Goal: Information Seeking & Learning: Check status

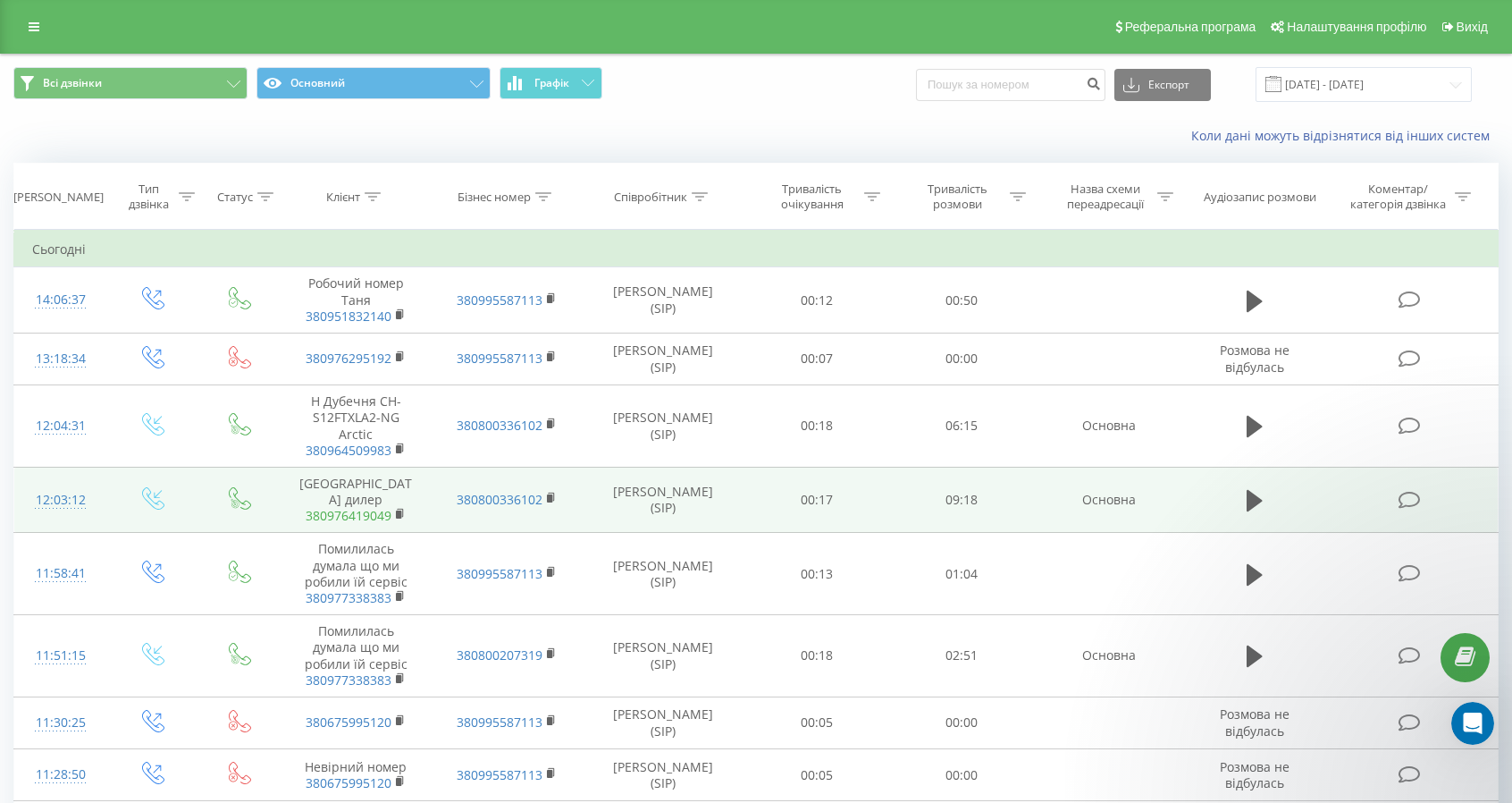
scroll to position [5174, 0]
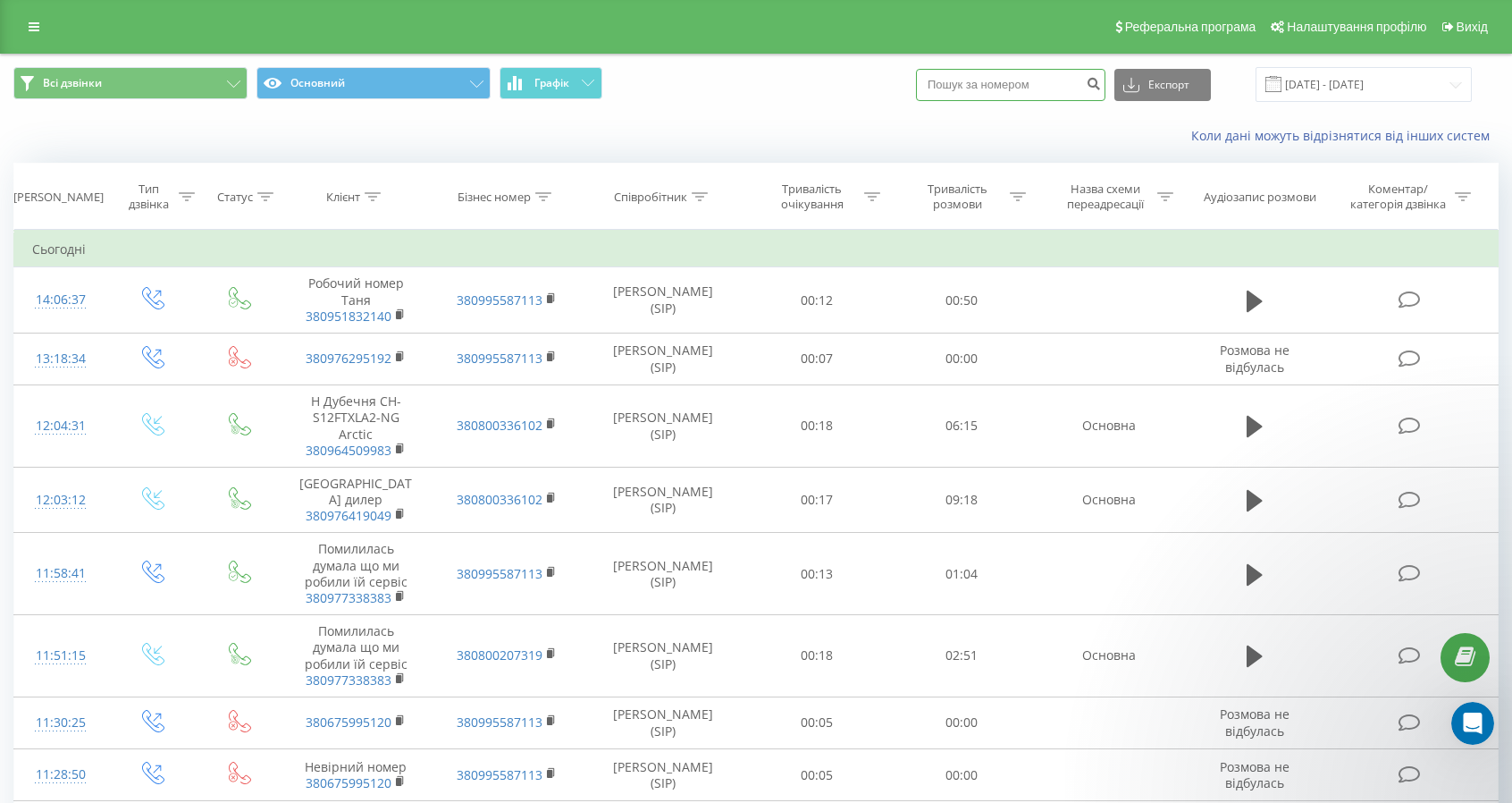
click at [1053, 93] on input at bounding box center [1010, 85] width 190 height 32
type input "0976295192"
click at [1101, 82] on icon "submit" at bounding box center [1094, 81] width 16 height 11
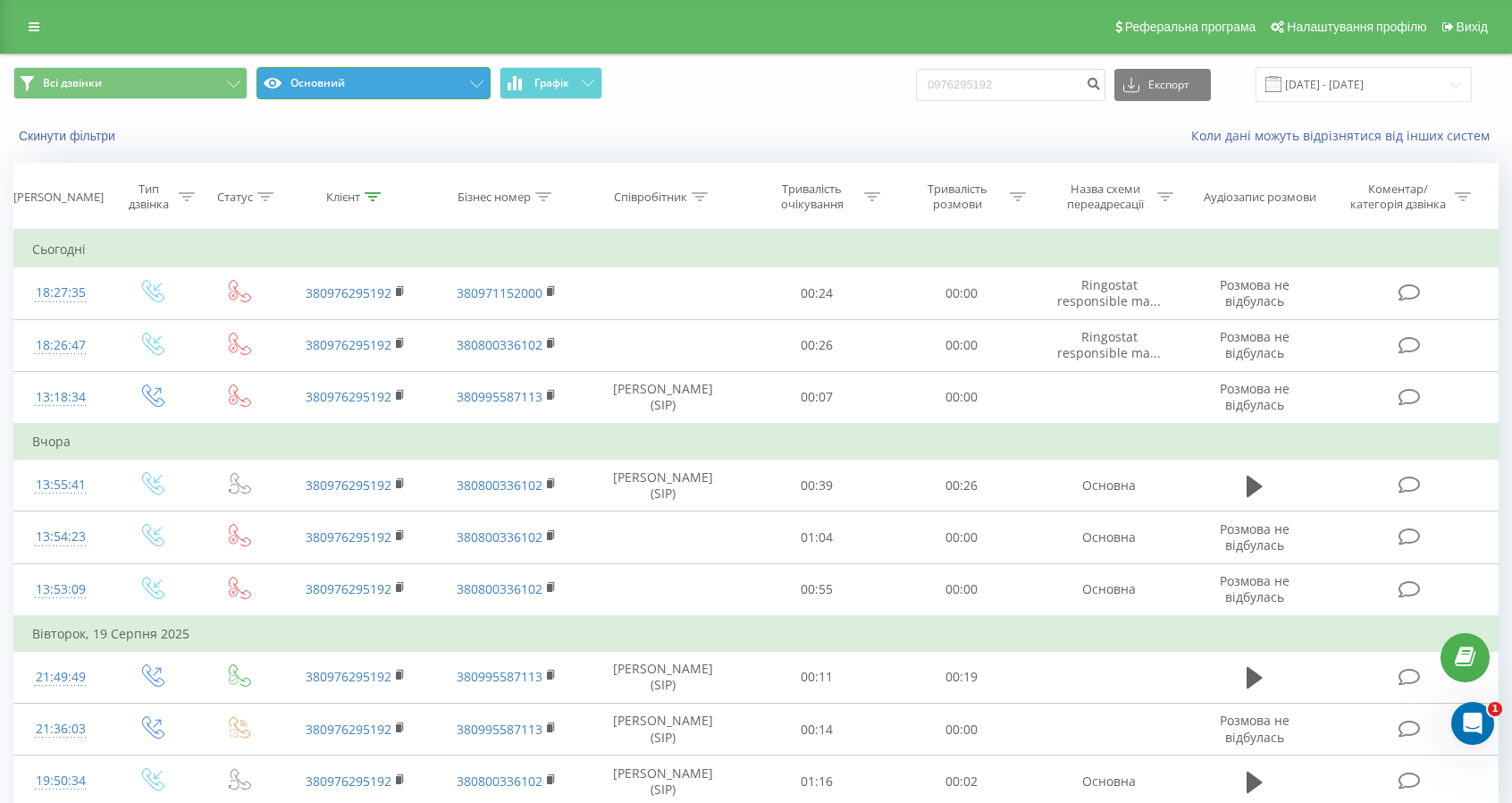
click at [383, 82] on button "Основний" at bounding box center [373, 83] width 234 height 32
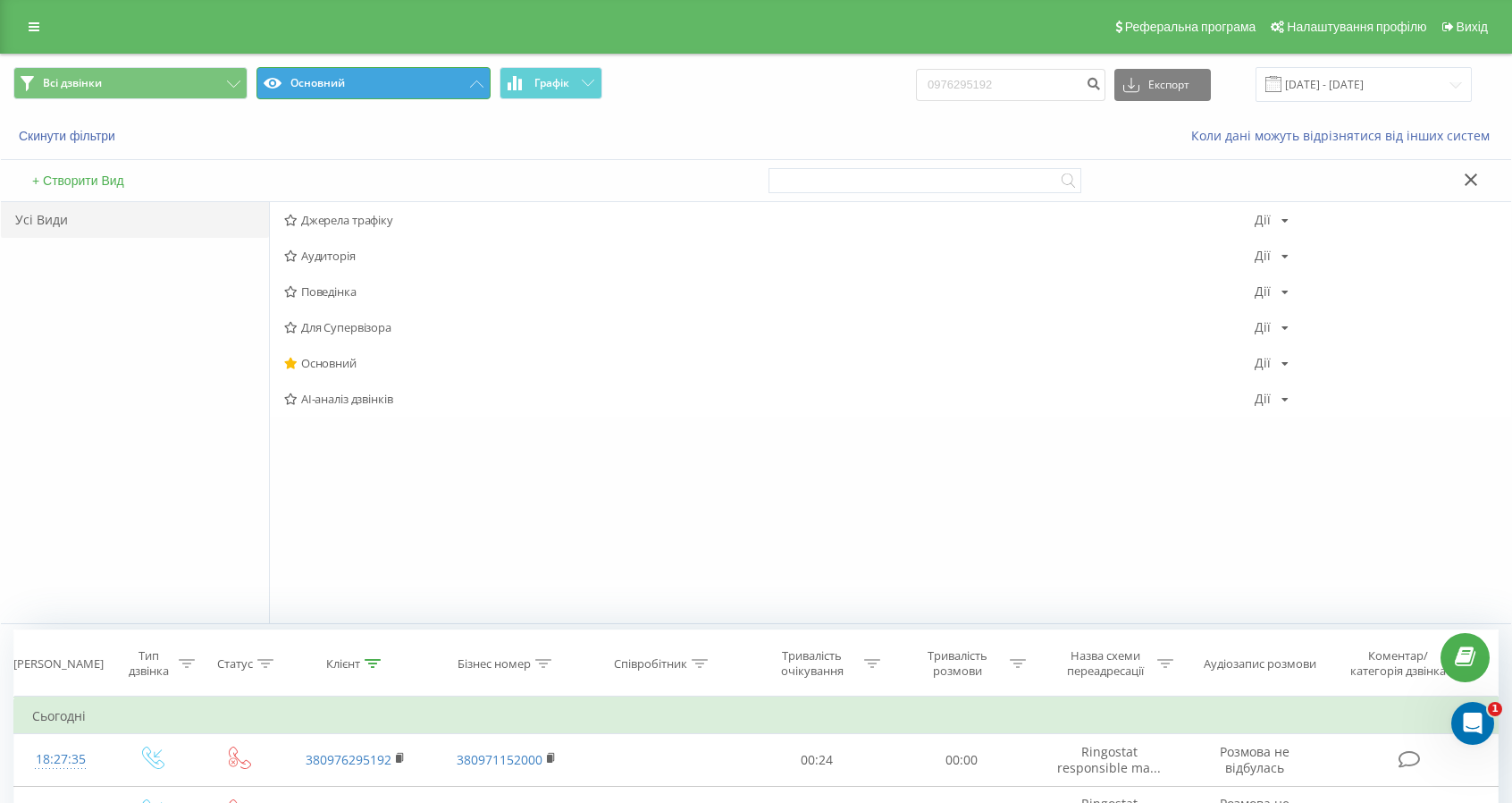
click at [383, 82] on button "Основний" at bounding box center [373, 83] width 234 height 32
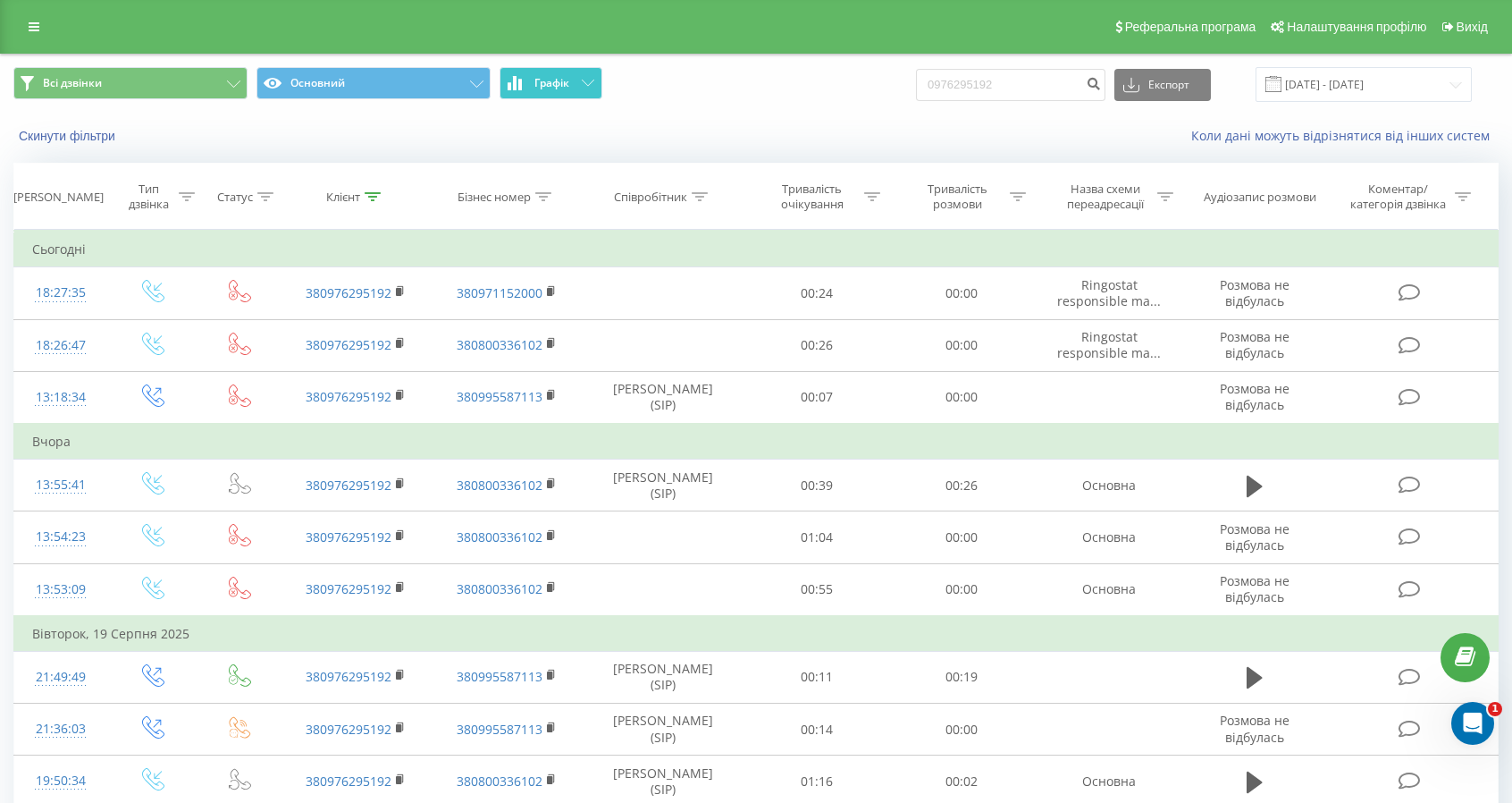
click at [533, 81] on button "Графік" at bounding box center [551, 83] width 103 height 32
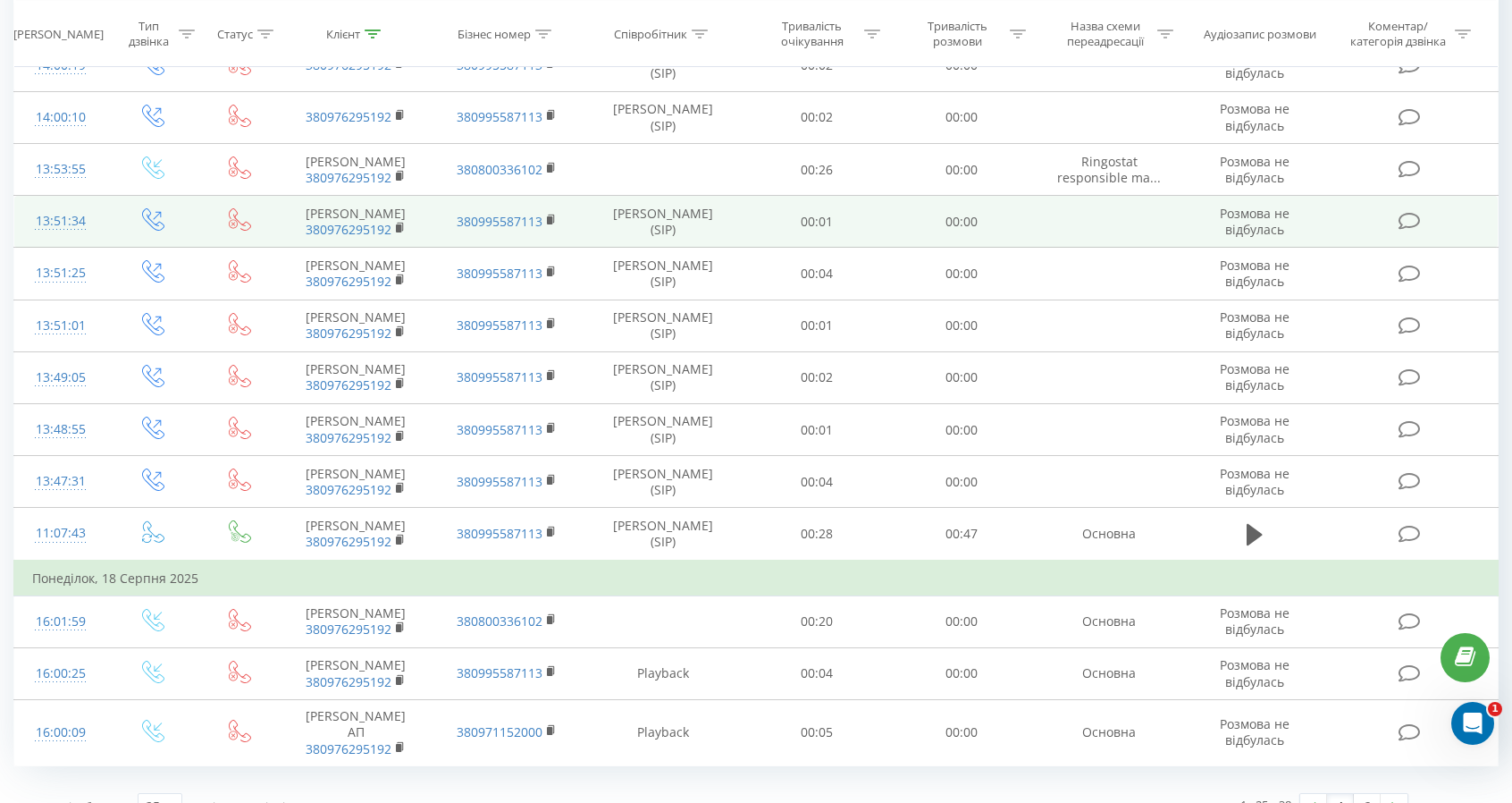
scroll to position [1554, 0]
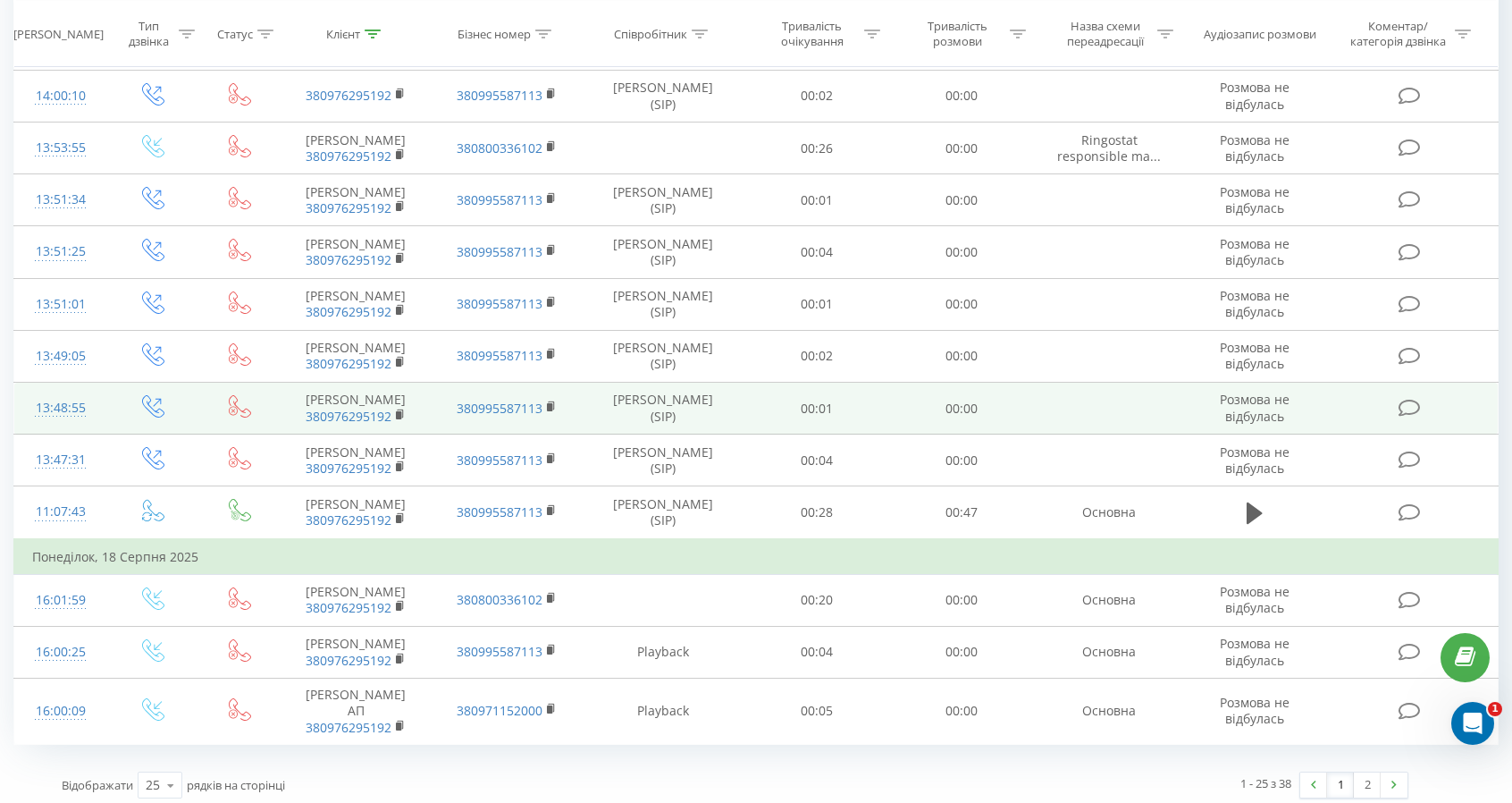
click at [374, 393] on td "АНДРІЙ ПАВЛЮК 380976295192" at bounding box center [356, 408] width 151 height 52
click at [343, 392] on td "АНДРІЙ ПАВЛЮК 380976295192" at bounding box center [356, 408] width 151 height 52
click at [345, 392] on td "АНДРІЙ ПАВЛЮК 380976295192" at bounding box center [356, 408] width 151 height 52
drag, startPoint x: 354, startPoint y: 384, endPoint x: 338, endPoint y: 396, distance: 20.0
click at [338, 395] on td "АНДРІЙ ПАВЛЮК 380976295192" at bounding box center [356, 408] width 151 height 52
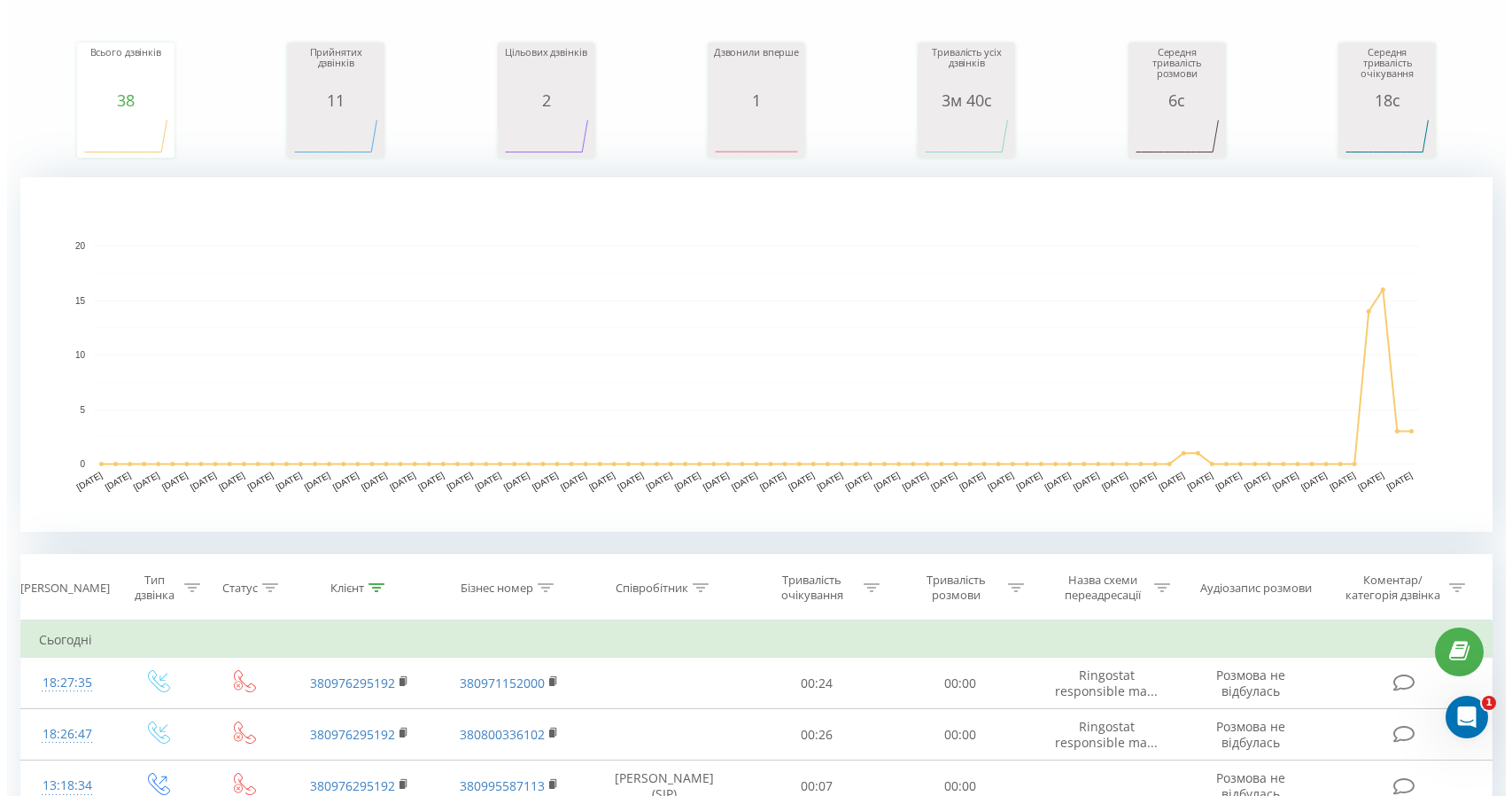
scroll to position [0, 0]
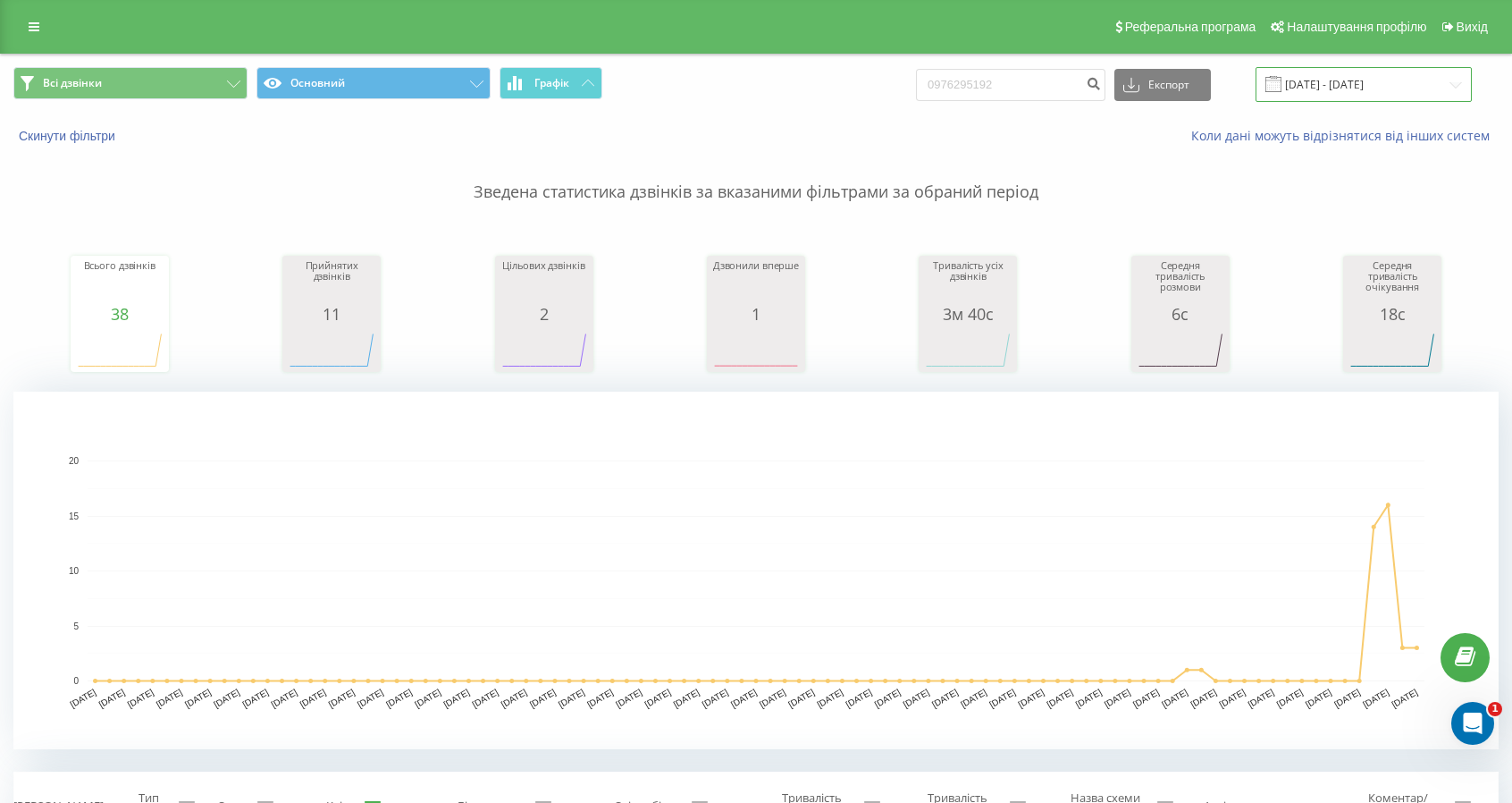
click at [1402, 73] on input "21.05.2025 - 21.08.2025" at bounding box center [1364, 85] width 216 height 35
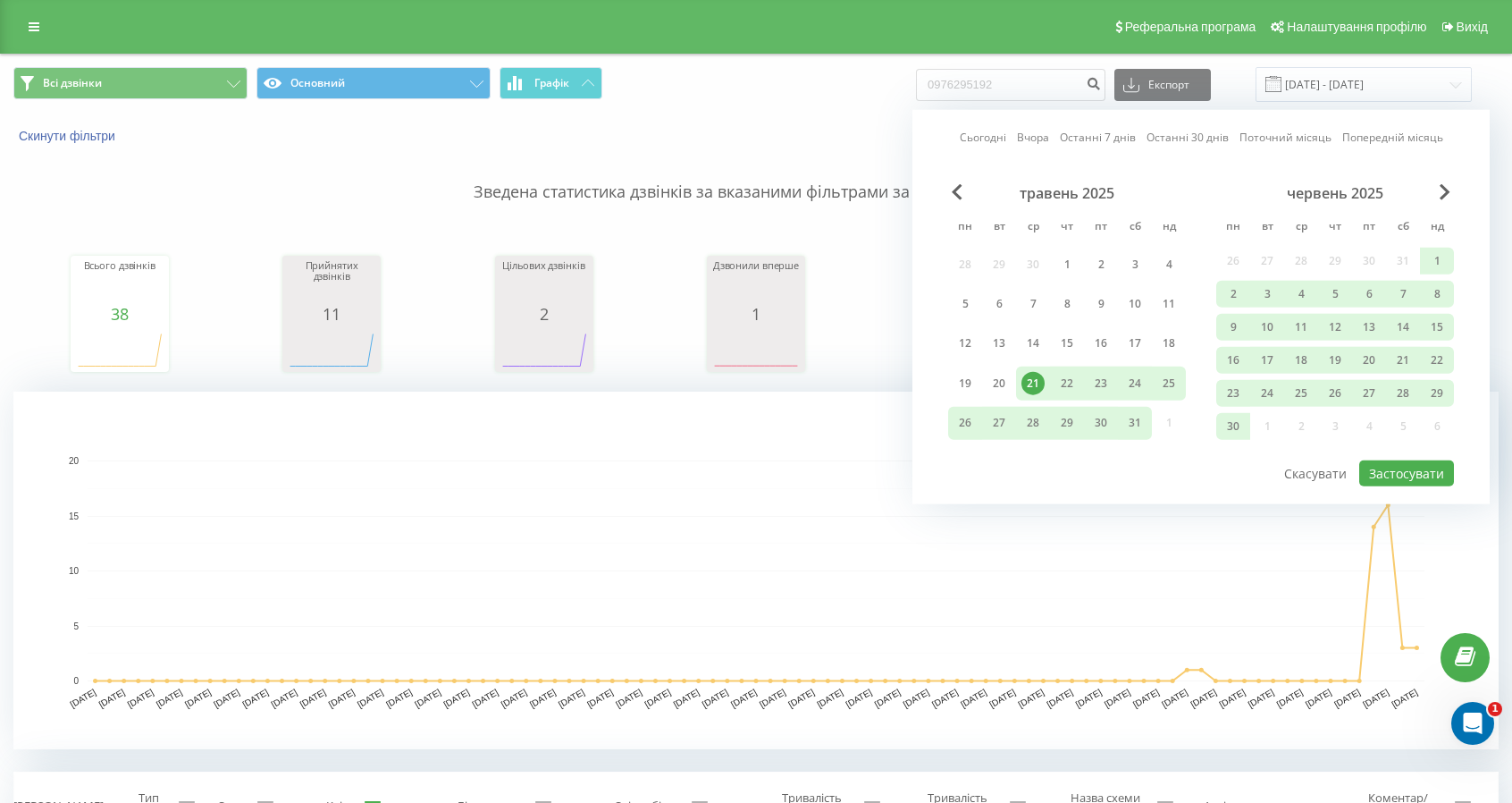
click at [1035, 381] on div "21" at bounding box center [1034, 384] width 23 height 23
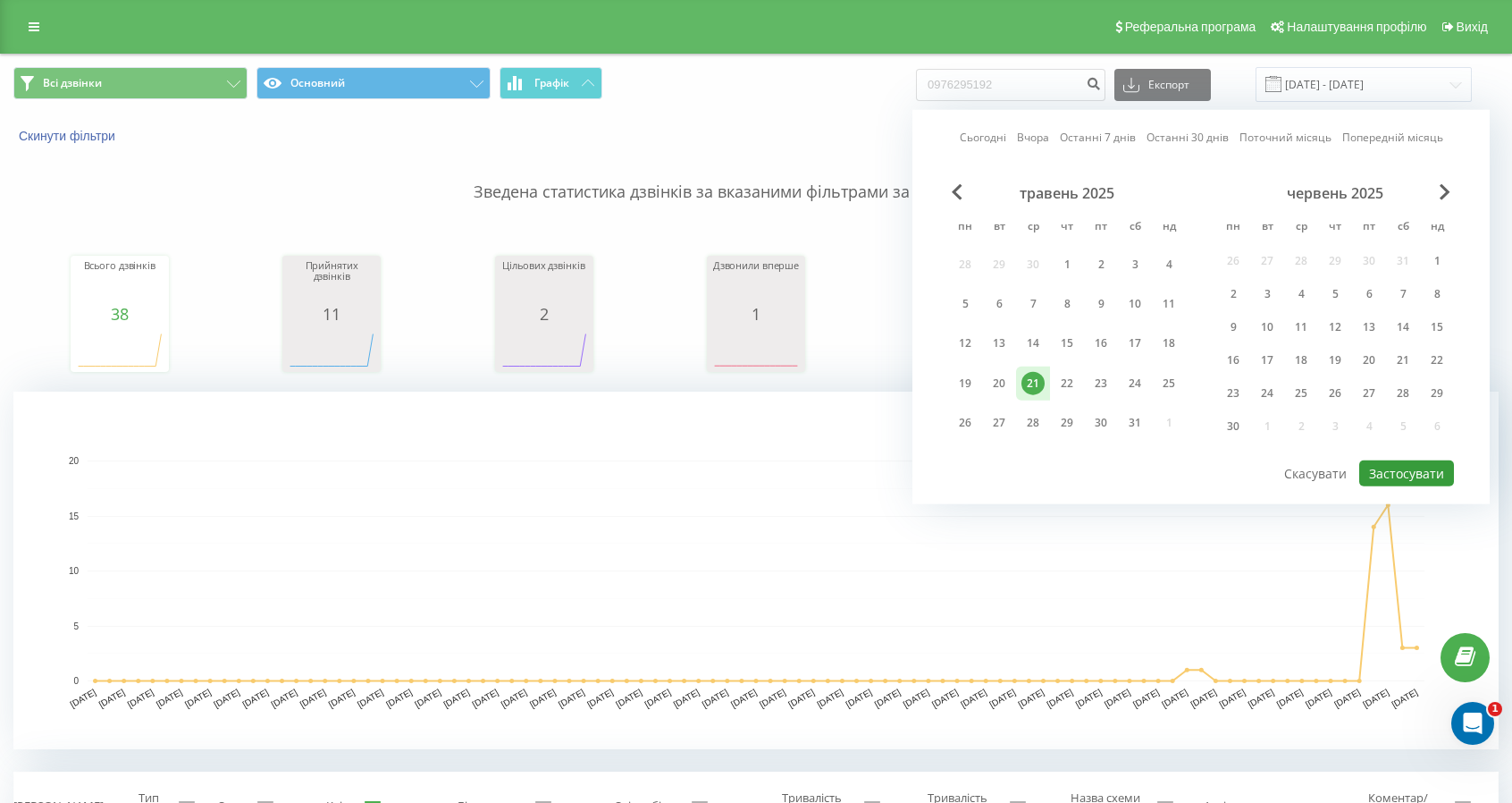
click at [1417, 463] on button "Застосувати" at bounding box center [1407, 474] width 94 height 26
type input "21.05.2025 - 21.05.2025"
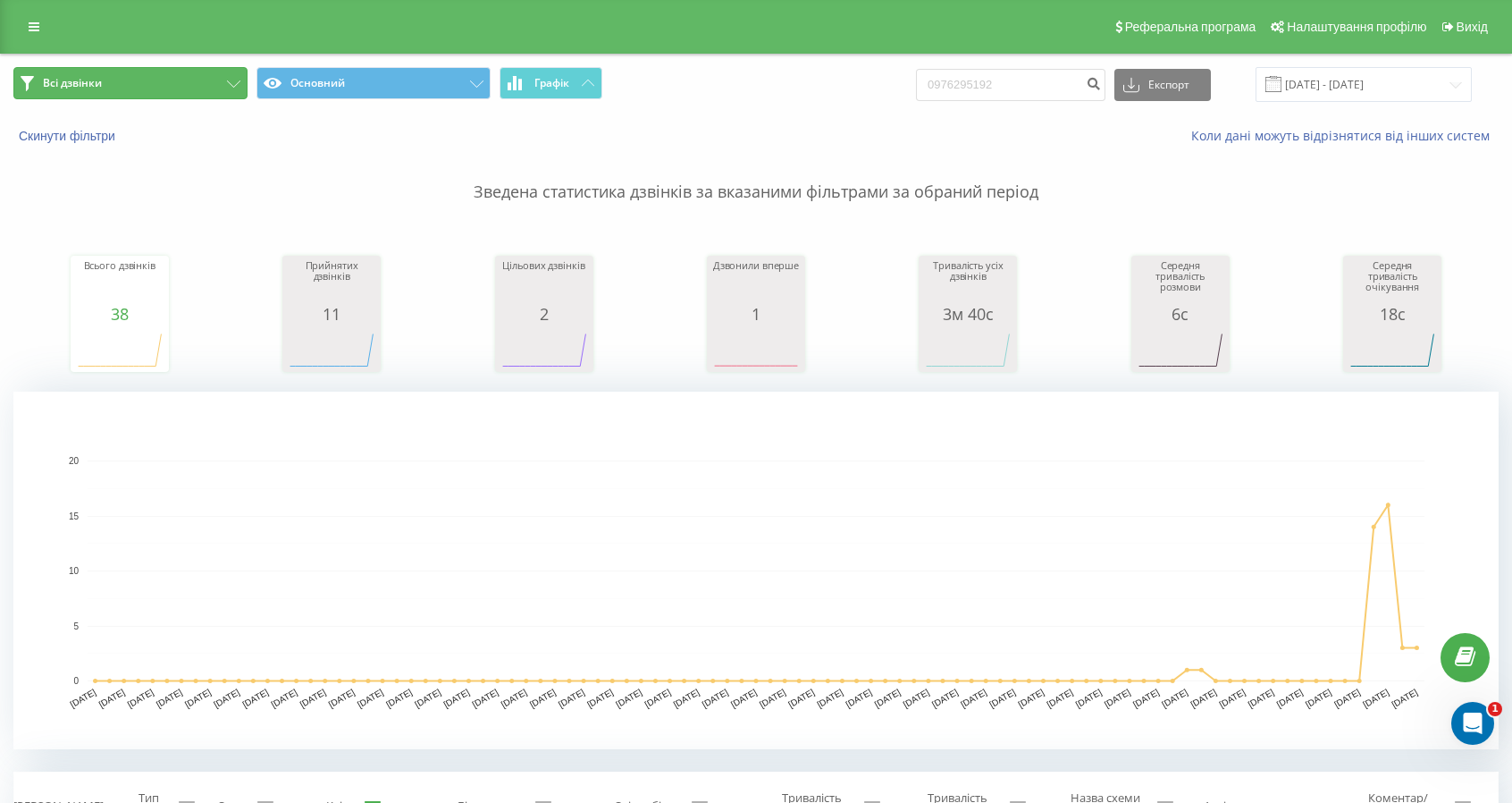
click at [101, 83] on span "Всі дзвінки" at bounding box center [72, 83] width 59 height 15
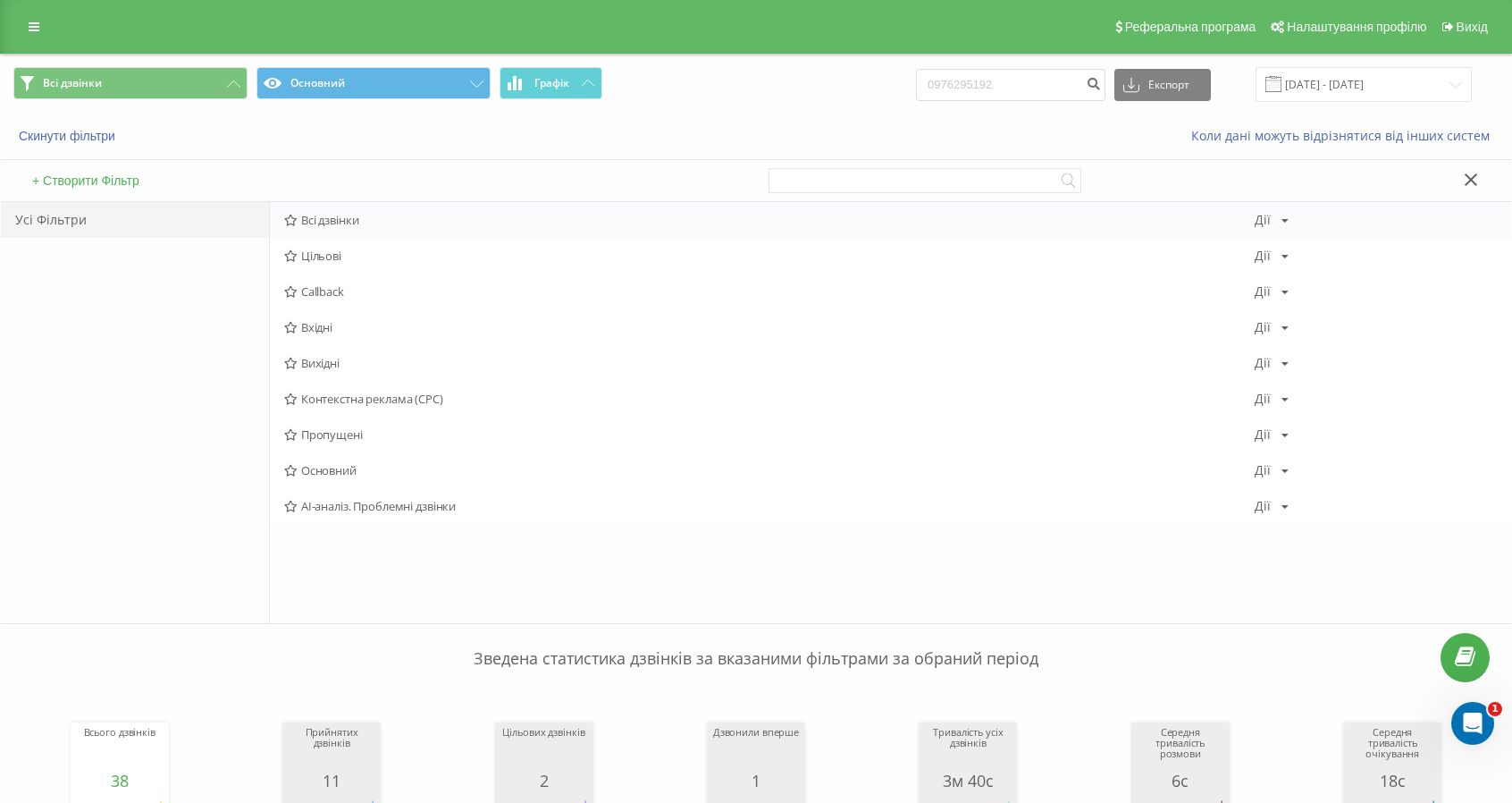
click at [330, 216] on span "Всі дзвінки" at bounding box center [770, 219] width 970 height 13
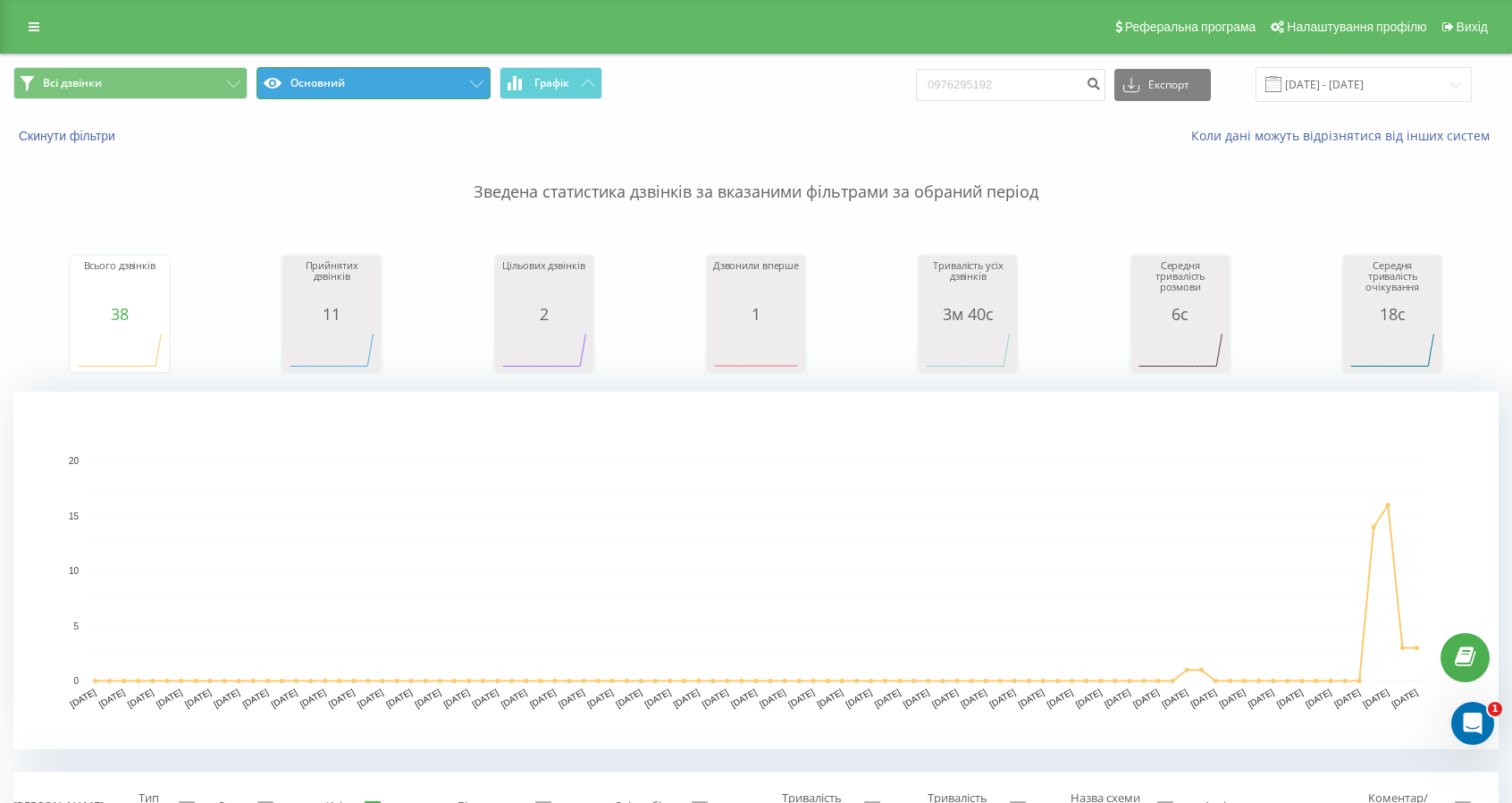
click at [385, 76] on button "Основний" at bounding box center [373, 83] width 234 height 32
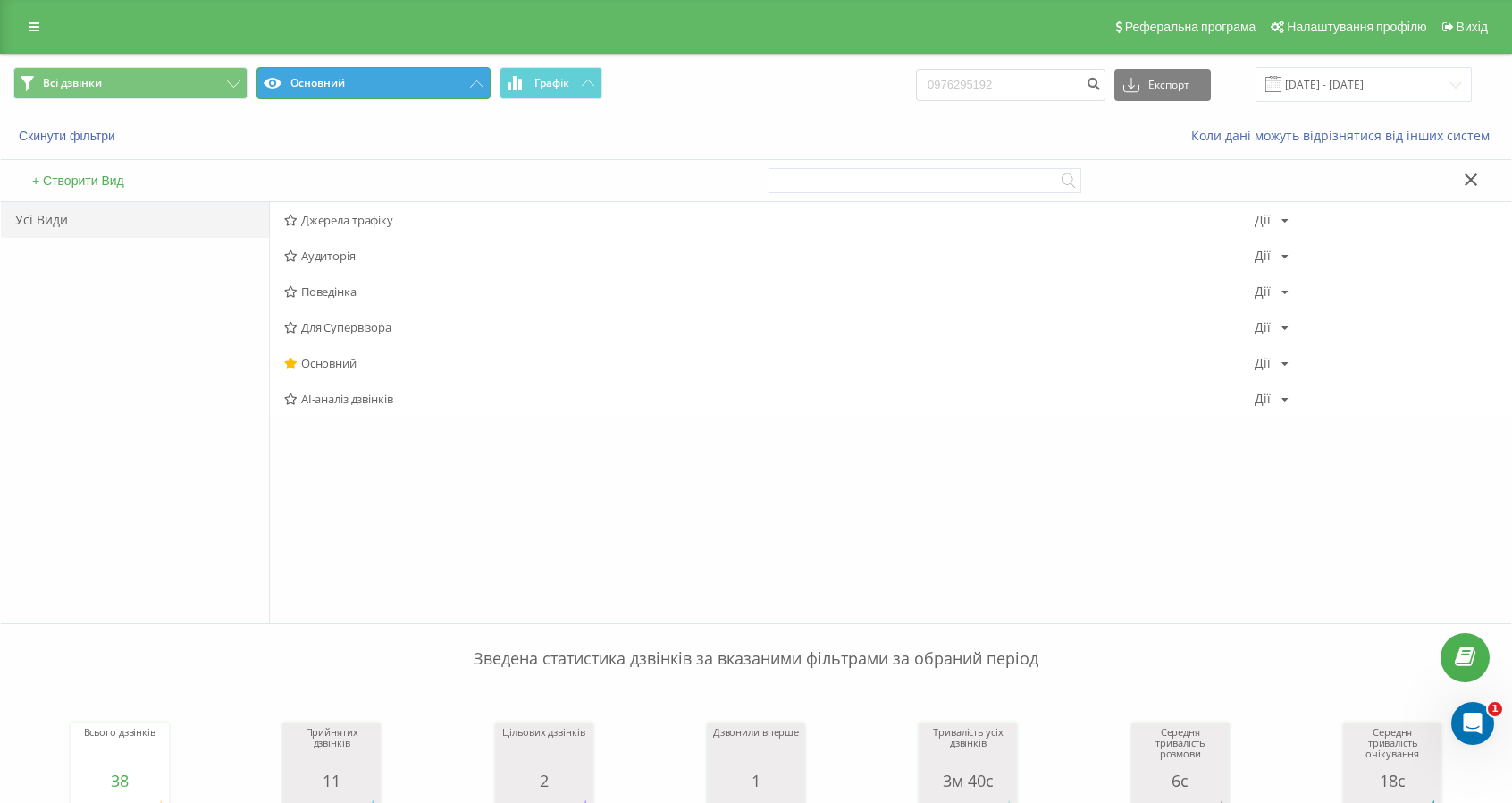
click at [385, 76] on button "Основний" at bounding box center [373, 83] width 234 height 32
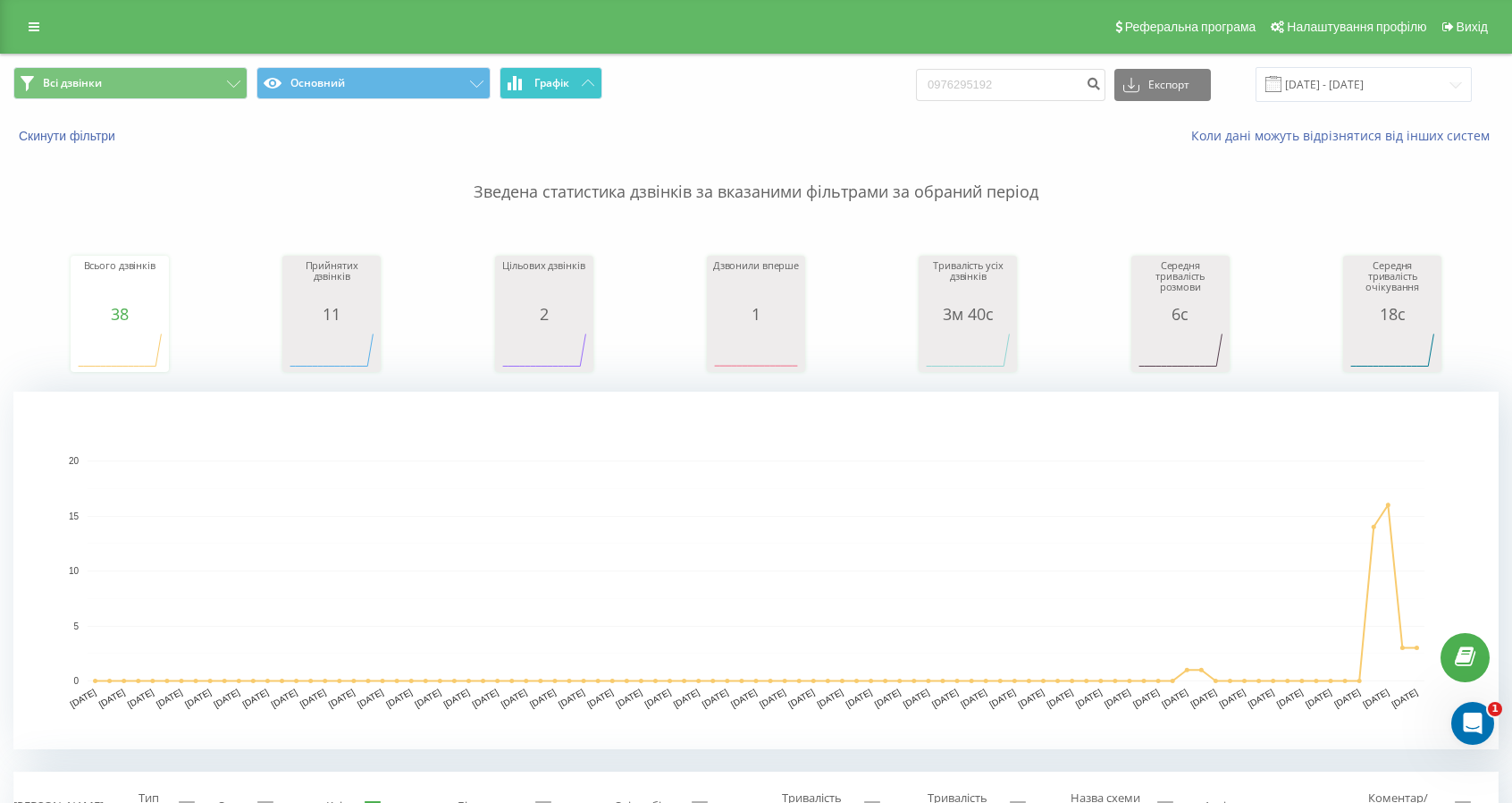
click at [569, 85] on span "Графік" at bounding box center [552, 83] width 35 height 13
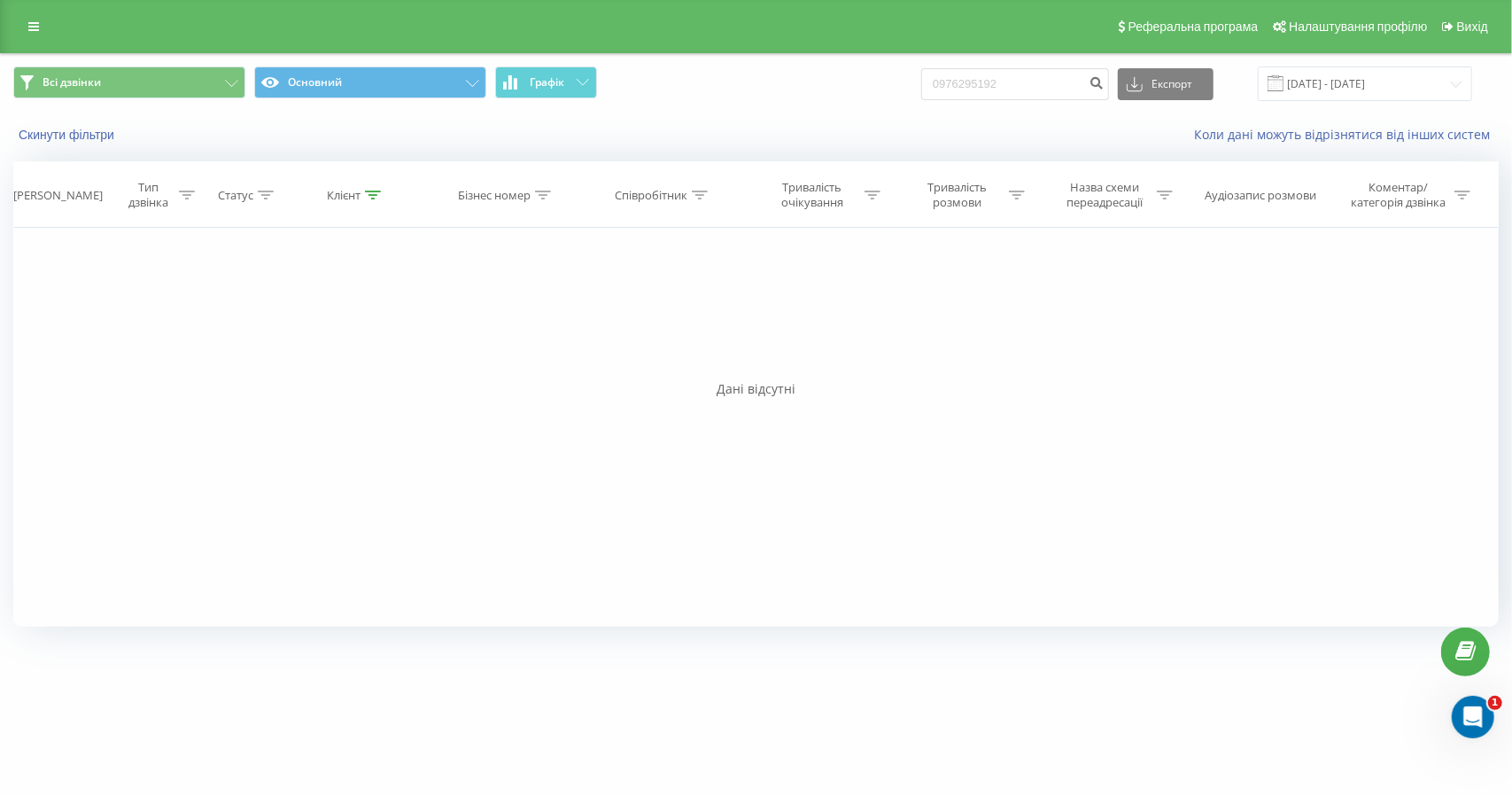
click at [64, 188] on div "[PERSON_NAME]" at bounding box center [58, 196] width 90 height 15
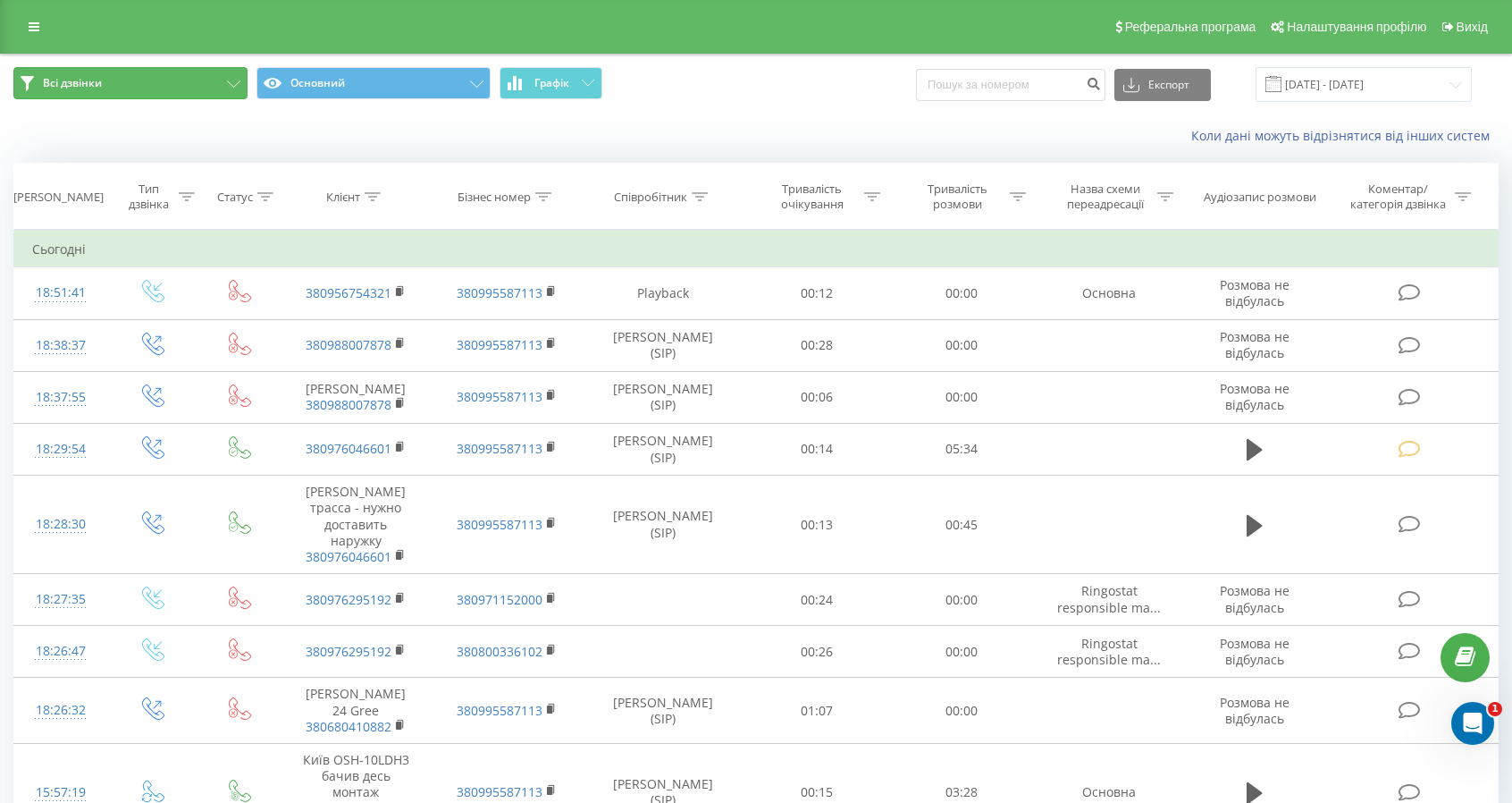
click at [185, 77] on button "Всі дзвінки" at bounding box center [131, 83] width 234 height 32
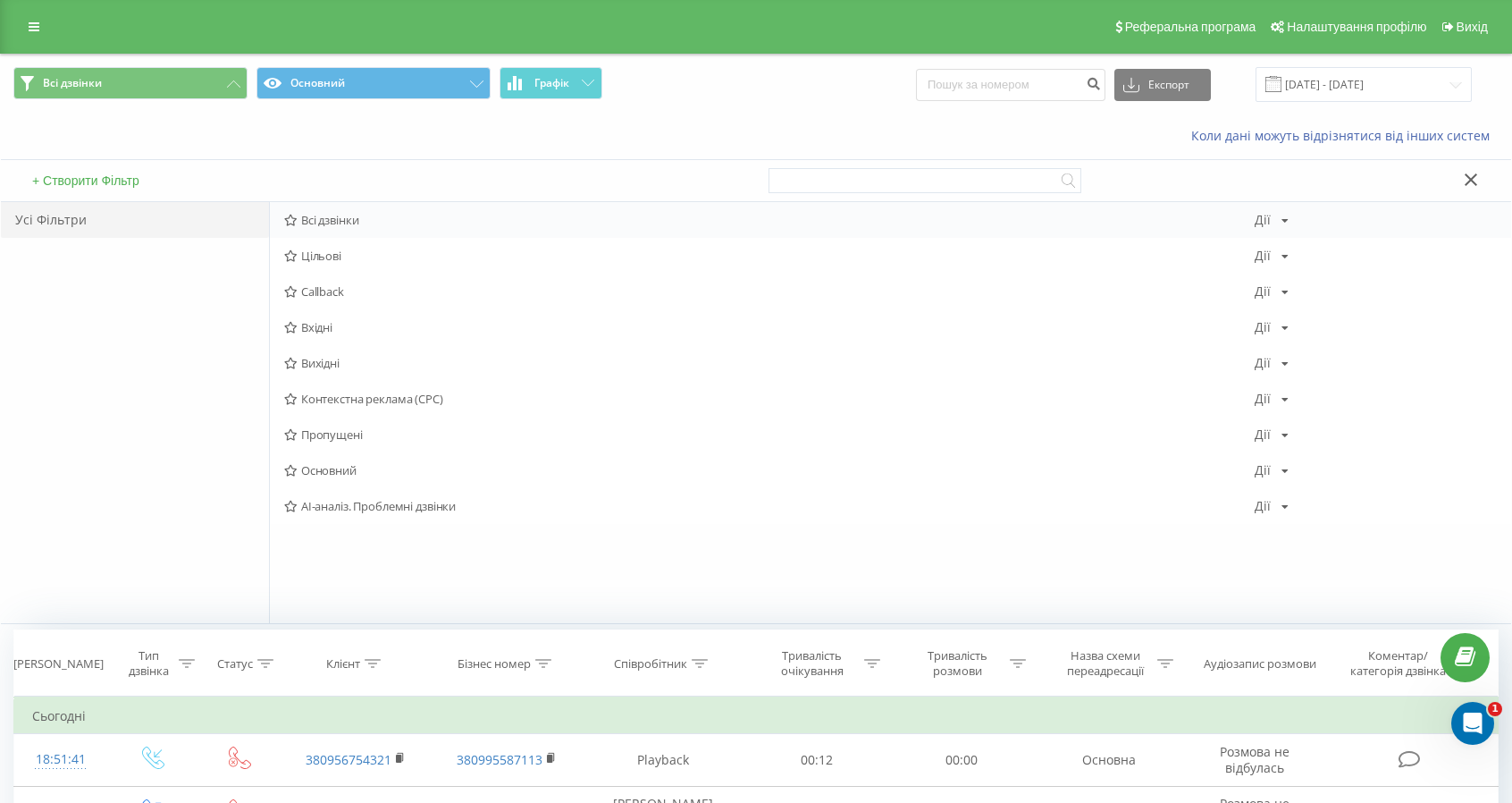
click at [326, 213] on span "Всі дзвінки" at bounding box center [770, 219] width 970 height 13
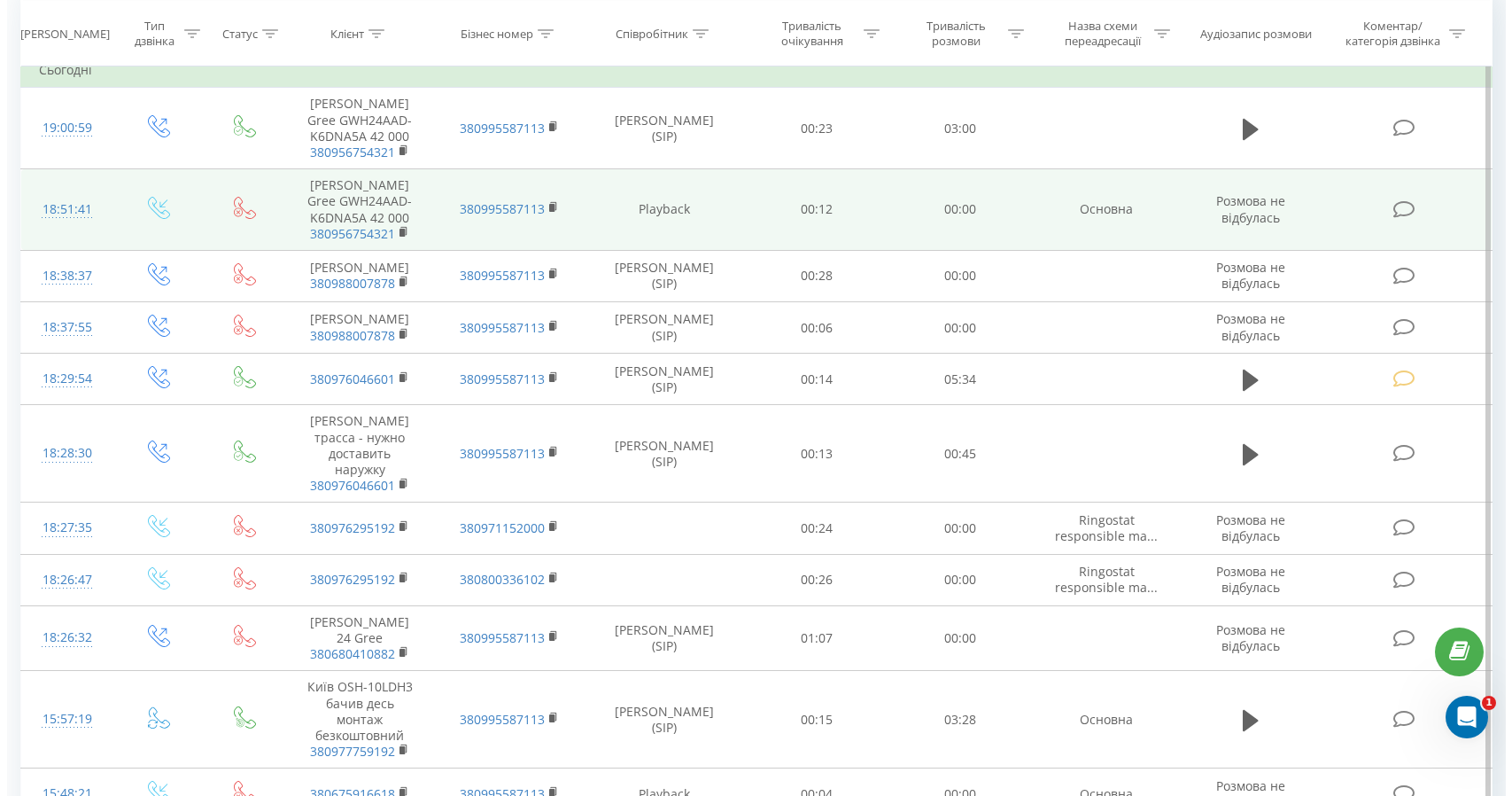
scroll to position [266, 0]
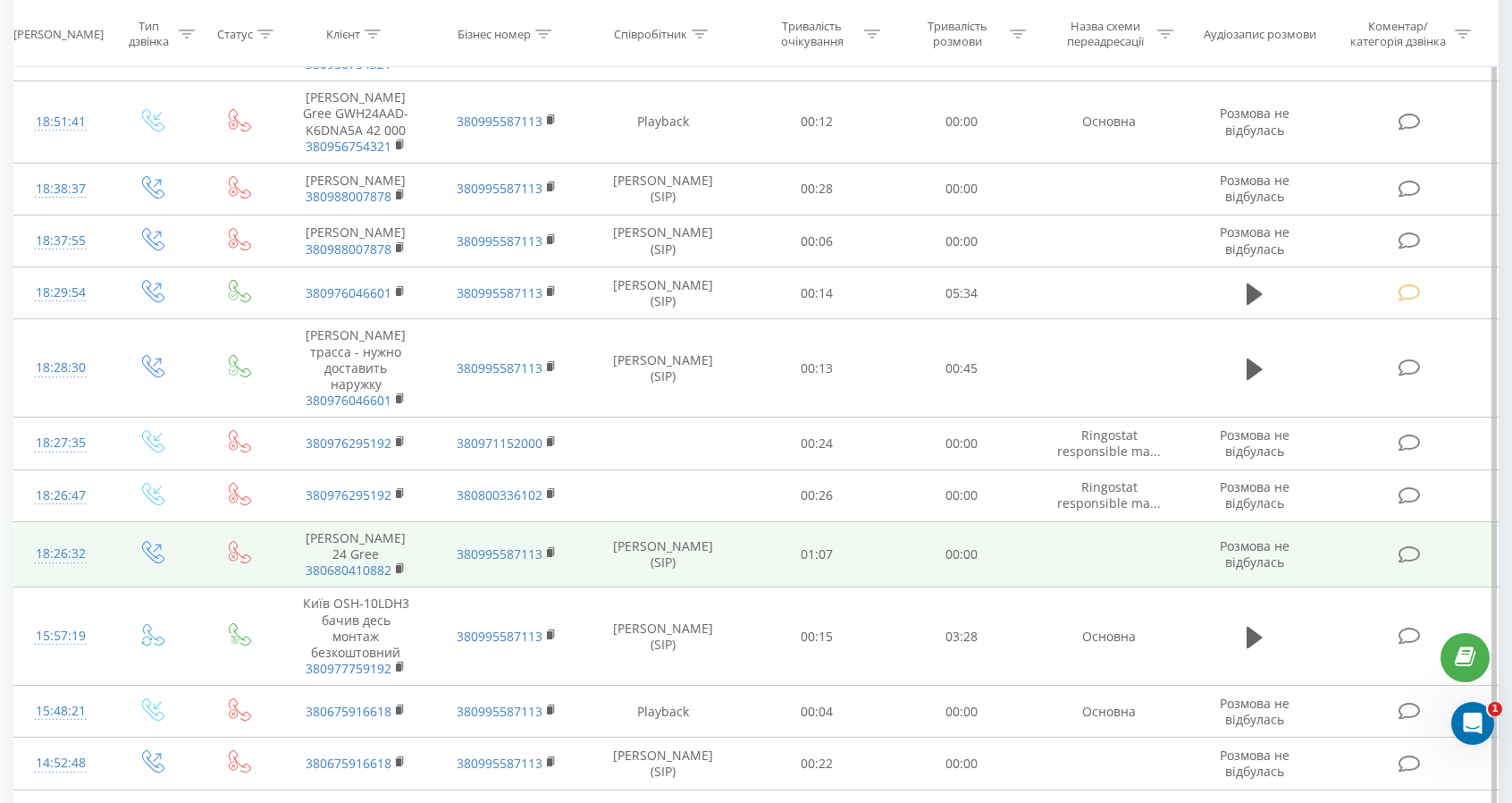
click at [358, 552] on td "Лариса кондиціонер 24 Gree 380680410882" at bounding box center [356, 554] width 151 height 66
click at [352, 550] on td "Лариса кондиціонер 24 Gree 380680410882" at bounding box center [356, 554] width 151 height 66
click at [352, 548] on td "Лариса кондиціонер 24 Gree 380680410882" at bounding box center [356, 554] width 151 height 66
click at [354, 548] on td "Лариса кондиціонер 24 Gree 380680410882" at bounding box center [356, 554] width 151 height 66
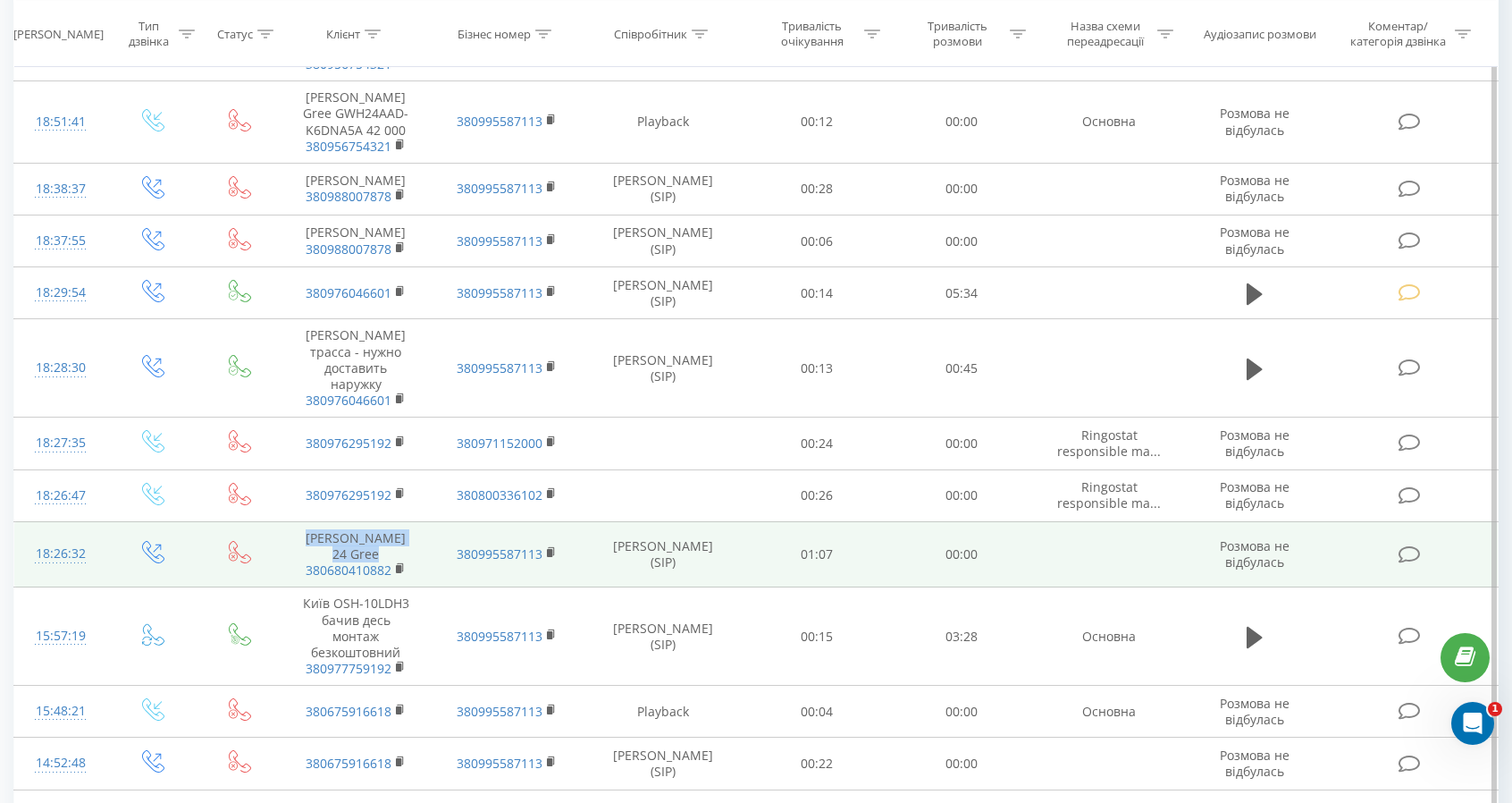
click at [360, 541] on td "Лариса кондиціонер 24 Gree 380680410882" at bounding box center [356, 554] width 151 height 66
click at [340, 537] on td "Лариса кондиціонер 24 Gree 380680410882" at bounding box center [356, 554] width 151 height 66
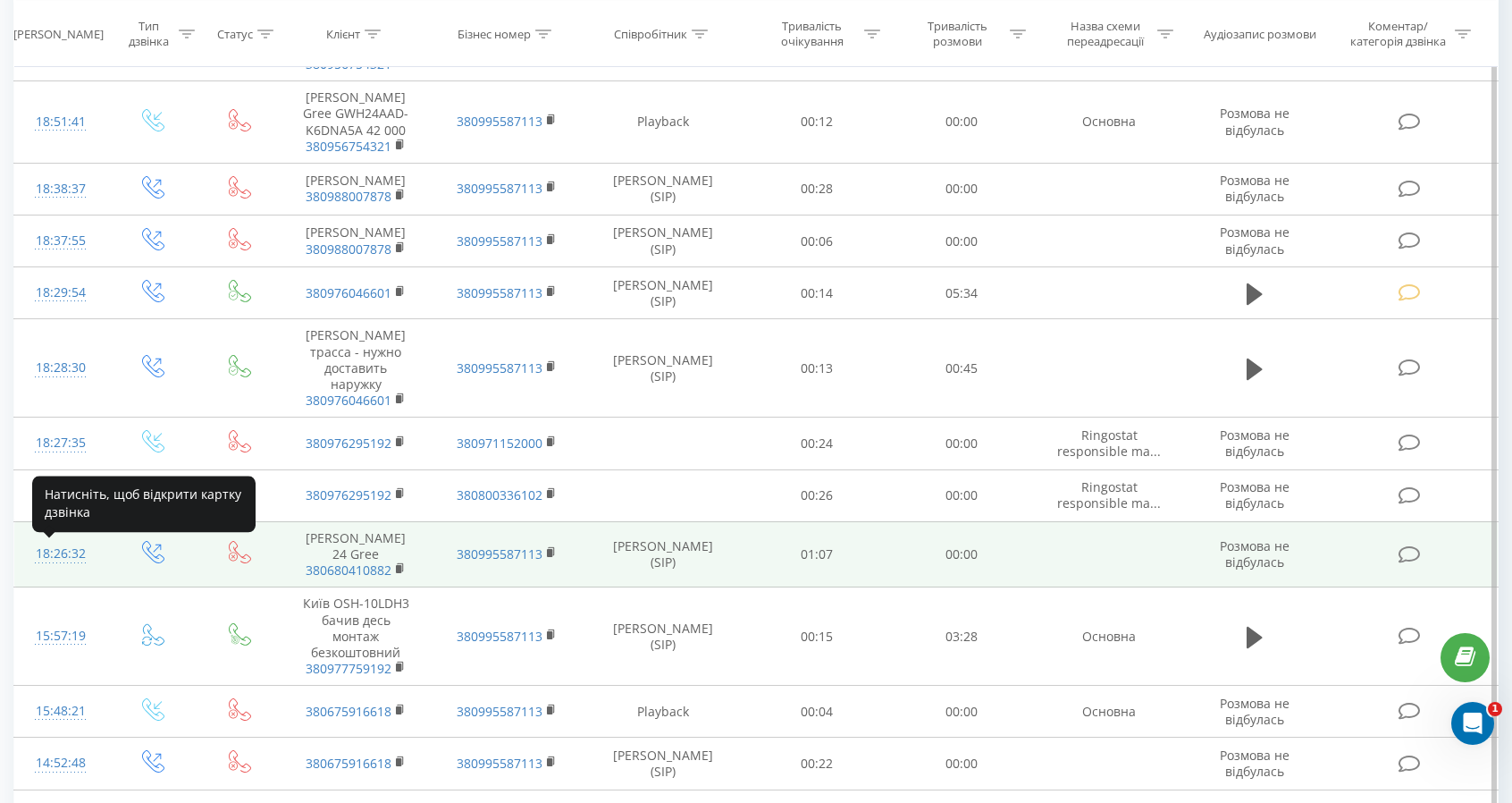
click at [60, 555] on div "18:26:32" at bounding box center [60, 554] width 57 height 35
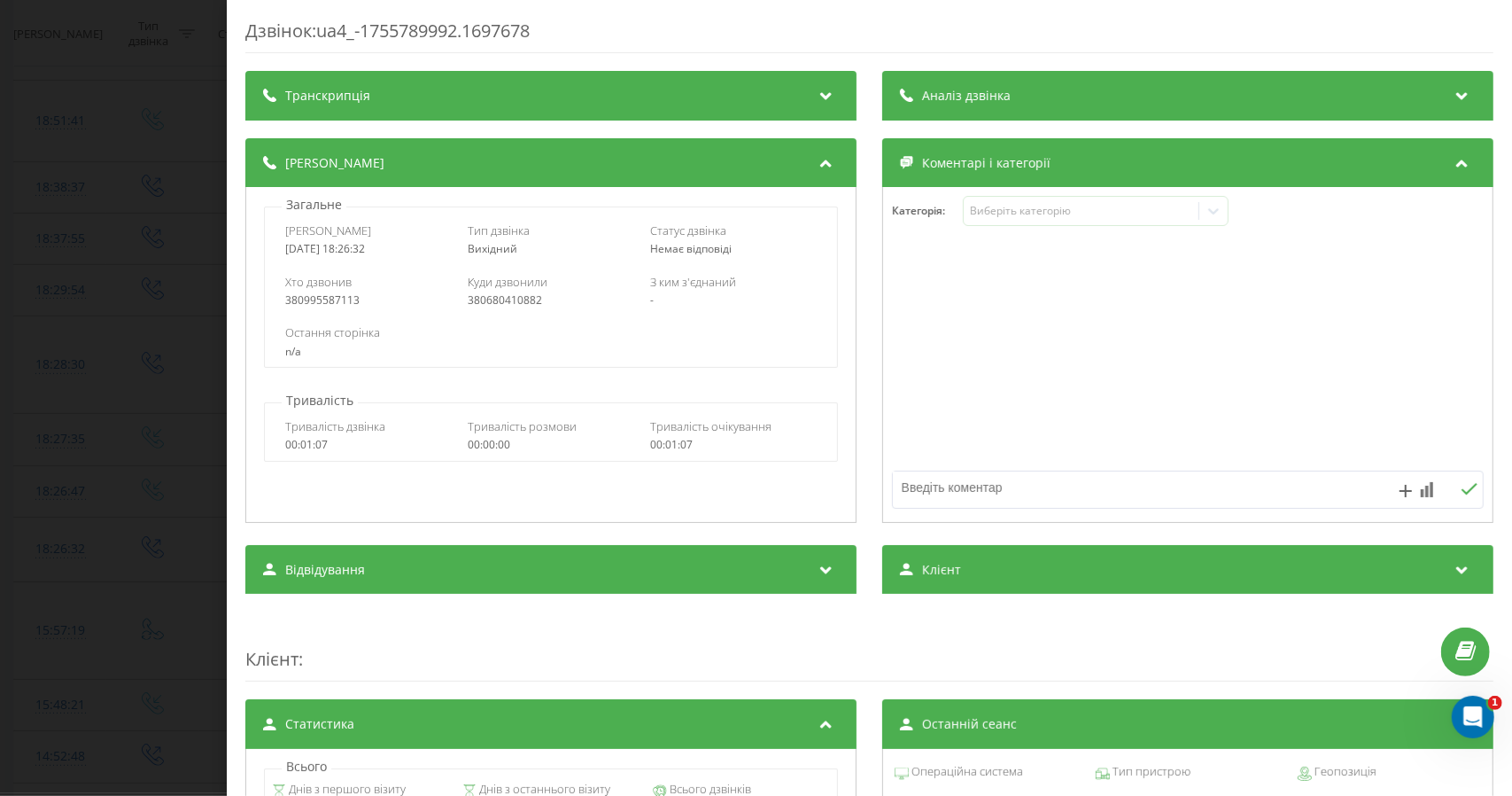
scroll to position [266, 0]
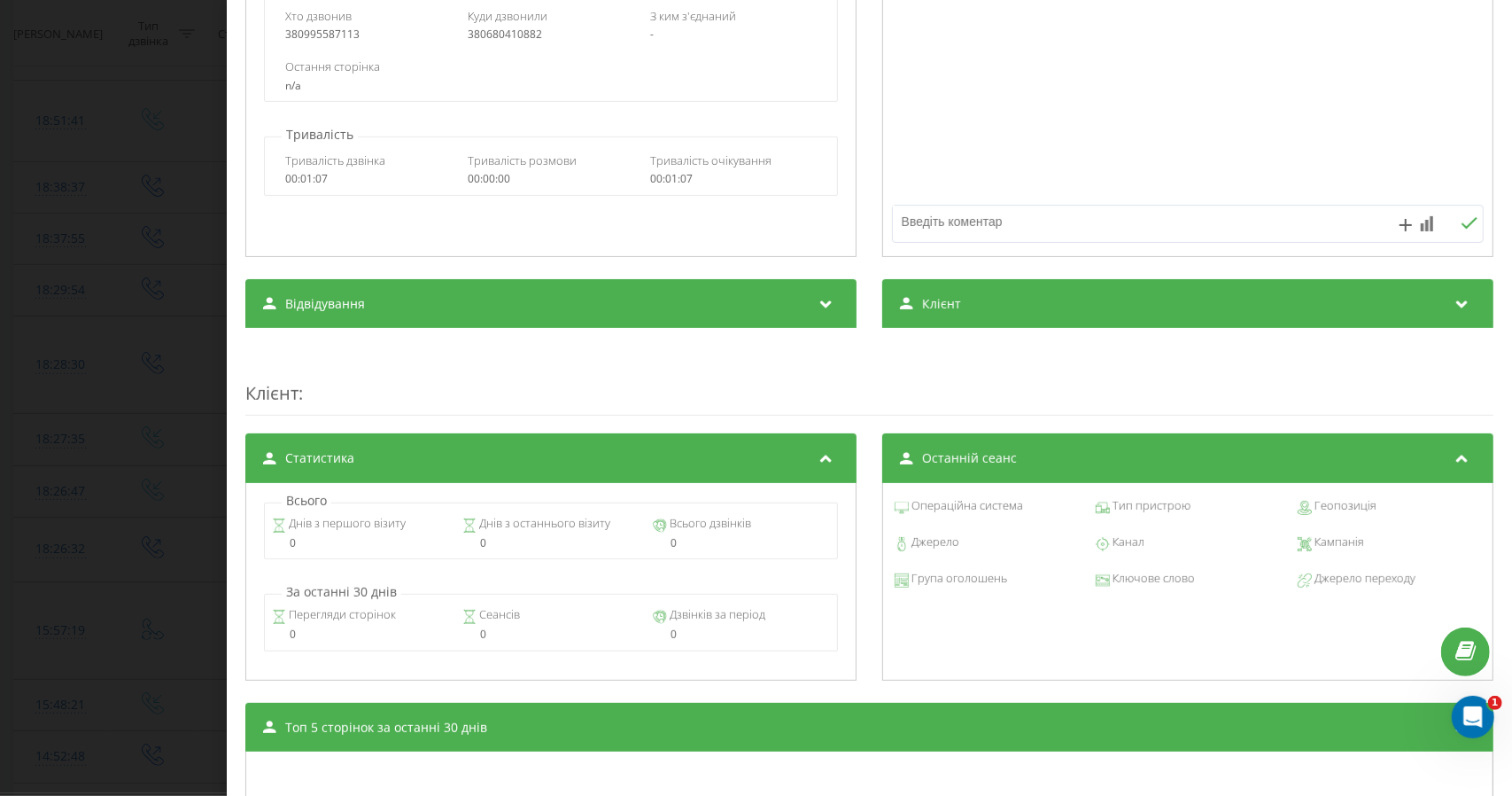
click at [1452, 300] on icon at bounding box center [1463, 301] width 21 height 17
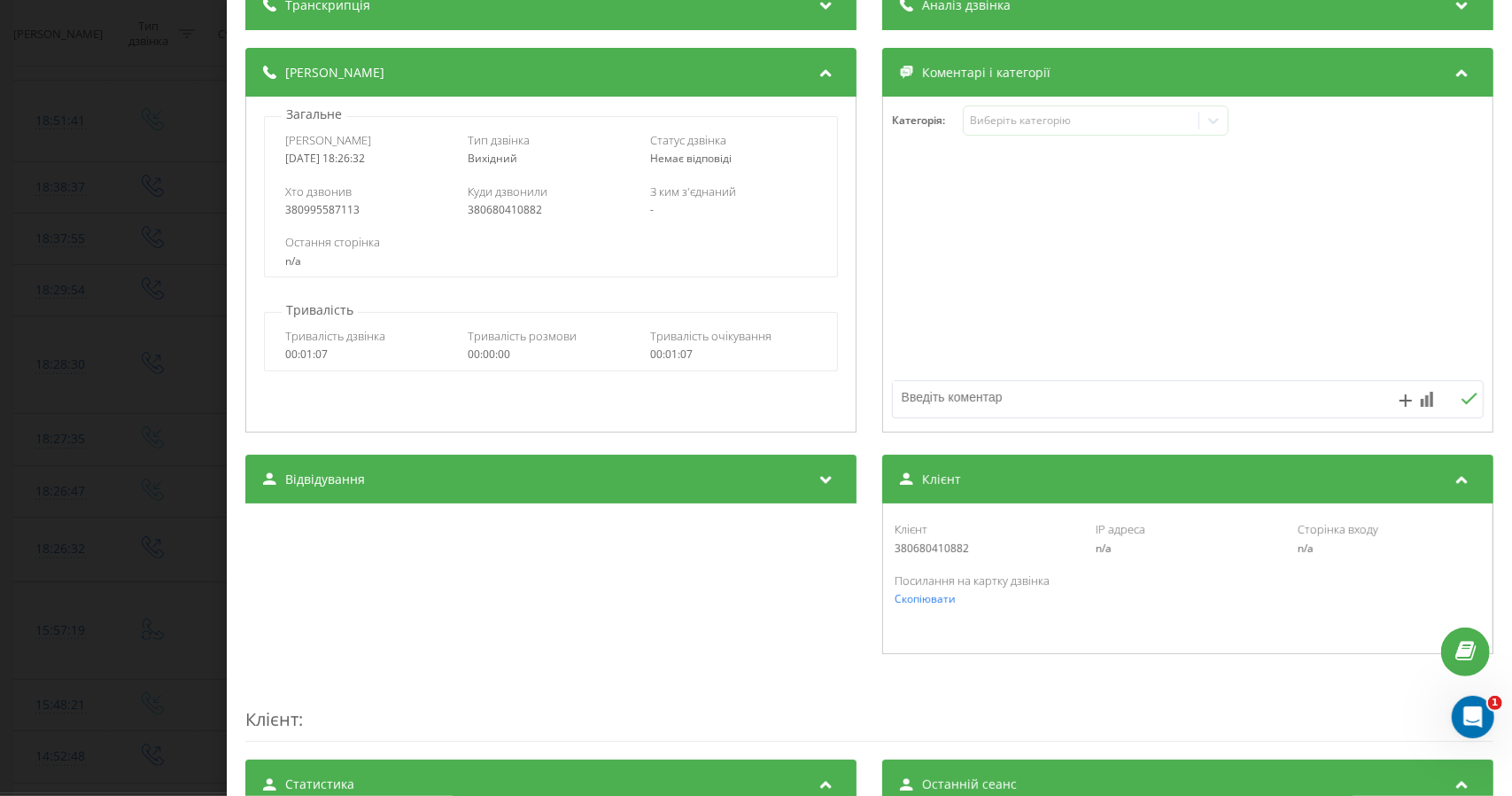
scroll to position [0, 0]
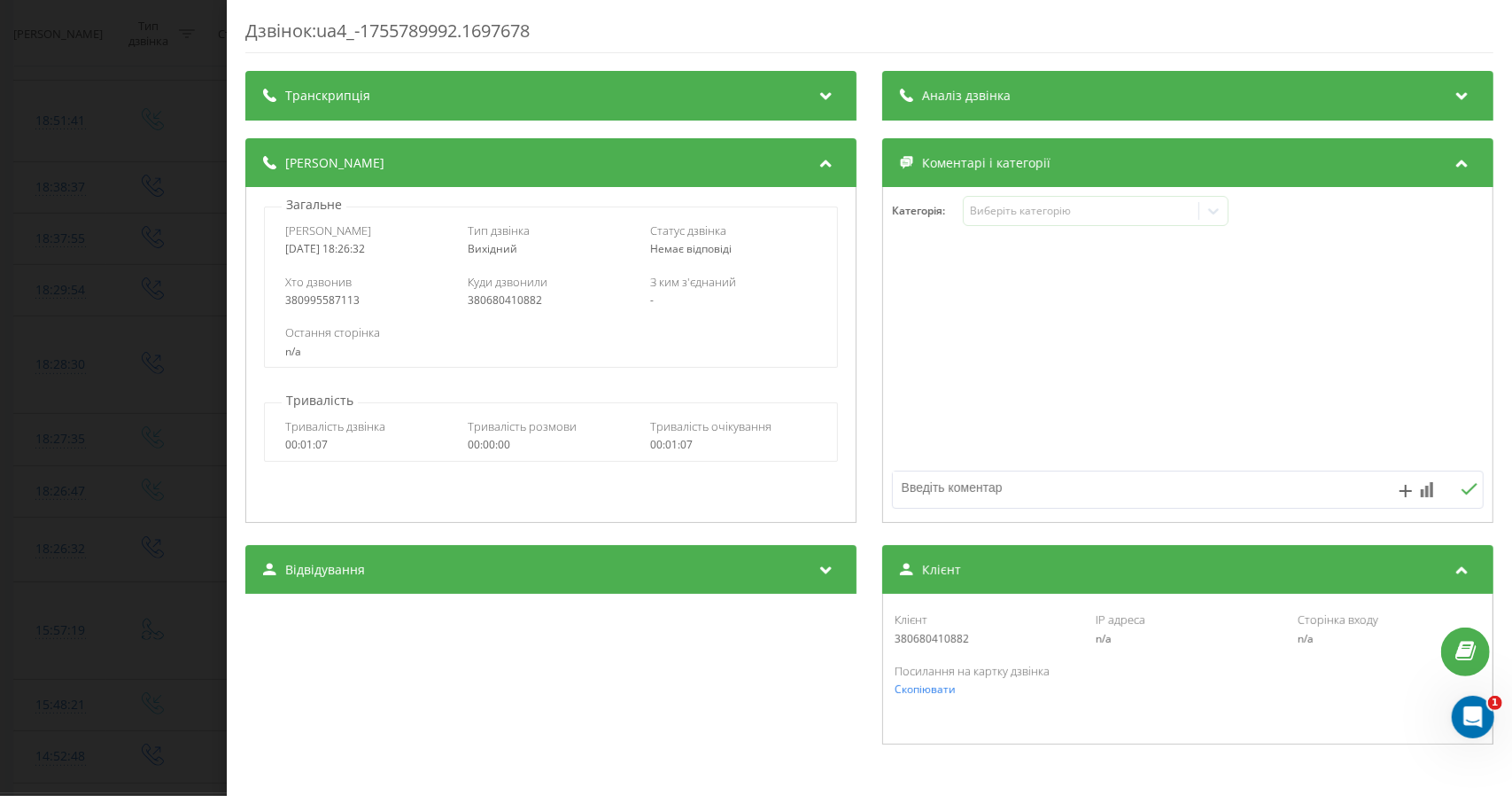
click at [326, 583] on div "Відвідування" at bounding box center [550, 569] width 611 height 49
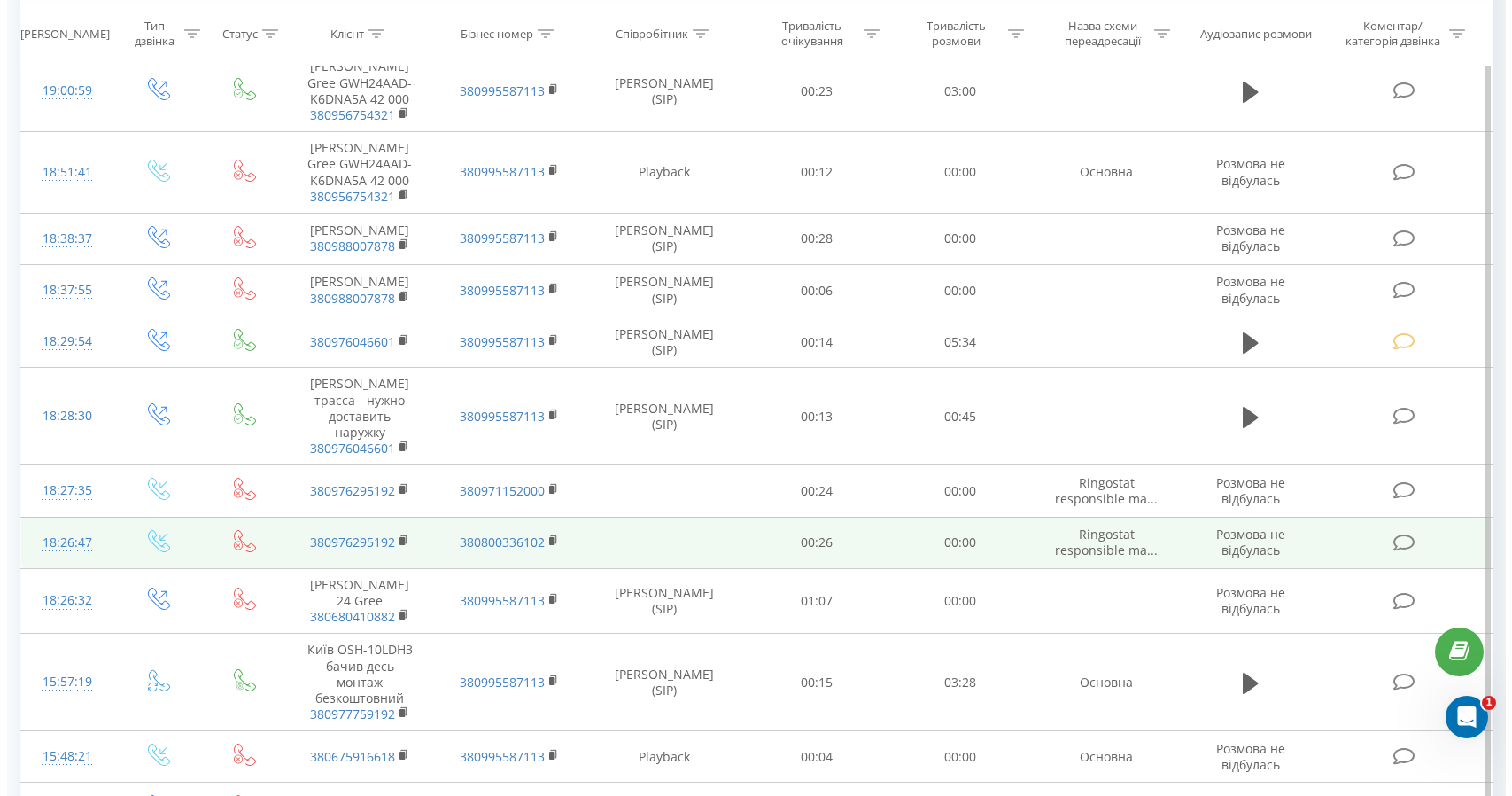
scroll to position [266, 0]
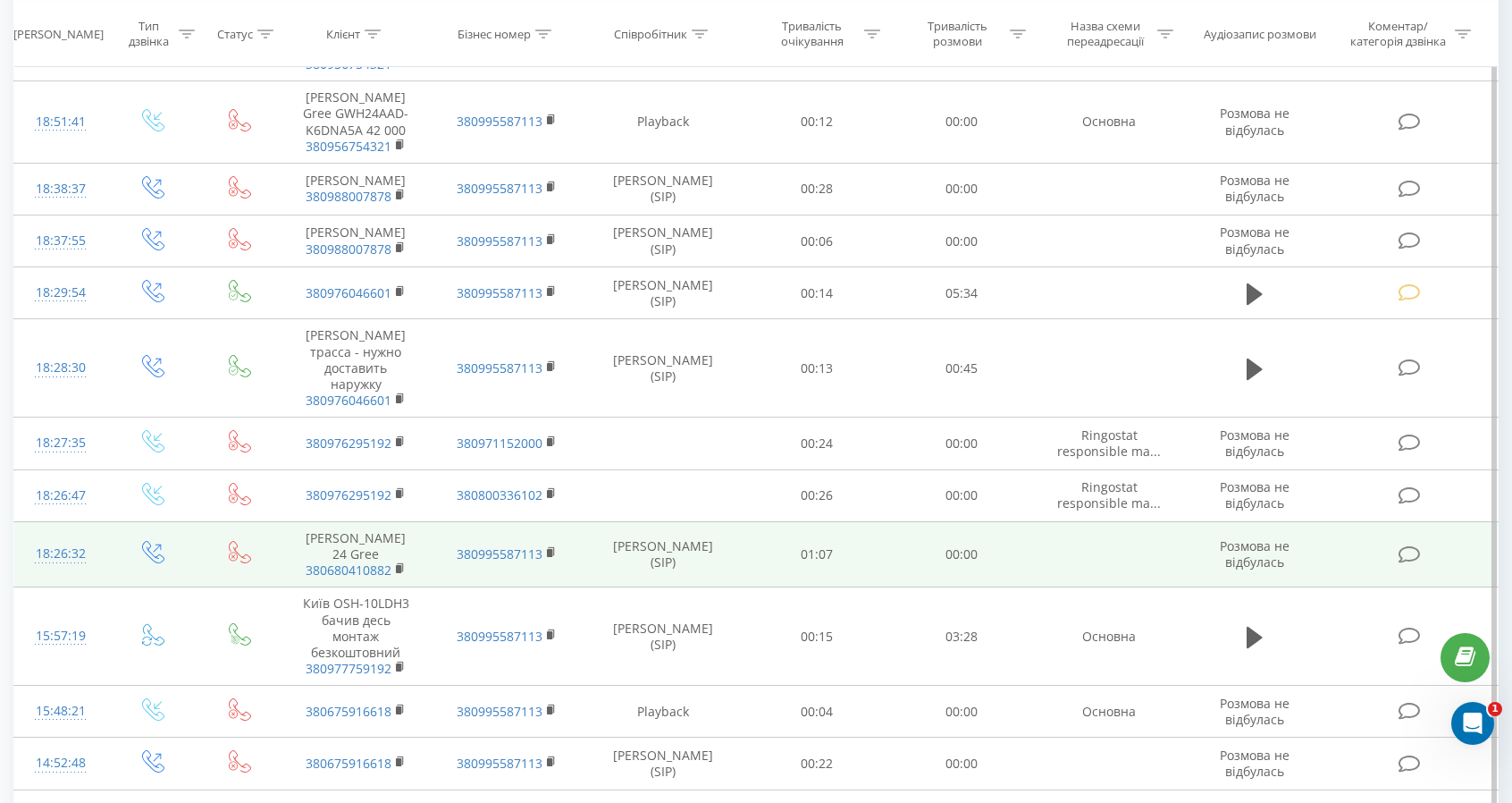
click at [66, 559] on div "18:26:32" at bounding box center [60, 554] width 57 height 35
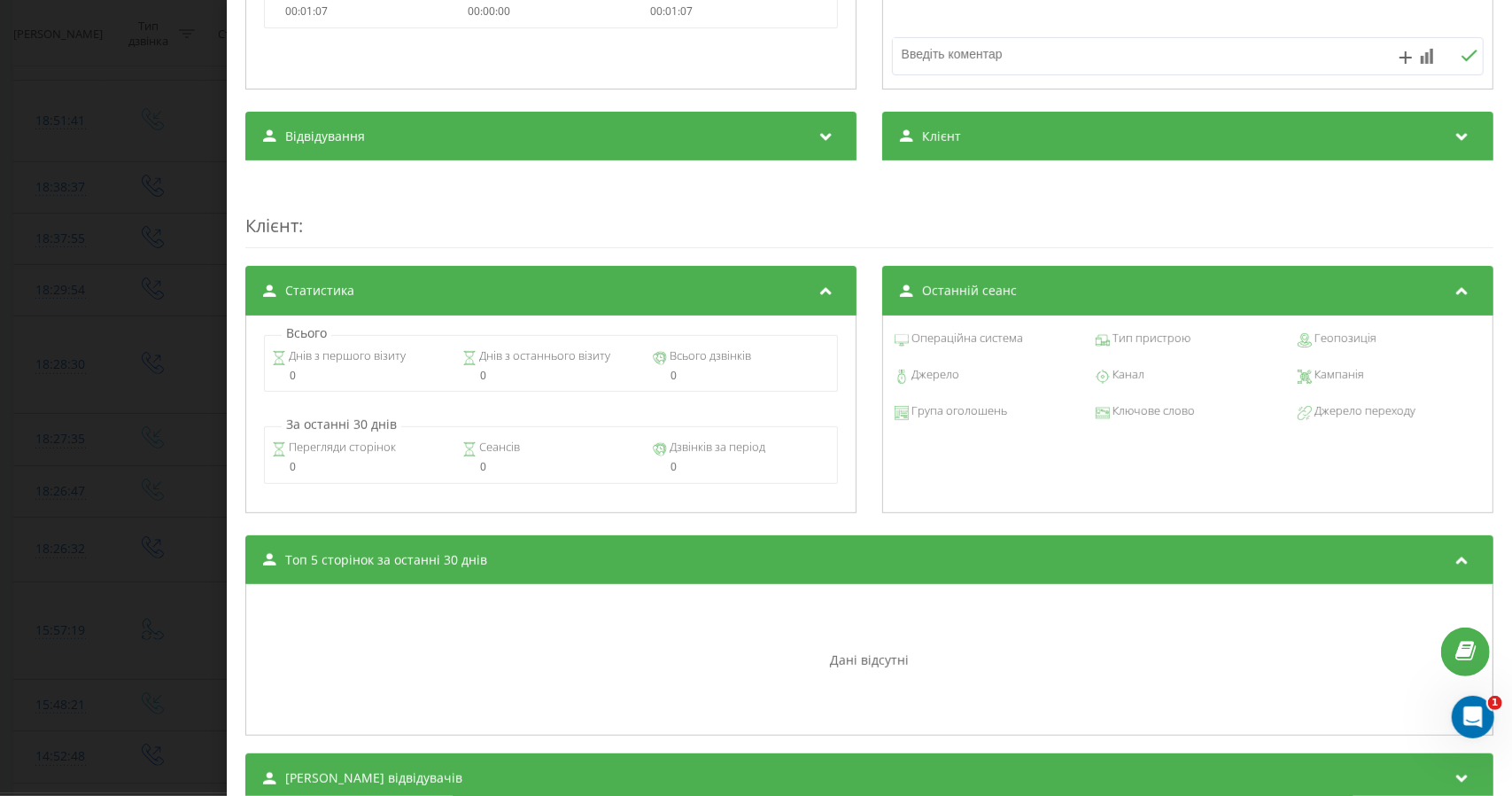
scroll to position [406, 0]
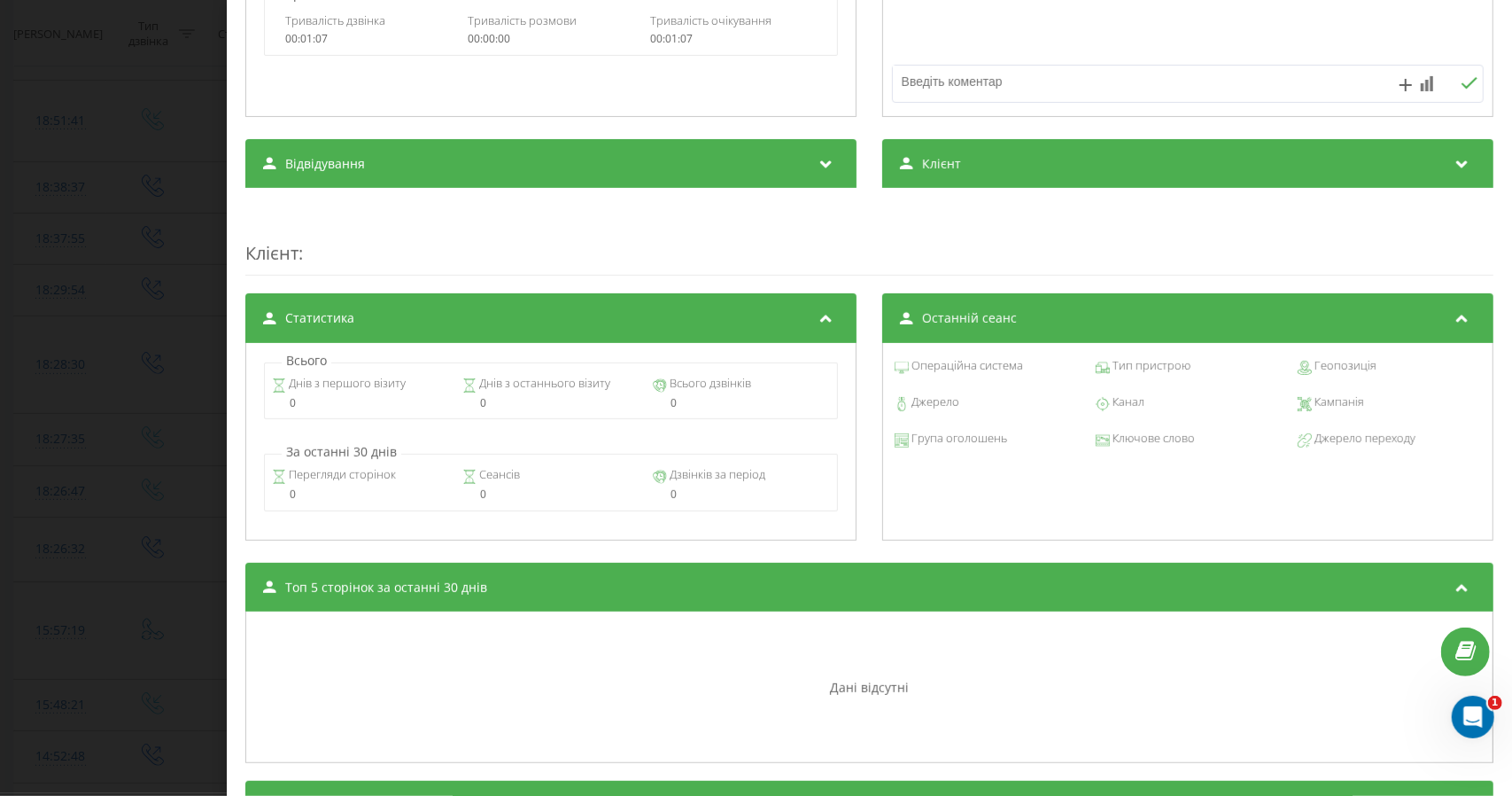
click at [826, 164] on icon at bounding box center [826, 161] width 21 height 17
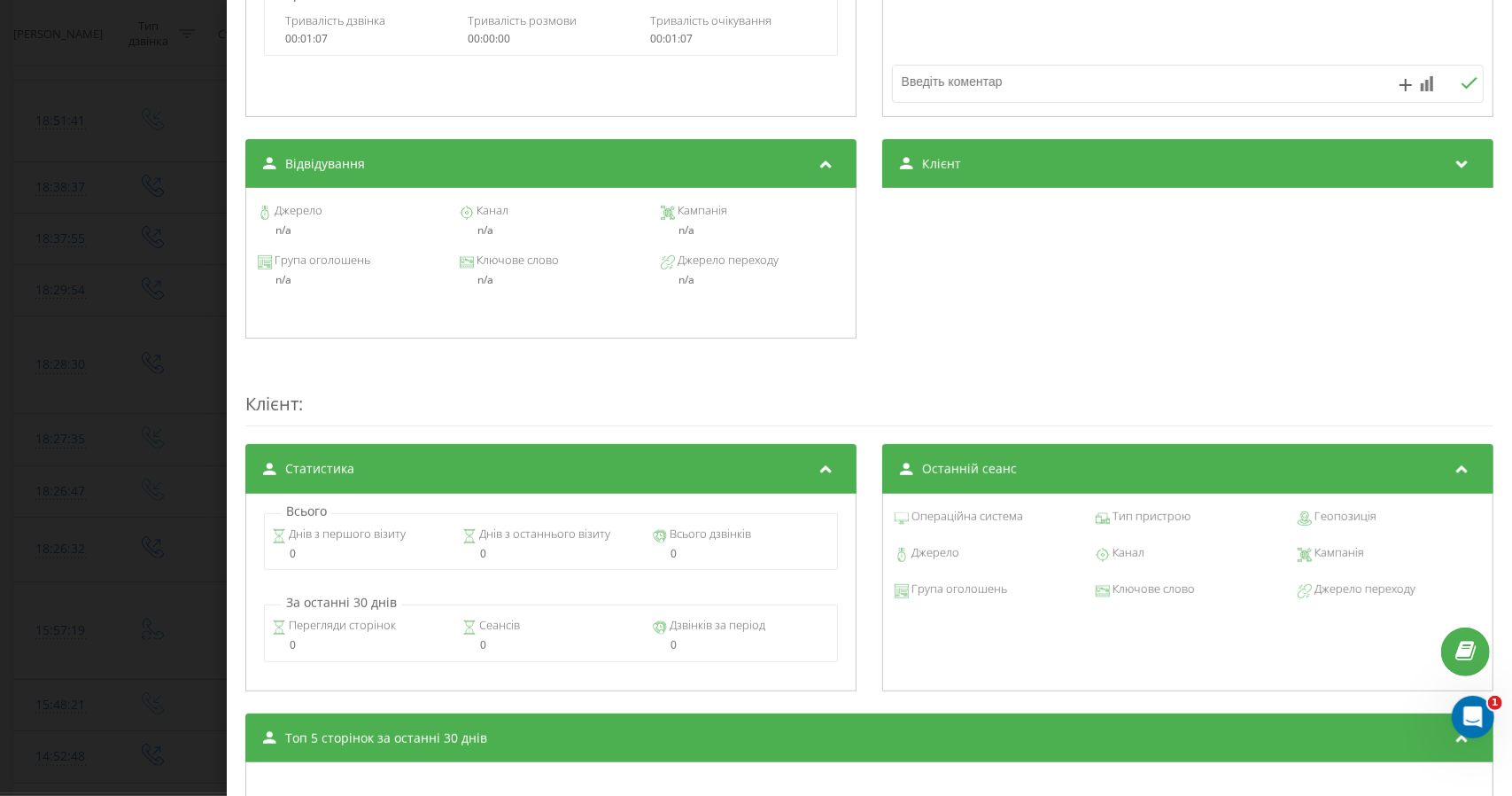
click at [1456, 166] on icon at bounding box center [1463, 161] width 21 height 17
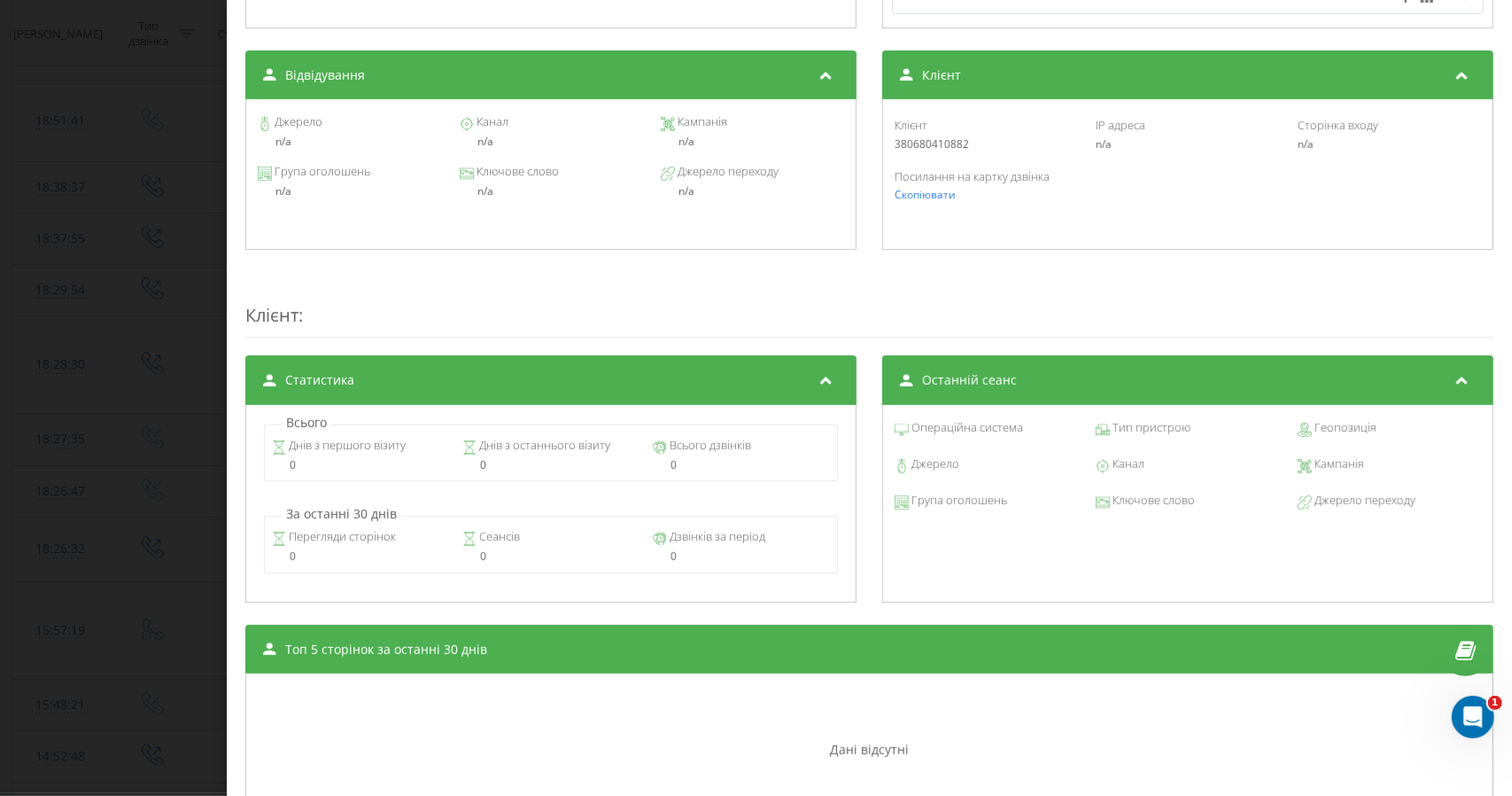
click at [1345, 508] on span "Джерело переходу" at bounding box center [1363, 500] width 103 height 17
click at [1345, 499] on span "Джерело переходу" at bounding box center [1363, 500] width 103 height 17
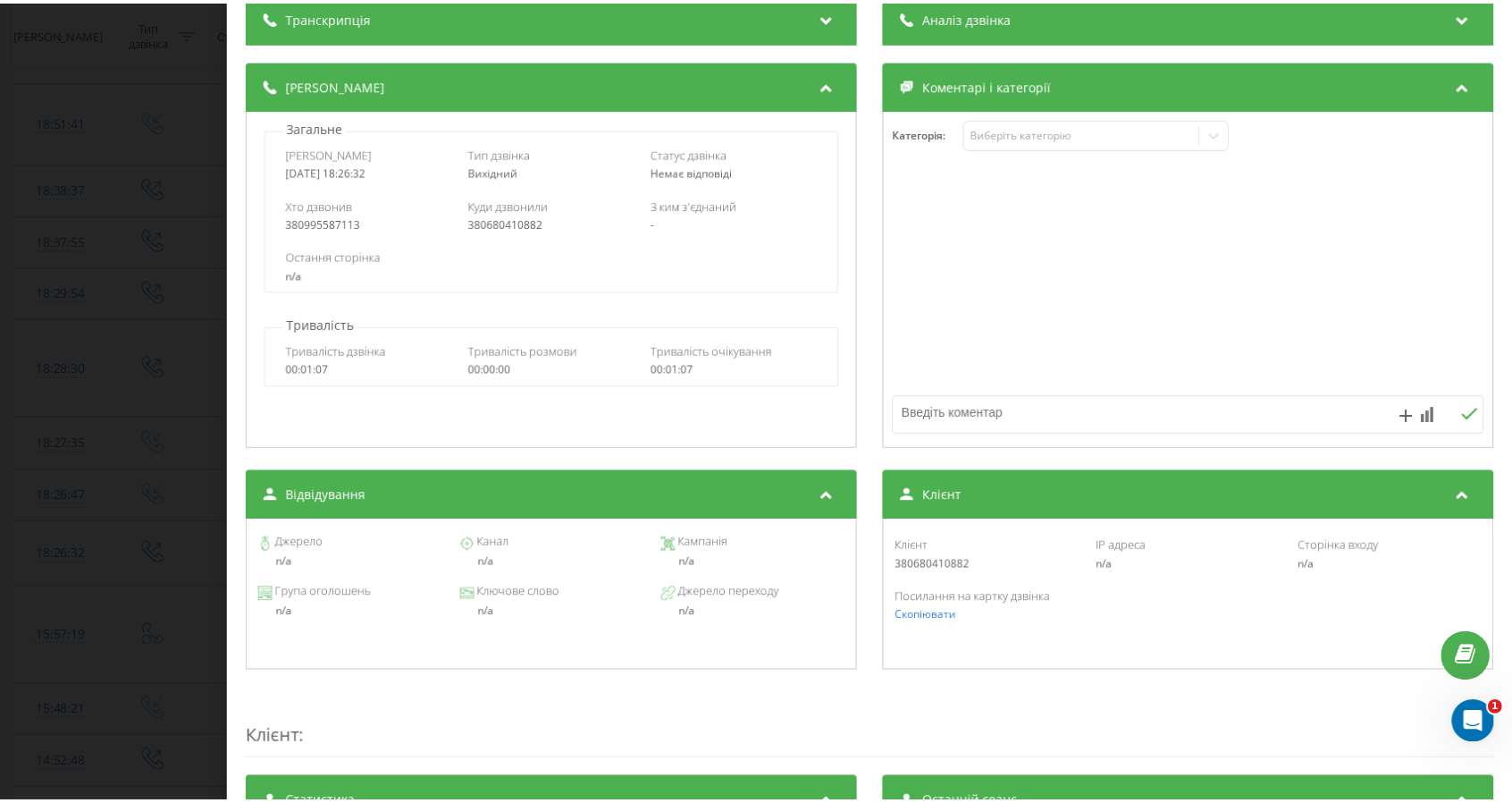
scroll to position [0, 0]
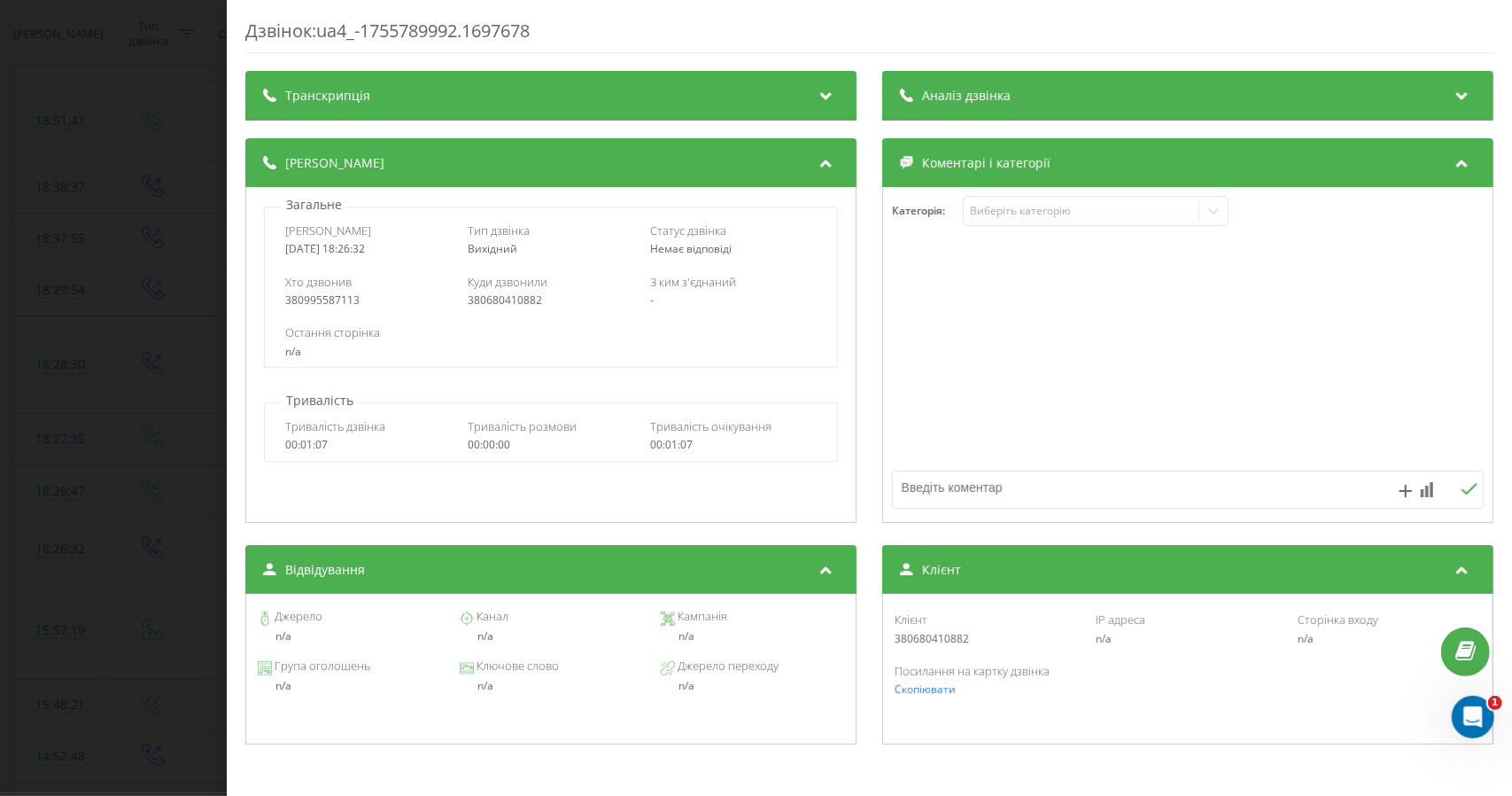
click at [70, 371] on div "Дзвінок : ua4_-1755789992.1697678 Транскрипція Для AI-аналізу майбутніх дзвінкі…" at bounding box center [756, 398] width 1512 height 796
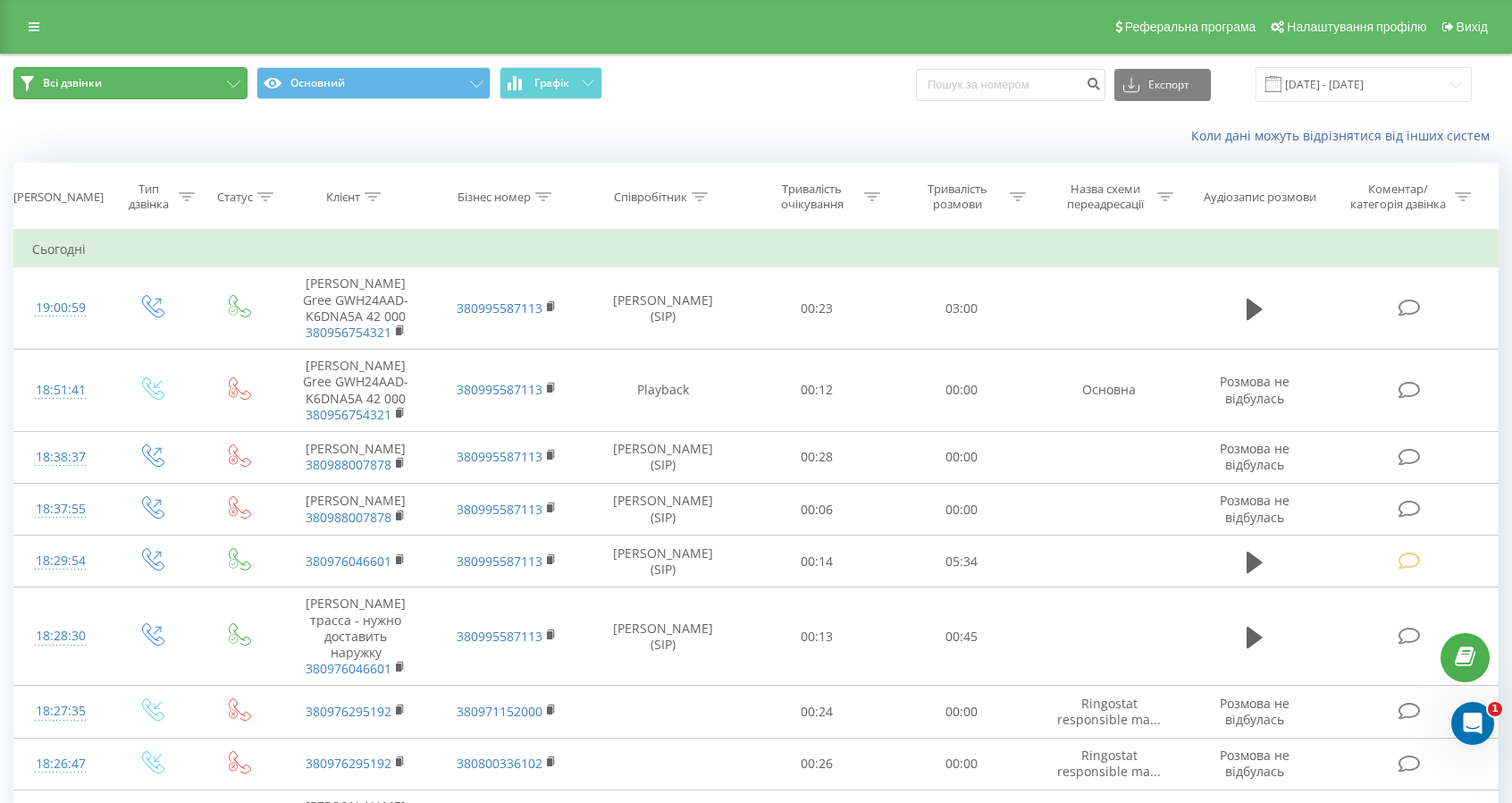
click at [93, 85] on span "Всі дзвінки" at bounding box center [72, 83] width 59 height 15
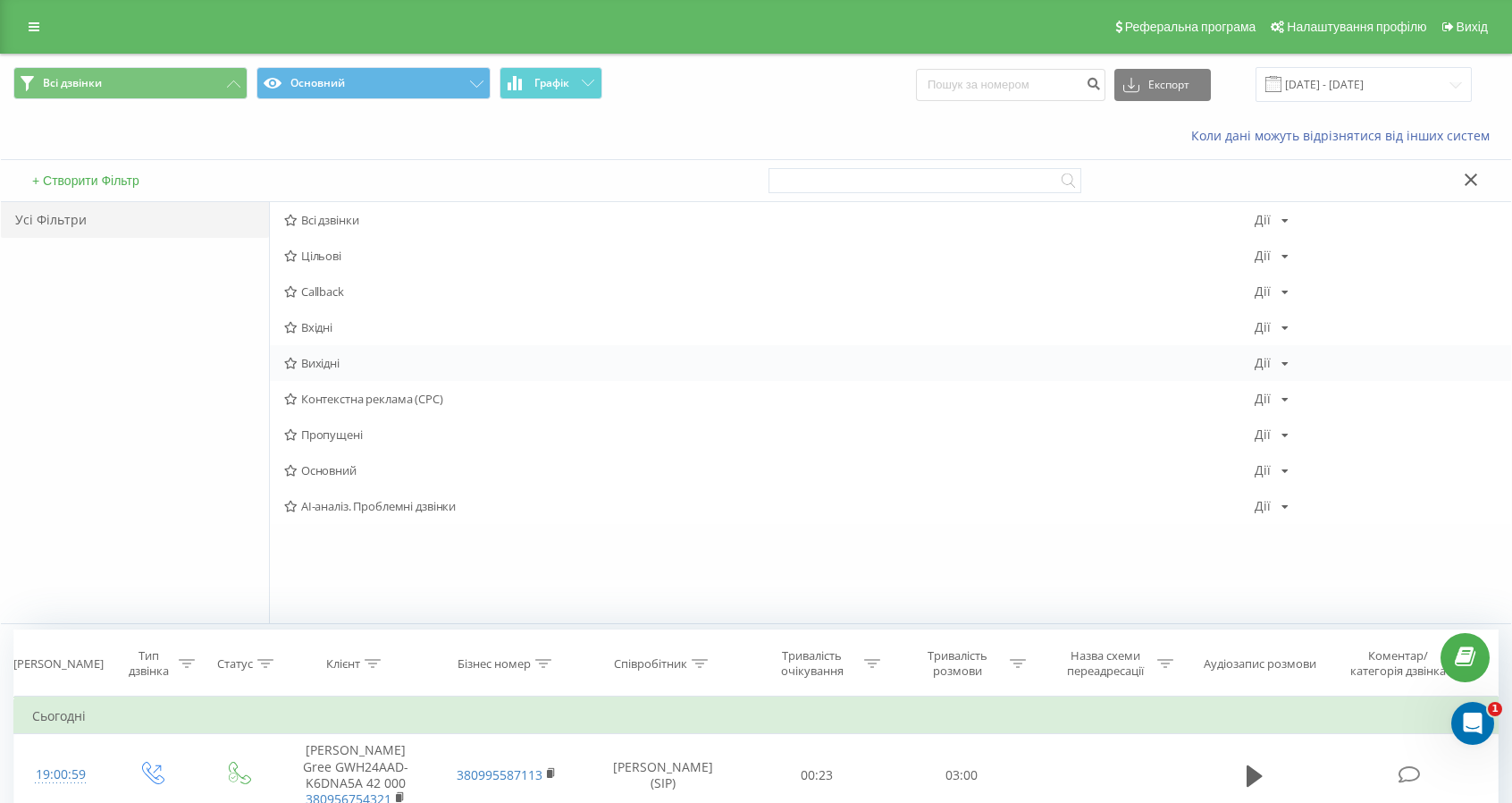
click at [329, 359] on span "Вихідні" at bounding box center [770, 363] width 970 height 13
click at [311, 325] on span "Вхідні" at bounding box center [770, 326] width 970 height 13
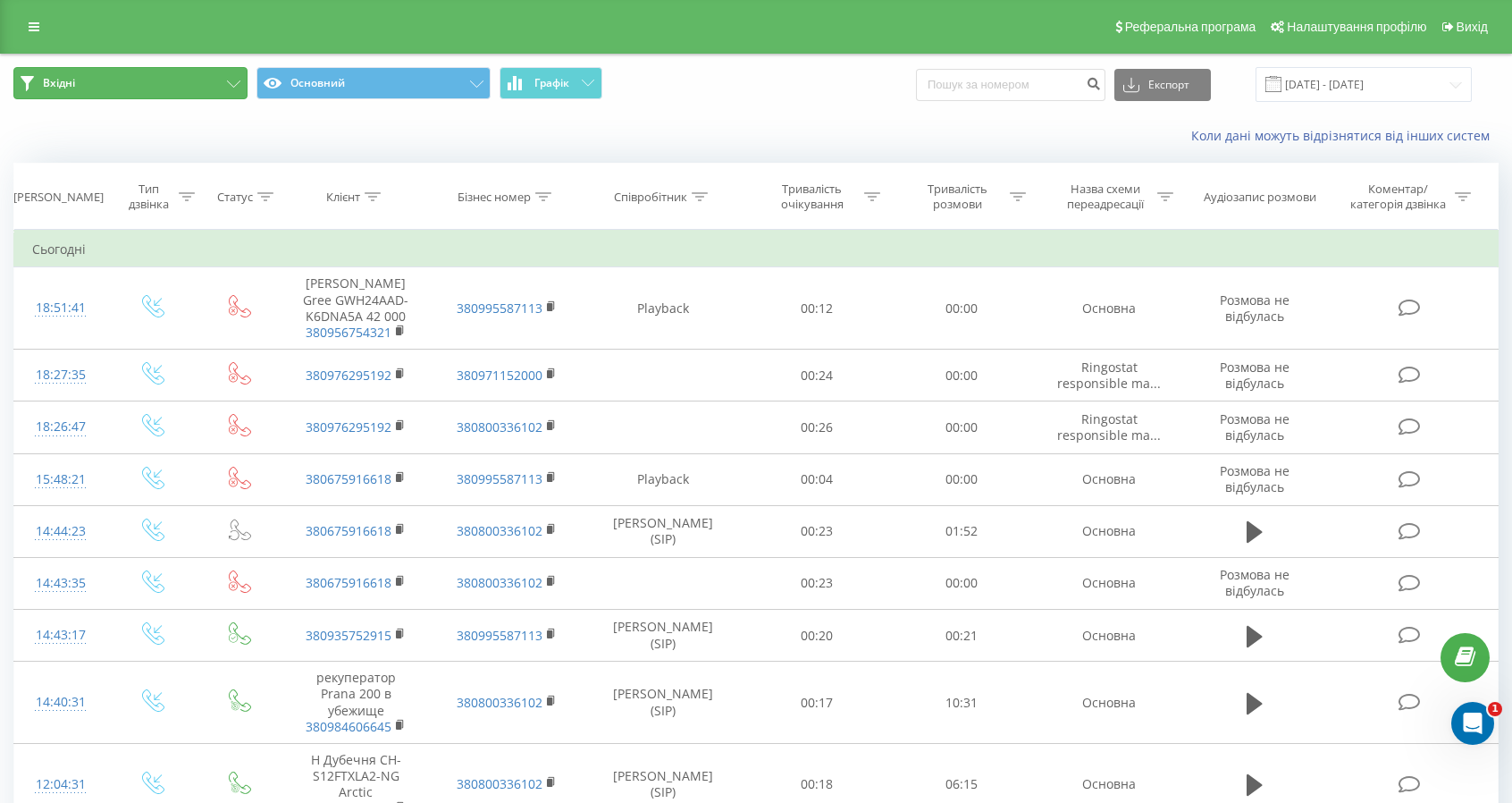
click at [178, 74] on button "Вхідні" at bounding box center [131, 83] width 234 height 32
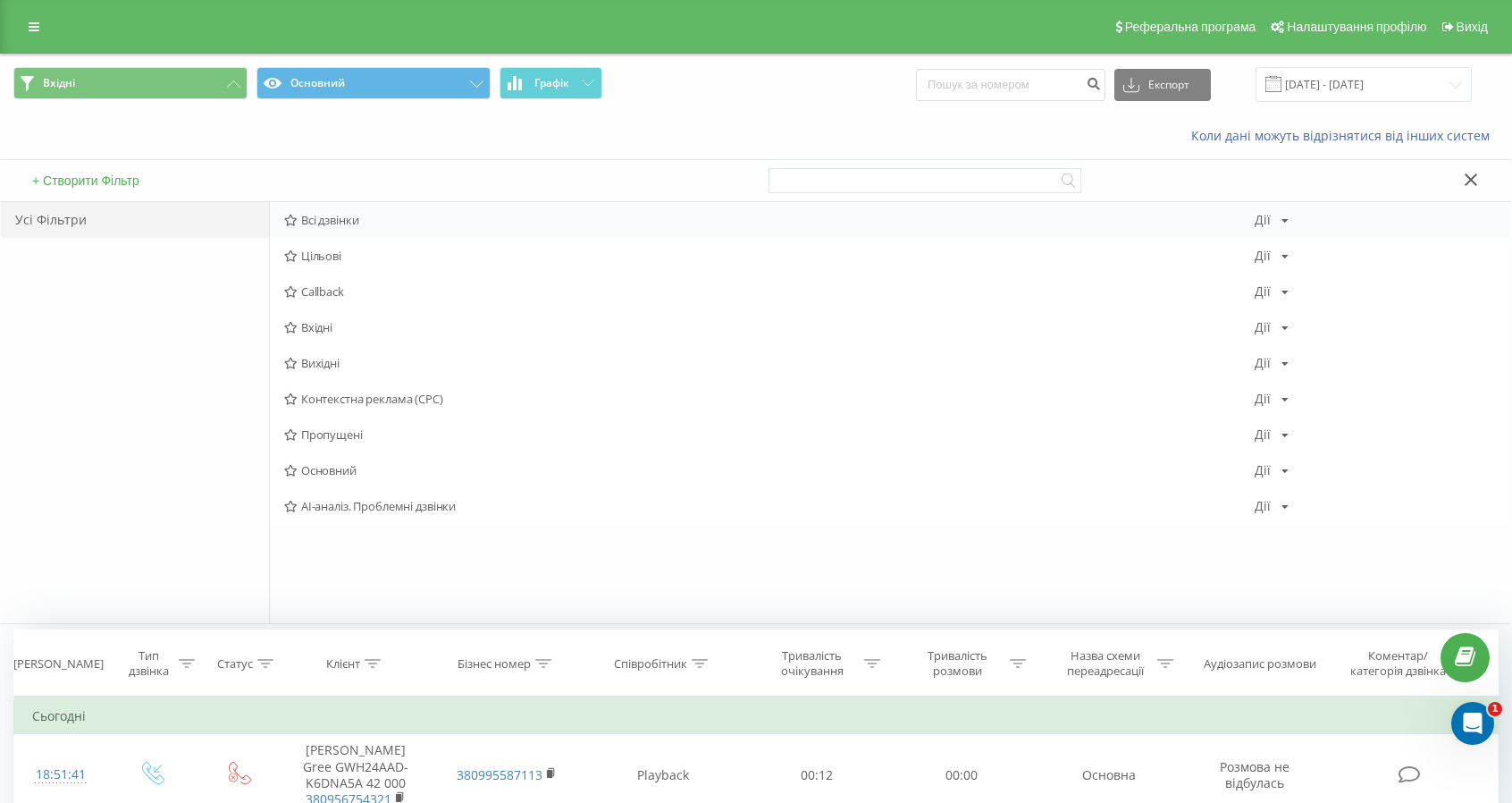
click at [338, 221] on span "Всі дзвінки" at bounding box center [770, 219] width 970 height 13
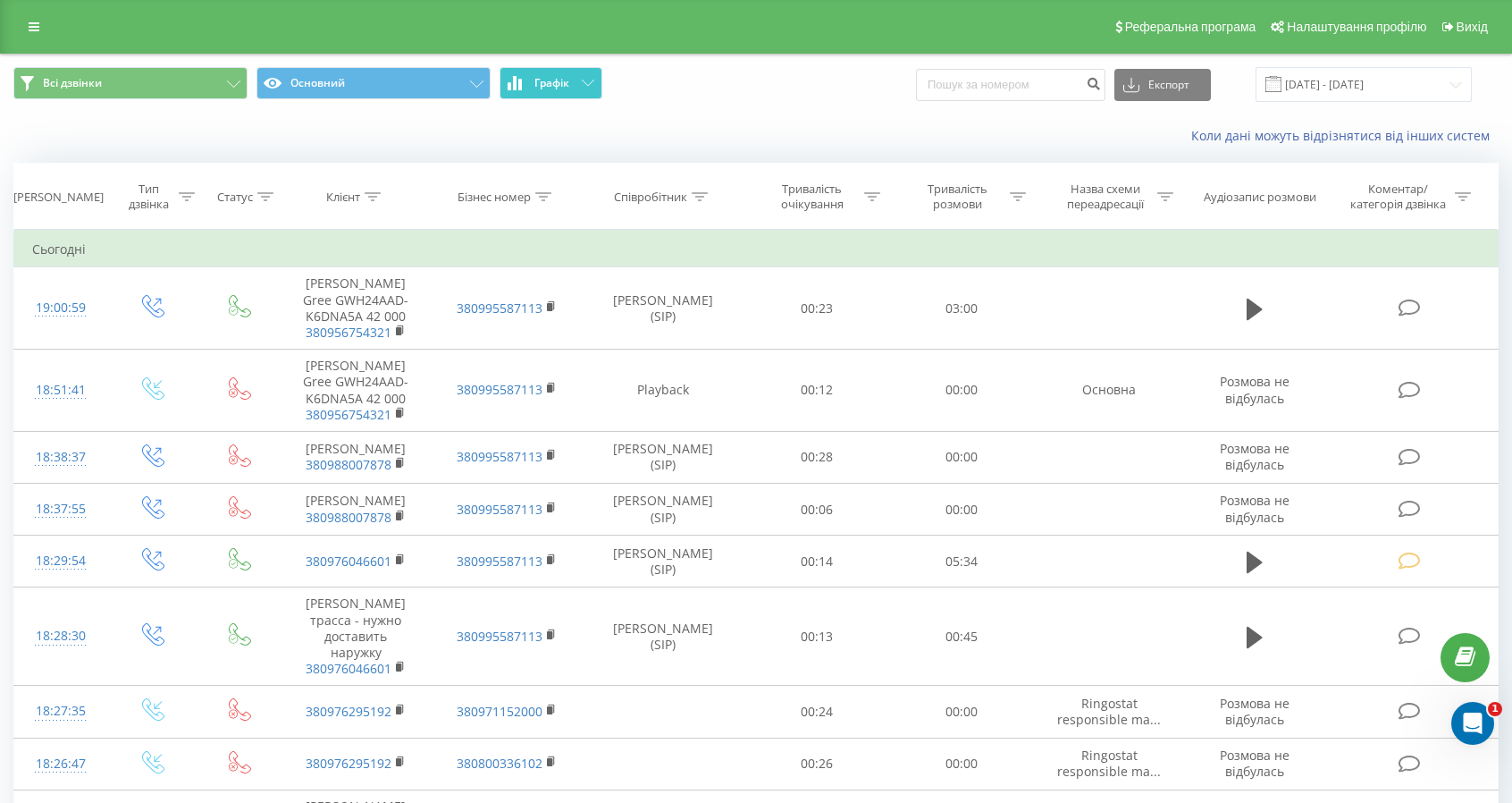
click at [568, 80] on span "Графік" at bounding box center [552, 83] width 35 height 13
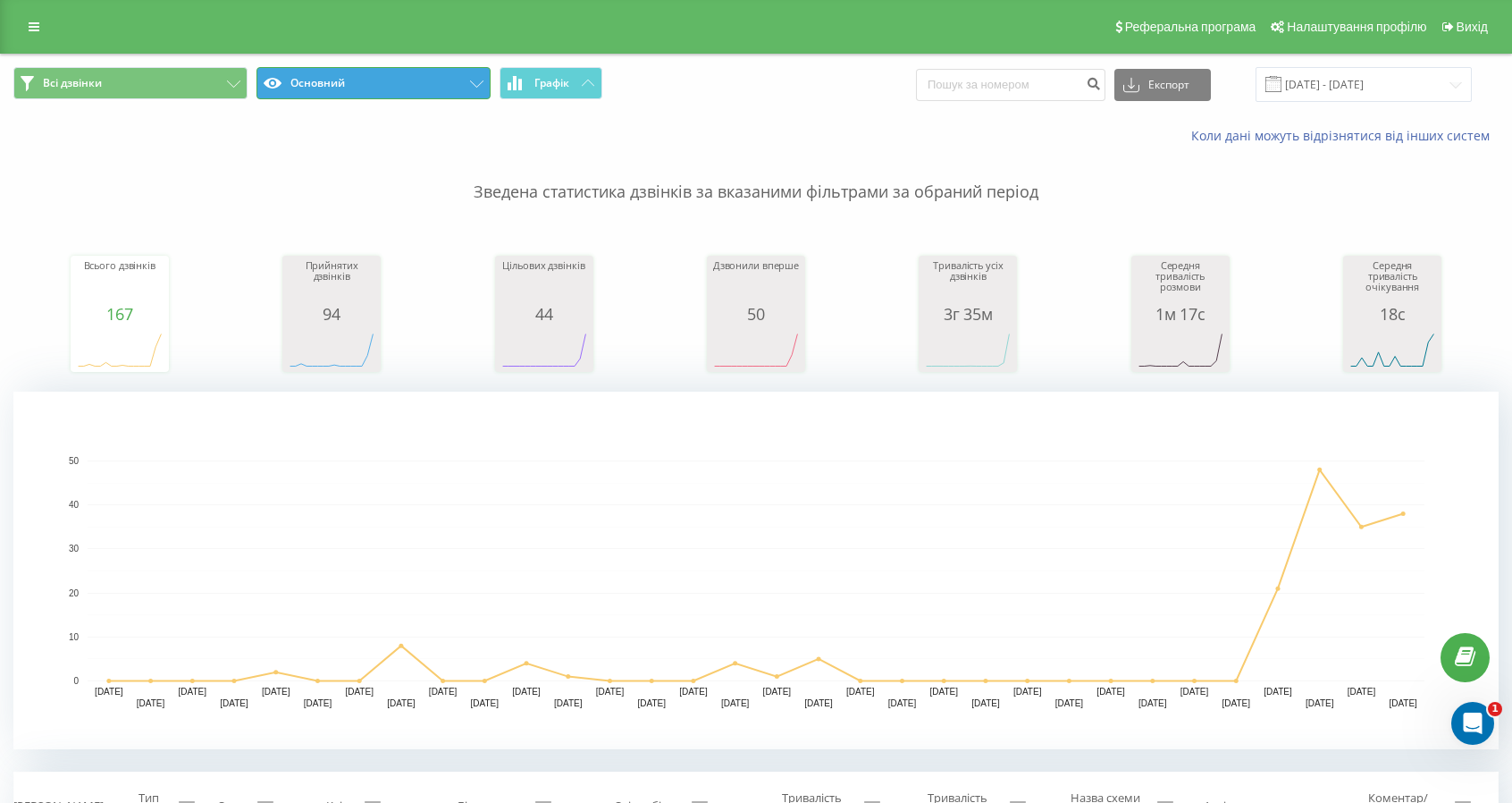
click at [434, 96] on button "Основний" at bounding box center [373, 83] width 234 height 32
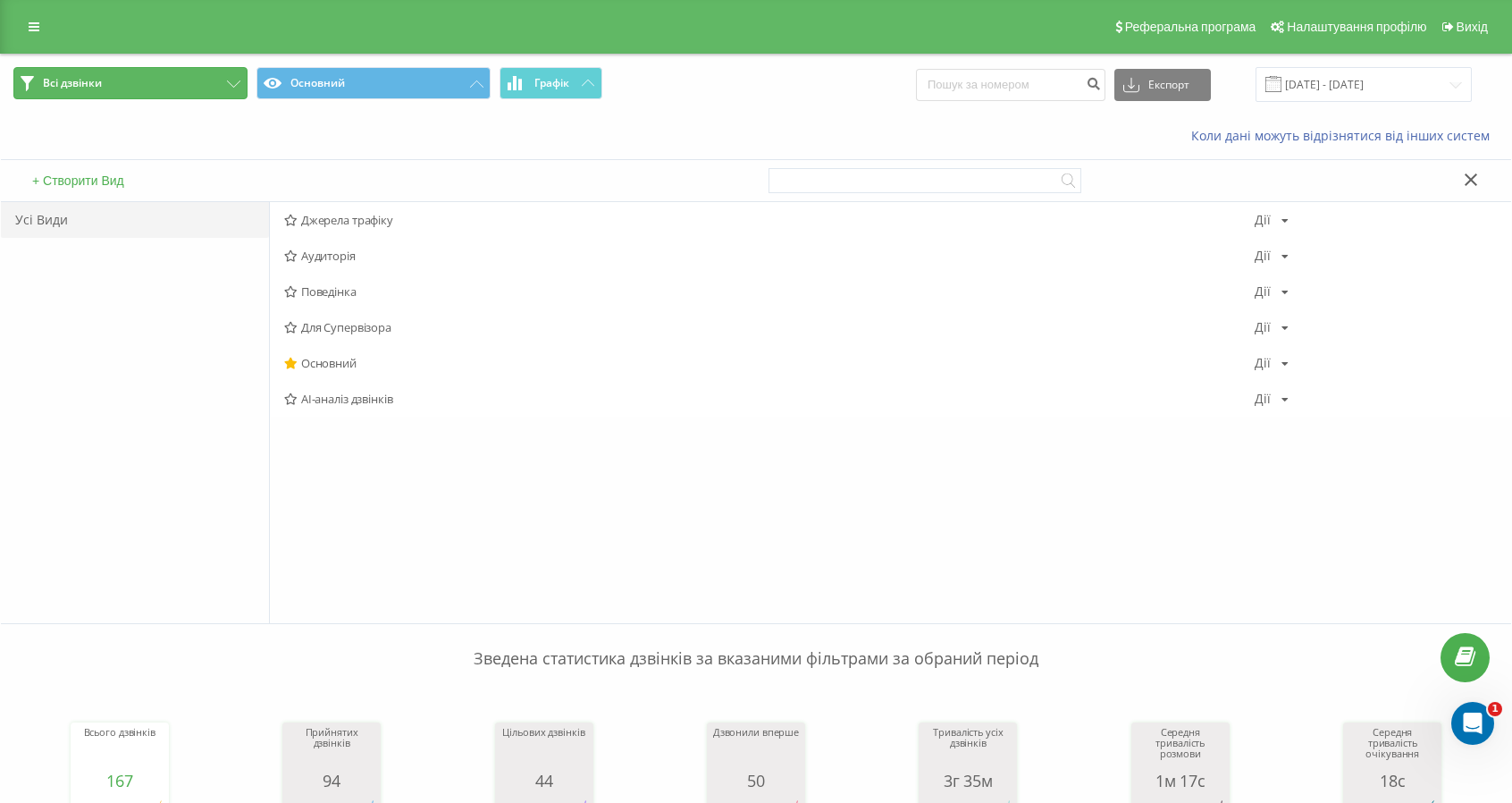
click at [148, 84] on button "Всі дзвінки" at bounding box center [131, 83] width 234 height 32
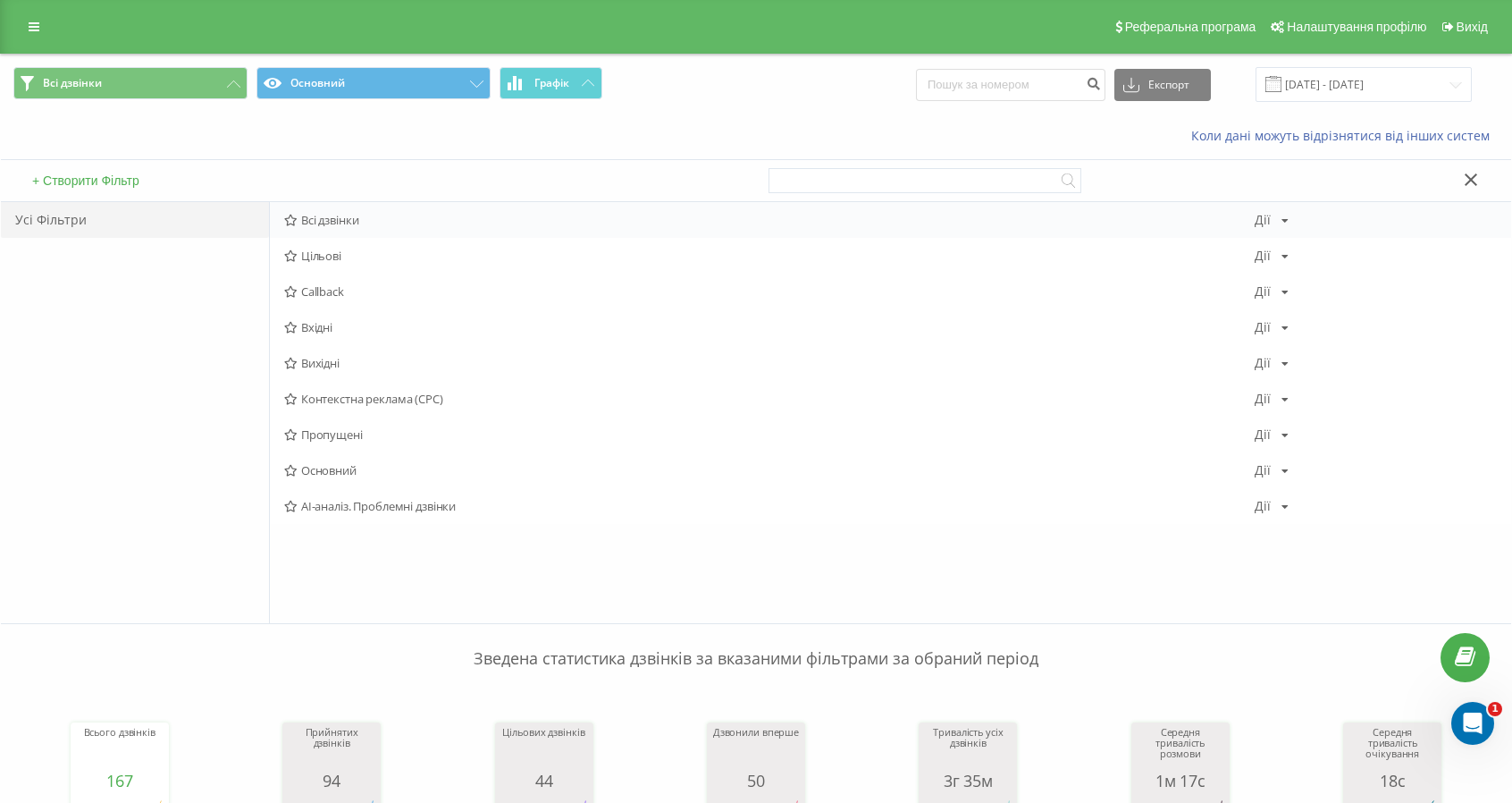
click at [325, 215] on span "Всі дзвінки" at bounding box center [770, 219] width 970 height 13
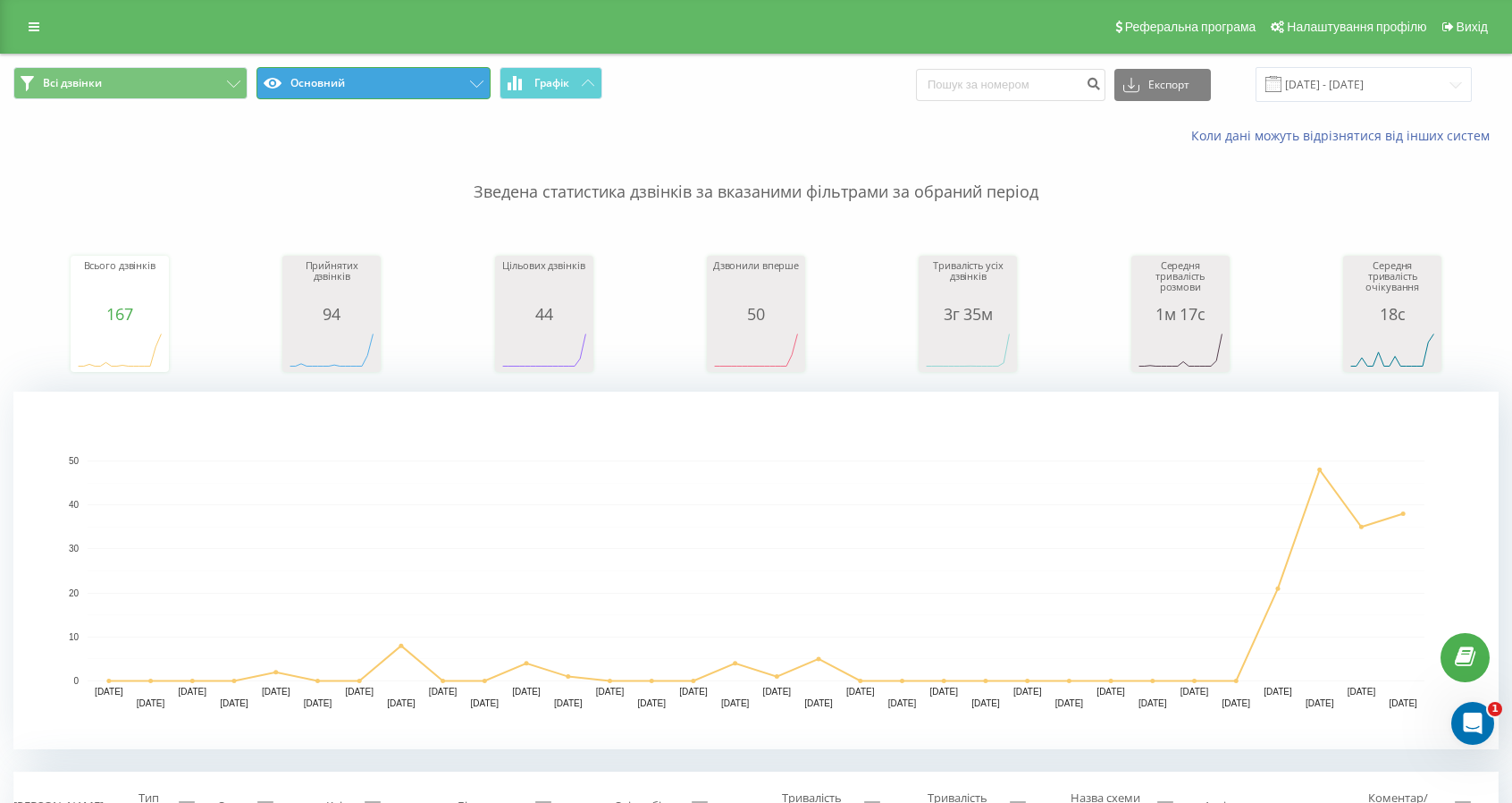
click at [365, 97] on button "Основний" at bounding box center [373, 83] width 234 height 32
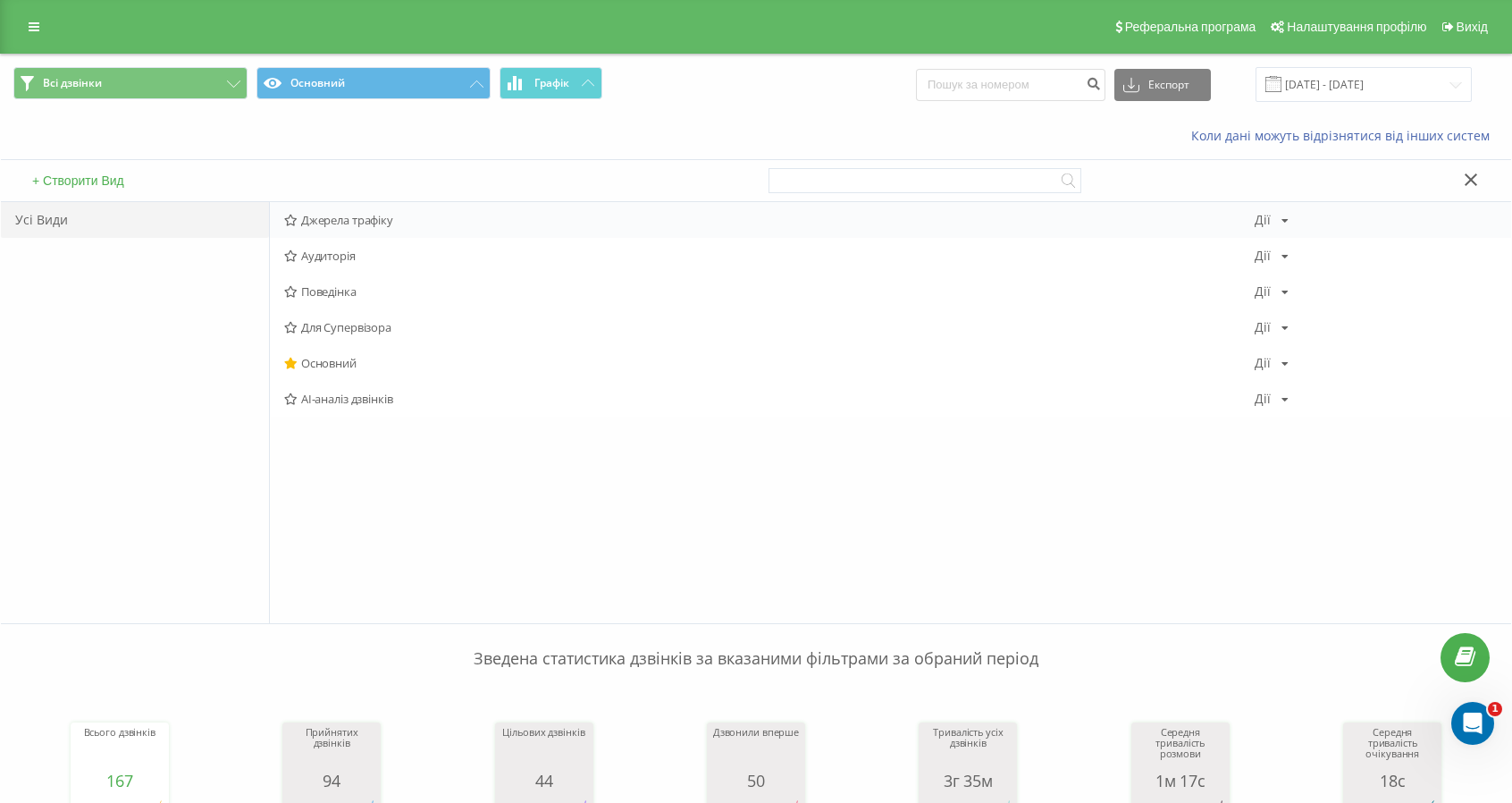
click at [337, 209] on div "Джерела трафіку Дії Редагувати Копіювати Видалити За замовчуванням Поділитися" at bounding box center [890, 219] width 1241 height 36
click at [336, 225] on span "Джерела трафіку" at bounding box center [770, 219] width 970 height 13
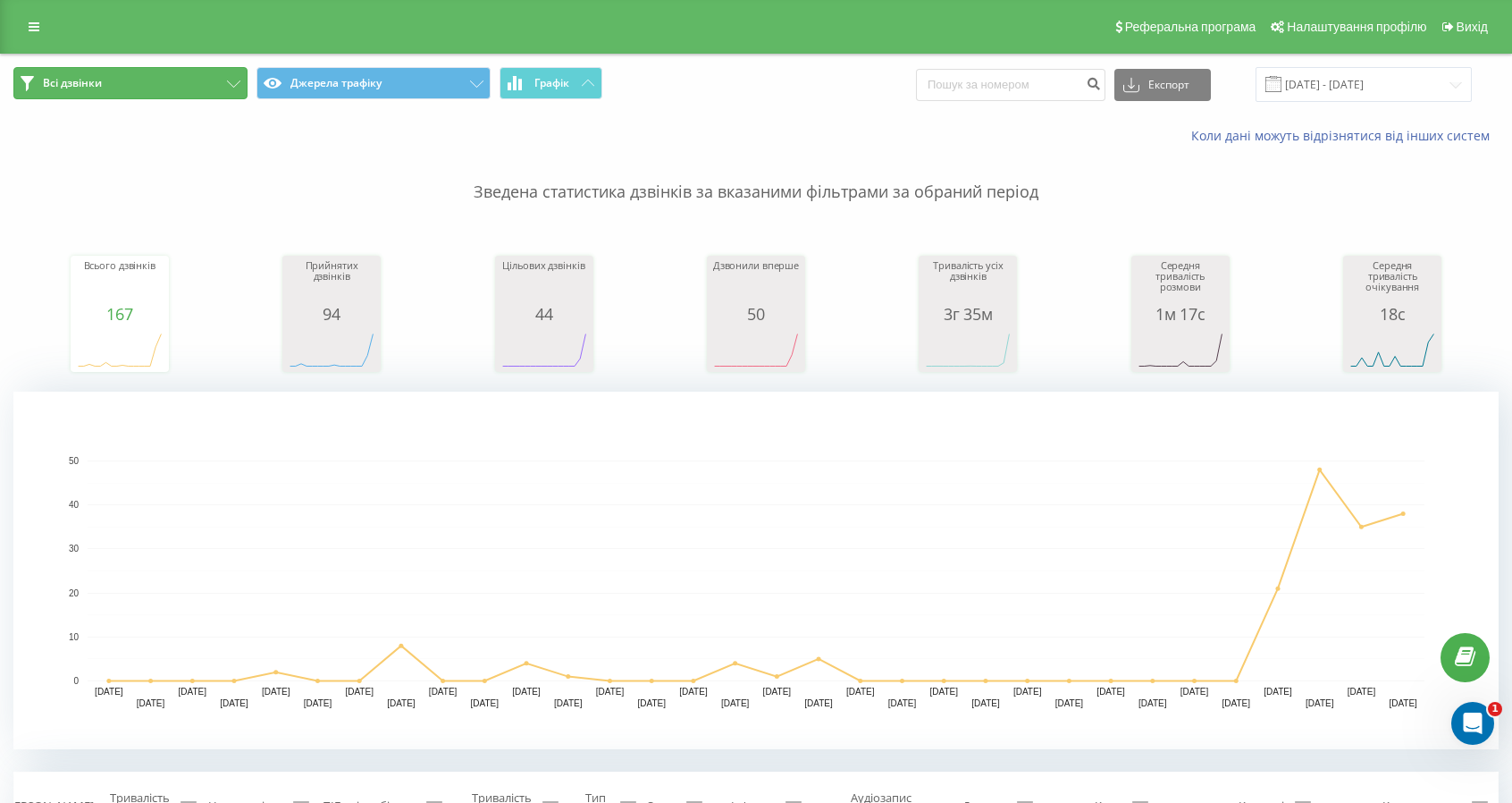
click at [159, 82] on button "Всі дзвінки" at bounding box center [131, 83] width 234 height 32
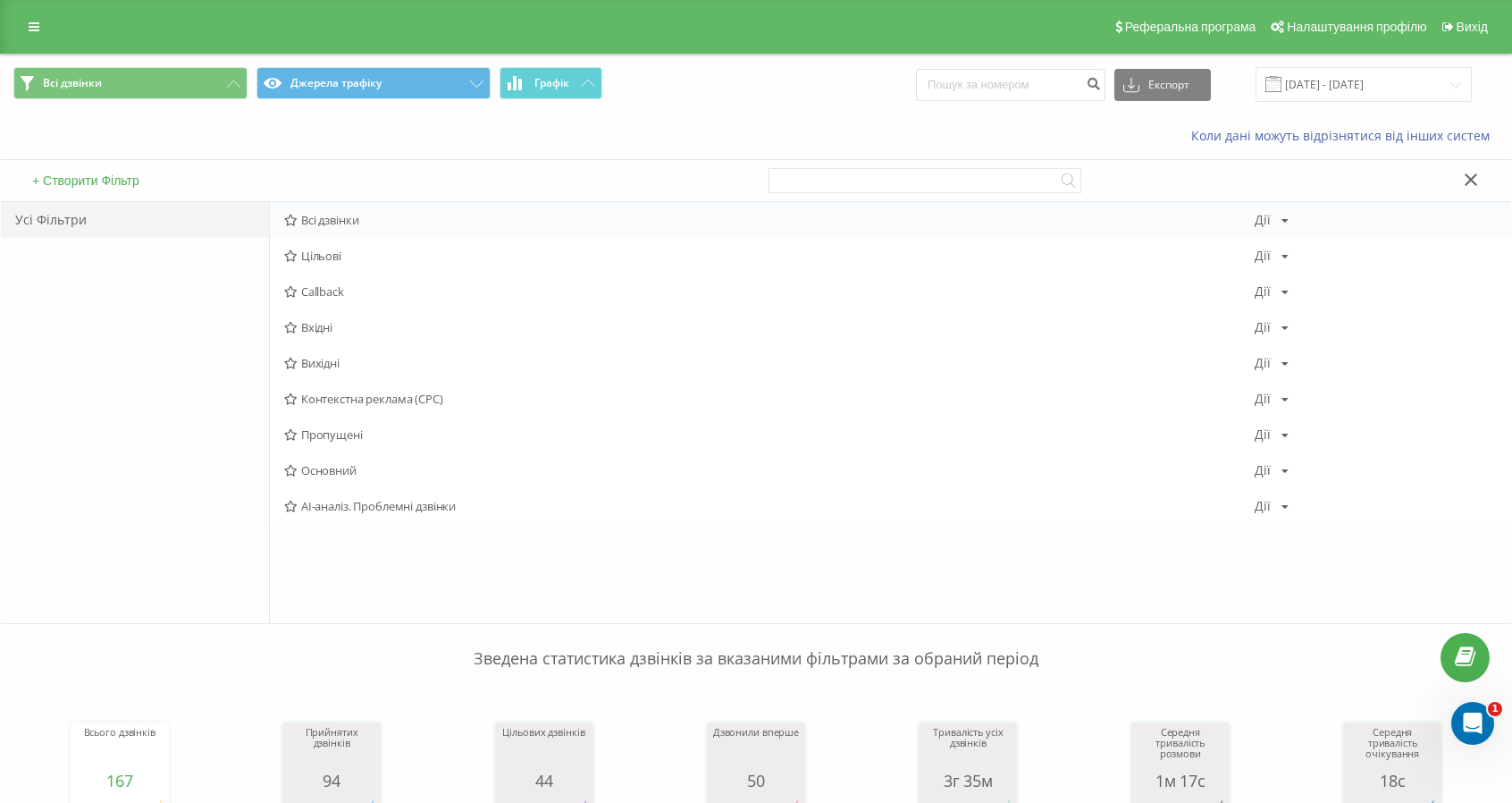
click at [320, 224] on span "Всі дзвінки" at bounding box center [770, 219] width 970 height 13
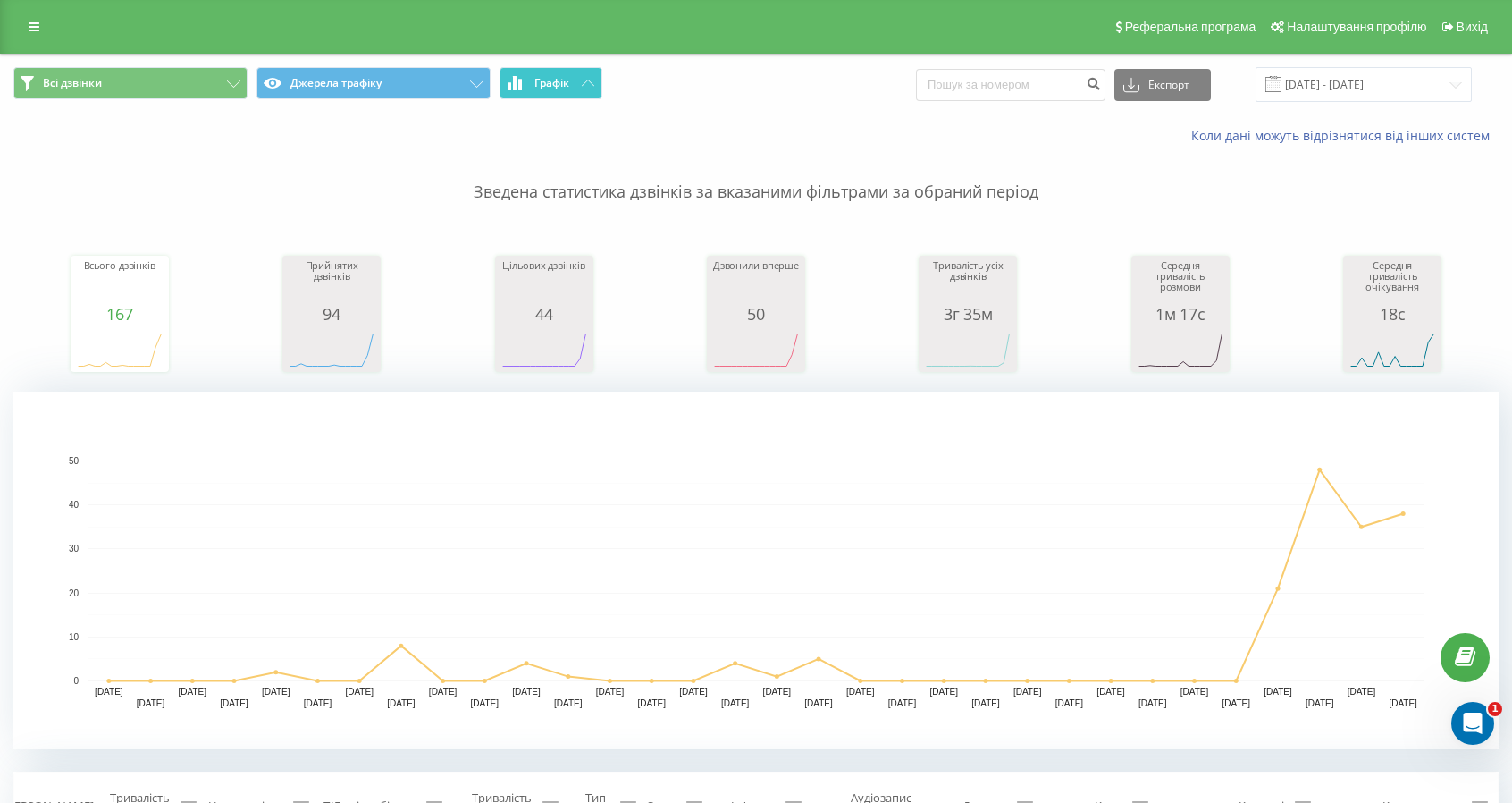
click at [557, 82] on span "Графік" at bounding box center [552, 83] width 35 height 13
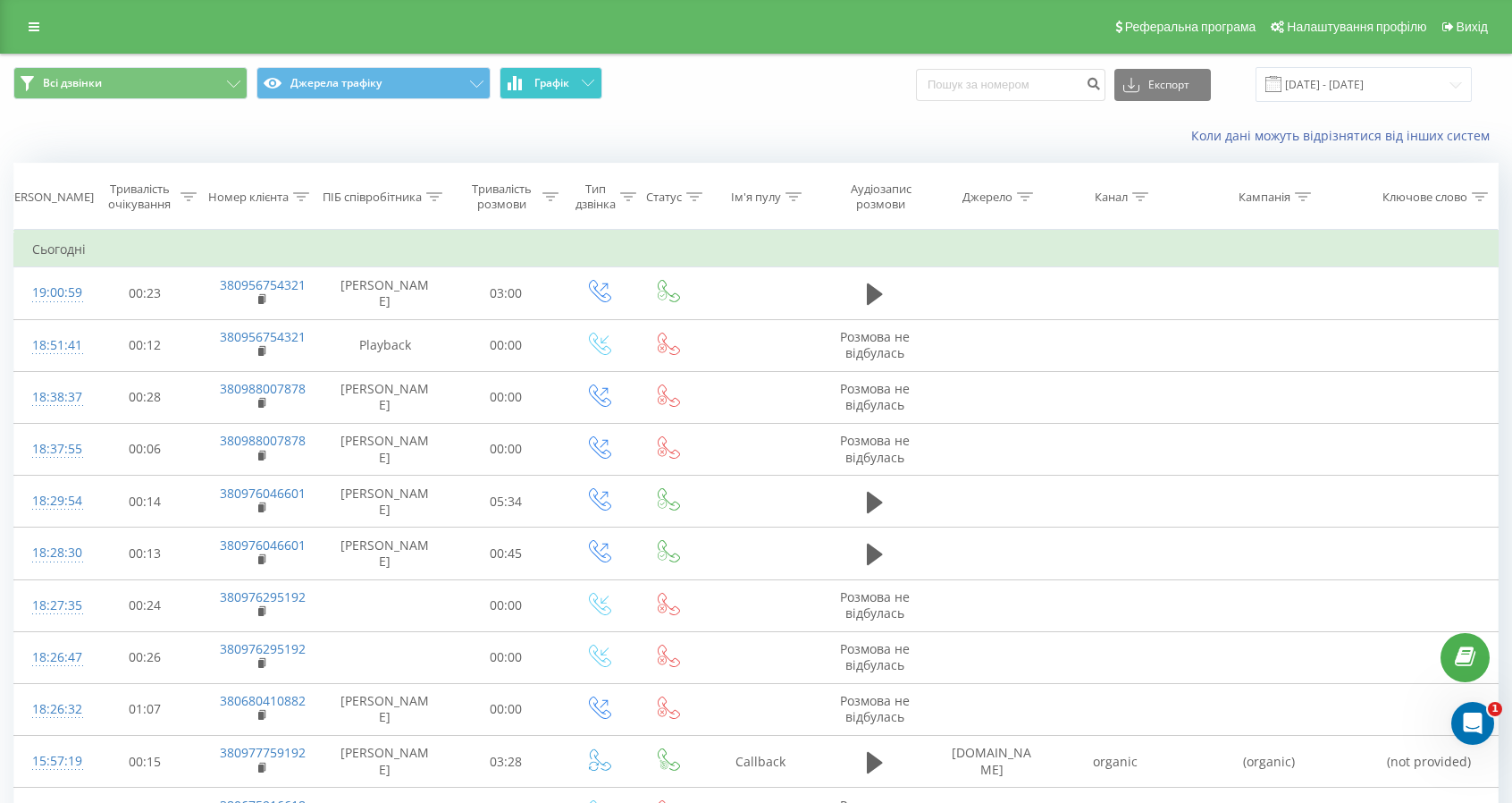
click at [521, 91] on button "Графік" at bounding box center [551, 83] width 103 height 32
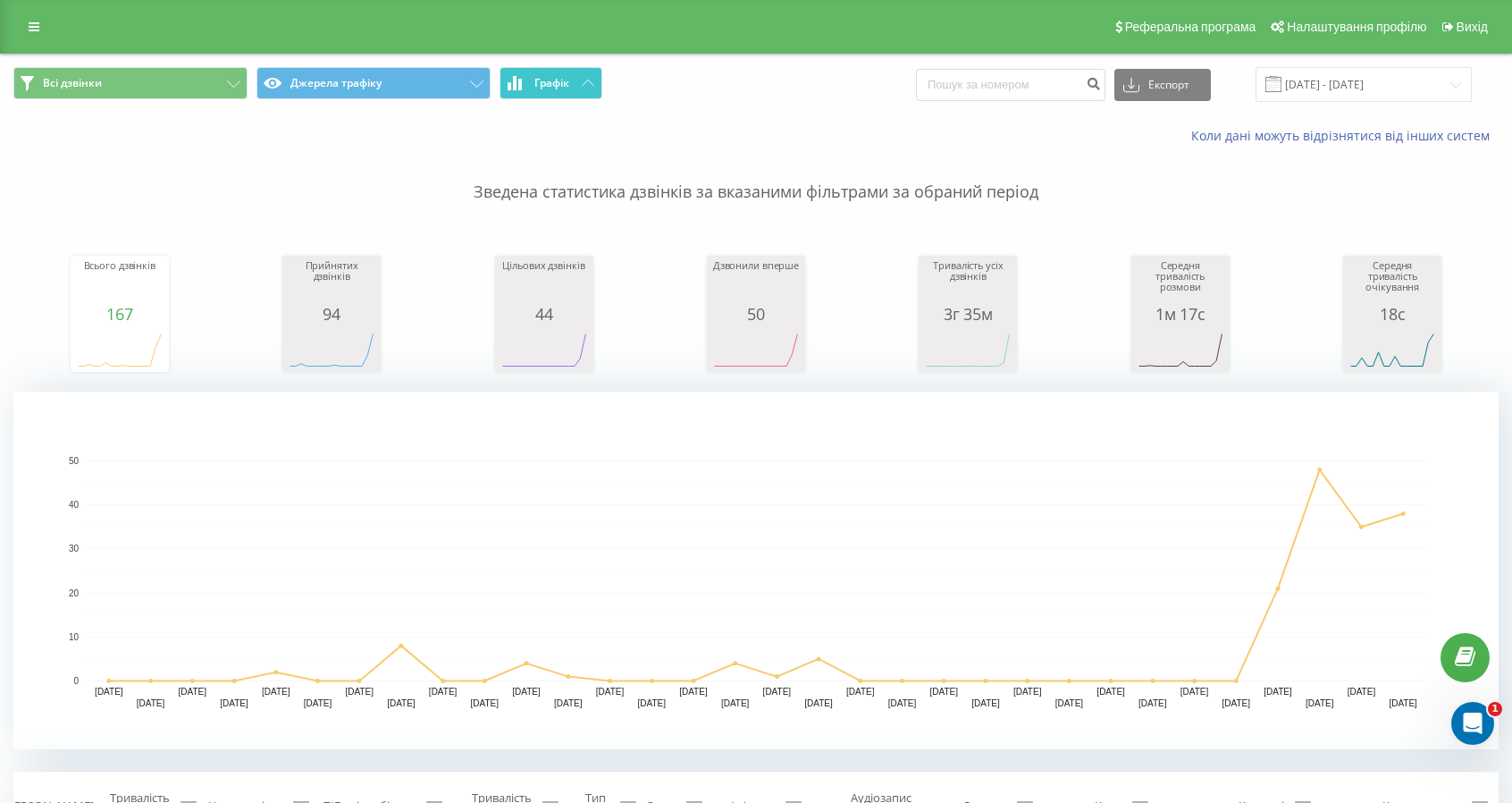
click at [563, 67] on button "Графік" at bounding box center [551, 83] width 103 height 32
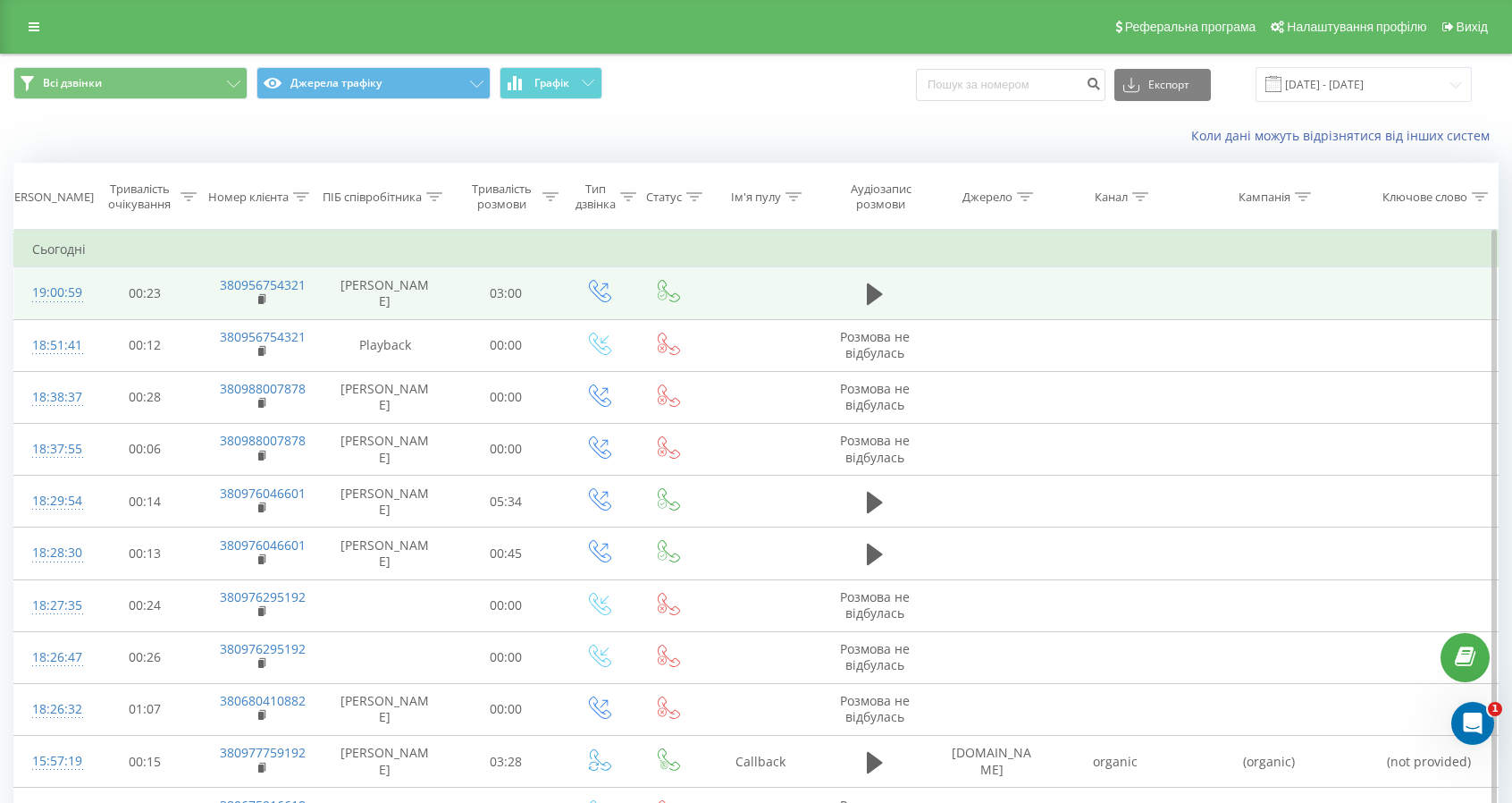
click at [368, 285] on td "Андрій Павлюк" at bounding box center [385, 292] width 129 height 52
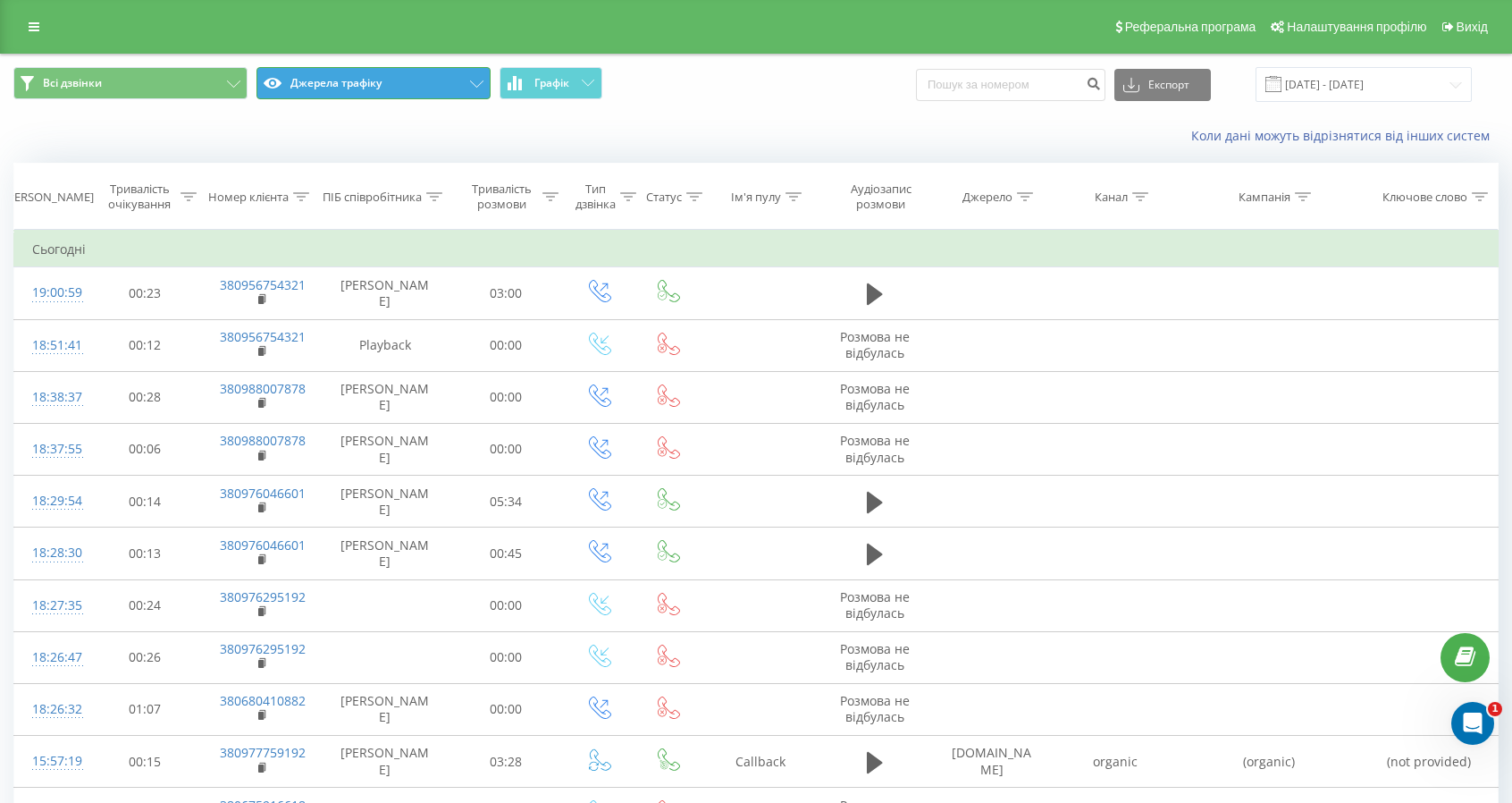
click at [361, 82] on button "Джерела трафіку" at bounding box center [373, 83] width 234 height 32
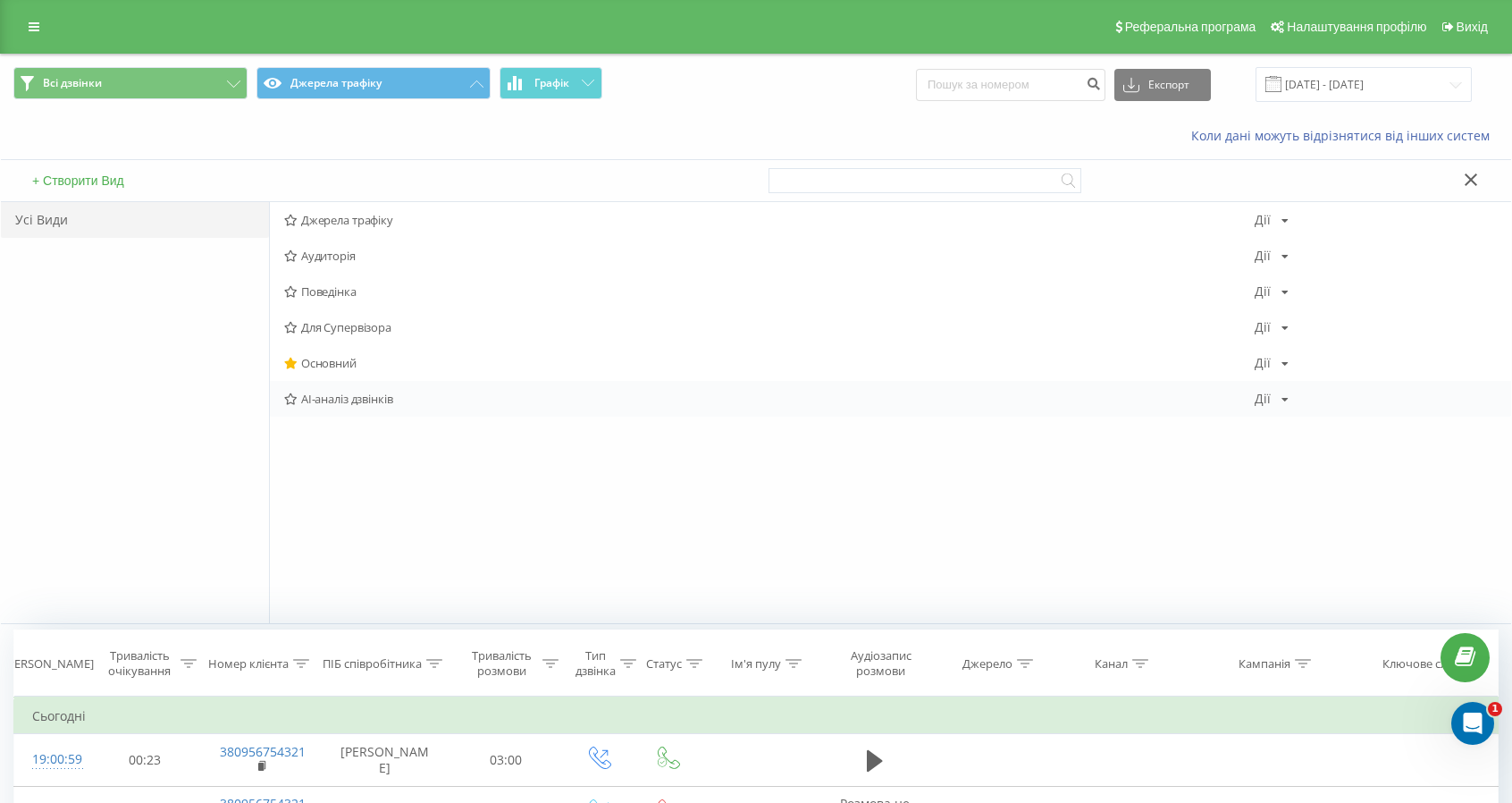
click at [332, 396] on span "AI-аналіз дзвінків" at bounding box center [770, 399] width 970 height 13
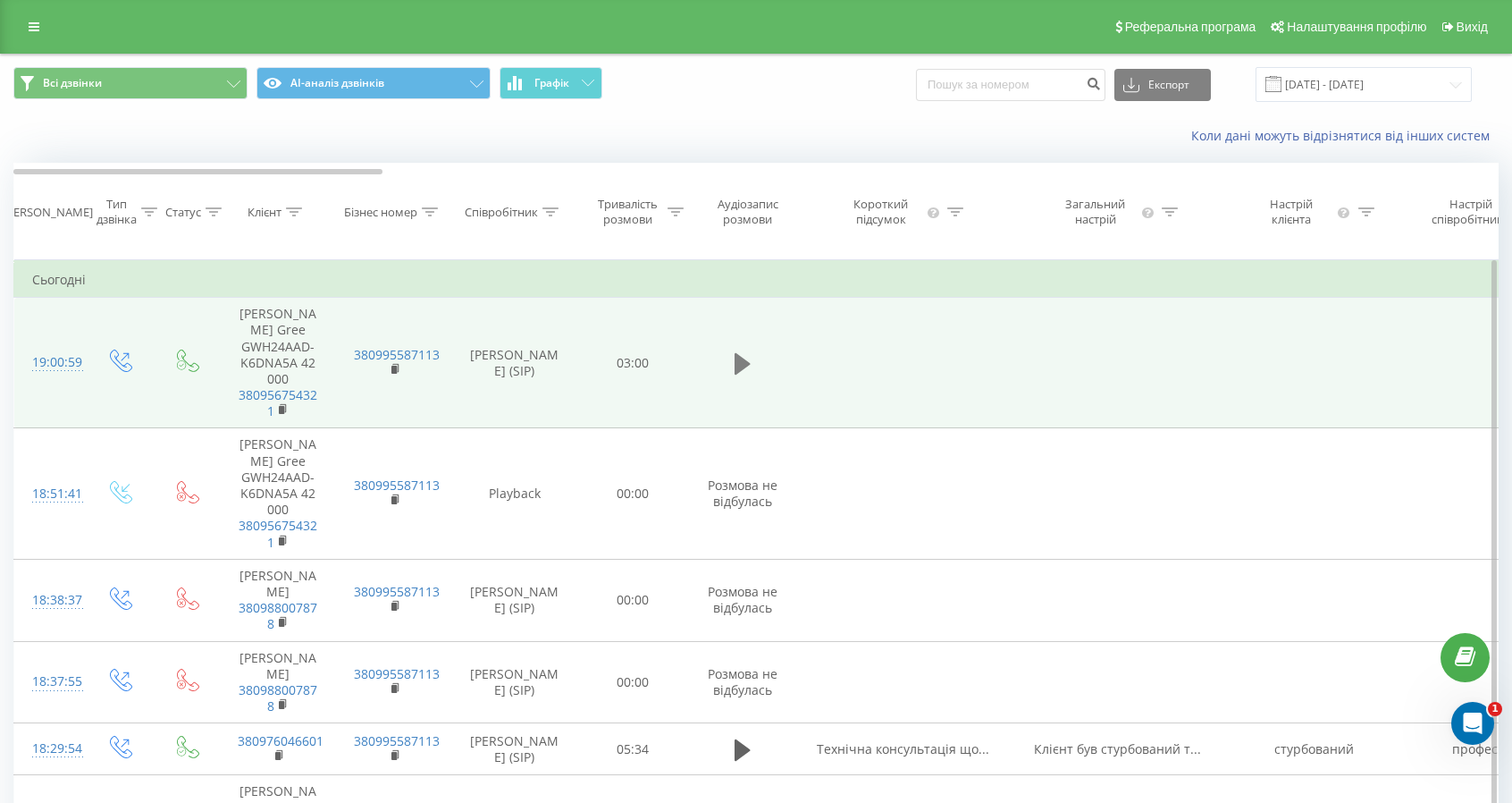
click at [737, 374] on icon at bounding box center [742, 363] width 17 height 21
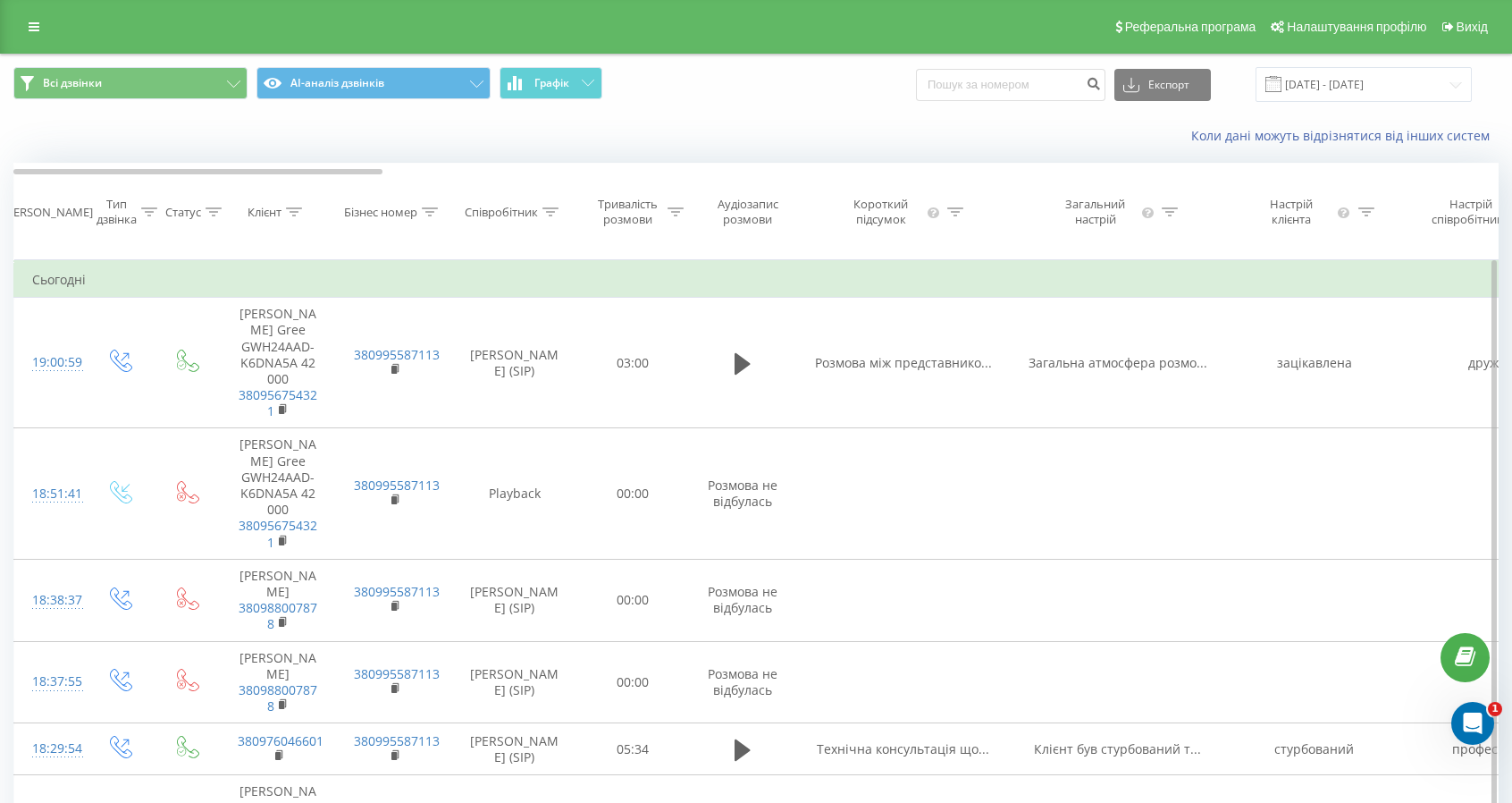
drag, startPoint x: 1037, startPoint y: 295, endPoint x: 808, endPoint y: 303, distance: 229.1
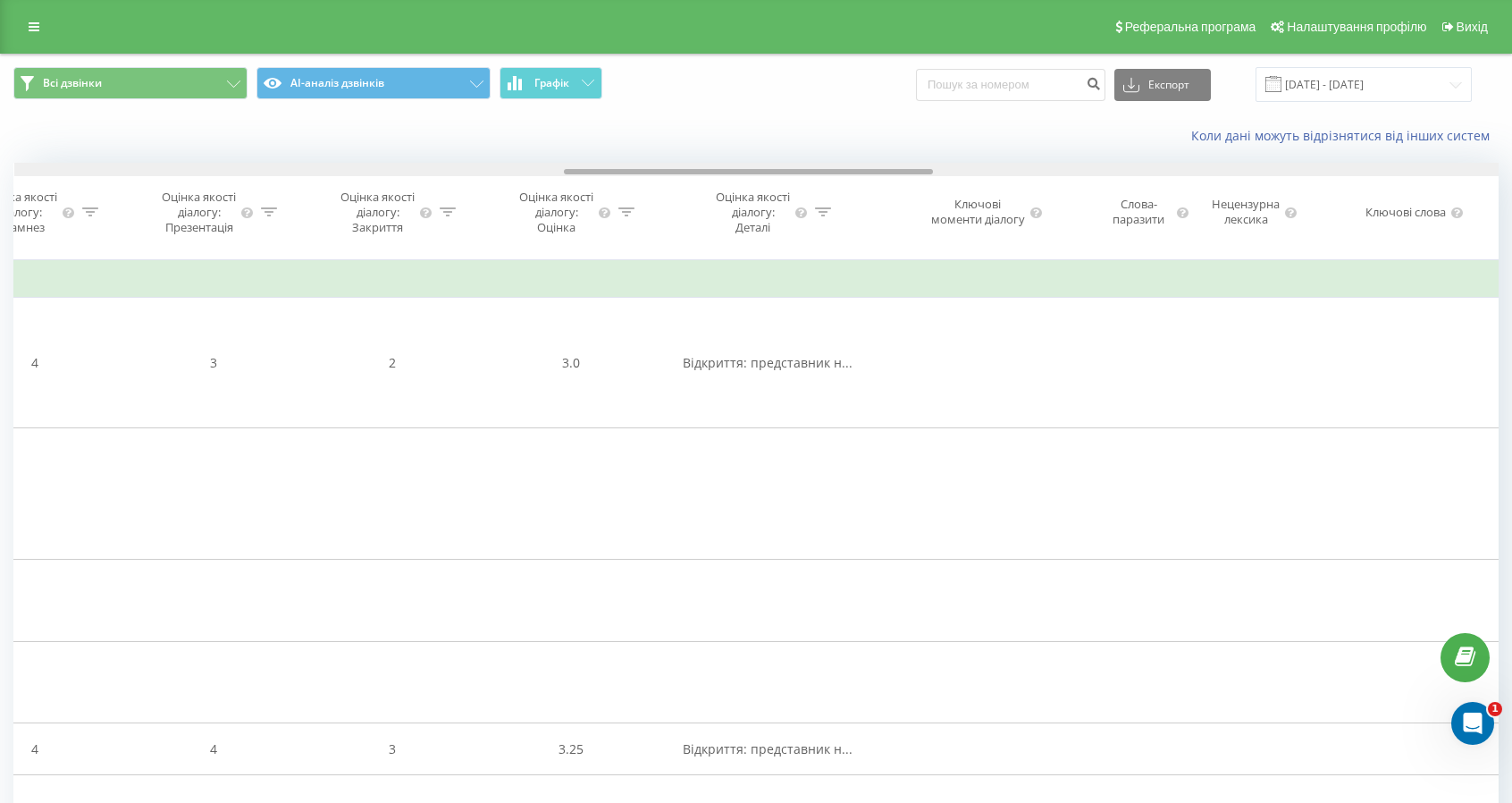
drag, startPoint x: 313, startPoint y: 172, endPoint x: 863, endPoint y: 201, distance: 550.8
click at [863, 201] on div "Дата дзвінка Тип дзвінка Статус Клієнт Бізнес номер Співробітник Тривалість роз…" at bounding box center [756, 211] width 1486 height 97
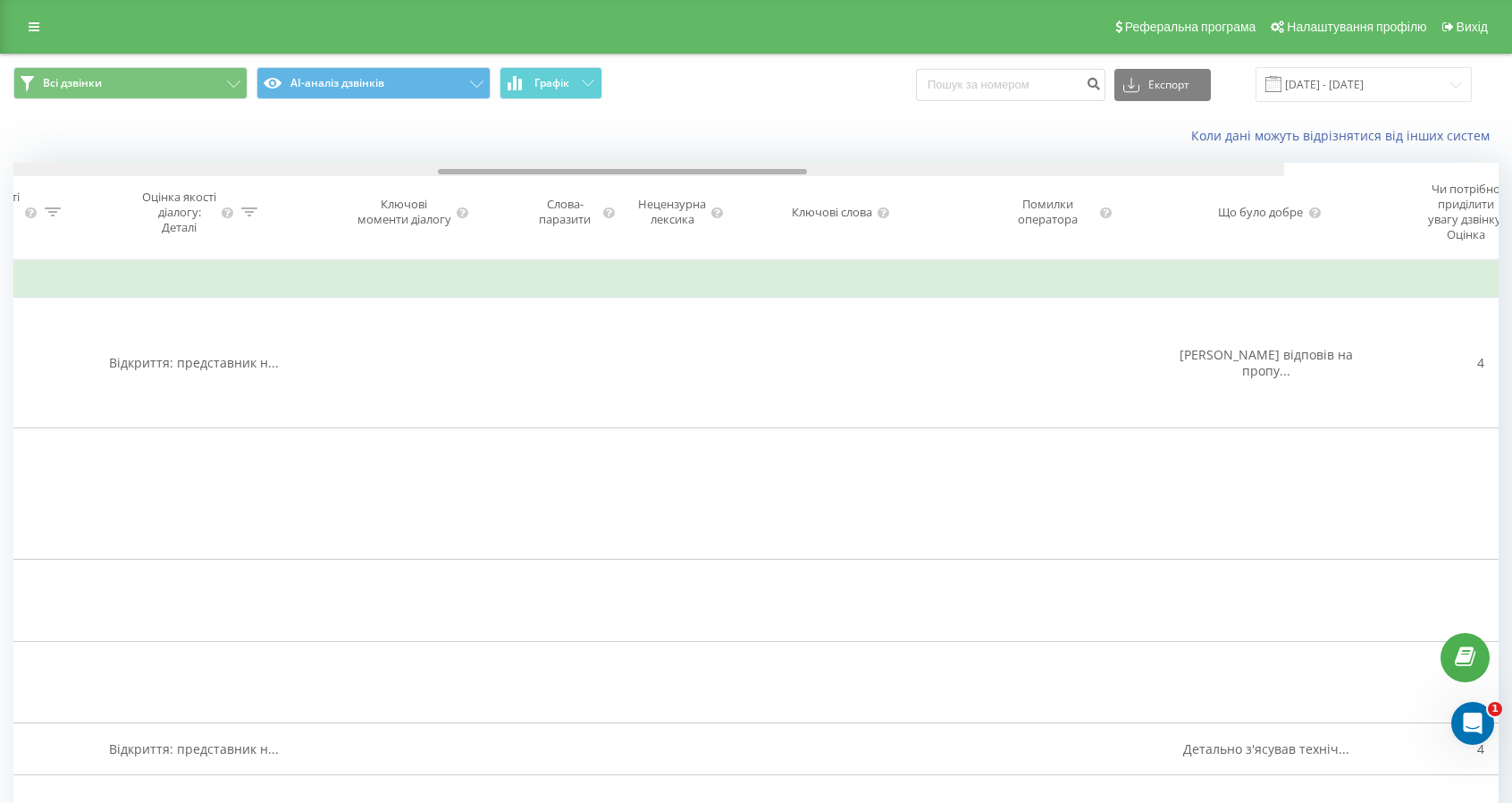
scroll to position [0, 2934]
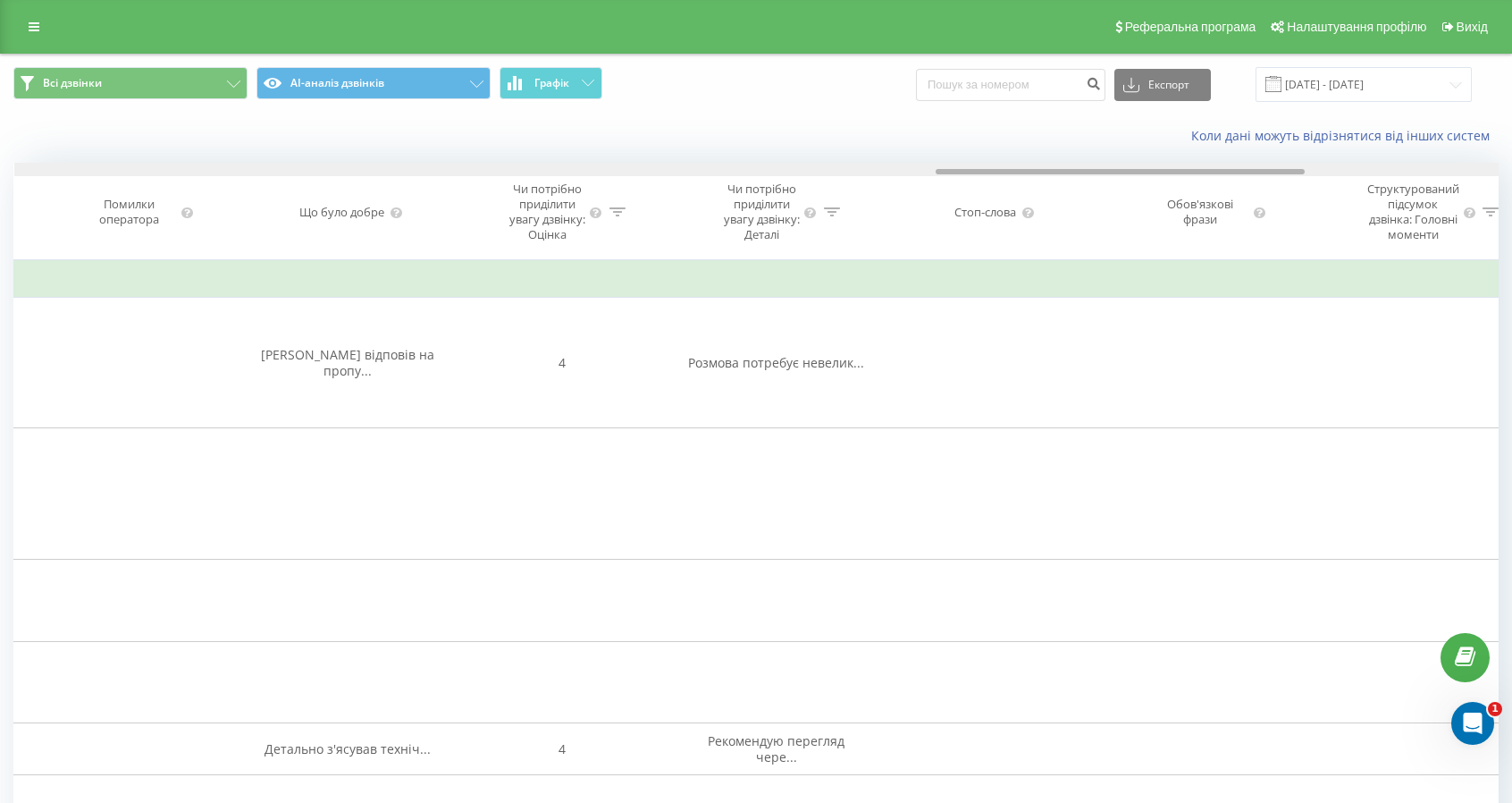
drag, startPoint x: 926, startPoint y: 172, endPoint x: 1298, endPoint y: 190, distance: 372.4
click at [1298, 190] on div "Дата дзвінка Тип дзвінка Статус Клієнт Бізнес номер Співробітник Тривалість роз…" at bounding box center [756, 211] width 1486 height 97
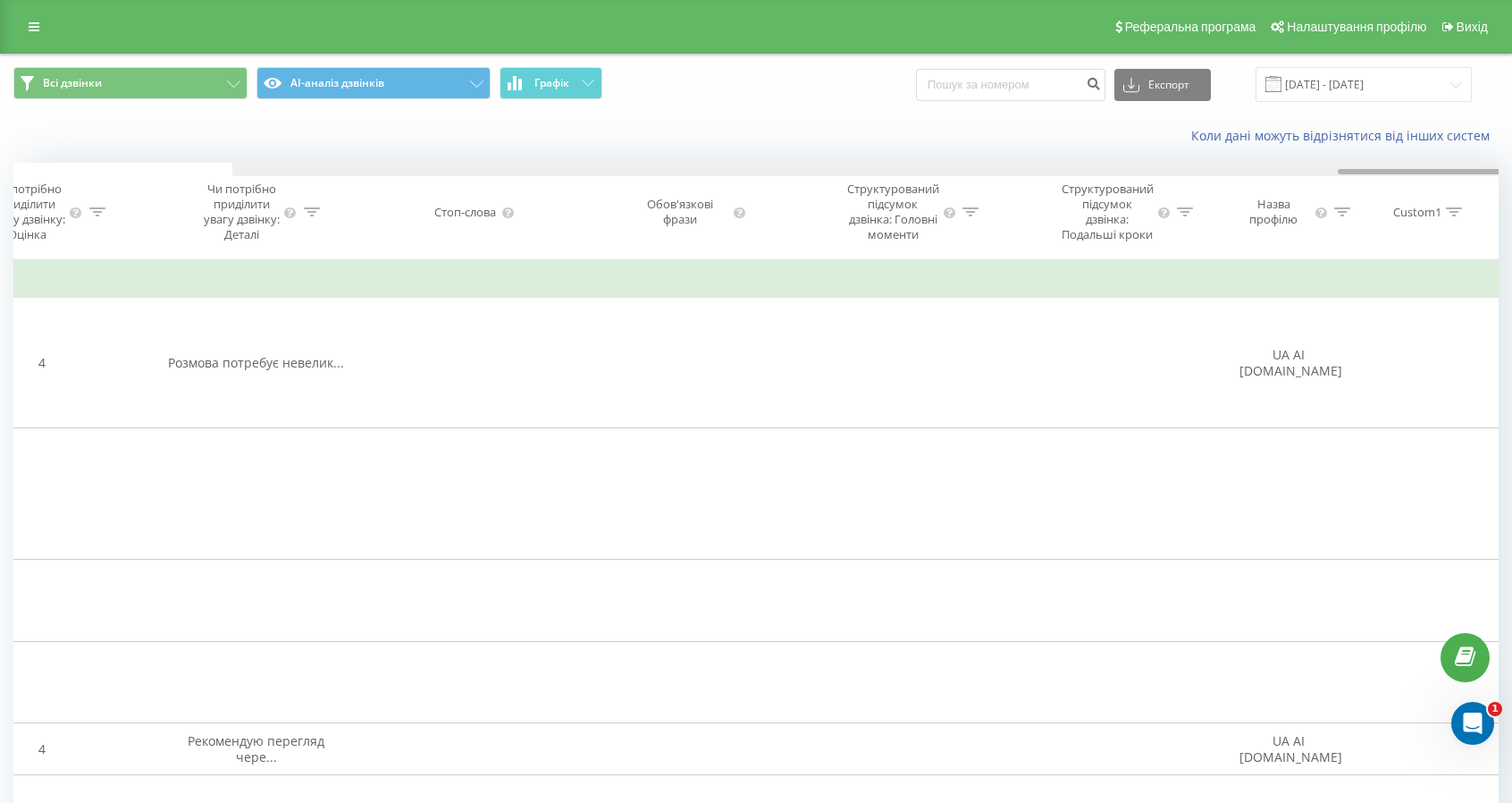
scroll to position [0, 4481]
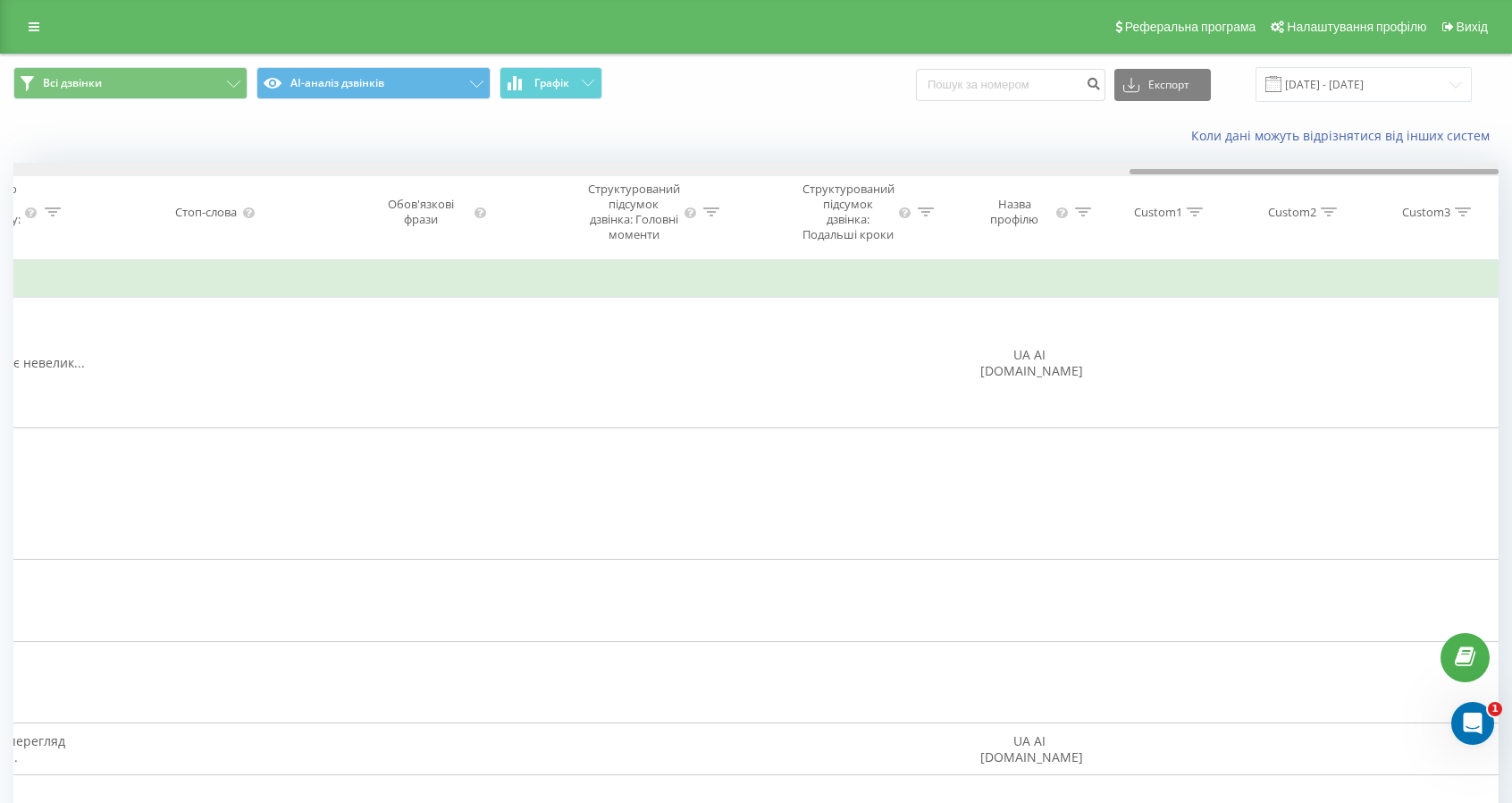
drag, startPoint x: 1026, startPoint y: 172, endPoint x: 1243, endPoint y: 176, distance: 217.0
click at [1243, 176] on div "Дата дзвінка Тип дзвінка Статус Клієнт Бізнес номер Співробітник Тривалість роз…" at bounding box center [756, 211] width 1486 height 97
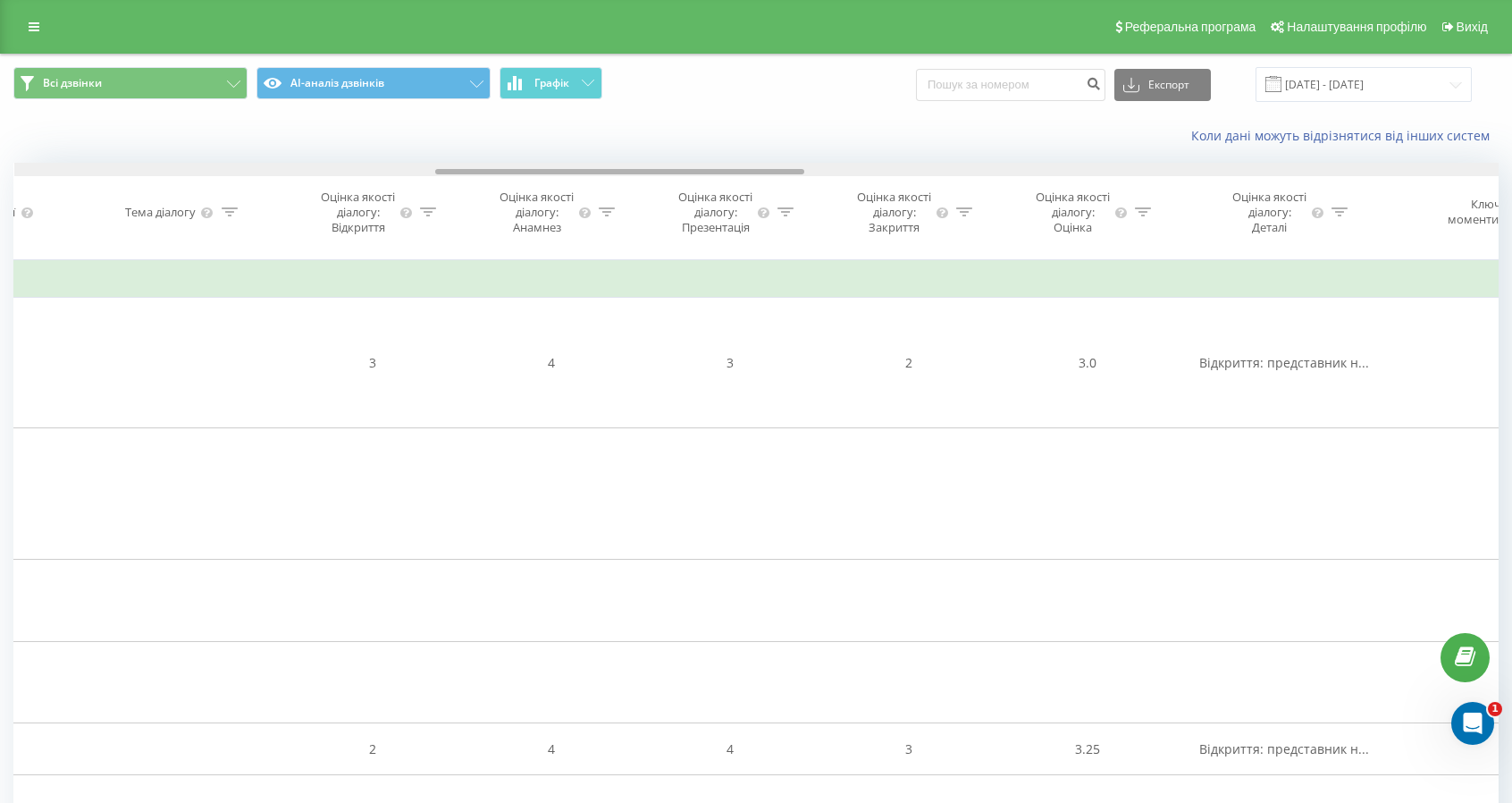
drag, startPoint x: 1229, startPoint y: 168, endPoint x: 536, endPoint y: 213, distance: 694.5
click at [536, 213] on div "Дата дзвінка Тип дзвінка Статус Клієнт Бізнес номер Співробітник Тривалість роз…" at bounding box center [756, 211] width 1486 height 97
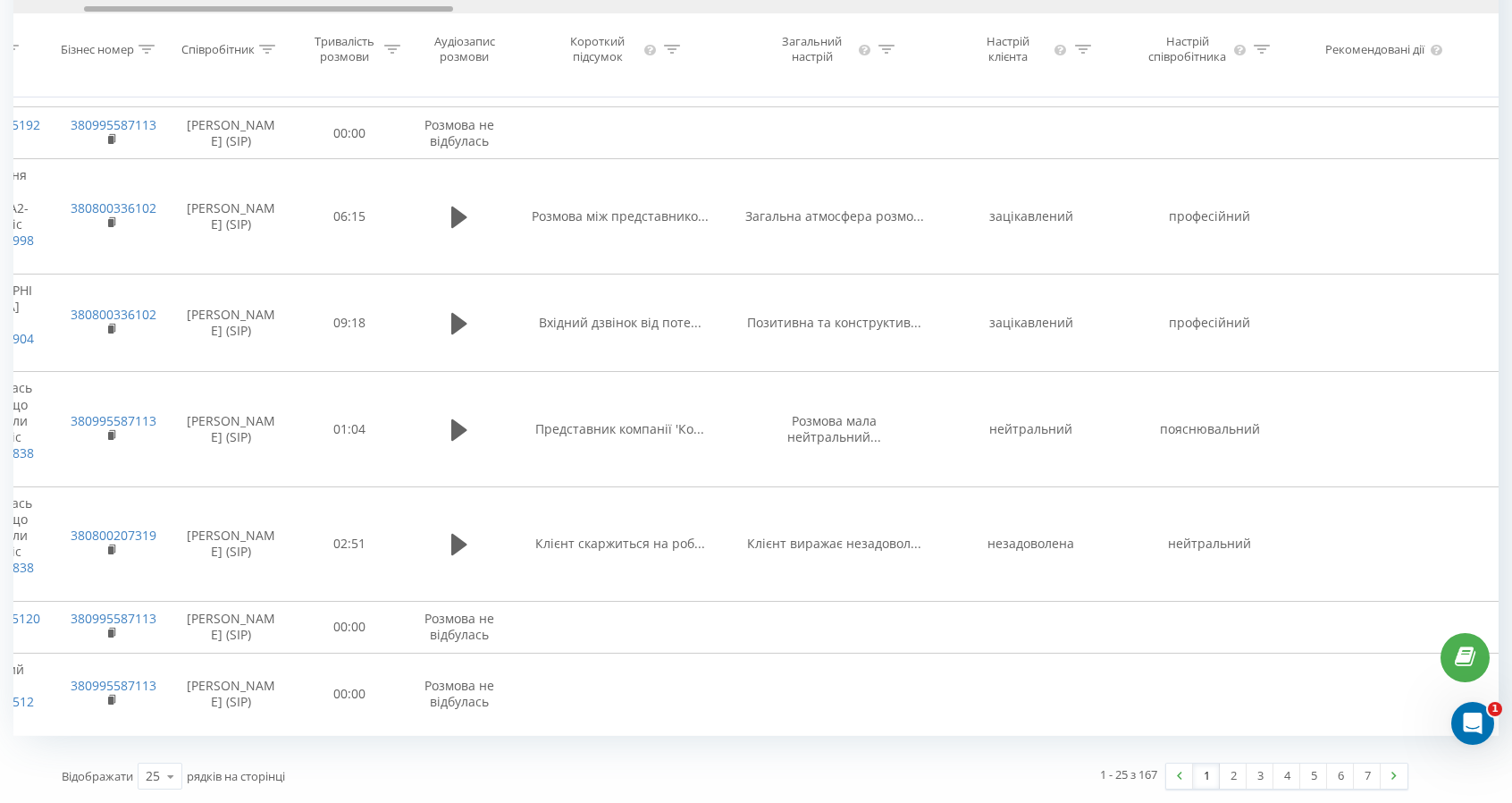
drag, startPoint x: 757, startPoint y: 10, endPoint x: 406, endPoint y: -12, distance: 351.7
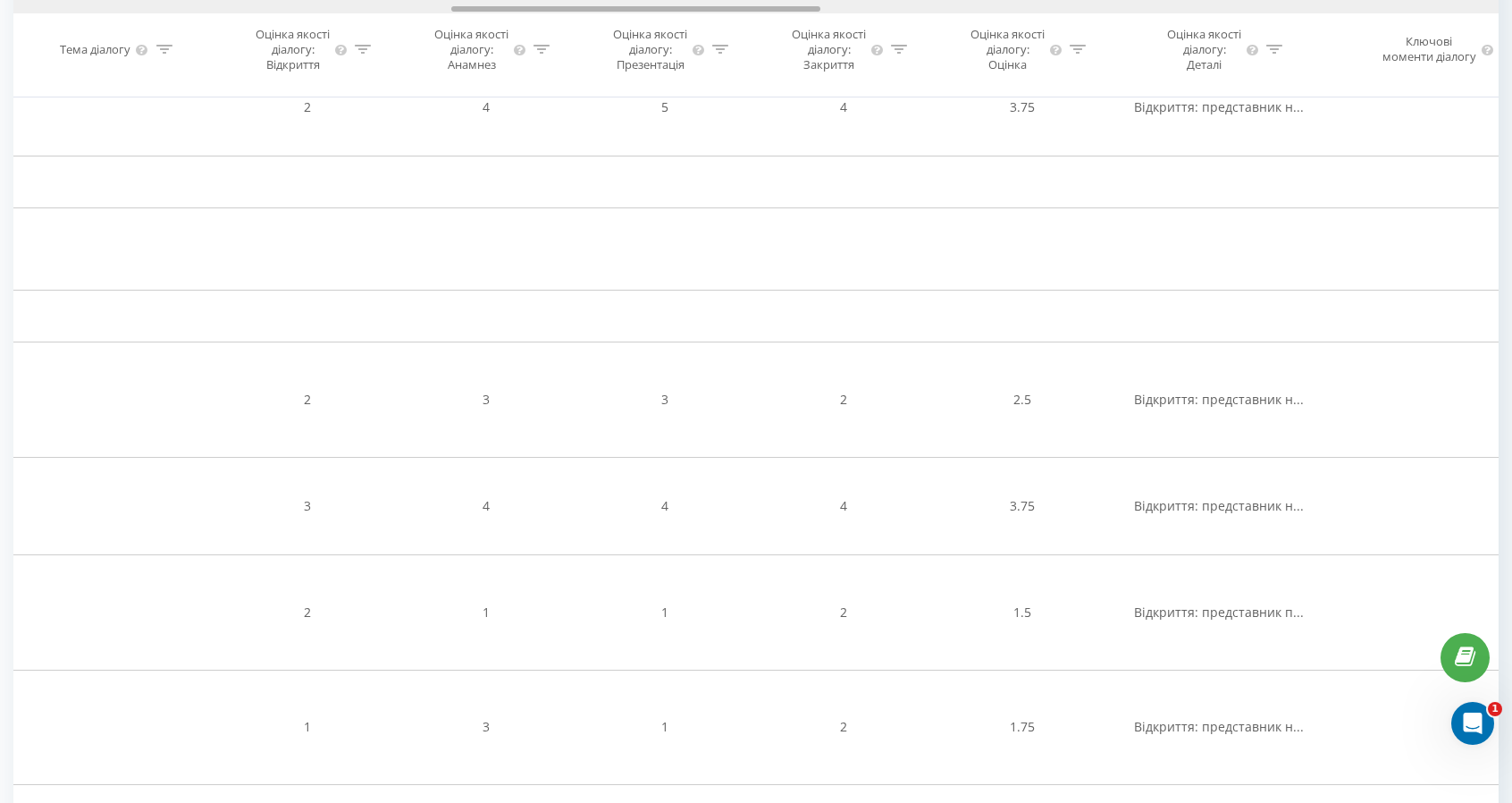
drag, startPoint x: 329, startPoint y: 10, endPoint x: 693, endPoint y: 37, distance: 365.0
click at [693, 37] on div "Дата дзвінка Тип дзвінка Статус Клієнт Бізнес номер Співробітник Тривалість роз…" at bounding box center [756, 49] width 1486 height 97
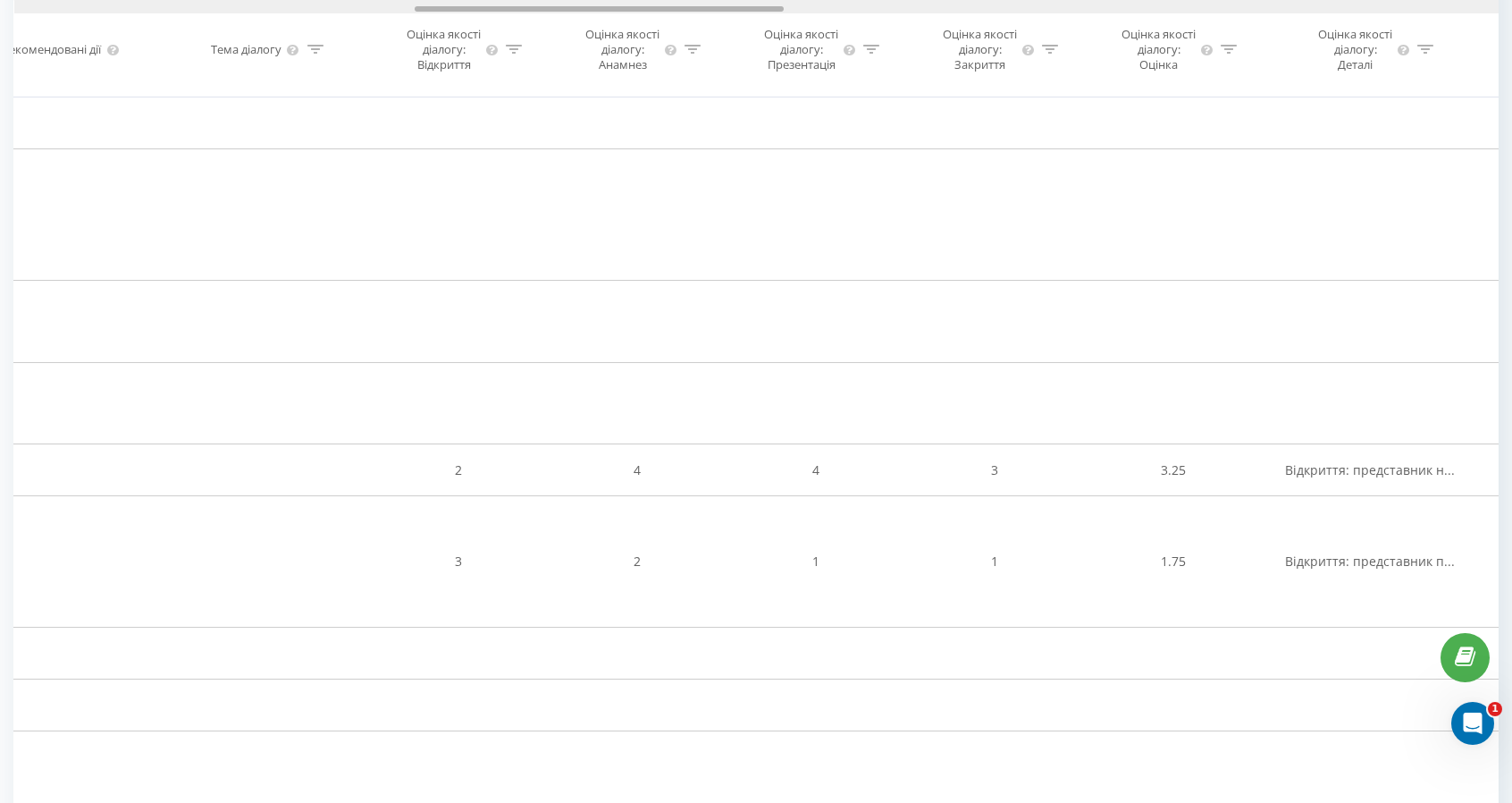
drag, startPoint x: 558, startPoint y: 8, endPoint x: 521, endPoint y: 50, distance: 56.0
click at [521, 50] on div "Дата дзвінка Тип дзвінка Статус Клієнт Бізнес номер Співробітник Тривалість роз…" at bounding box center [756, 49] width 1486 height 97
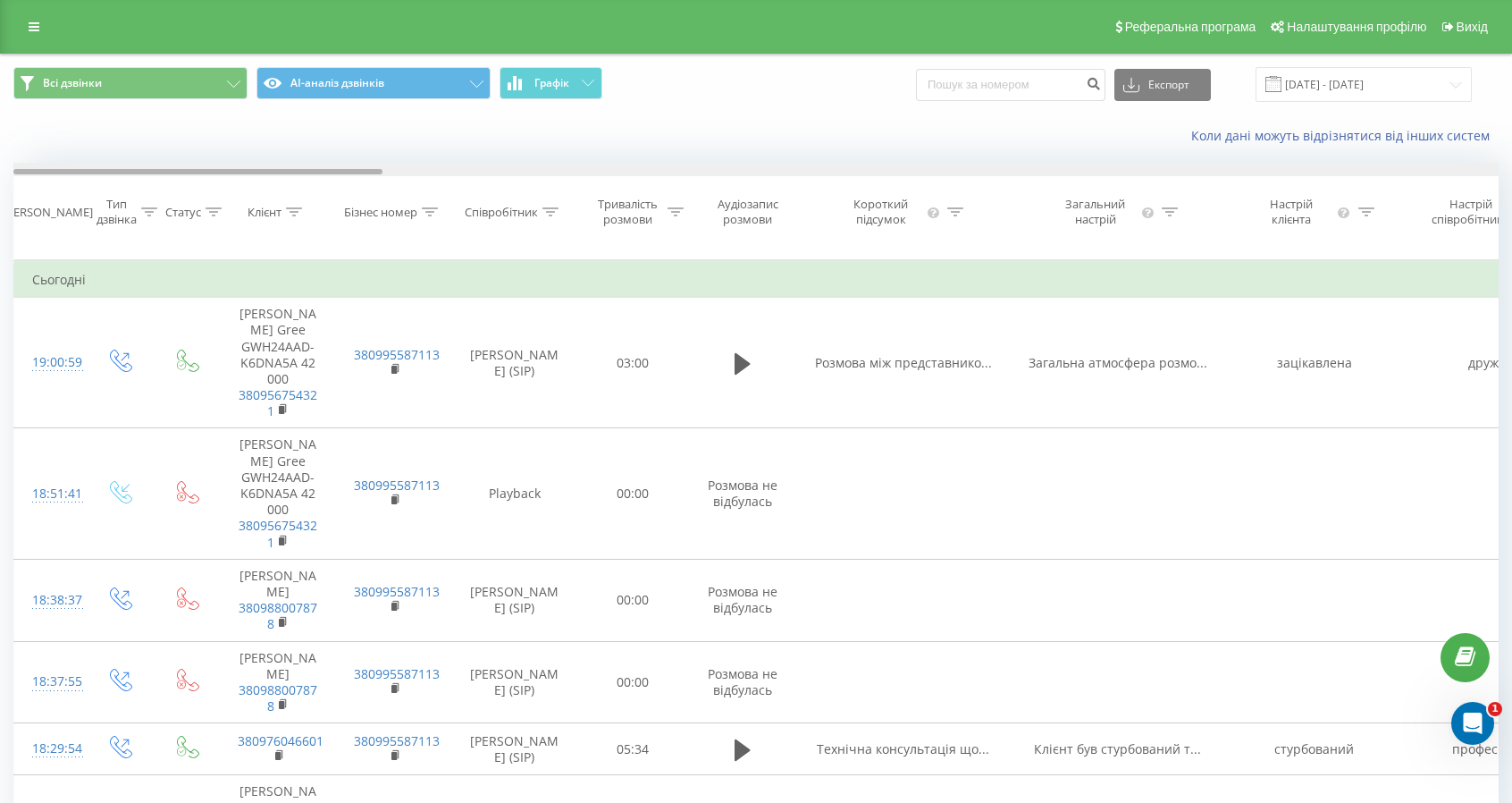
drag, startPoint x: 569, startPoint y: 170, endPoint x: 111, endPoint y: 164, distance: 458.0
click at [113, 164] on div at bounding box center [756, 170] width 1486 height 14
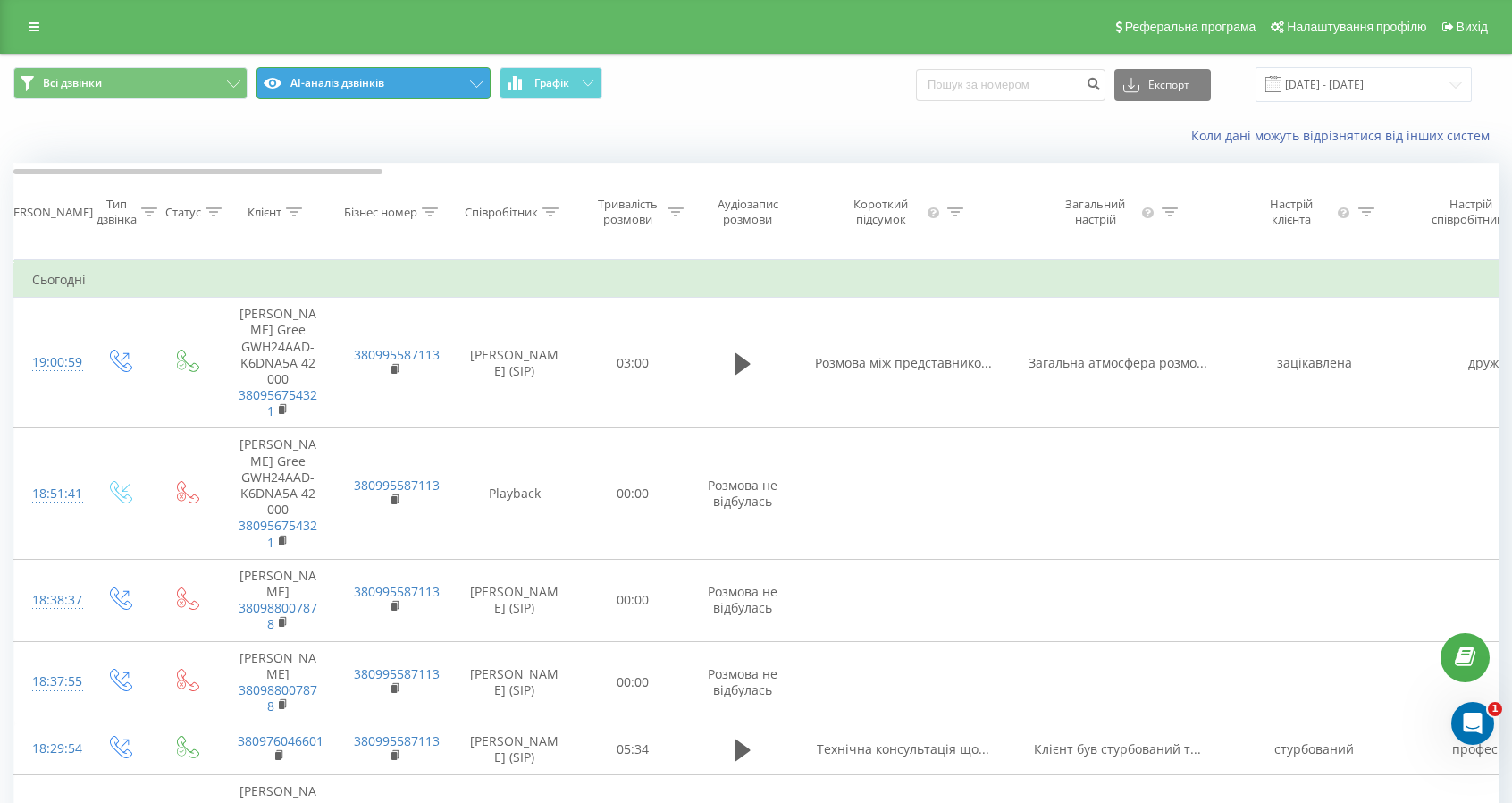
click at [354, 78] on button "AI-аналіз дзвінків" at bounding box center [373, 83] width 234 height 32
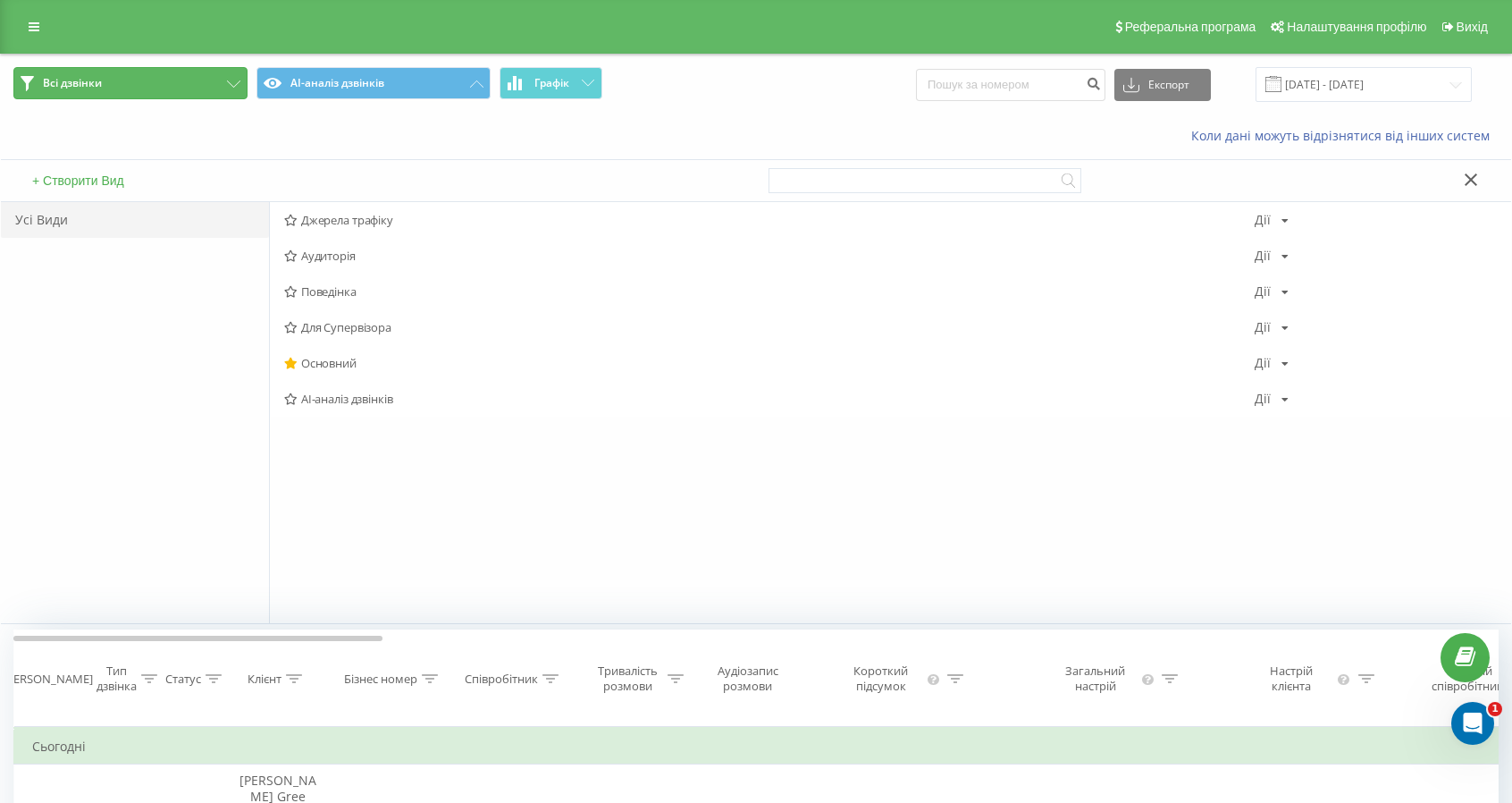
click at [109, 73] on button "Всі дзвінки" at bounding box center [131, 83] width 234 height 32
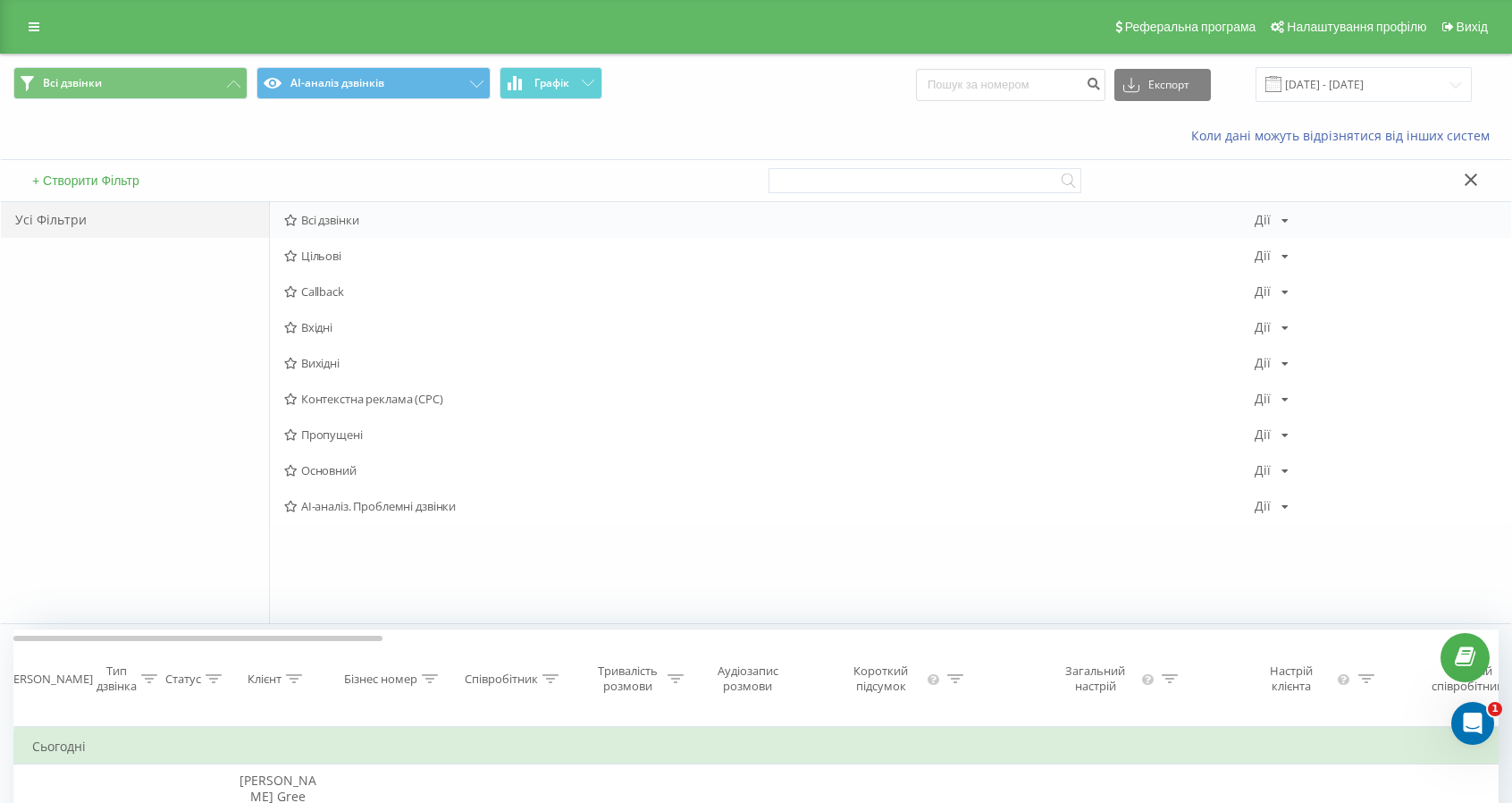
click at [330, 228] on div "Всі дзвінки Дії Редагувати Копіювати Видалити За замовчуванням Поділитися" at bounding box center [890, 219] width 1241 height 36
click at [331, 219] on span "Всі дзвінки" at bounding box center [770, 219] width 970 height 13
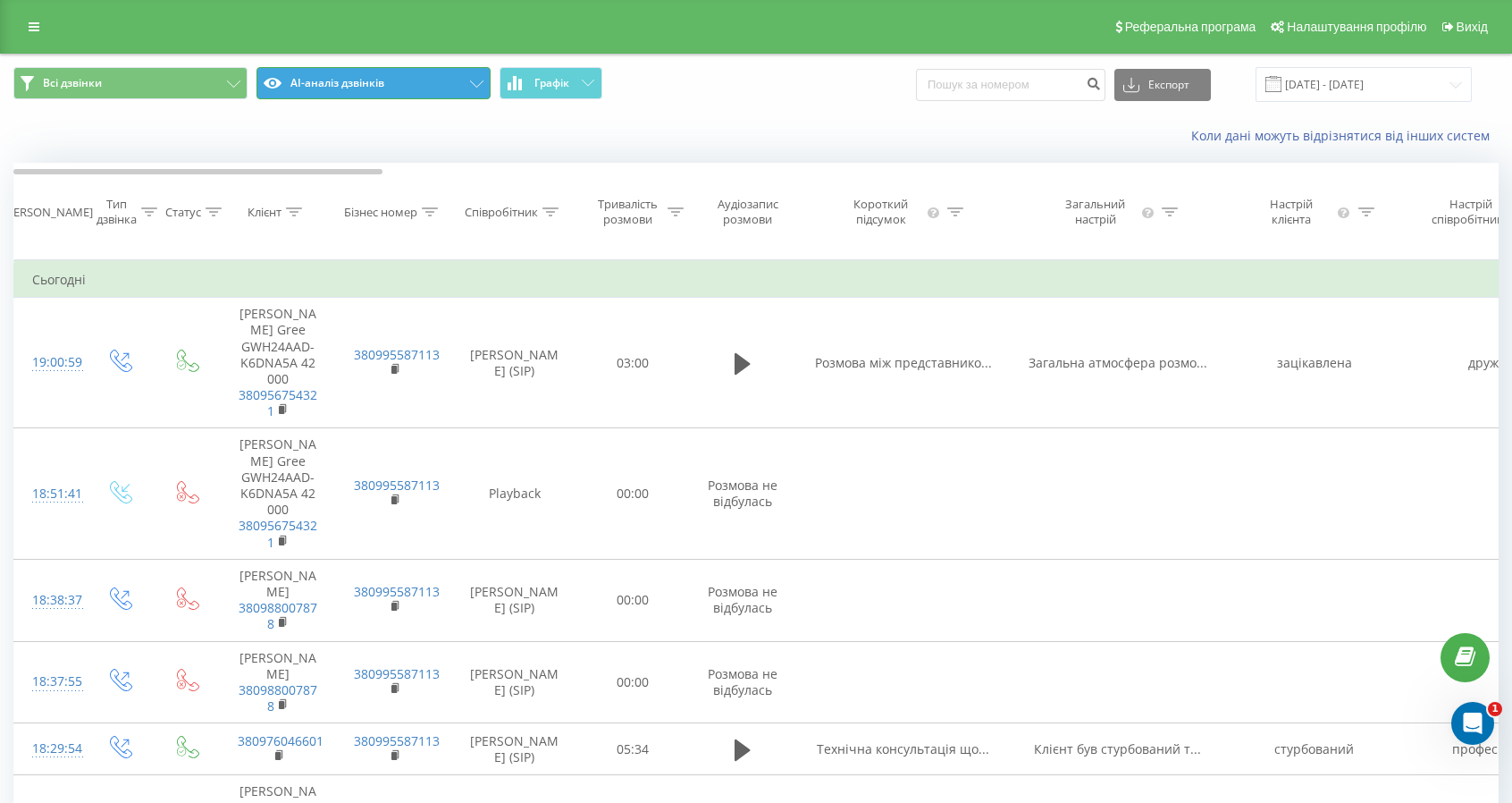
click at [382, 70] on button "AI-аналіз дзвінків" at bounding box center [373, 83] width 234 height 32
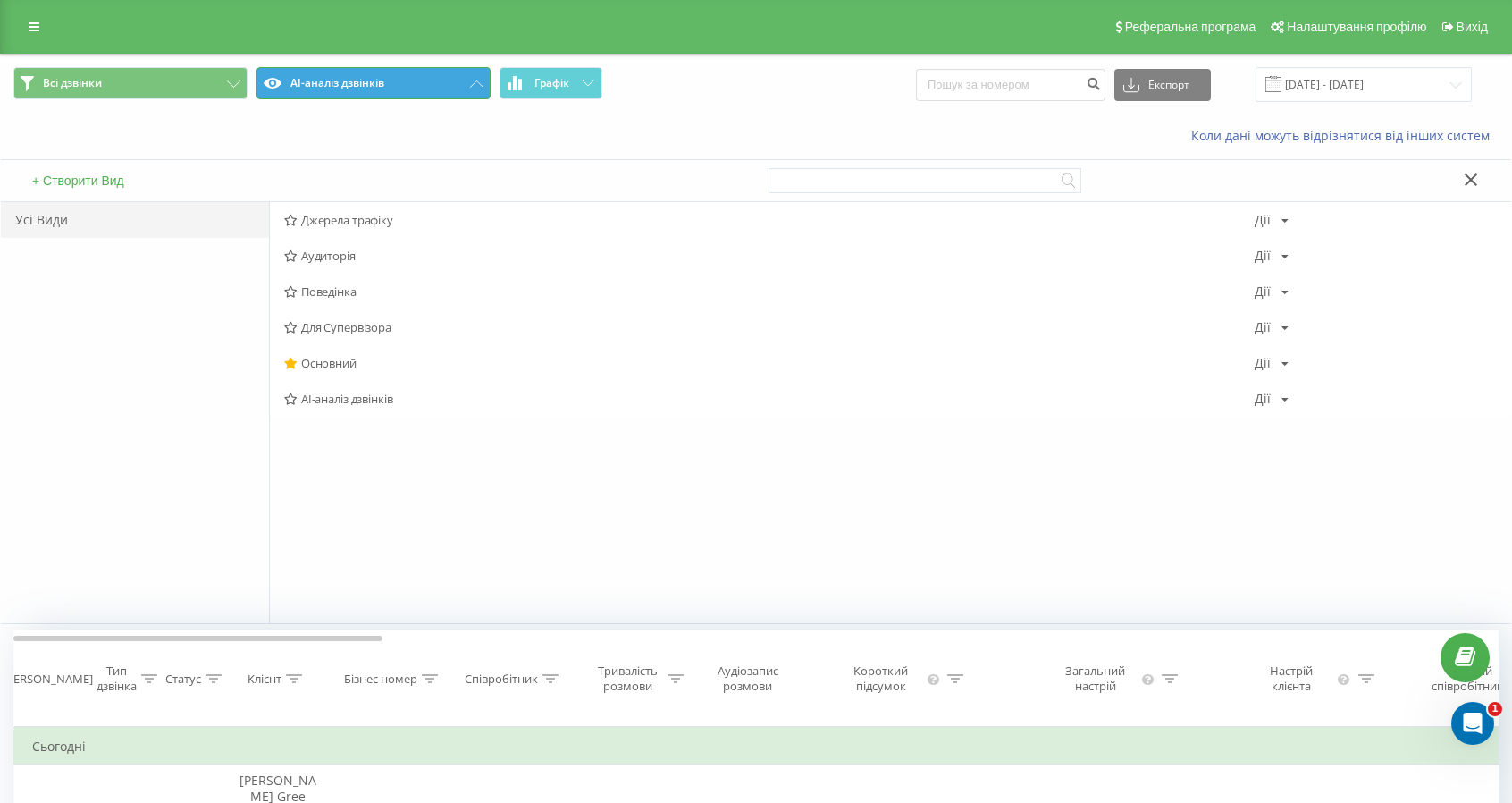
click at [381, 74] on button "AI-аналіз дзвінків" at bounding box center [373, 83] width 234 height 32
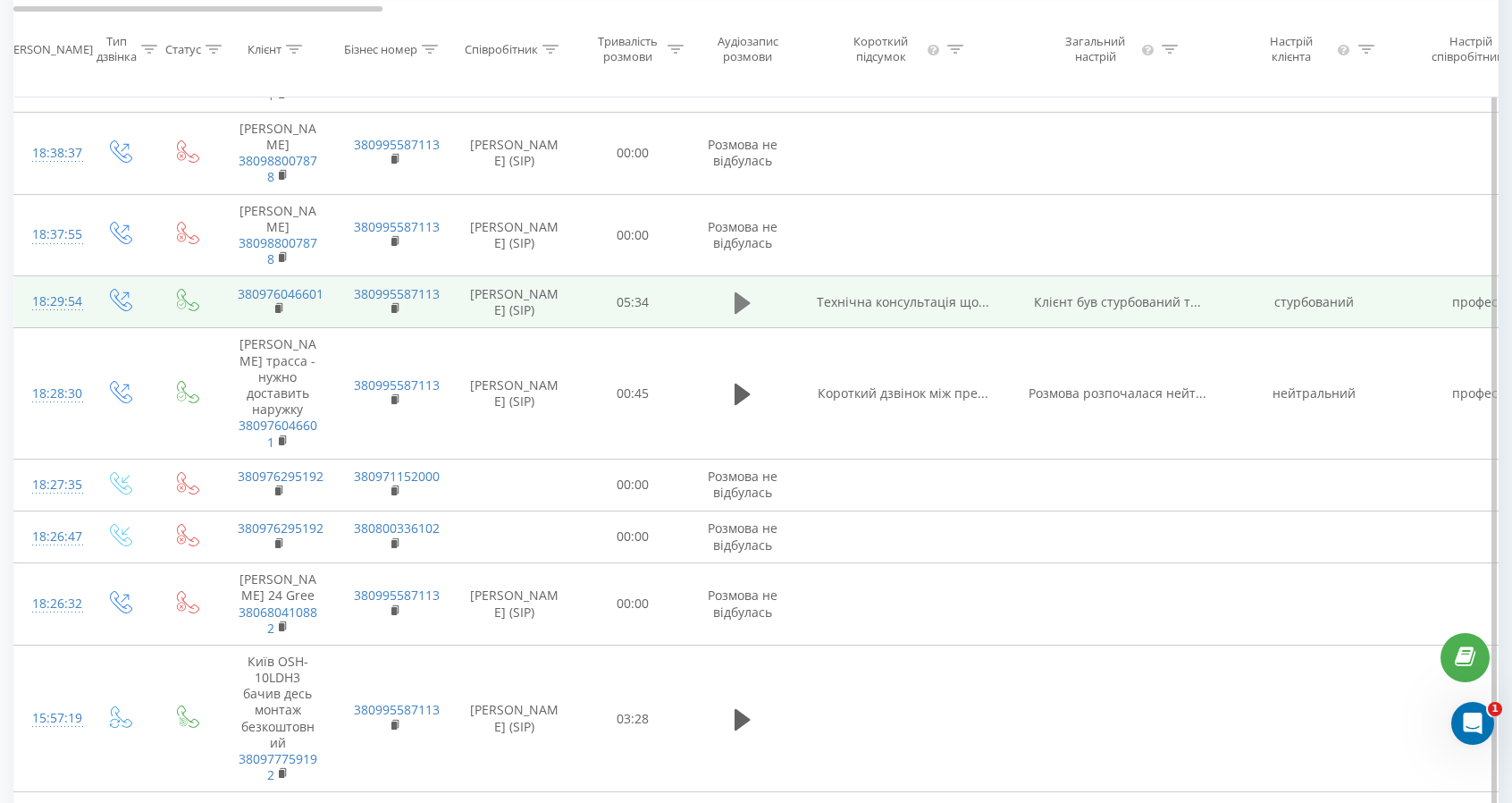
click at [740, 314] on icon at bounding box center [742, 303] width 17 height 21
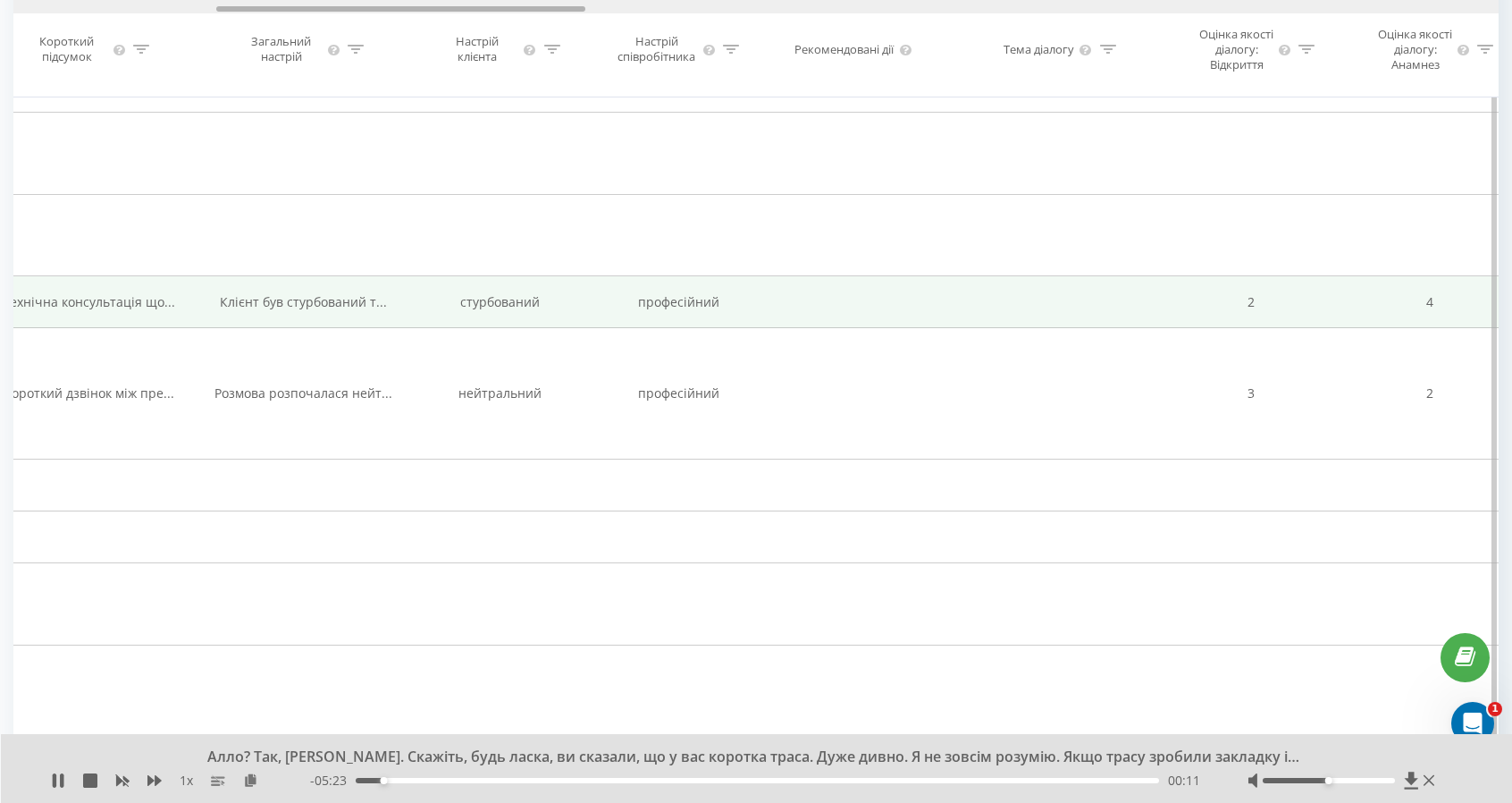
scroll to position [0, 951]
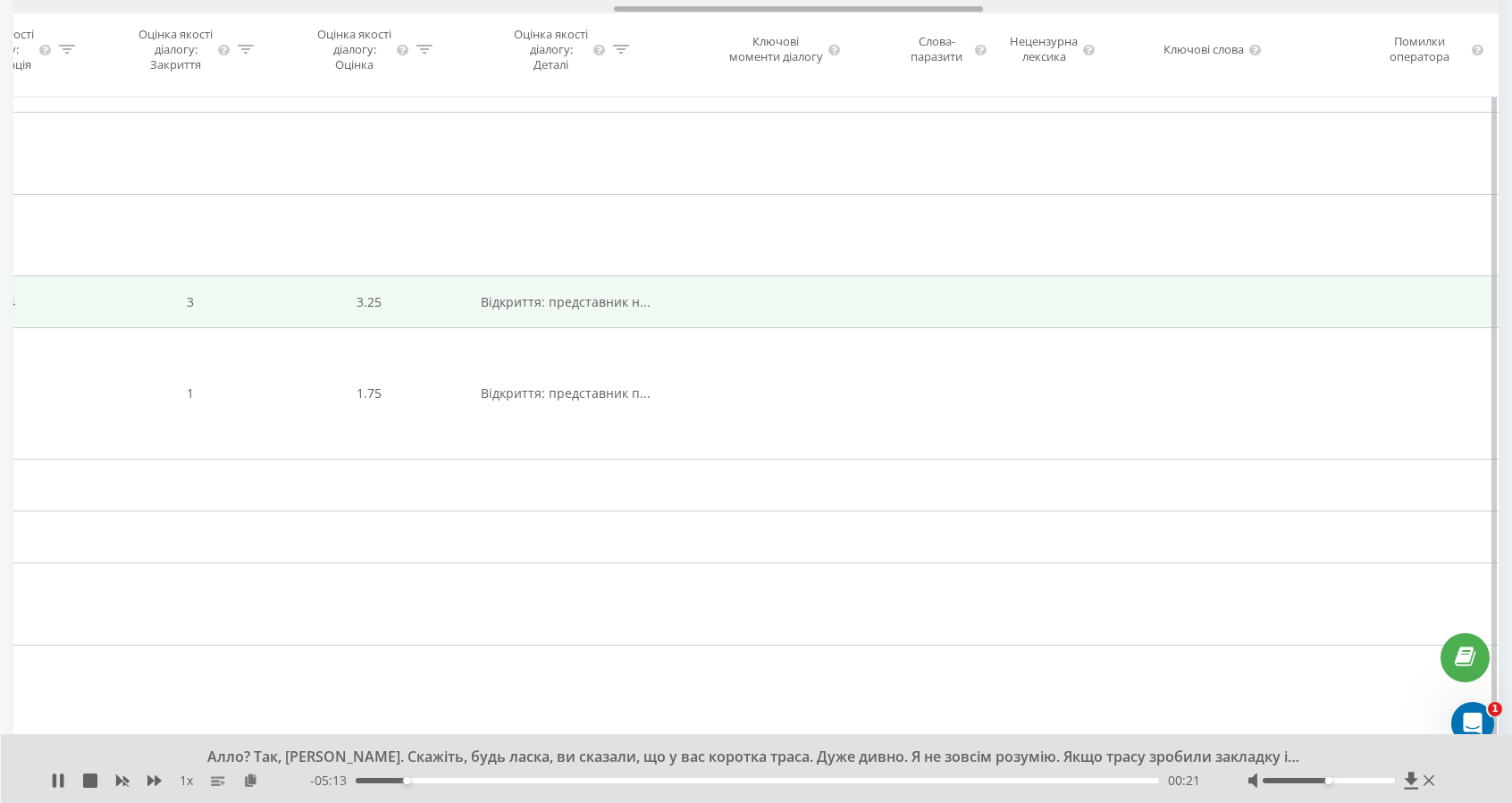
drag, startPoint x: 302, startPoint y: 7, endPoint x: 903, endPoint y: 31, distance: 601.5
click at [903, 31] on div "Дата дзвінка Тип дзвінка Статус Клієнт Бізнес номер Співробітник Тривалість роз…" at bounding box center [756, 49] width 1486 height 97
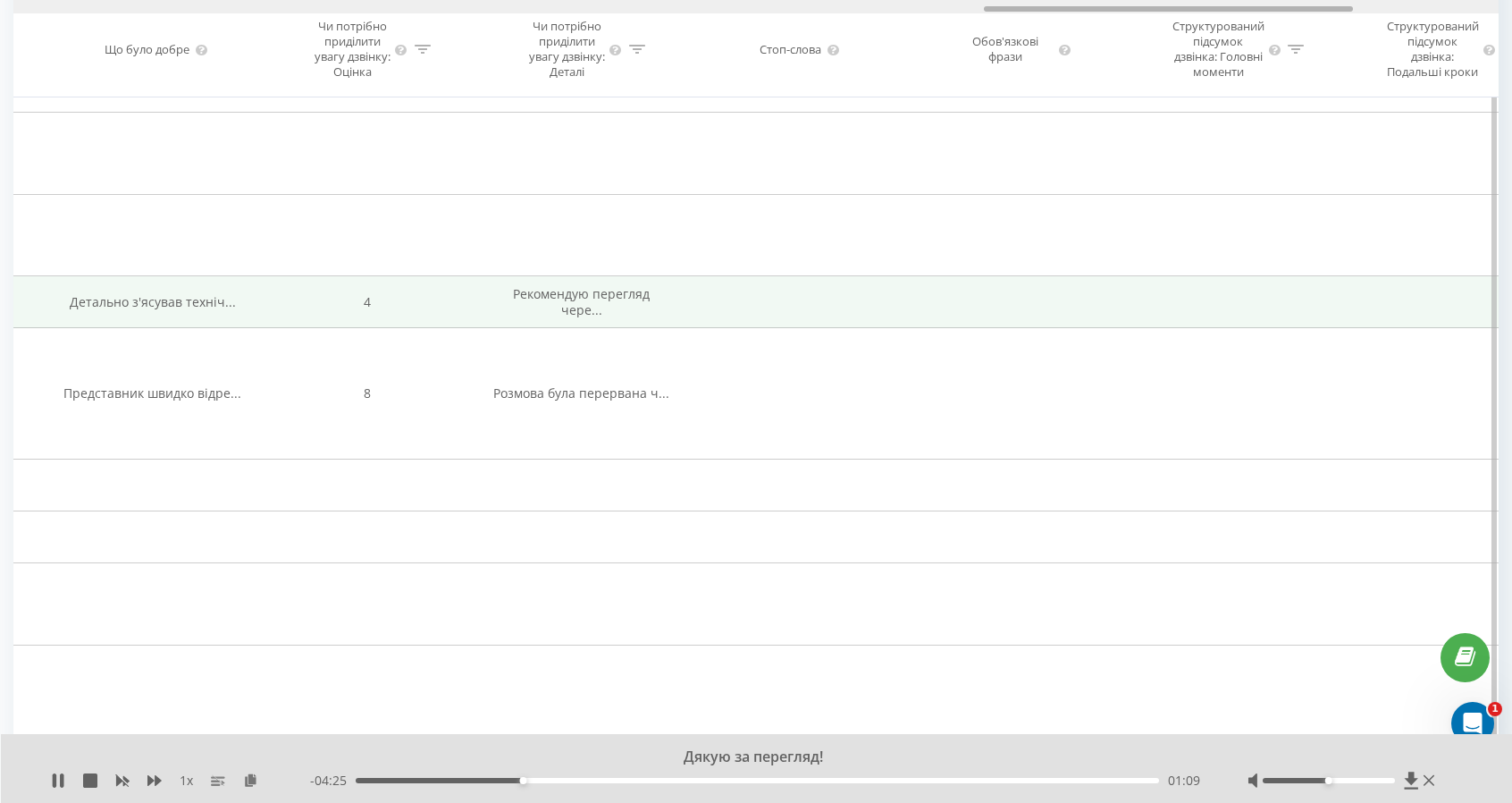
drag, startPoint x: 879, startPoint y: 12, endPoint x: 841, endPoint y: 12, distance: 38.0
click at [841, 12] on div at bounding box center [756, 7] width 1486 height 14
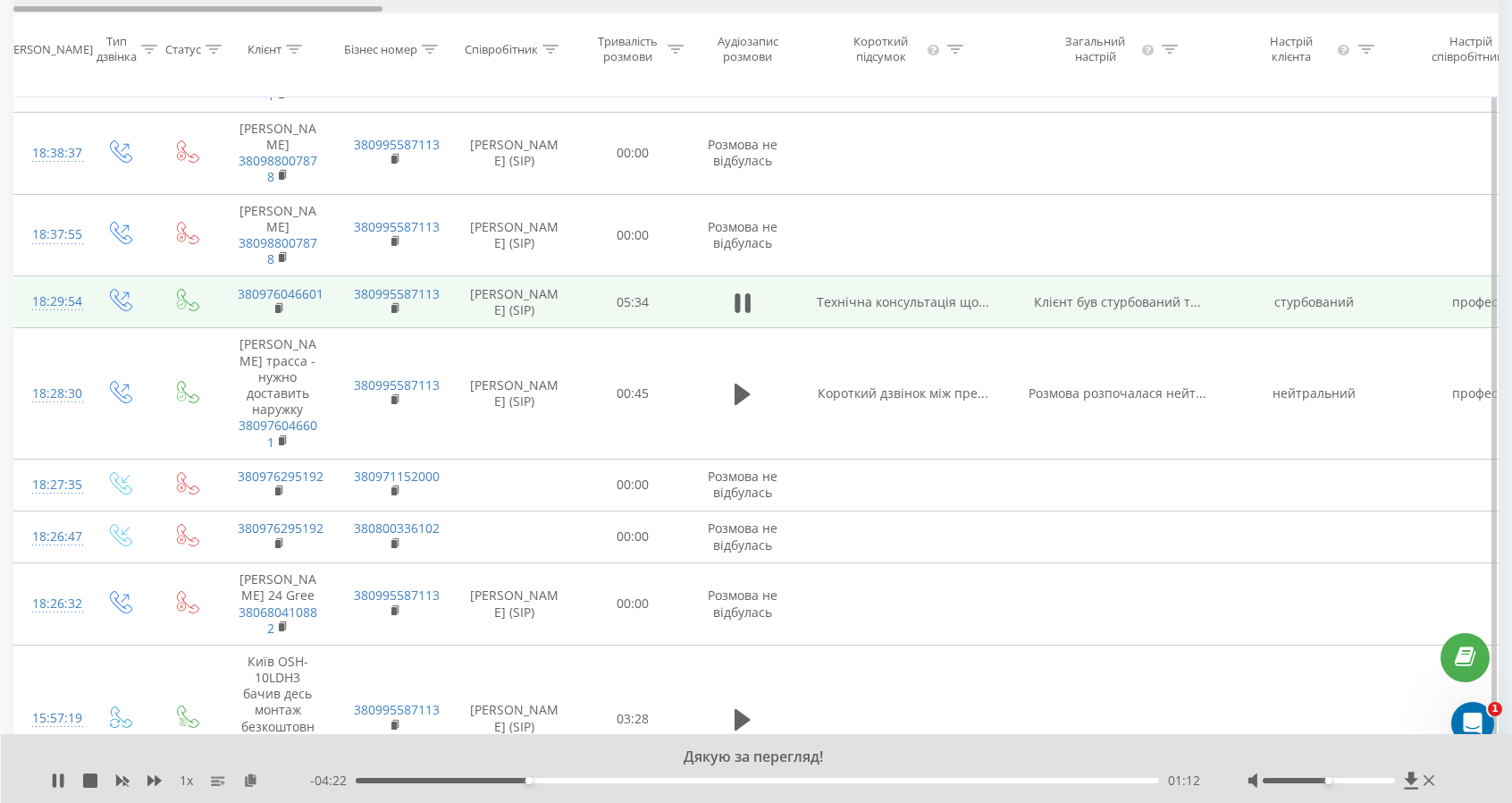
drag, startPoint x: 1028, startPoint y: 11, endPoint x: 0, endPoint y: 63, distance: 1029.3
click at [0, 63] on div "Всі дзвінки AI-аналіз дзвінків Графік Експорт .csv .xls .xlsx 21.07.2025 - 21.0…" at bounding box center [756, 793] width 1512 height 2374
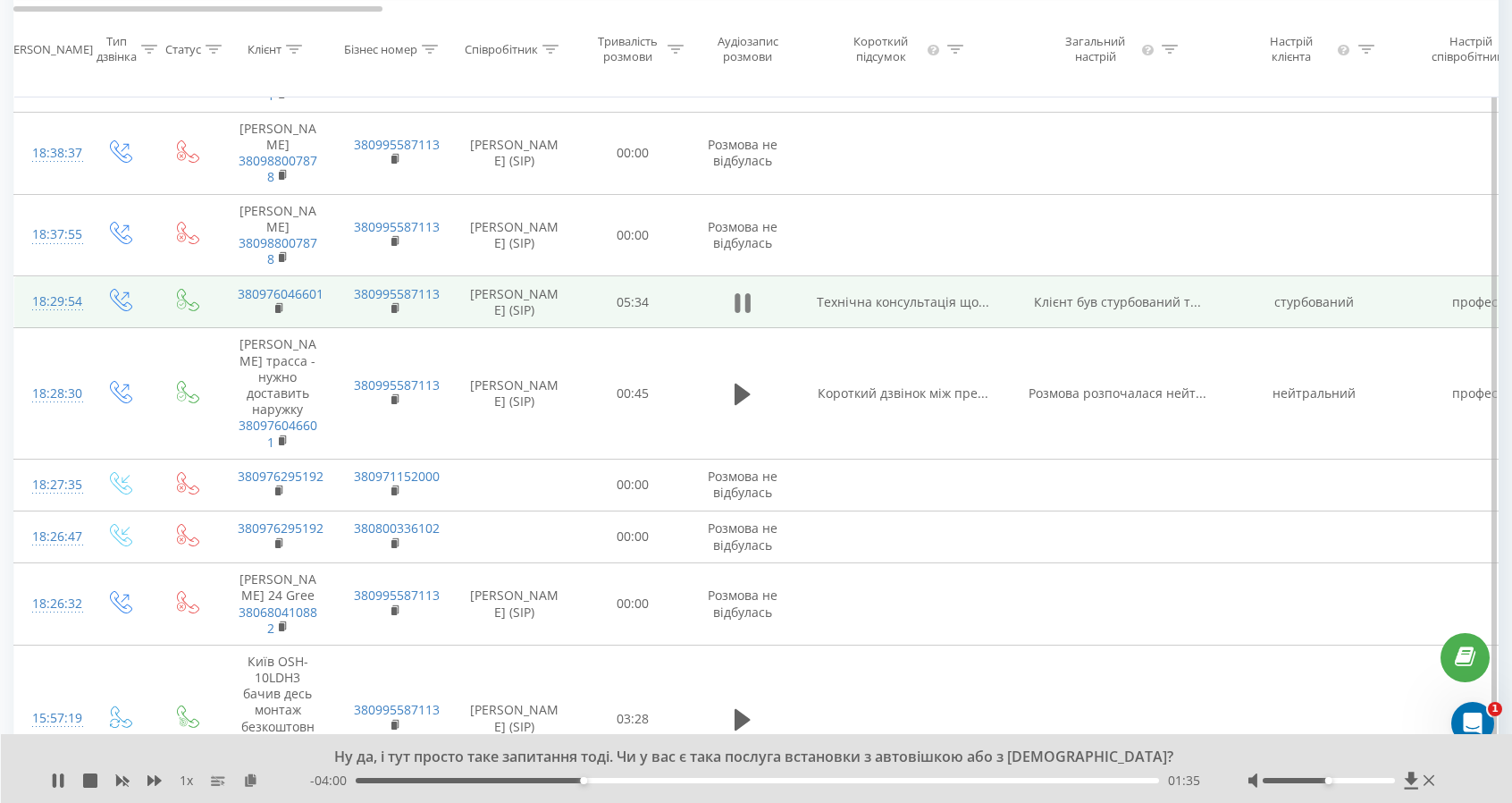
click at [742, 316] on icon at bounding box center [742, 303] width 17 height 25
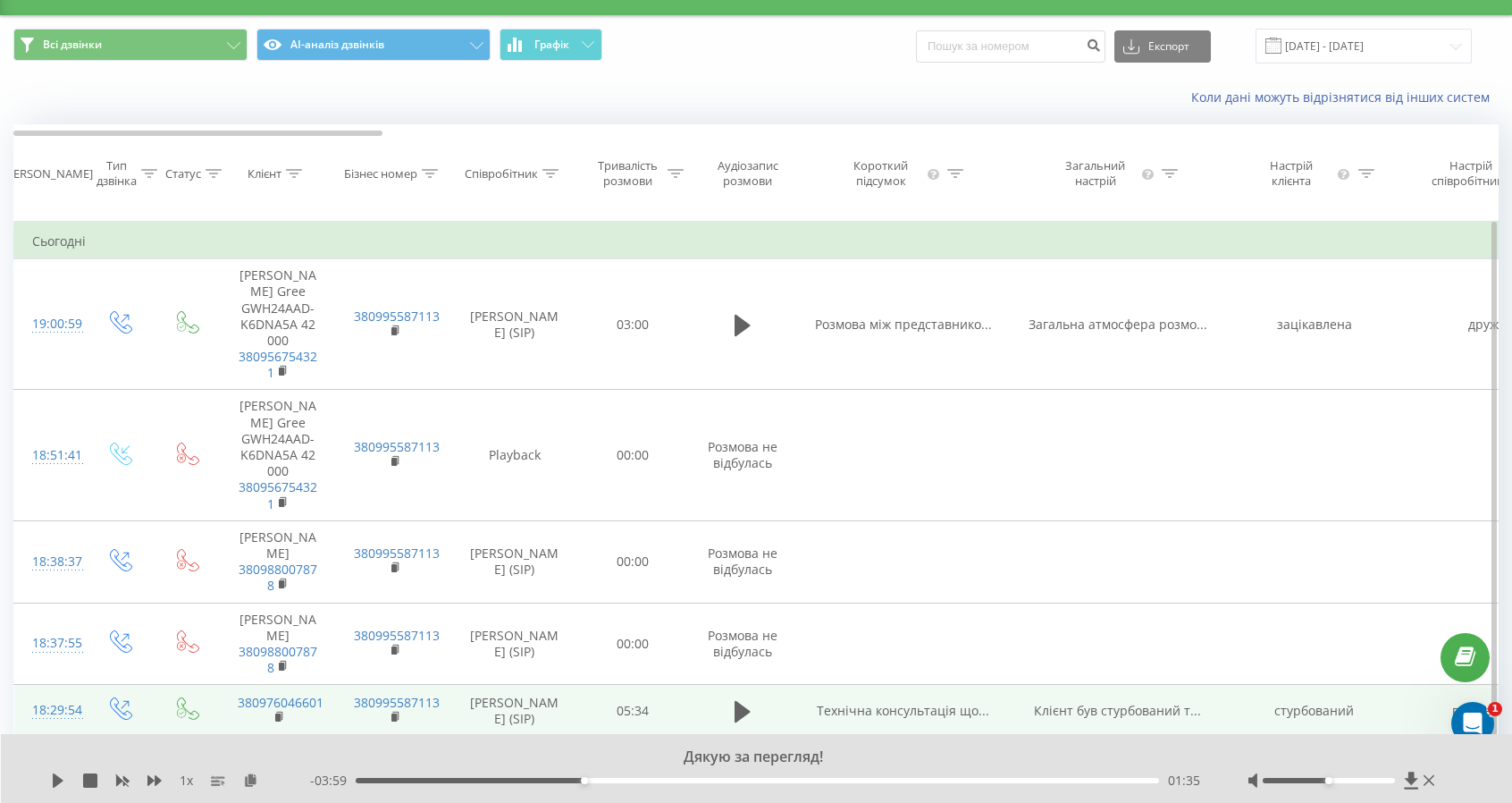
scroll to position [0, 0]
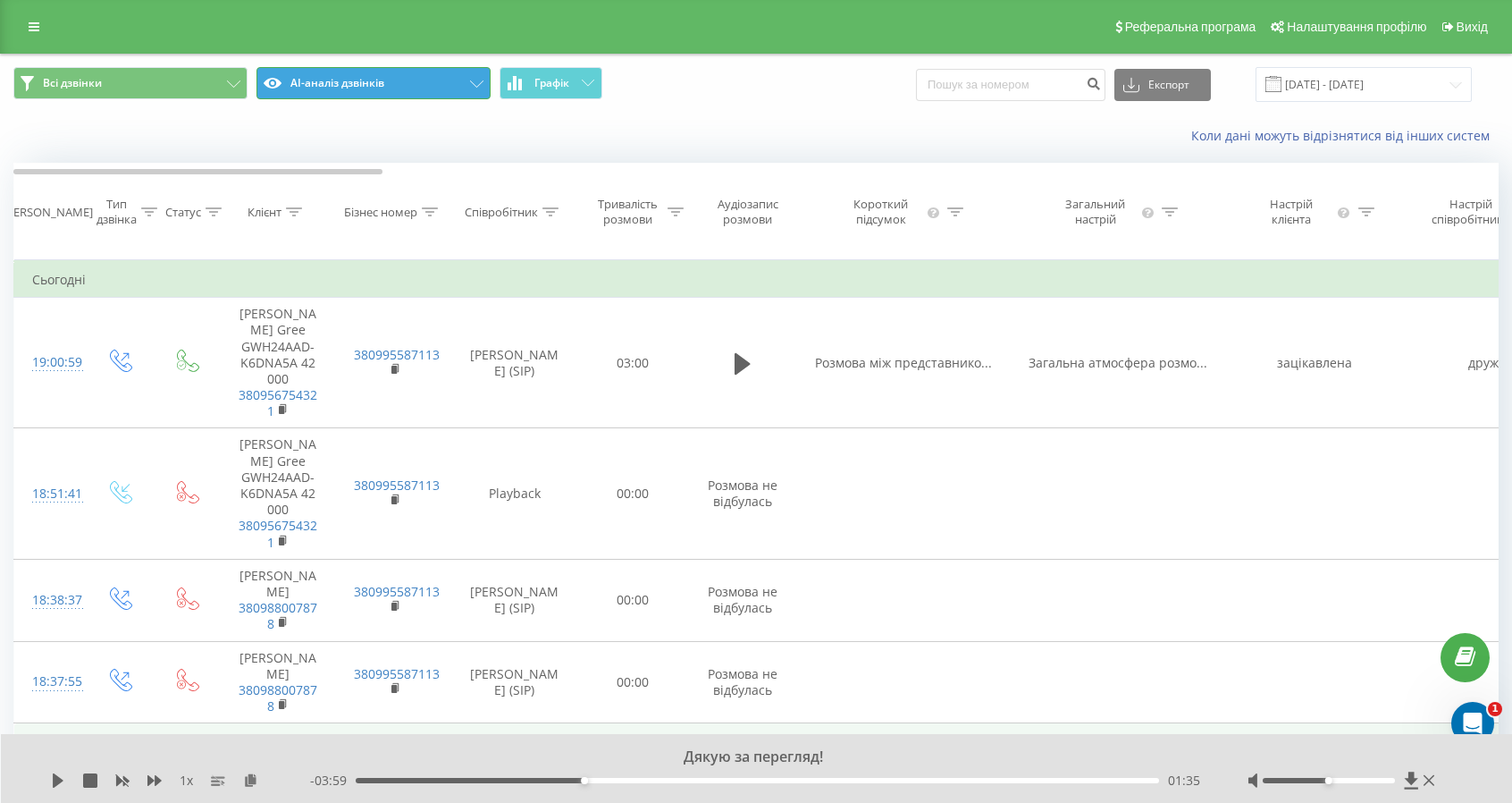
click at [420, 70] on button "AI-аналіз дзвінків" at bounding box center [373, 83] width 234 height 32
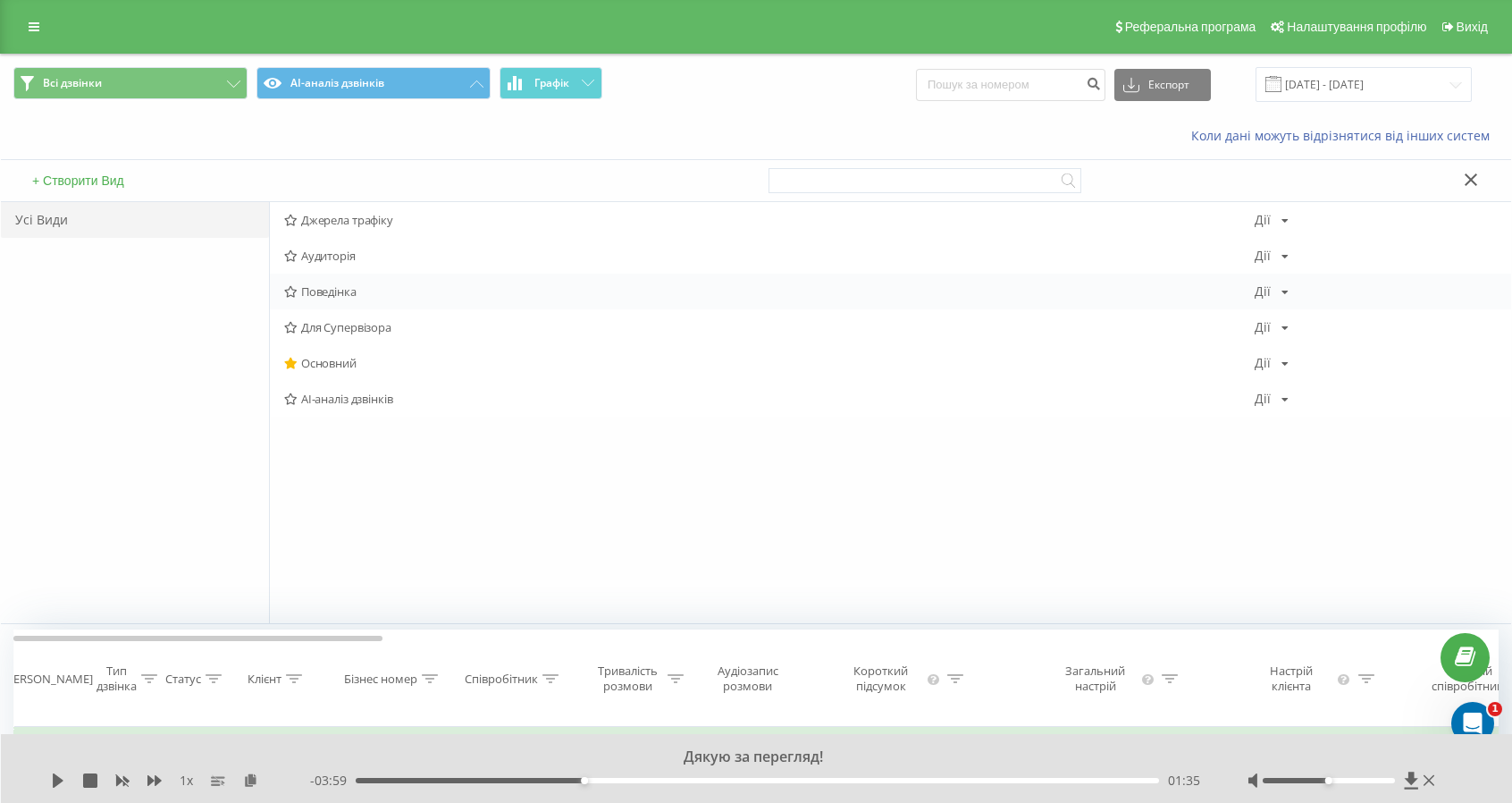
click at [303, 290] on span "Поведінка" at bounding box center [770, 291] width 970 height 13
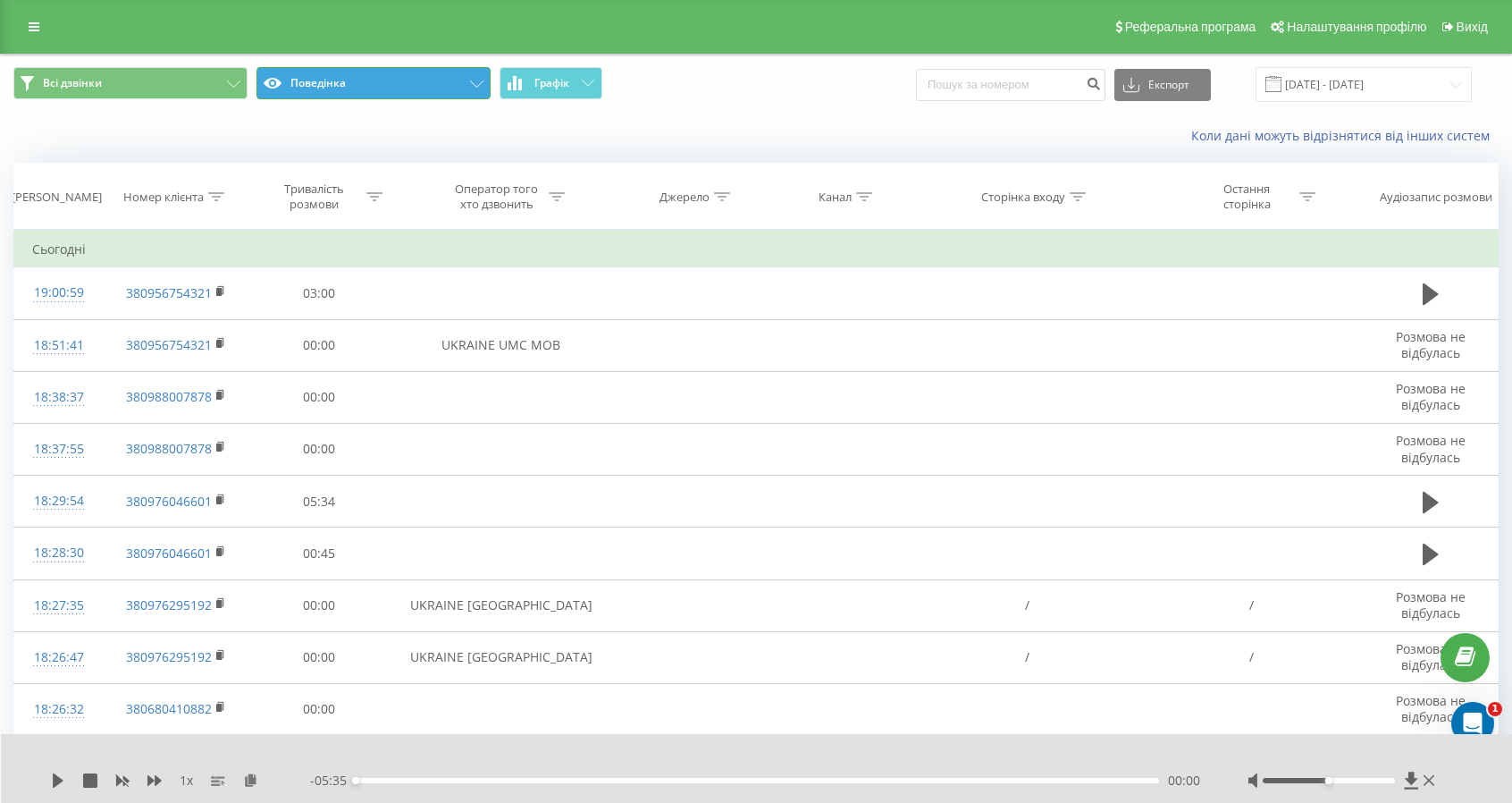
click at [340, 71] on button "Поведінка" at bounding box center [373, 83] width 234 height 32
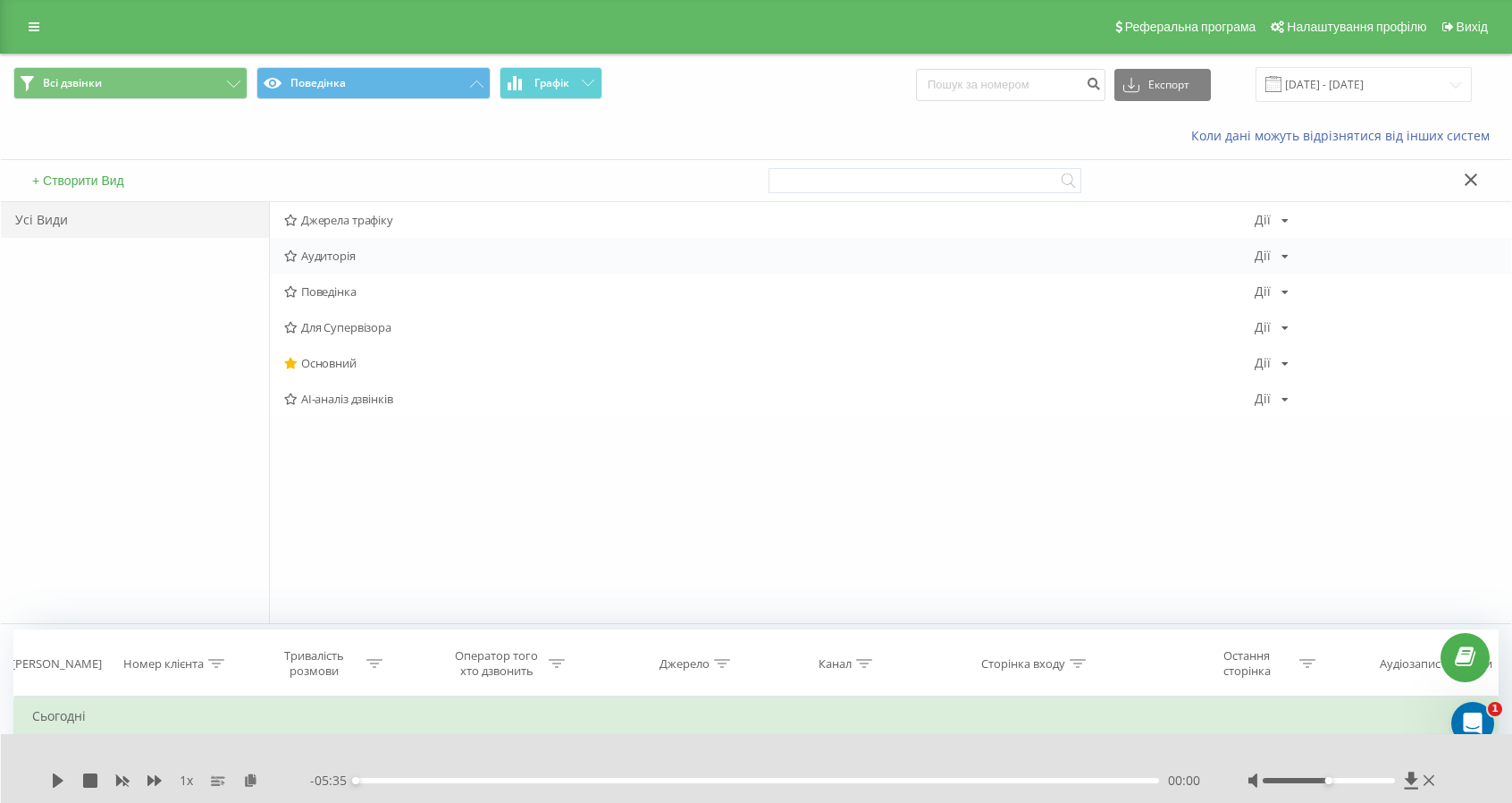
click at [341, 249] on span "Аудиторія" at bounding box center [770, 255] width 970 height 13
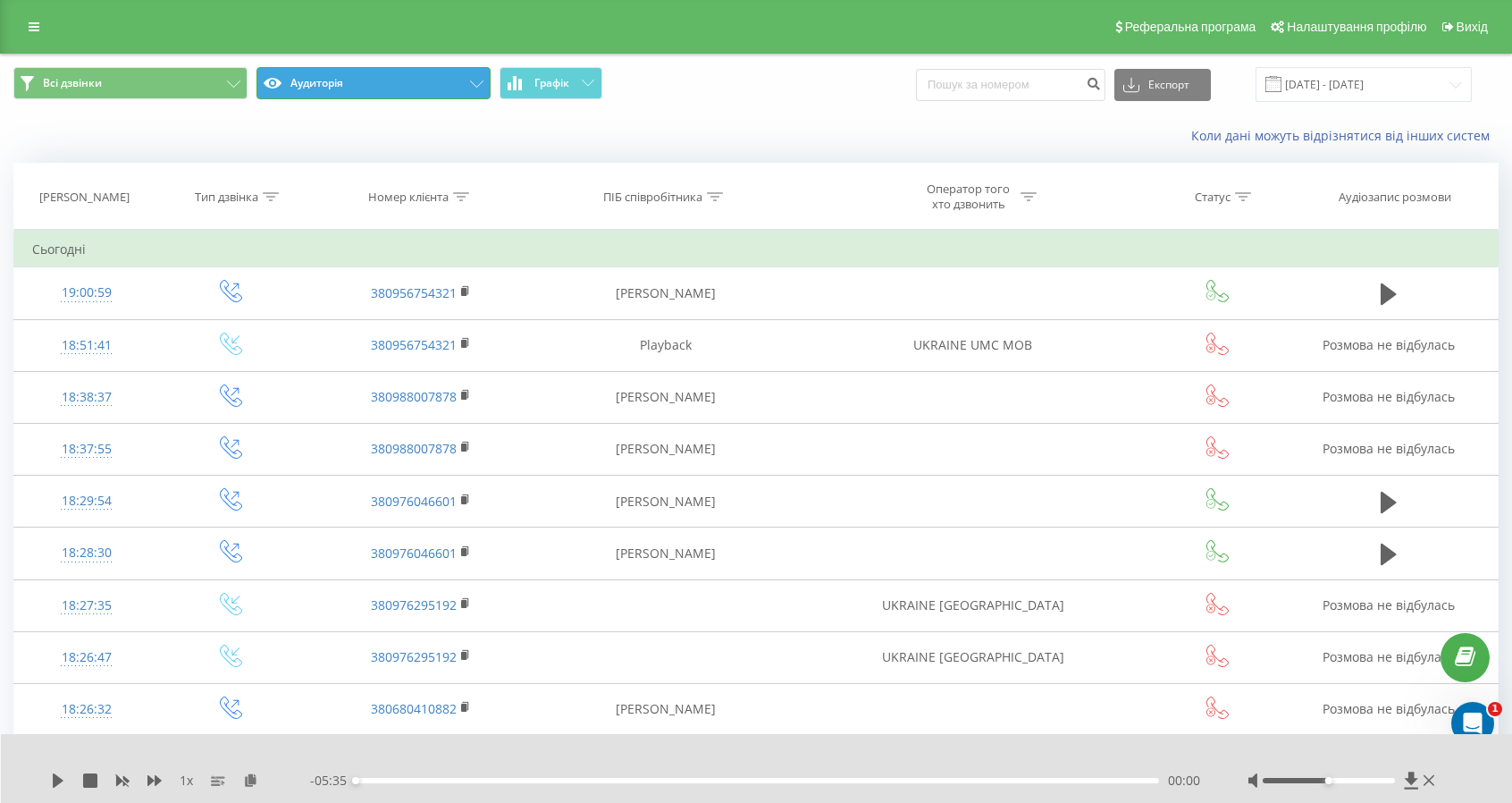
click at [428, 85] on button "Аудиторія" at bounding box center [373, 83] width 234 height 32
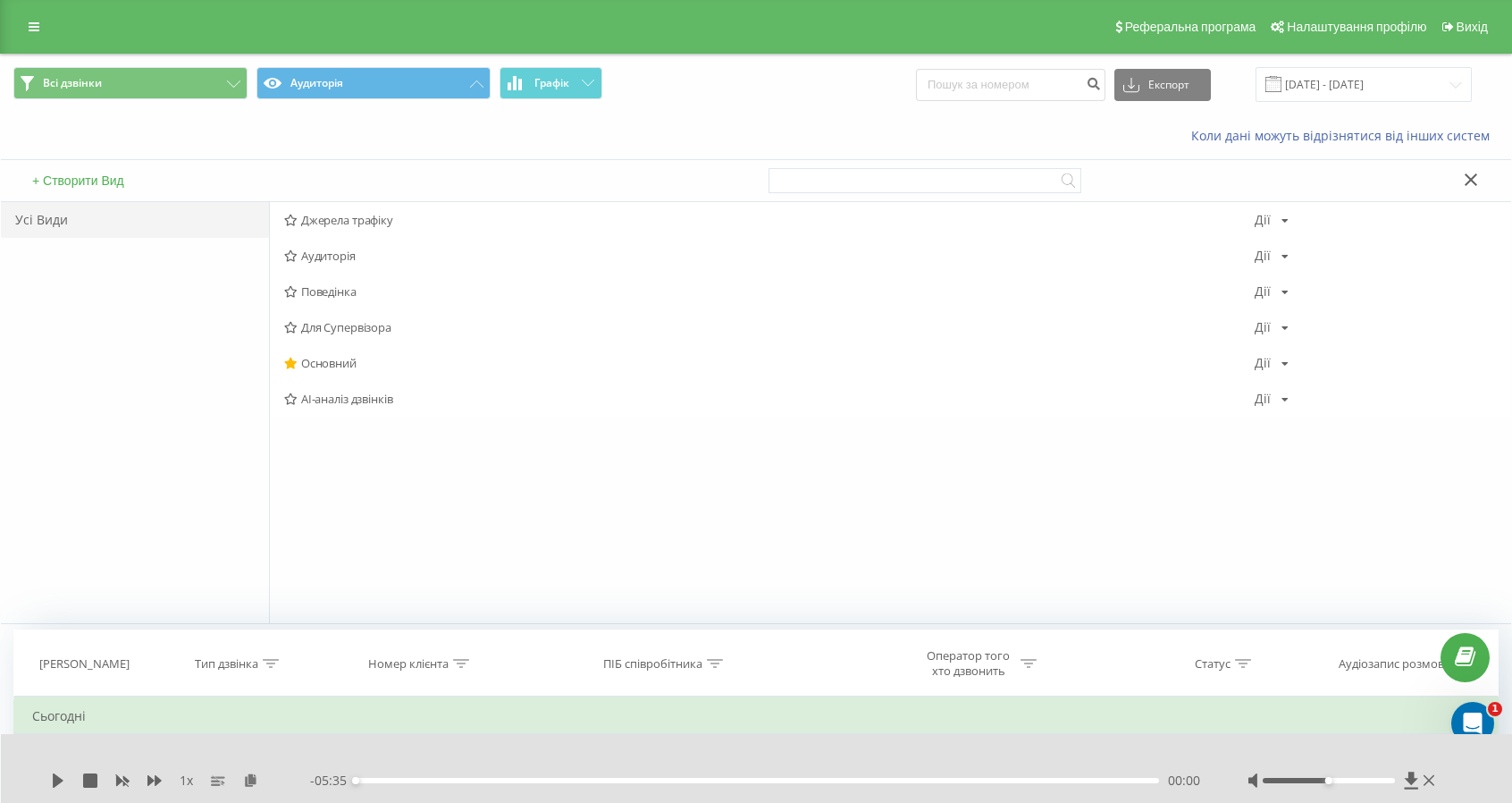
click at [330, 395] on span "AI-аналіз дзвінків" at bounding box center [770, 399] width 970 height 13
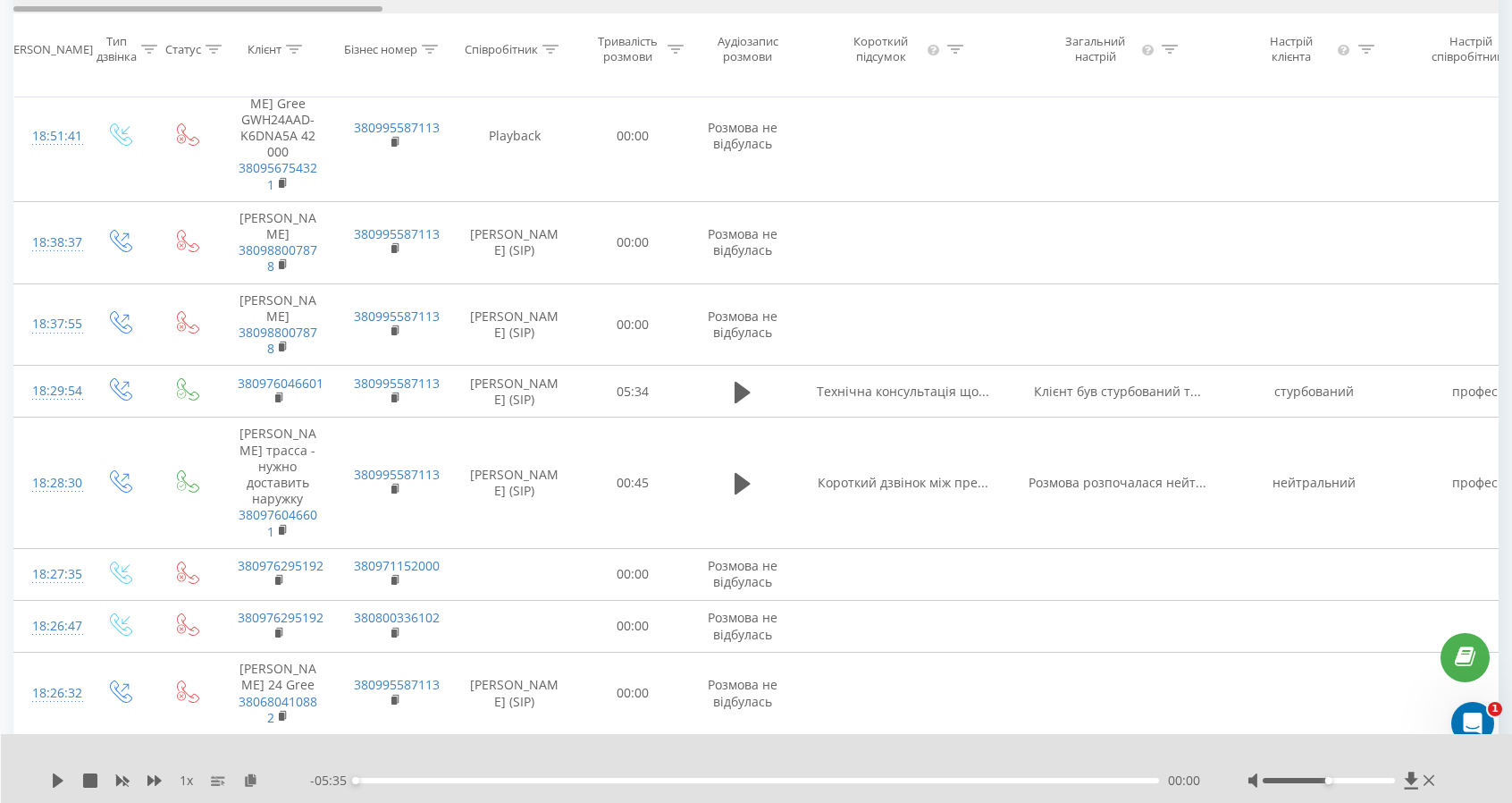
scroll to position [0, 1486]
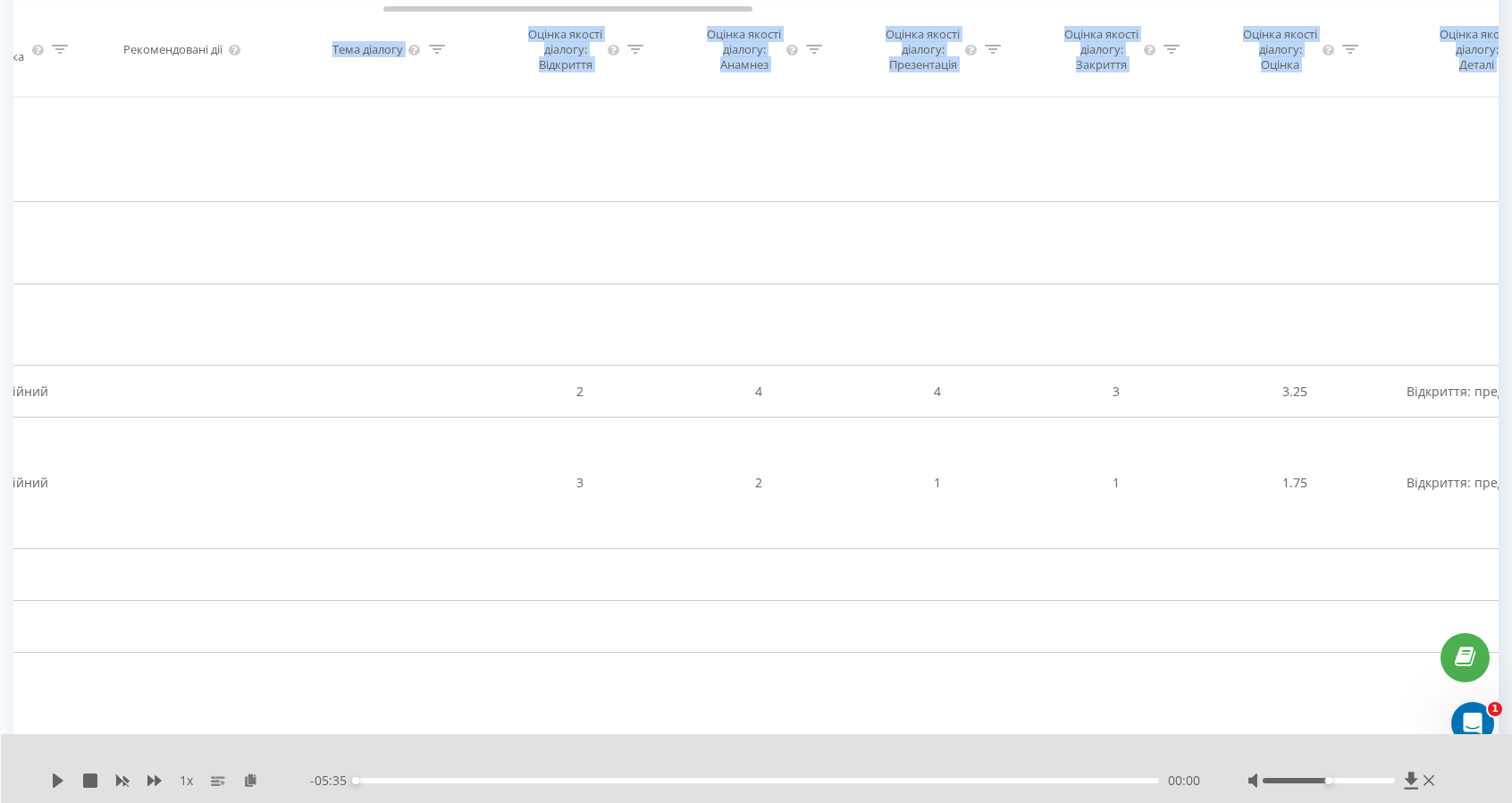
drag, startPoint x: 354, startPoint y: 5, endPoint x: 246, endPoint y: 17, distance: 108.7
click at [246, 17] on div "Дата дзвінка Тип дзвінка Статус Клієнт Бізнес номер Співробітник Тривалість роз…" at bounding box center [756, 49] width 1486 height 97
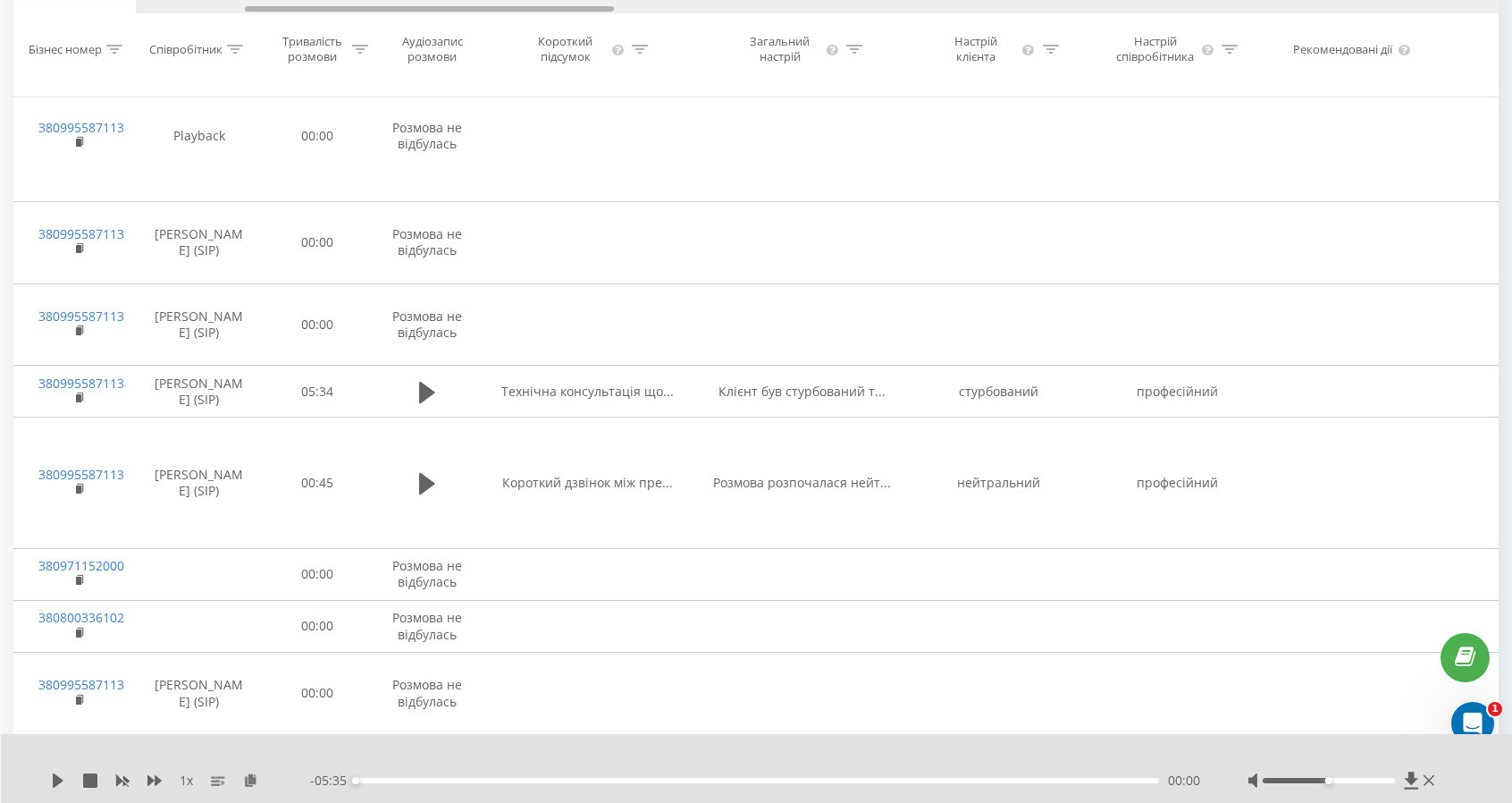
scroll to position [0, 0]
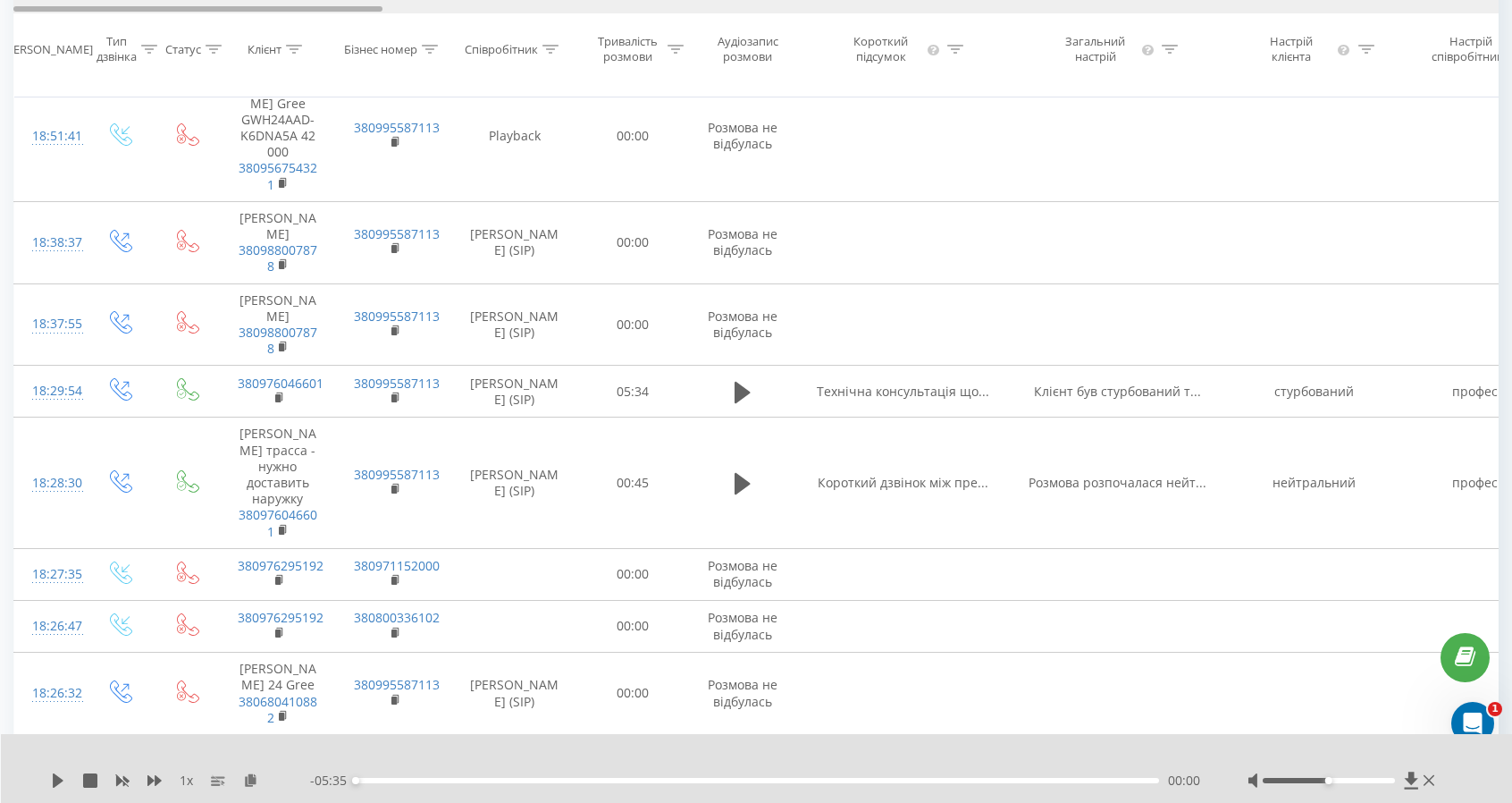
drag, startPoint x: 677, startPoint y: 9, endPoint x: 238, endPoint y: 24, distance: 439.3
click at [238, 24] on div "Дата дзвінка Тип дзвінка Статус Клієнт Бізнес номер Співробітник Тривалість роз…" at bounding box center [756, 49] width 1486 height 97
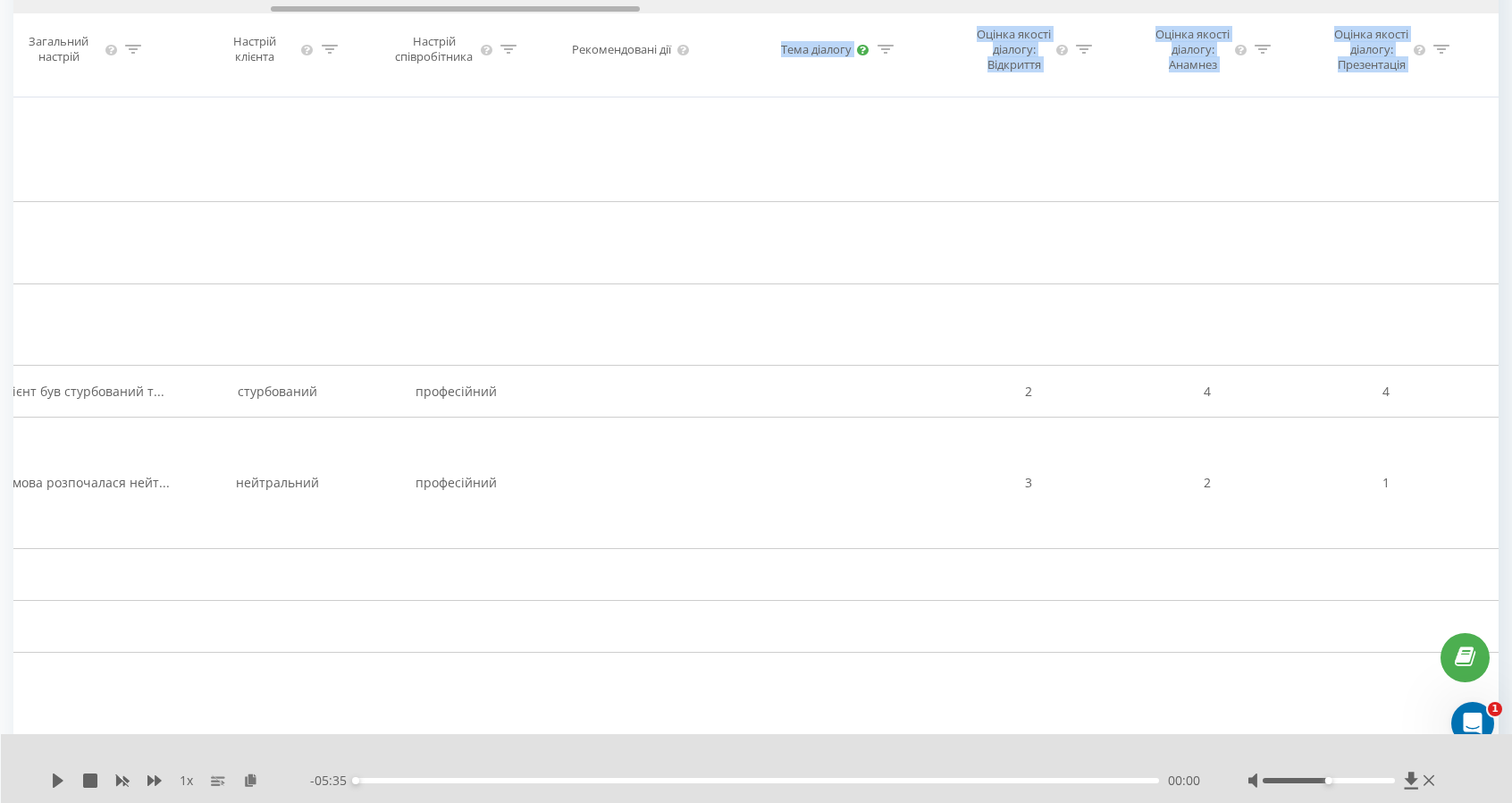
scroll to position [0, 1184]
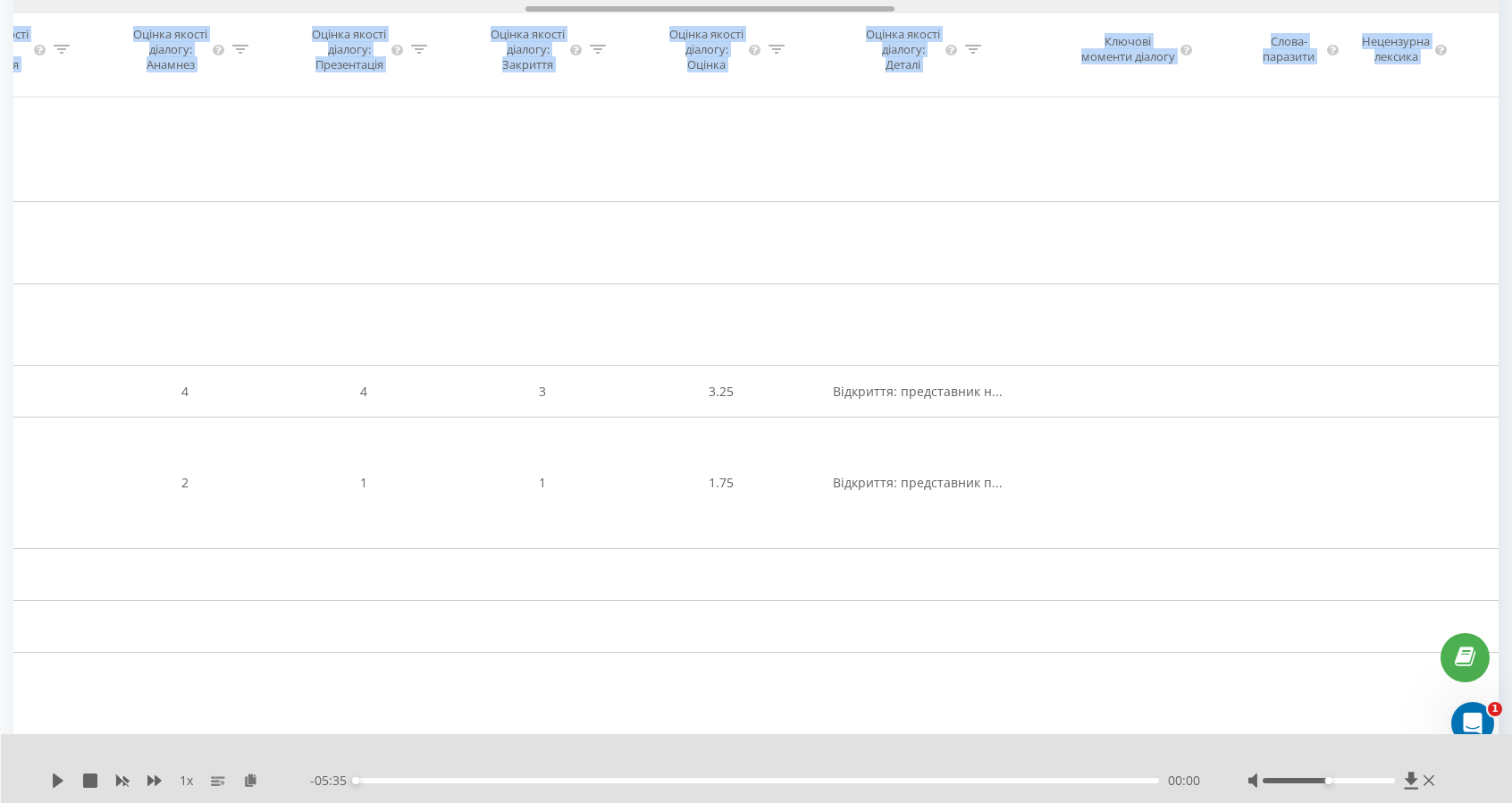
drag, startPoint x: 330, startPoint y: 8, endPoint x: 844, endPoint y: 63, distance: 516.9
click at [844, 63] on div "Дата дзвінка Тип дзвінка Статус Клієнт Бізнес номер Співробітник Тривалість роз…" at bounding box center [756, 49] width 1486 height 97
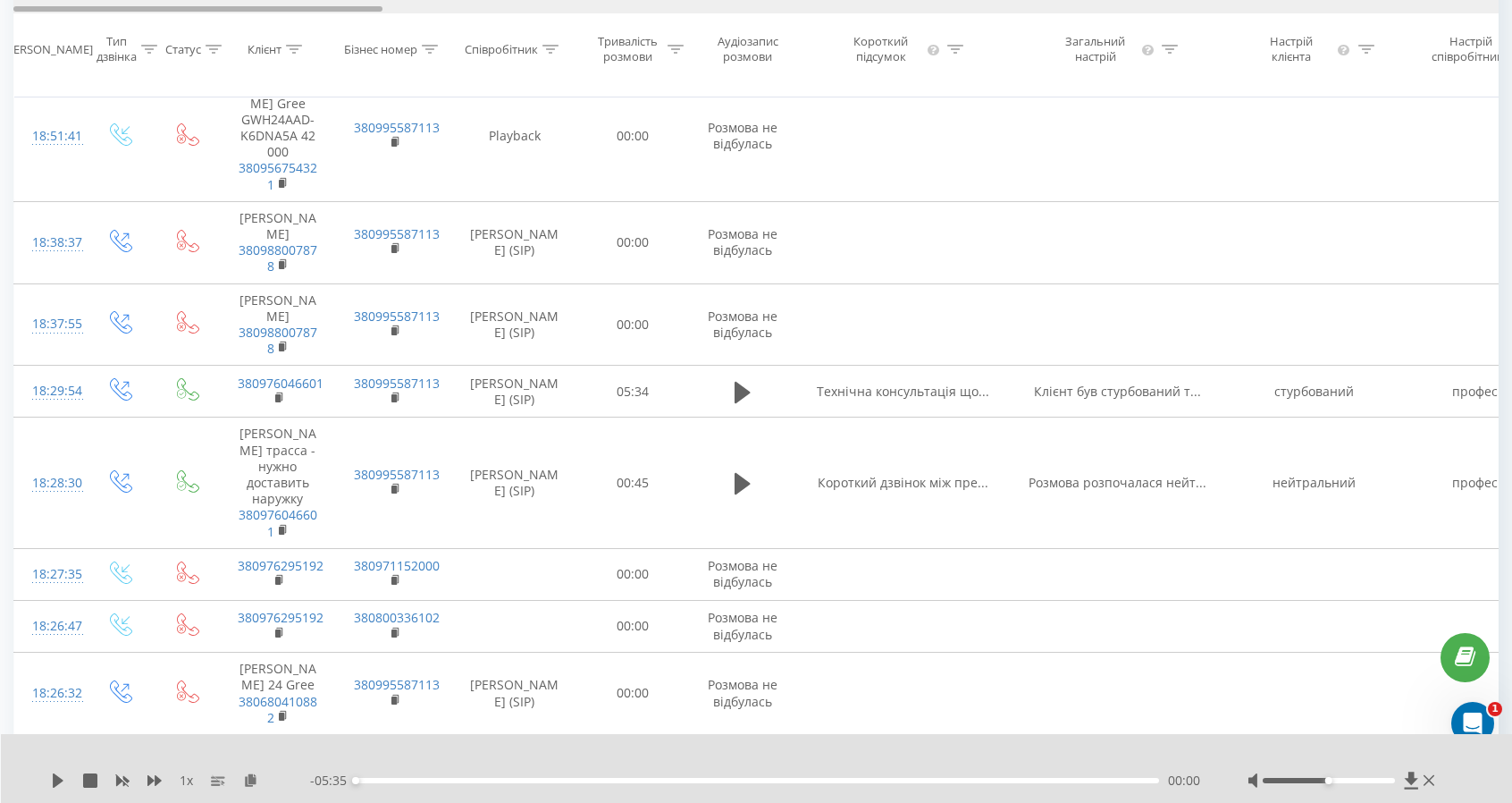
drag, startPoint x: 767, startPoint y: 10, endPoint x: 110, endPoint y: 13, distance: 657.0
click at [110, 13] on div at bounding box center [756, 7] width 1486 height 14
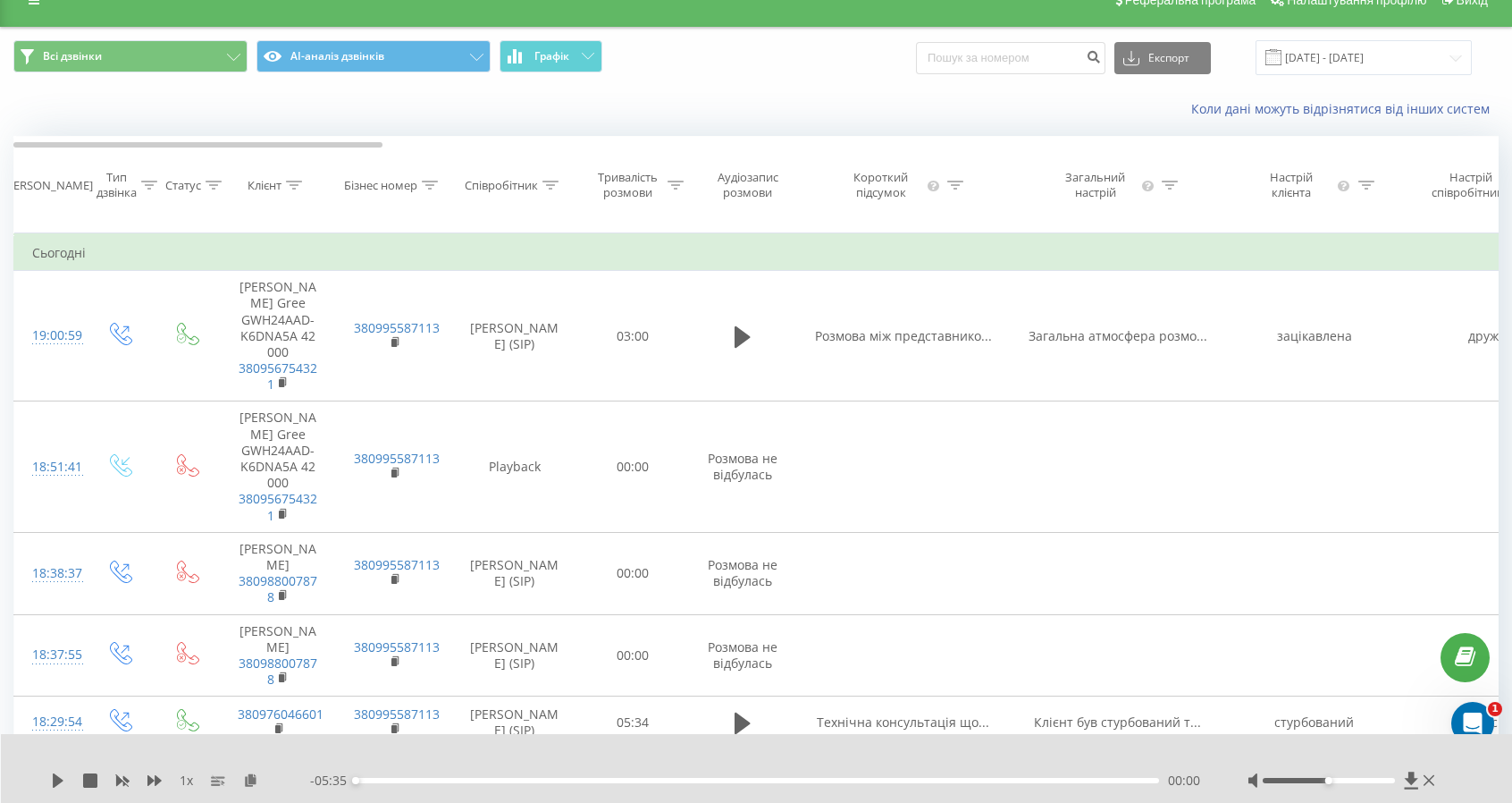
scroll to position [0, 0]
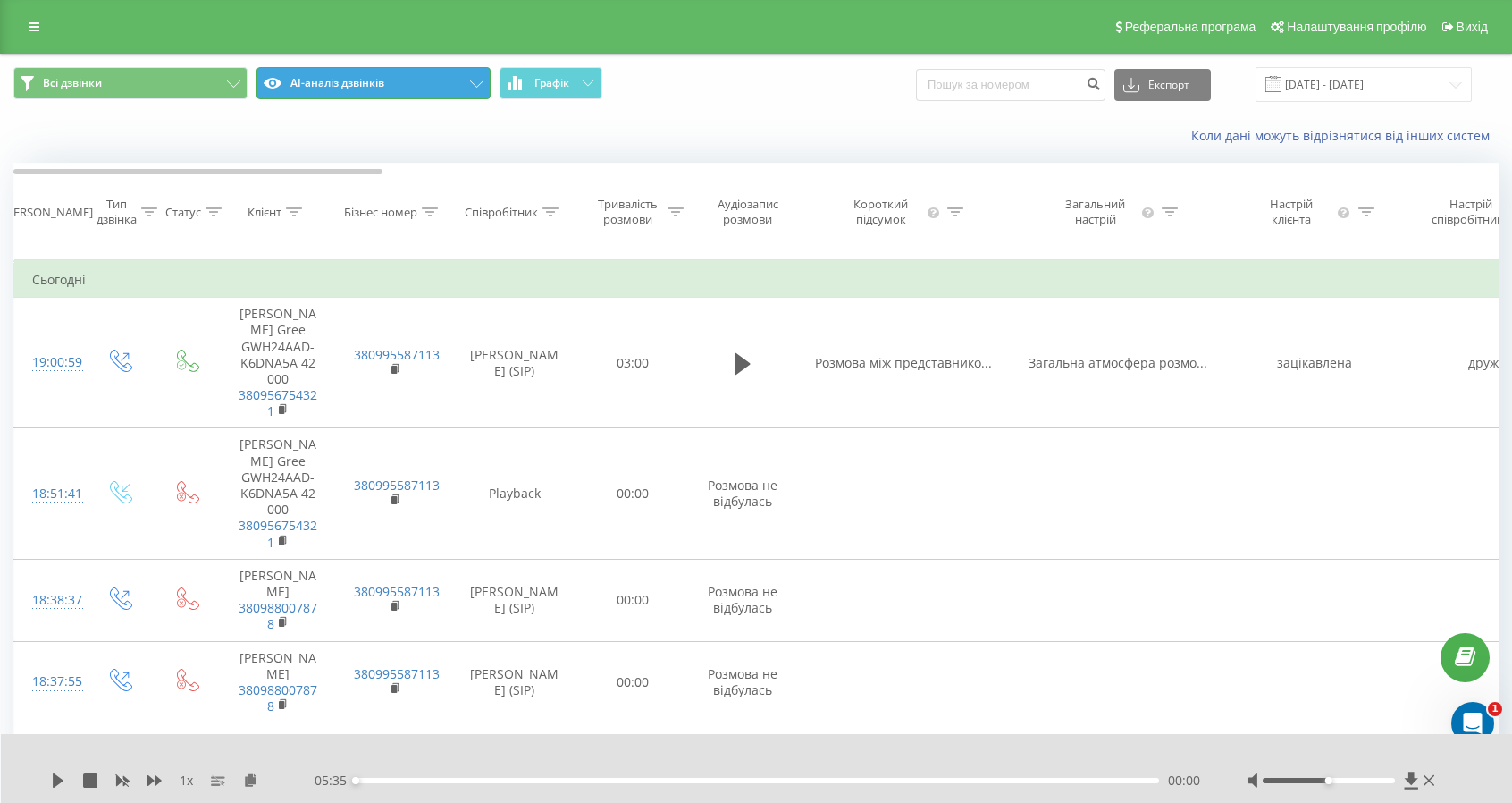
click at [444, 81] on button "AI-аналіз дзвінків" at bounding box center [373, 83] width 234 height 32
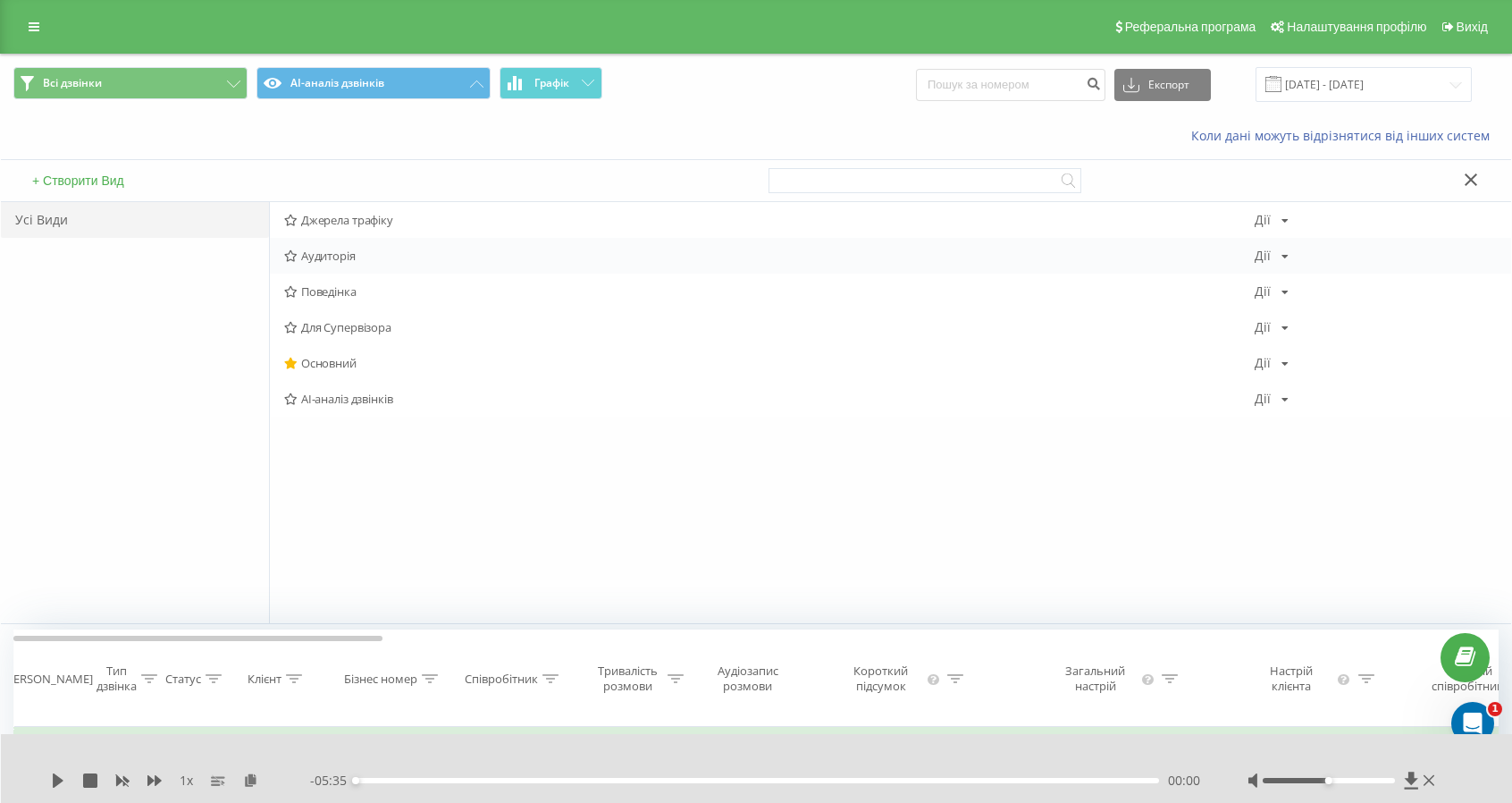
click at [341, 253] on span "Аудиторія" at bounding box center [770, 255] width 970 height 13
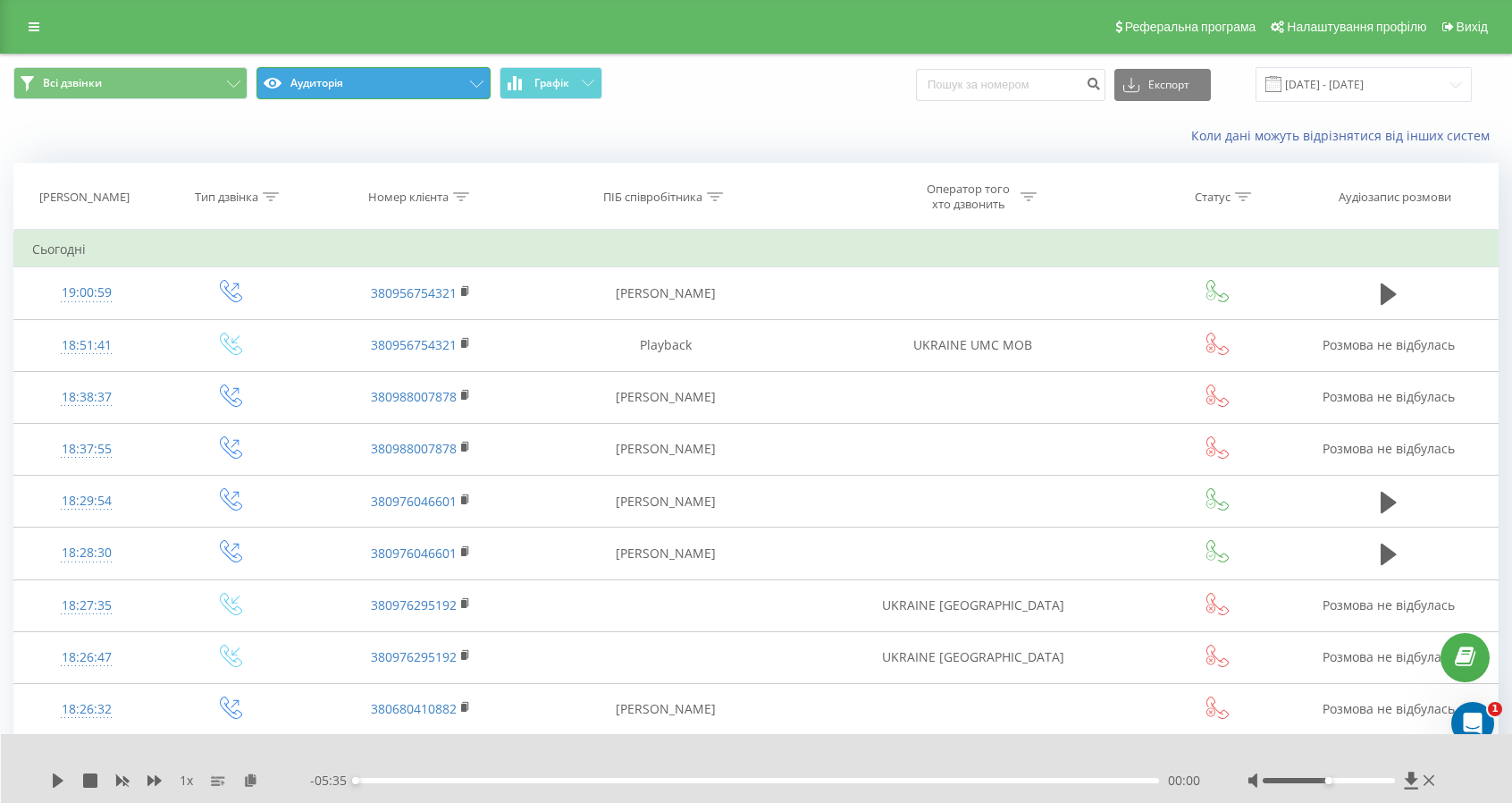
click at [357, 82] on button "Аудиторія" at bounding box center [373, 83] width 234 height 32
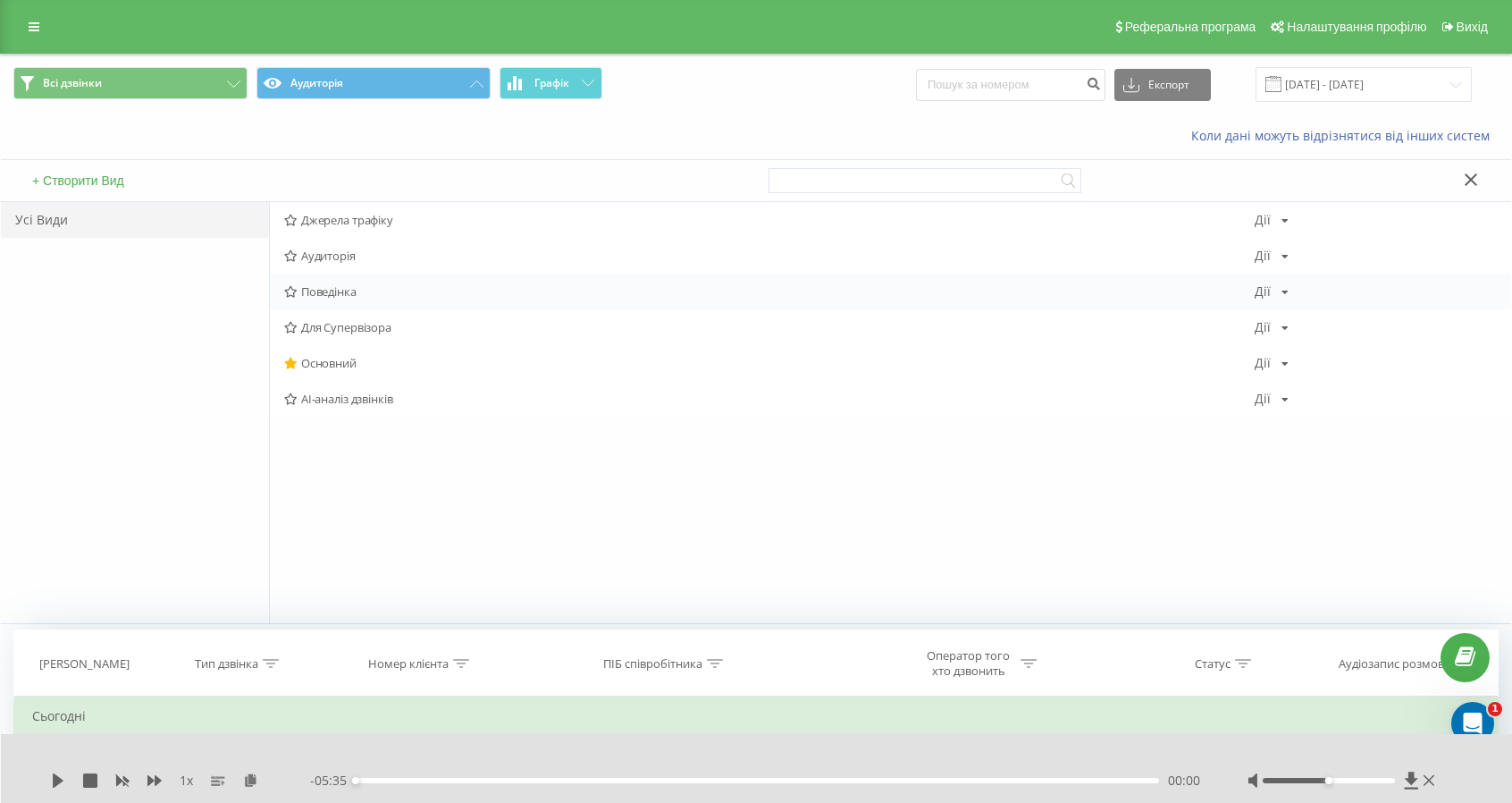
click at [348, 290] on span "Поведінка" at bounding box center [770, 291] width 970 height 13
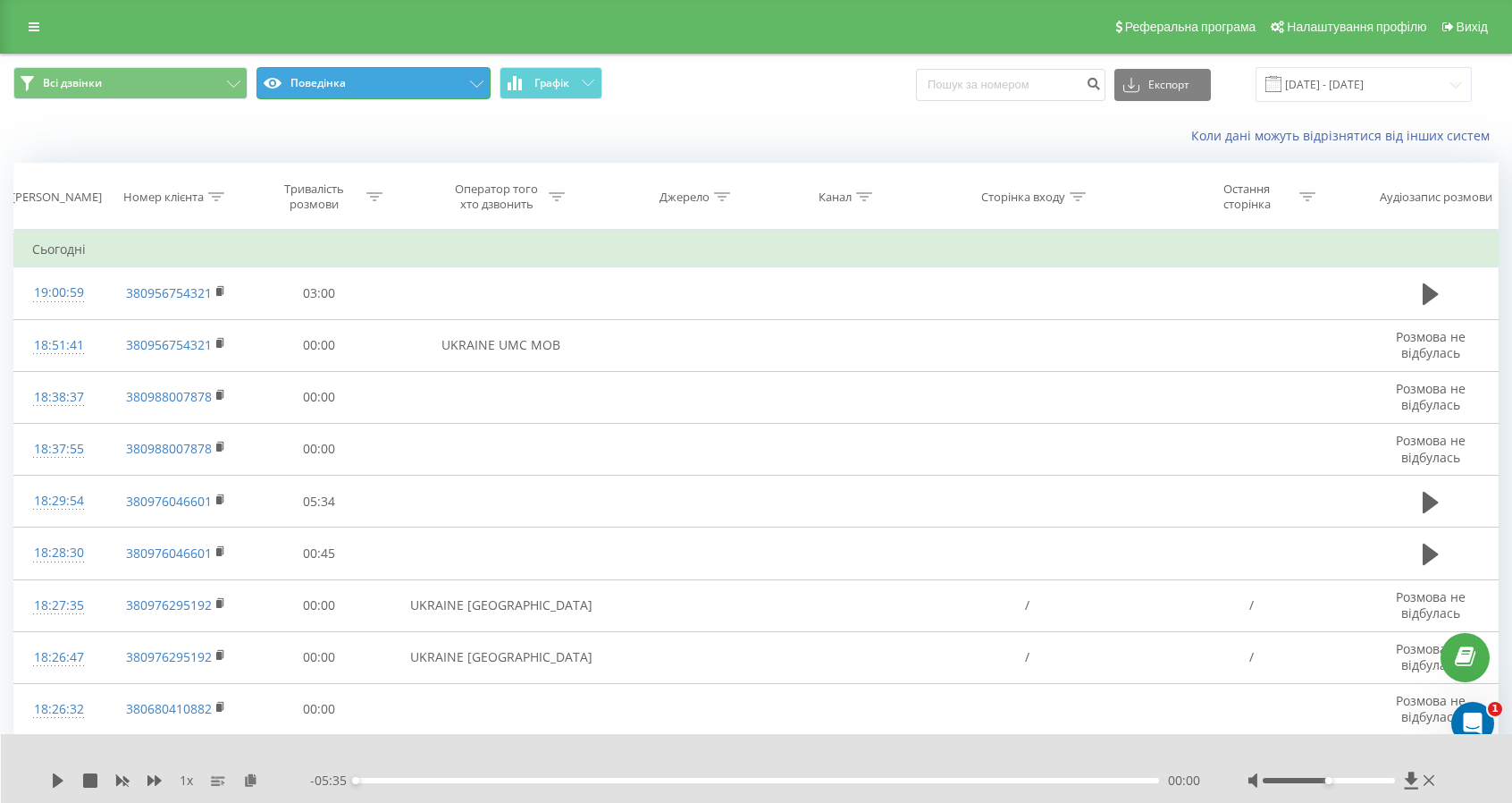
click at [397, 85] on button "Поведінка" at bounding box center [373, 83] width 234 height 32
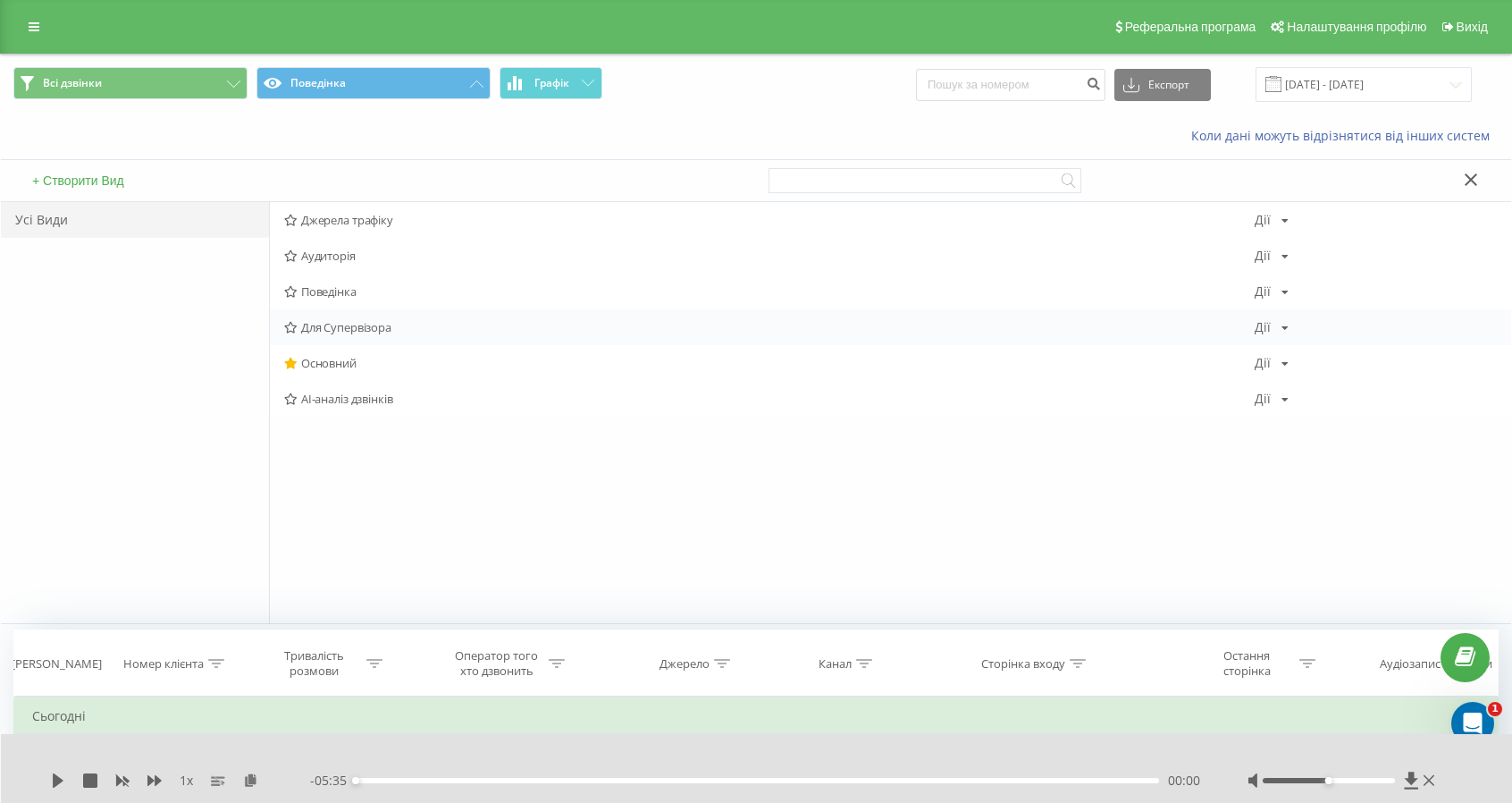
click at [345, 327] on span "Для Супервізора" at bounding box center [770, 326] width 970 height 13
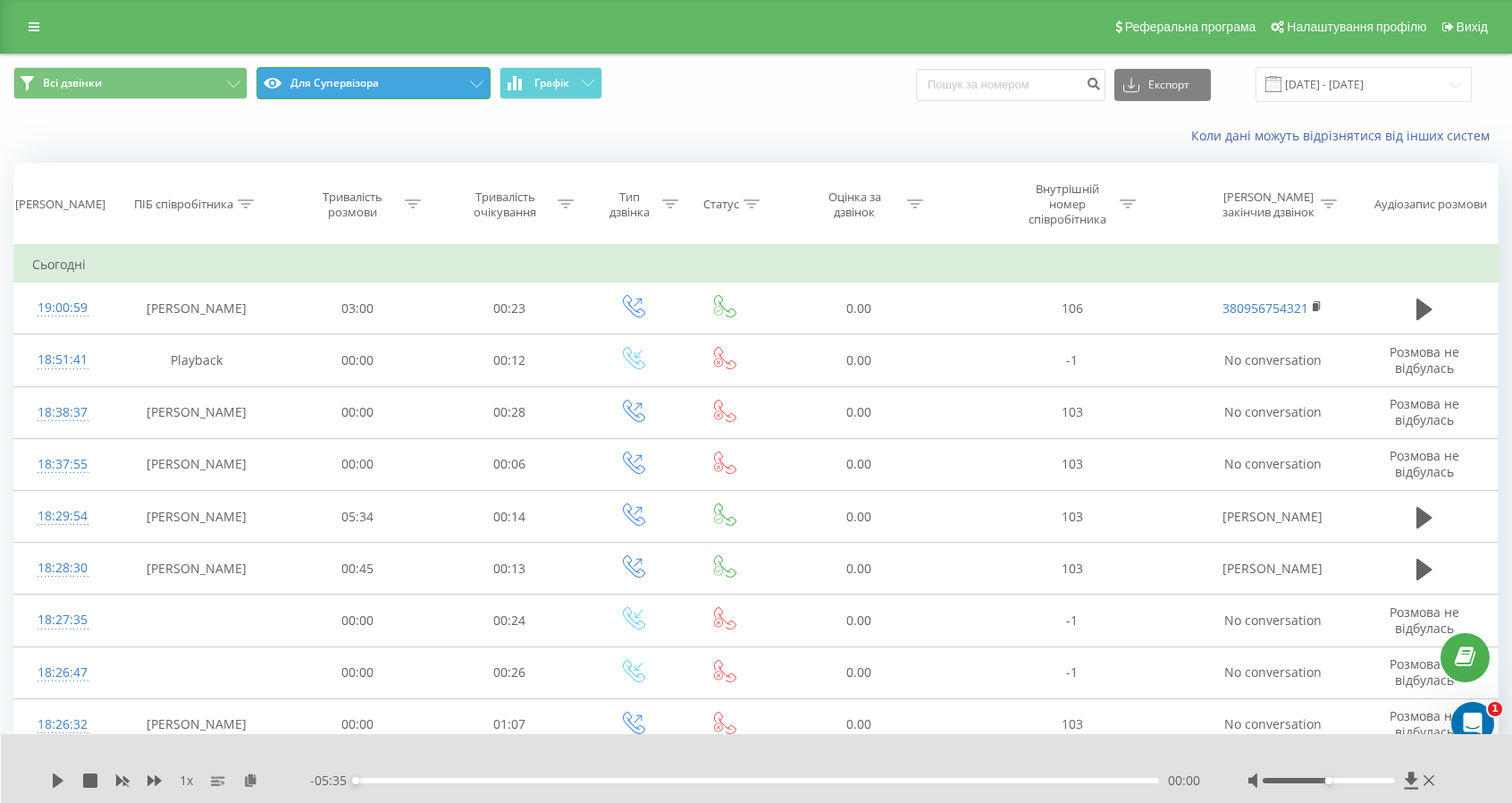
click at [402, 87] on button "Для Супервізора" at bounding box center [373, 83] width 234 height 32
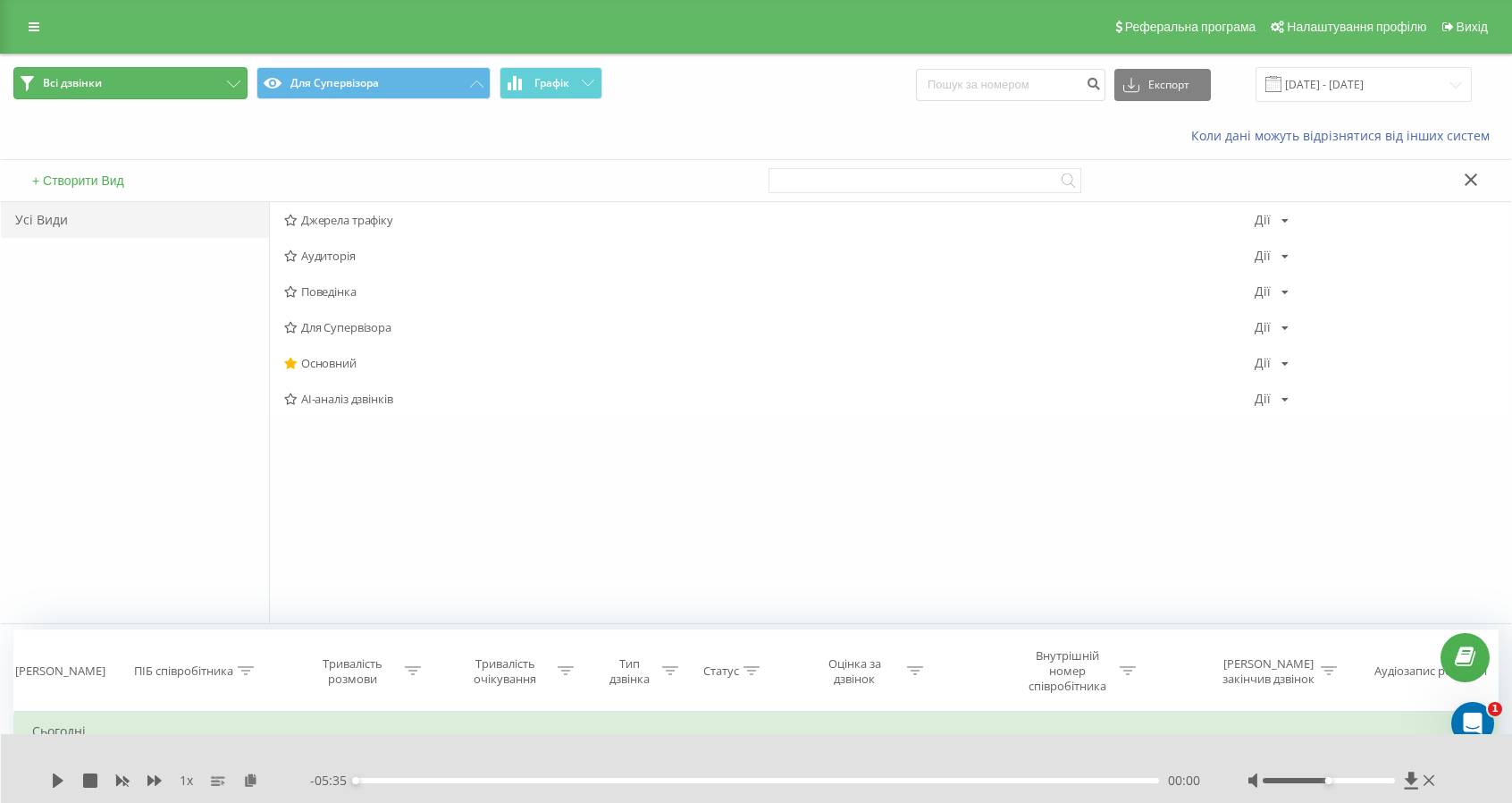
click at [168, 75] on button "Всі дзвінки" at bounding box center [131, 83] width 234 height 32
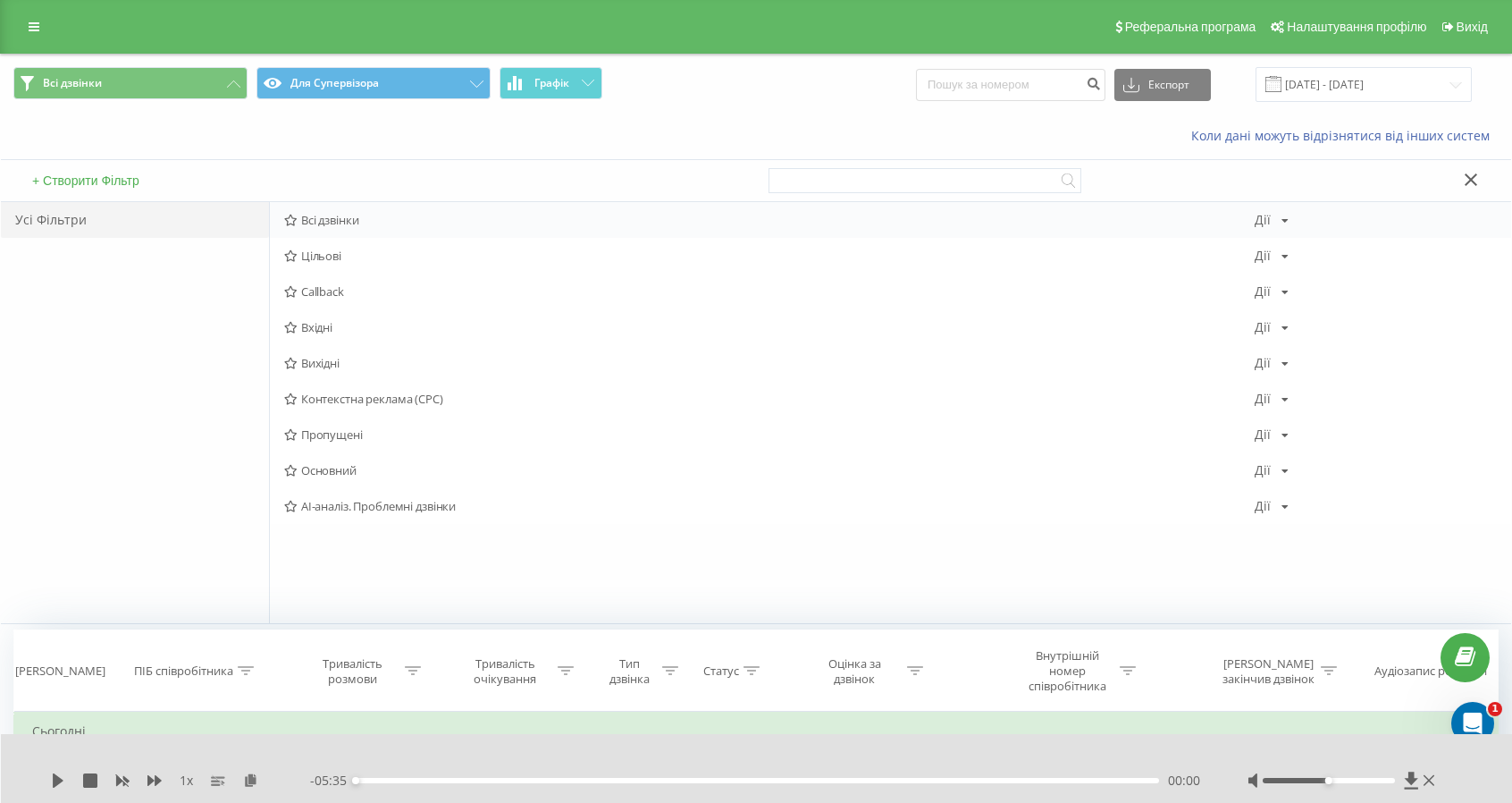
click at [311, 219] on span "Всі дзвінки" at bounding box center [770, 219] width 970 height 13
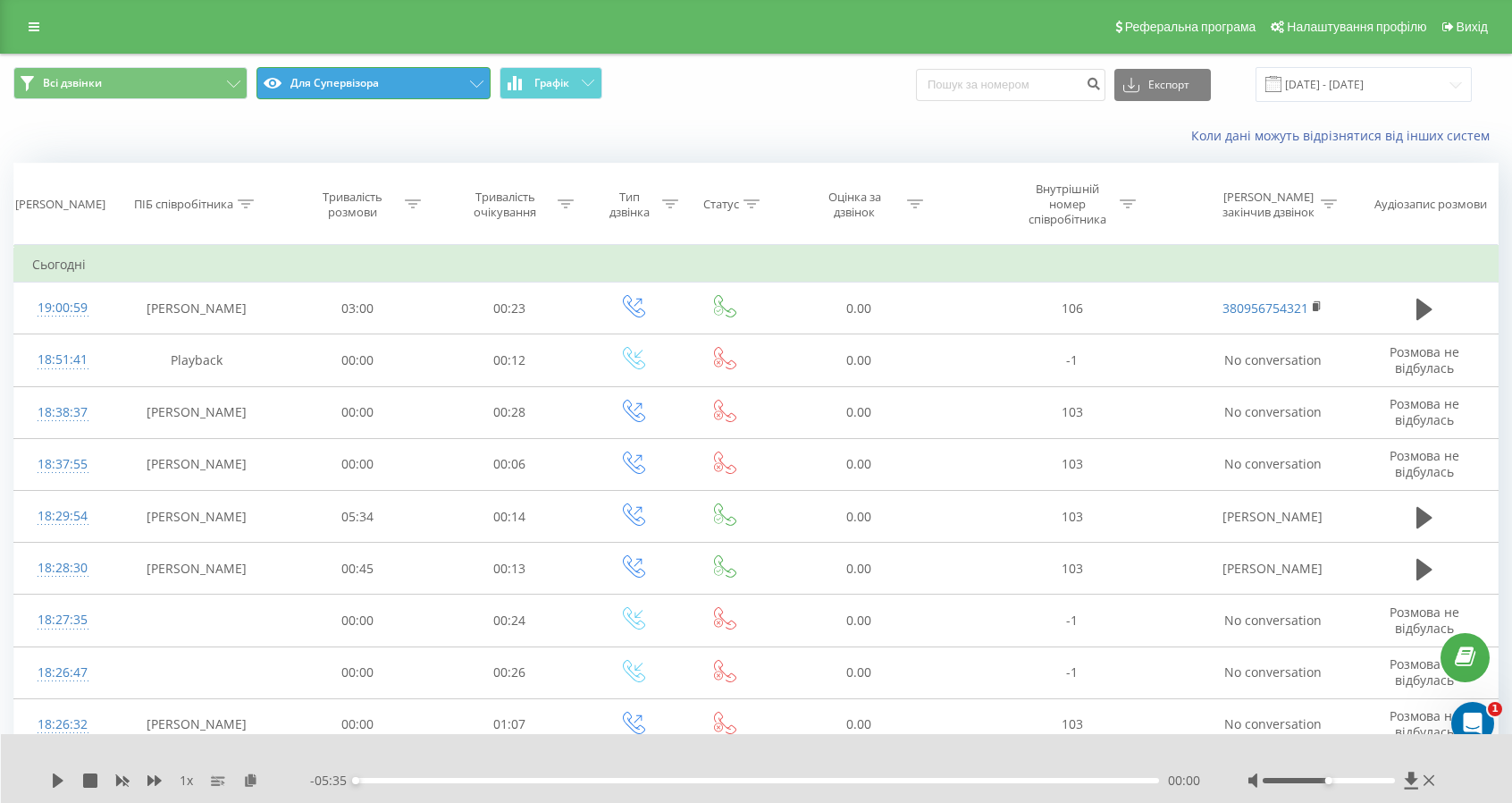
click at [341, 78] on button "Для Супервізора" at bounding box center [373, 83] width 234 height 32
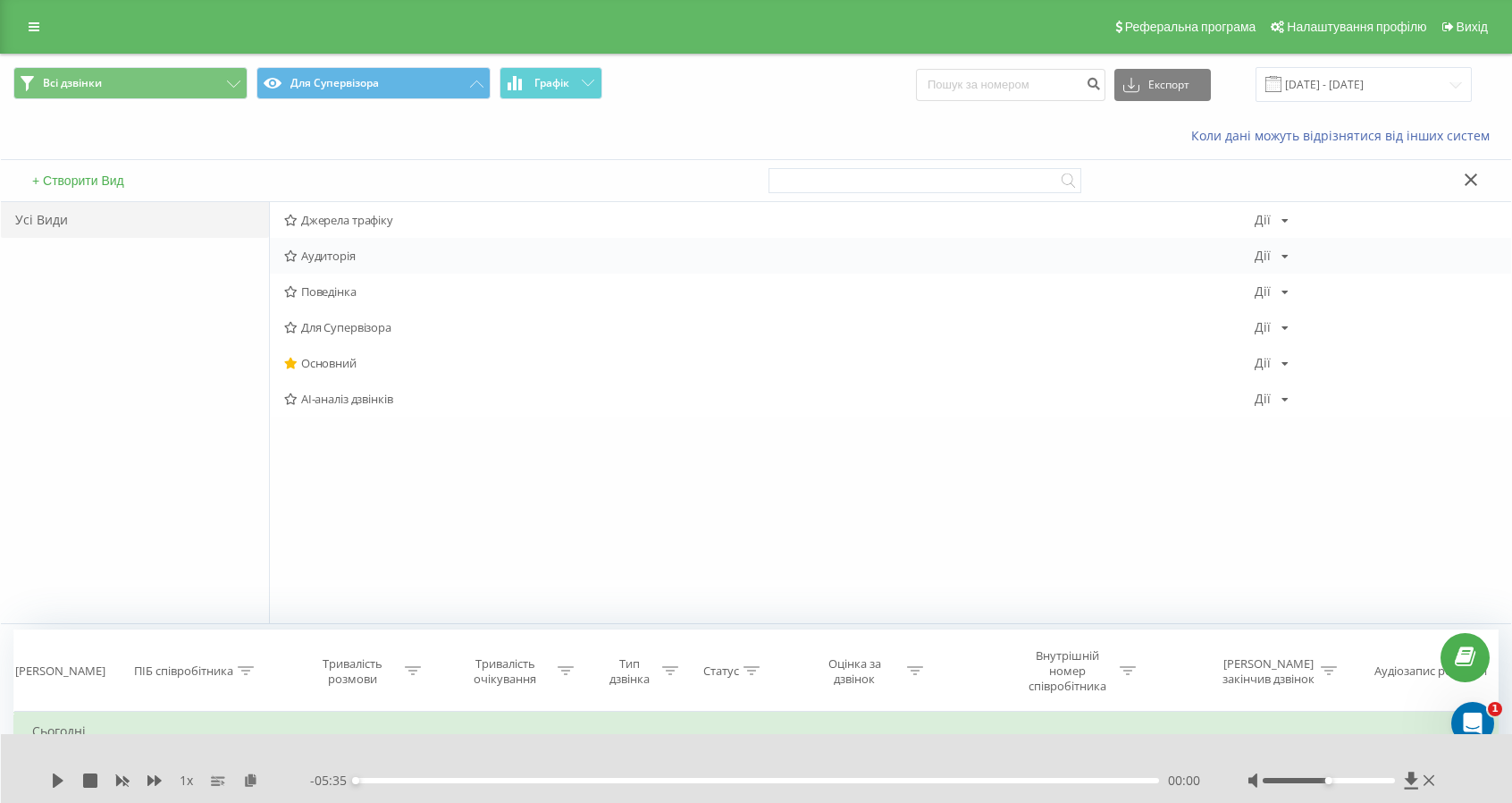
click at [333, 254] on span "Аудиторія" at bounding box center [770, 255] width 970 height 13
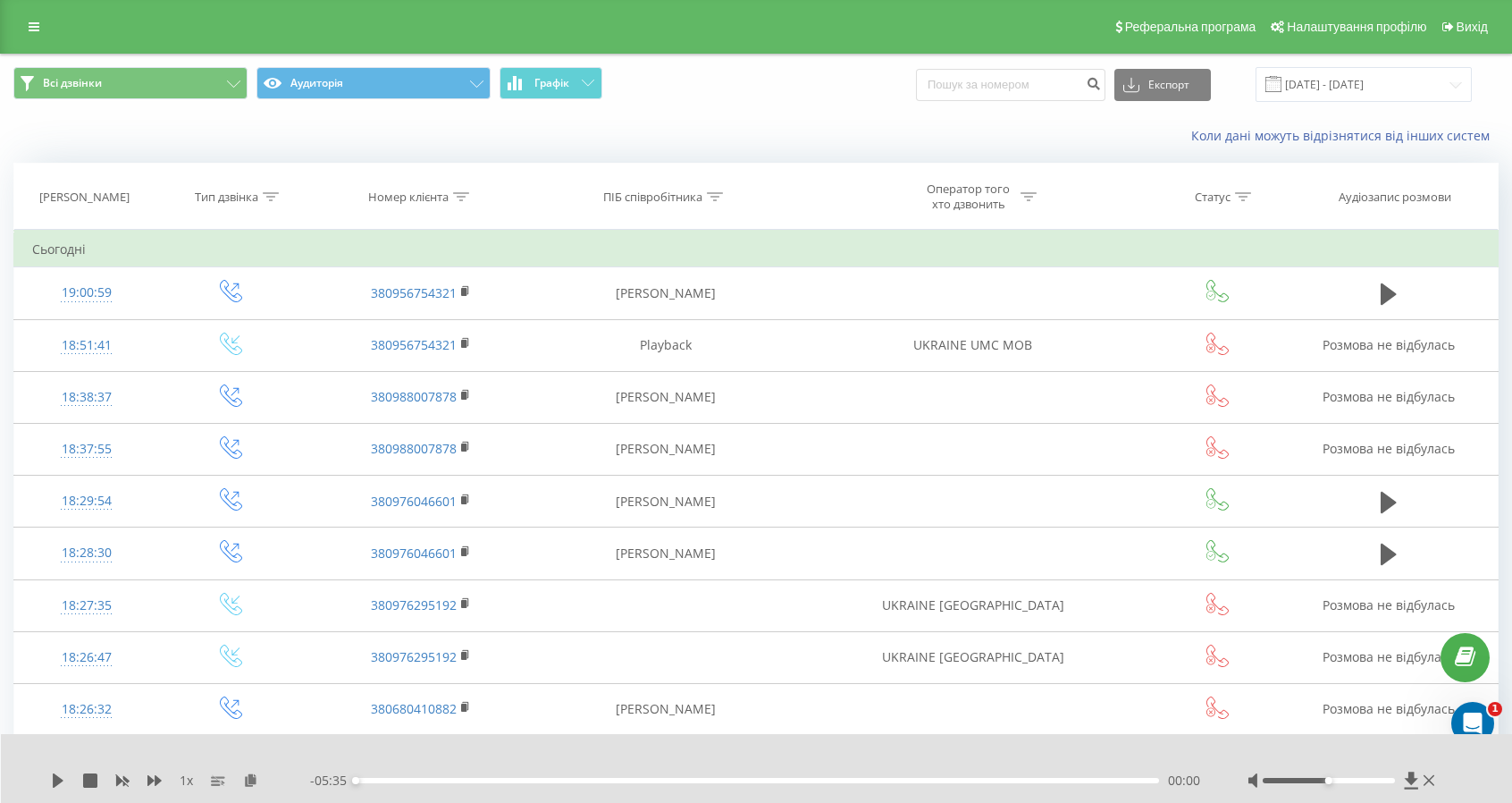
click at [383, 99] on span "Всі дзвінки Аудиторія Графік" at bounding box center [378, 85] width 730 height 35
click at [385, 81] on button "Аудиторія" at bounding box center [373, 83] width 234 height 32
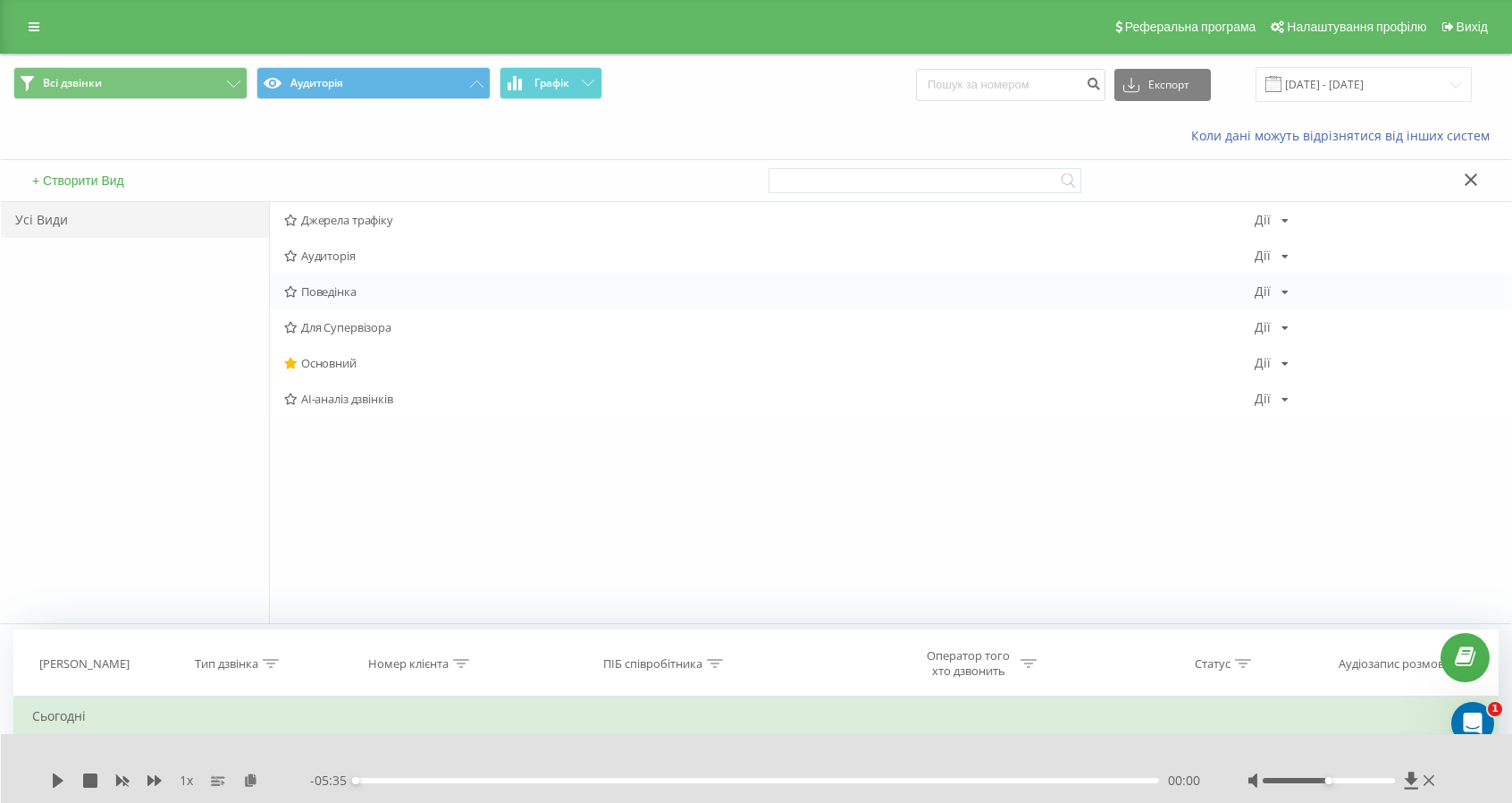
click at [339, 296] on span "Поведінка" at bounding box center [770, 291] width 970 height 13
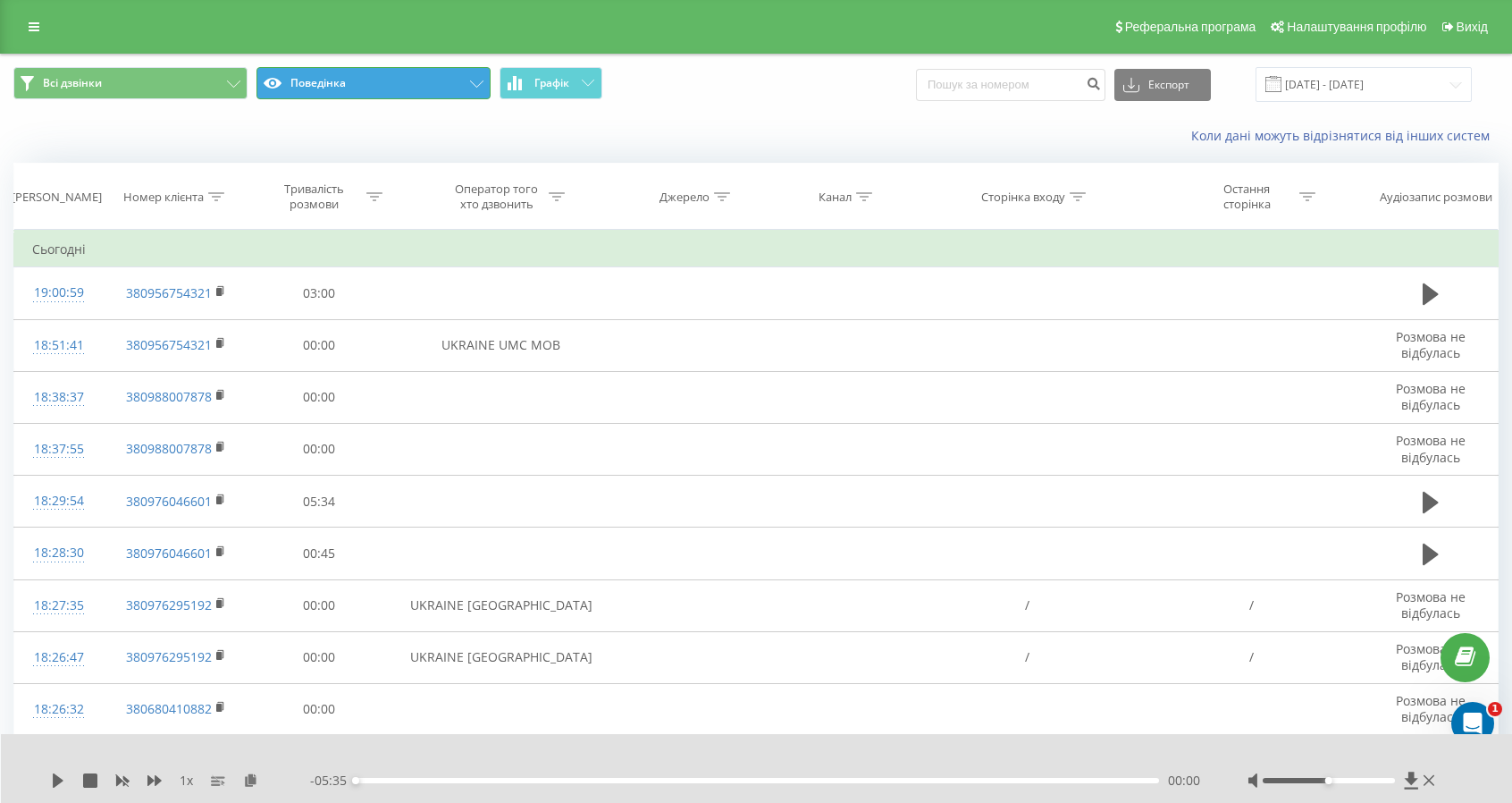
click at [347, 89] on button "Поведінка" at bounding box center [373, 83] width 234 height 32
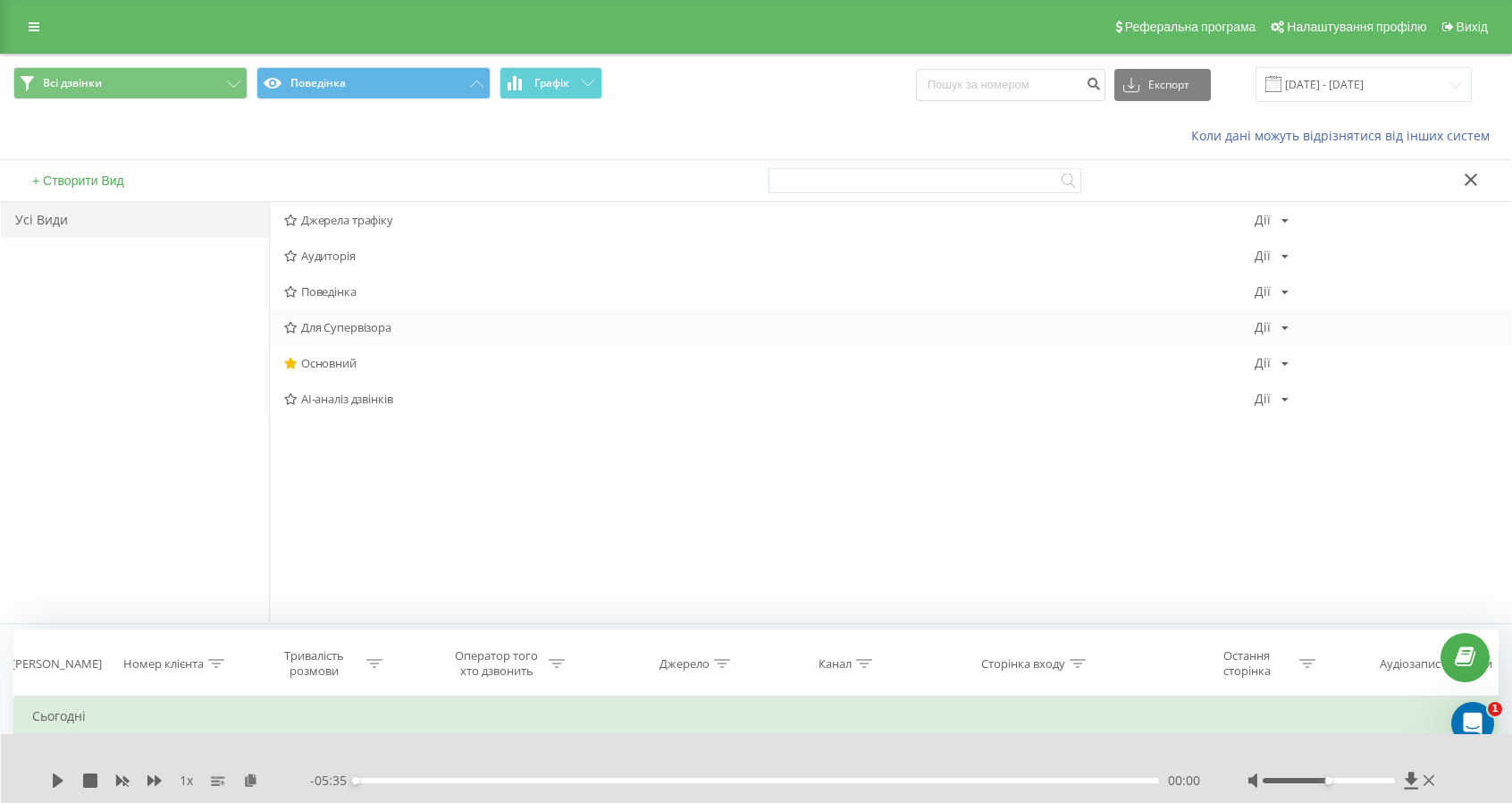
click at [347, 321] on span "Для Супервізора" at bounding box center [770, 326] width 970 height 13
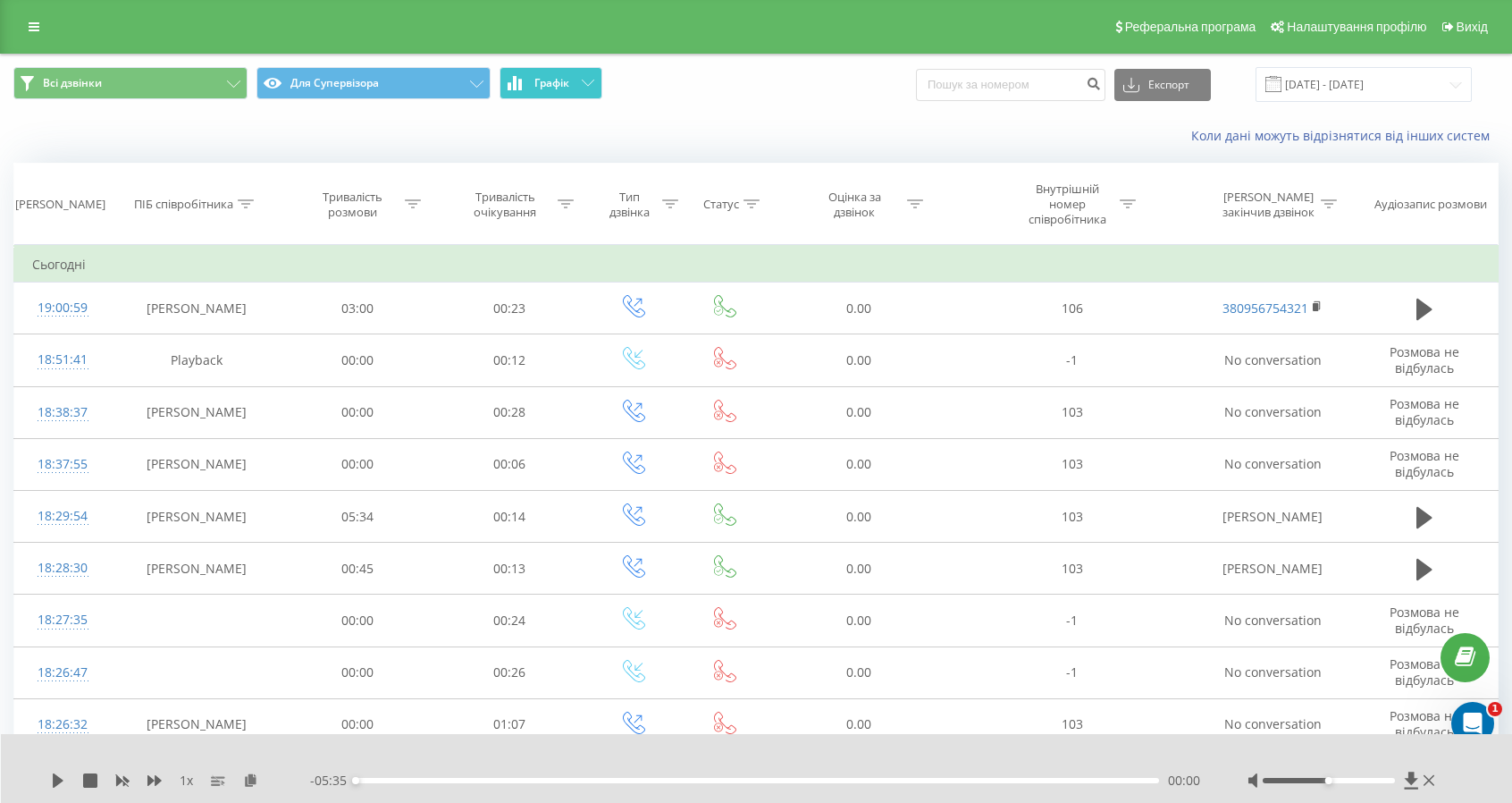
click at [548, 81] on span "Графік" at bounding box center [552, 83] width 35 height 13
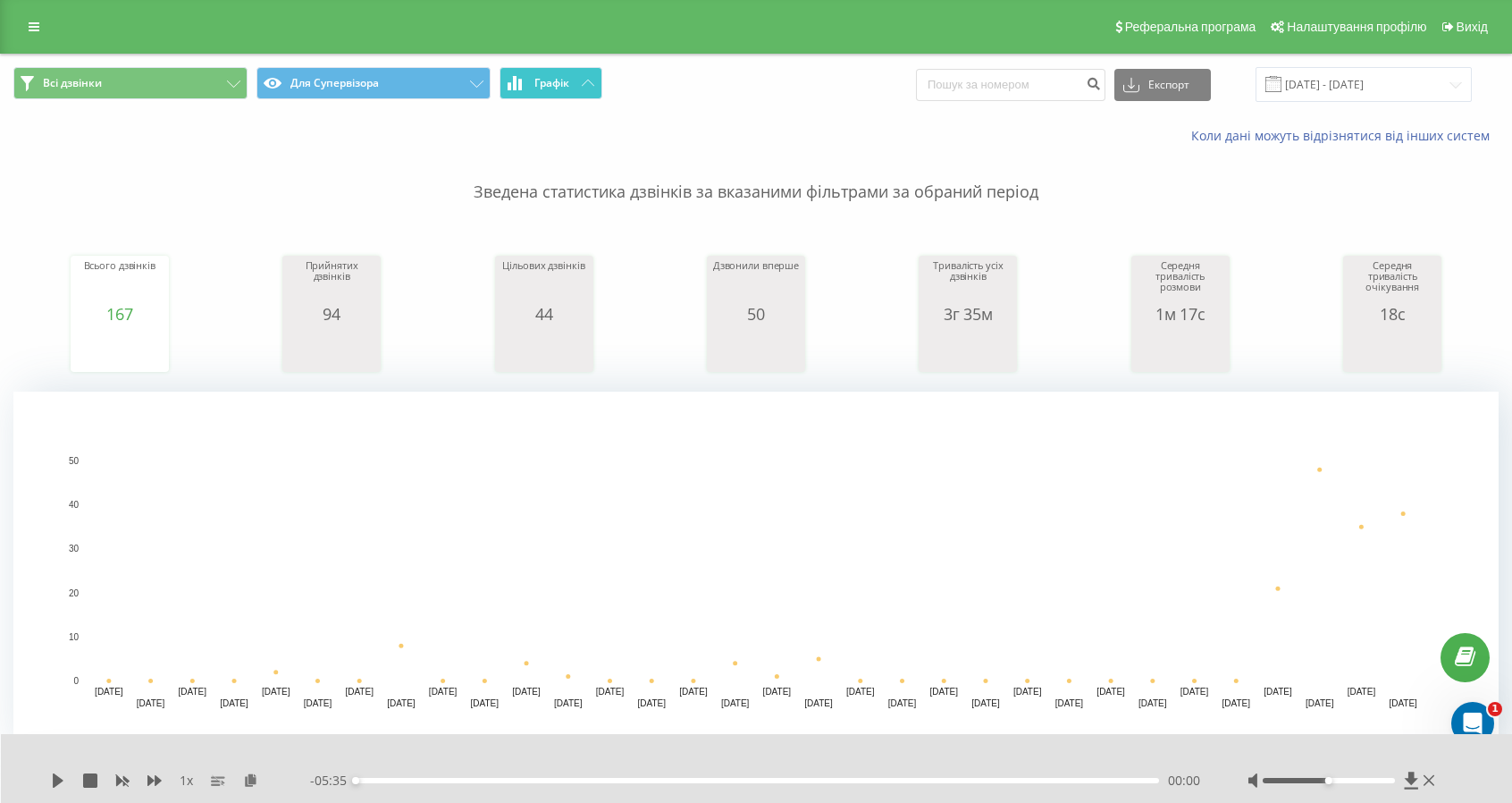
click at [591, 82] on icon at bounding box center [587, 83] width 13 height 6
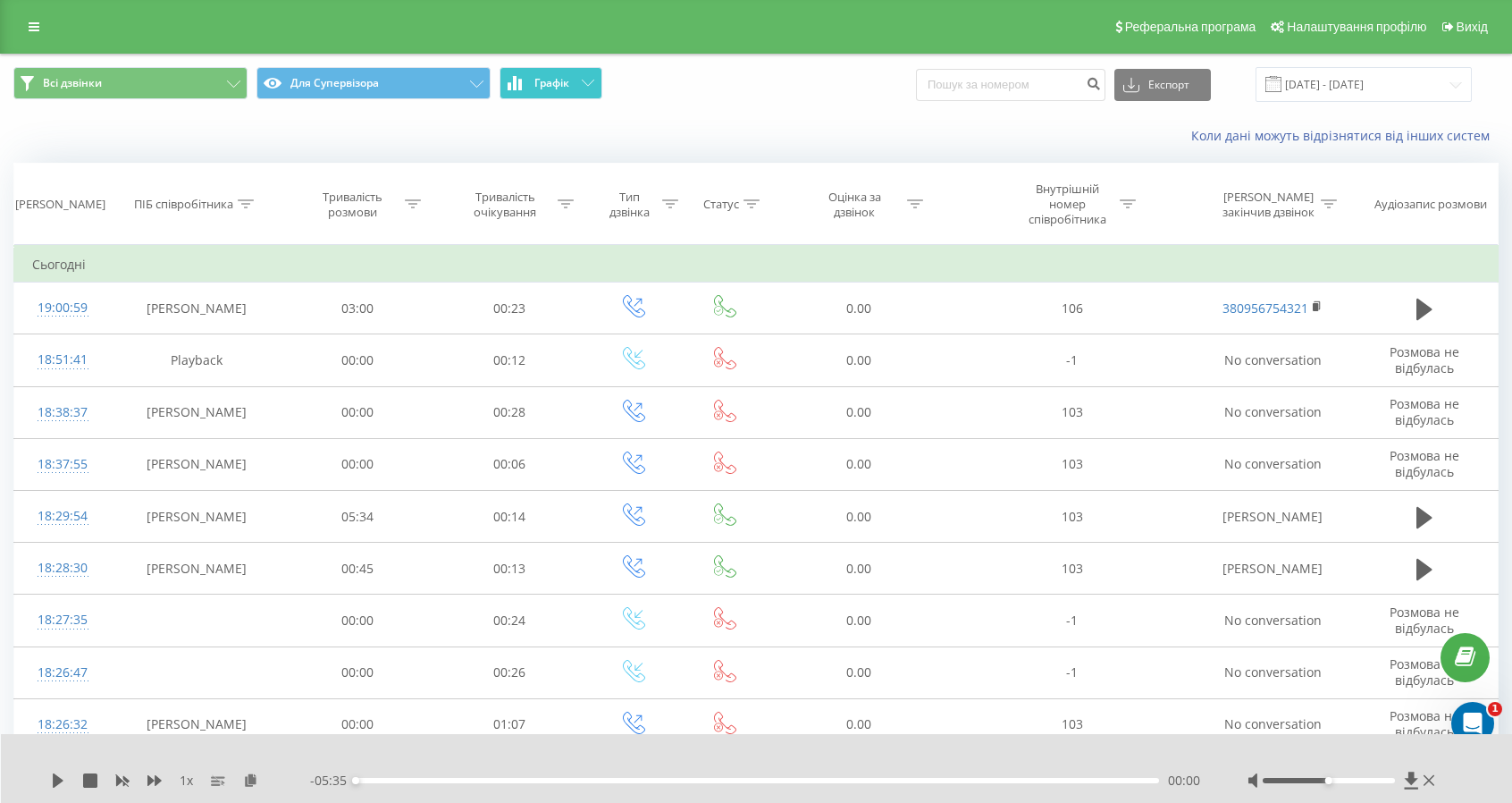
click at [590, 82] on icon at bounding box center [587, 83] width 13 height 6
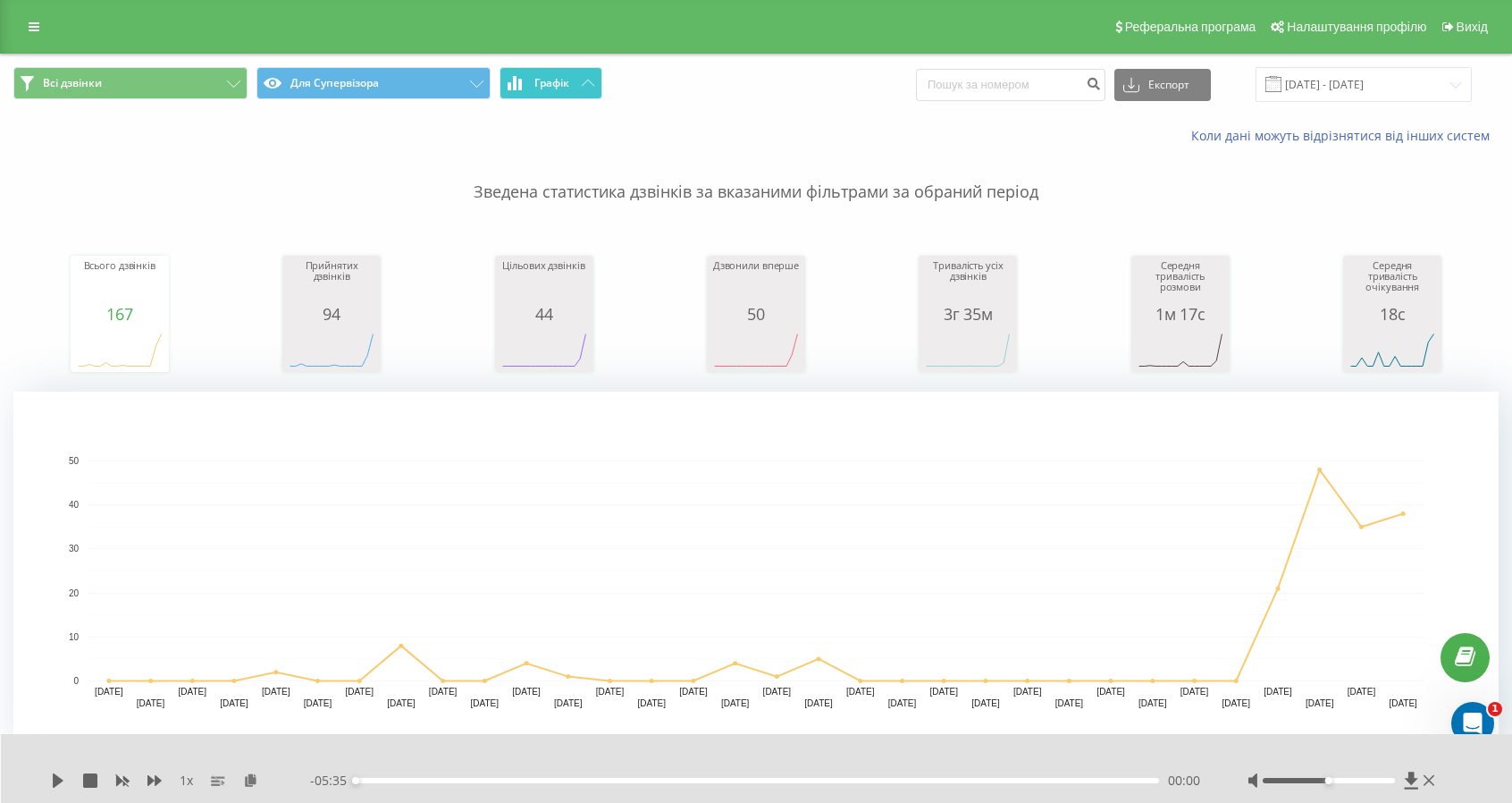
click at [547, 80] on span "Графік" at bounding box center [552, 83] width 35 height 13
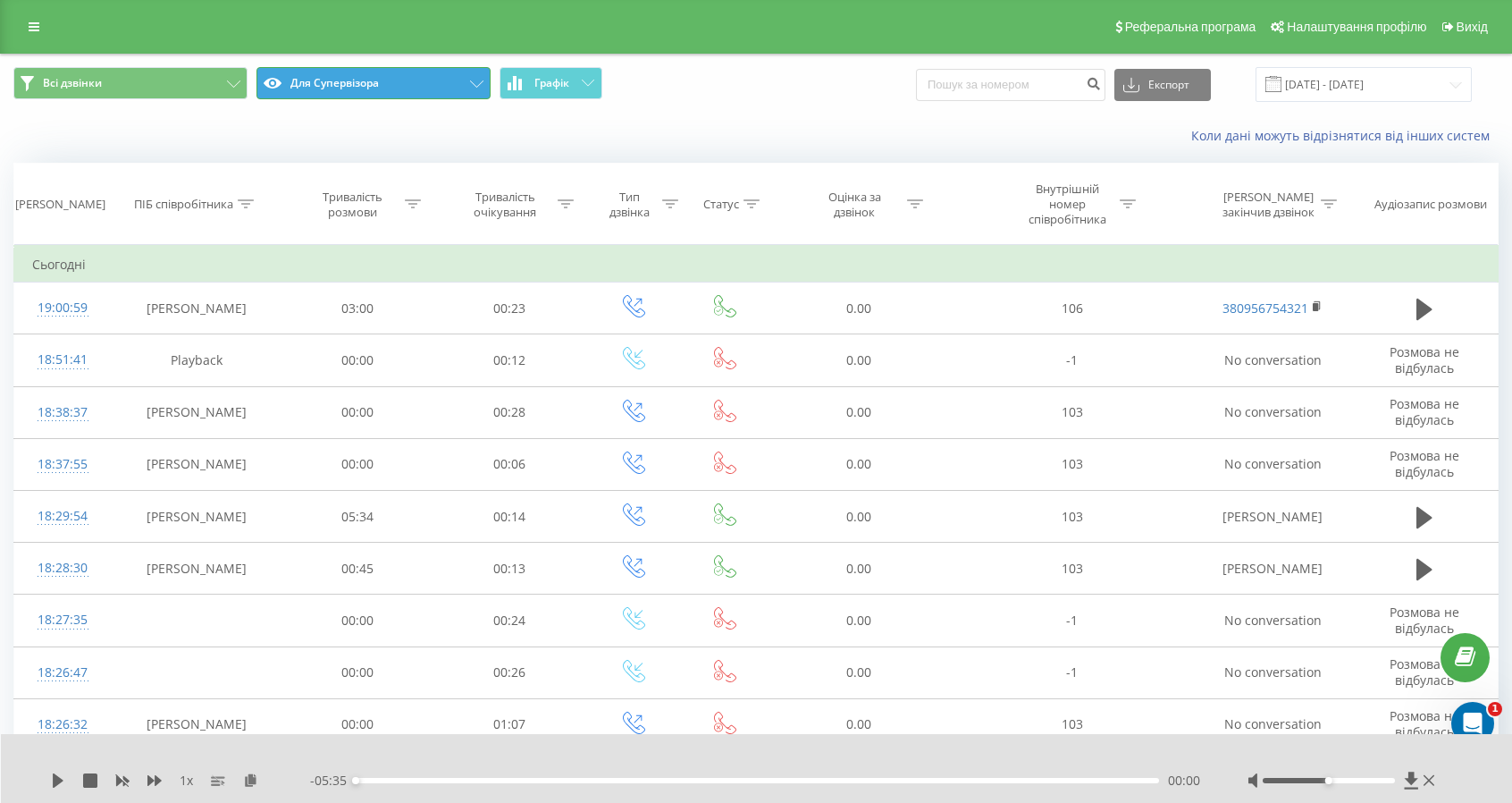
click at [383, 79] on button "Для Супервізора" at bounding box center [373, 83] width 234 height 32
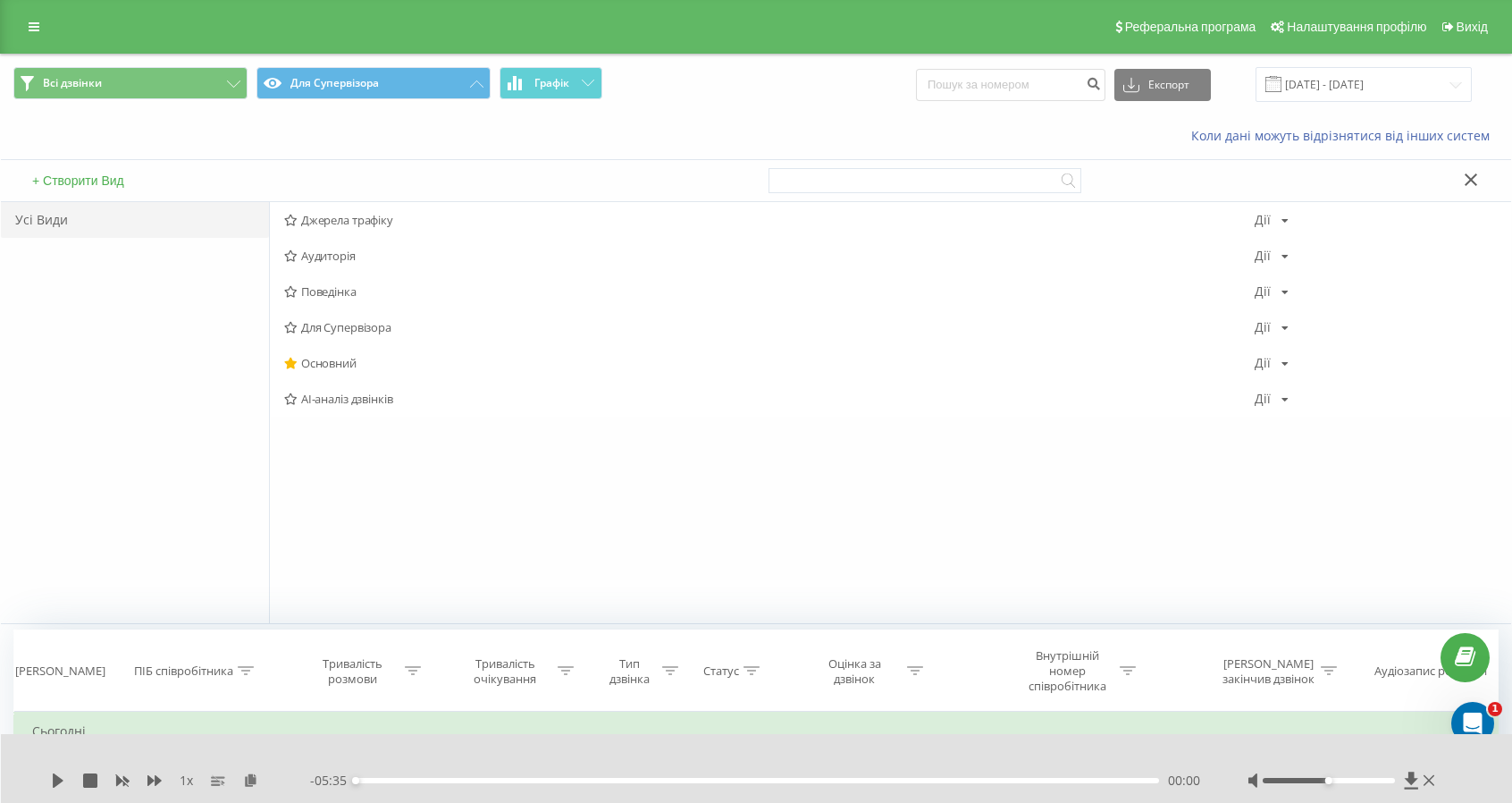
click at [326, 222] on span "Джерела трафіку" at bounding box center [770, 219] width 970 height 13
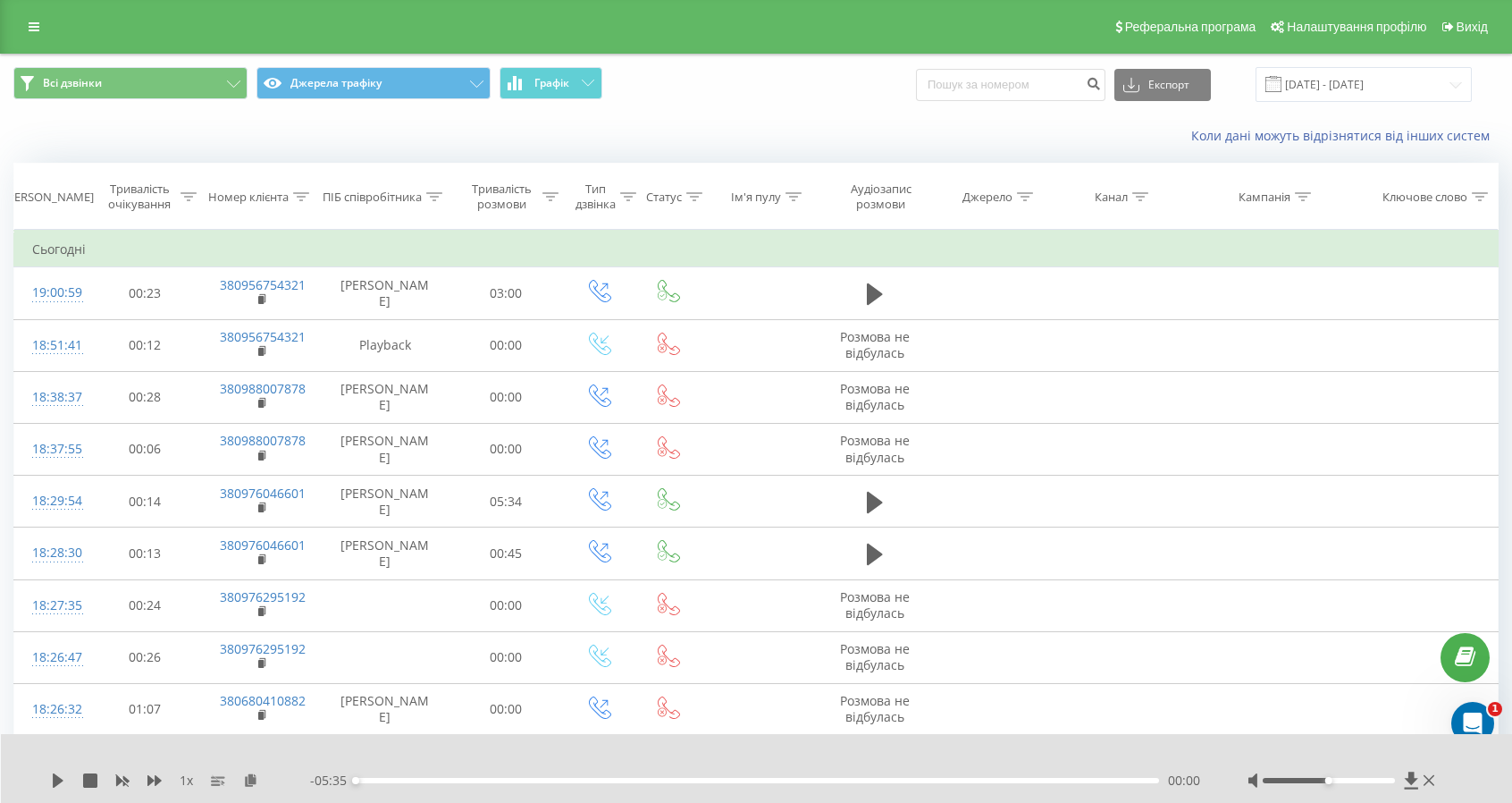
click at [53, 190] on div "[PERSON_NAME]" at bounding box center [49, 198] width 91 height 16
click at [135, 193] on div "Тривалість очікування" at bounding box center [139, 196] width 73 height 30
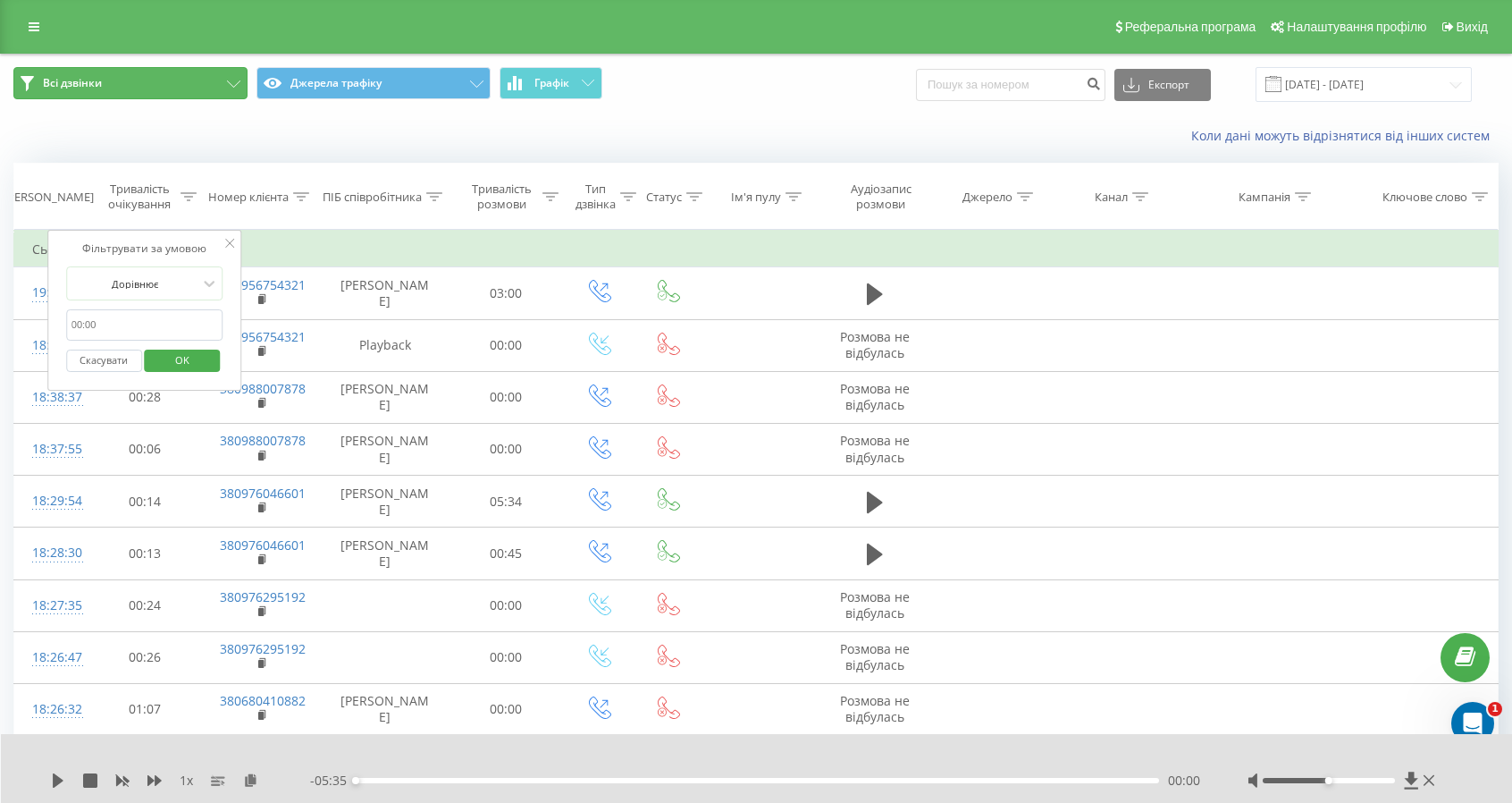
click at [102, 81] on span "Всі дзвінки" at bounding box center [72, 83] width 59 height 15
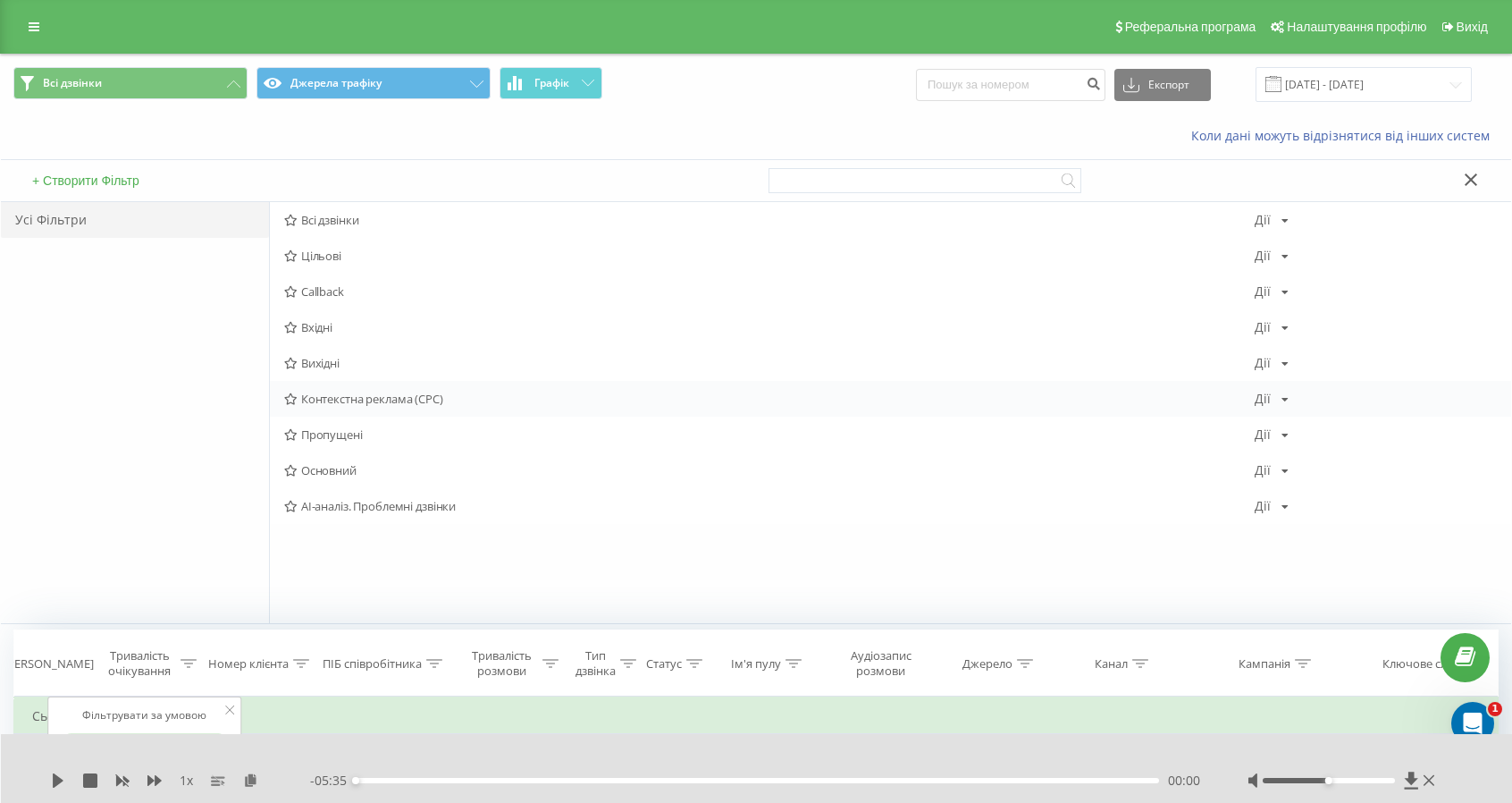
click at [361, 402] on span "Контекстна реклама (CPC)" at bounding box center [770, 399] width 970 height 13
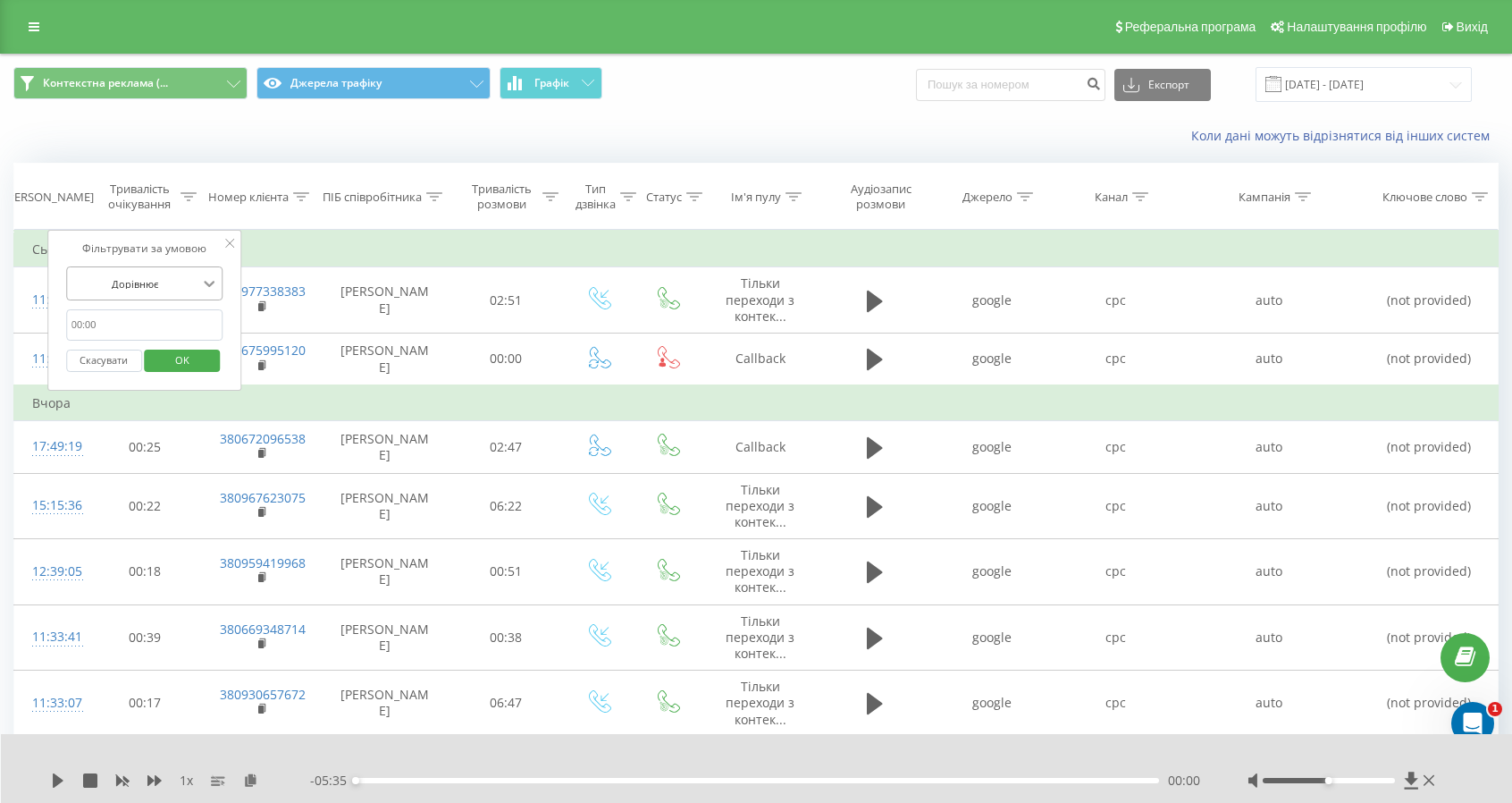
click at [211, 280] on icon at bounding box center [209, 284] width 18 height 18
click at [207, 281] on icon at bounding box center [209, 284] width 11 height 6
click at [231, 244] on icon at bounding box center [229, 243] width 9 height 9
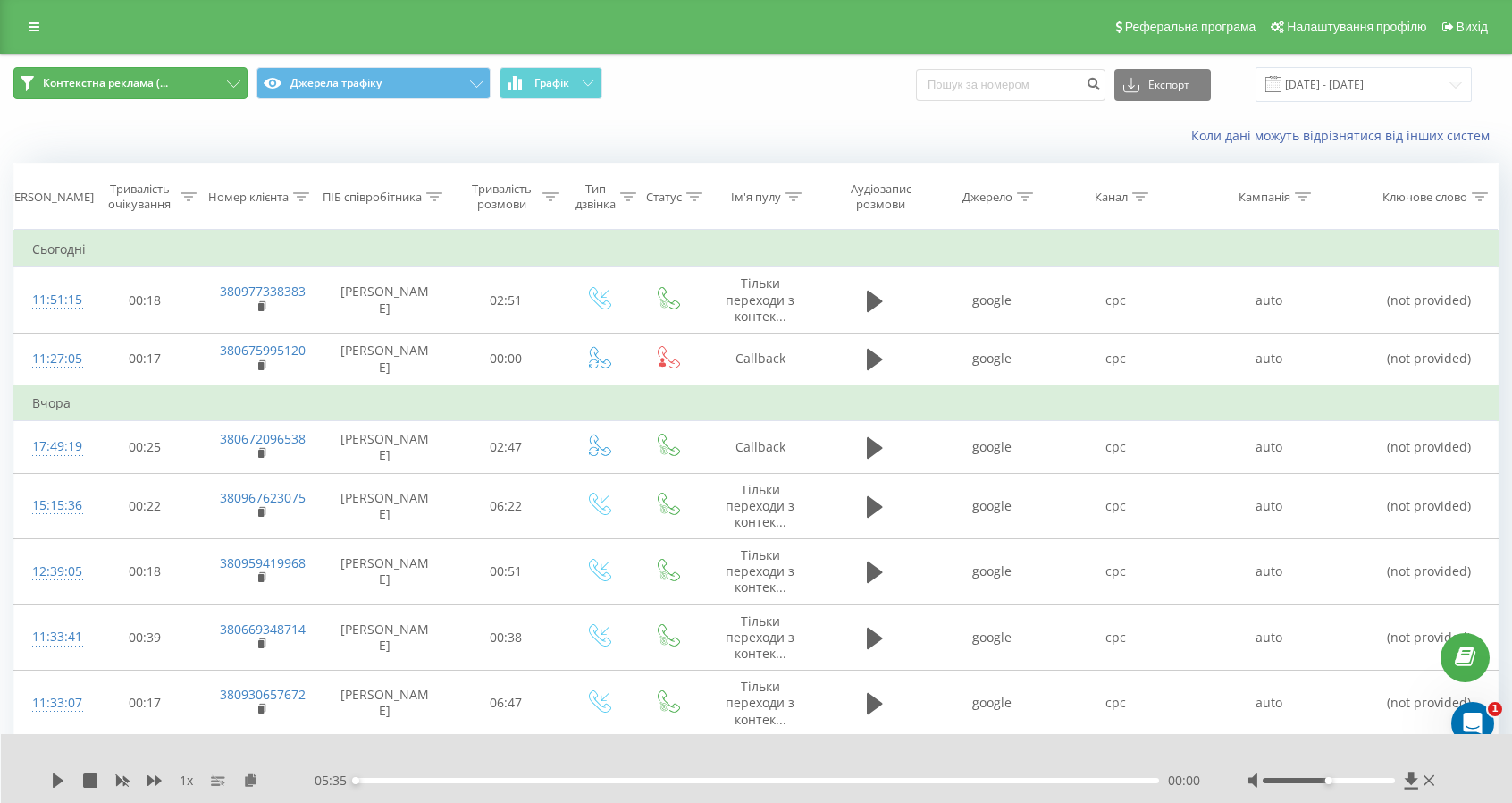
click at [202, 90] on button "Контекстна реклама (..." at bounding box center [131, 83] width 234 height 32
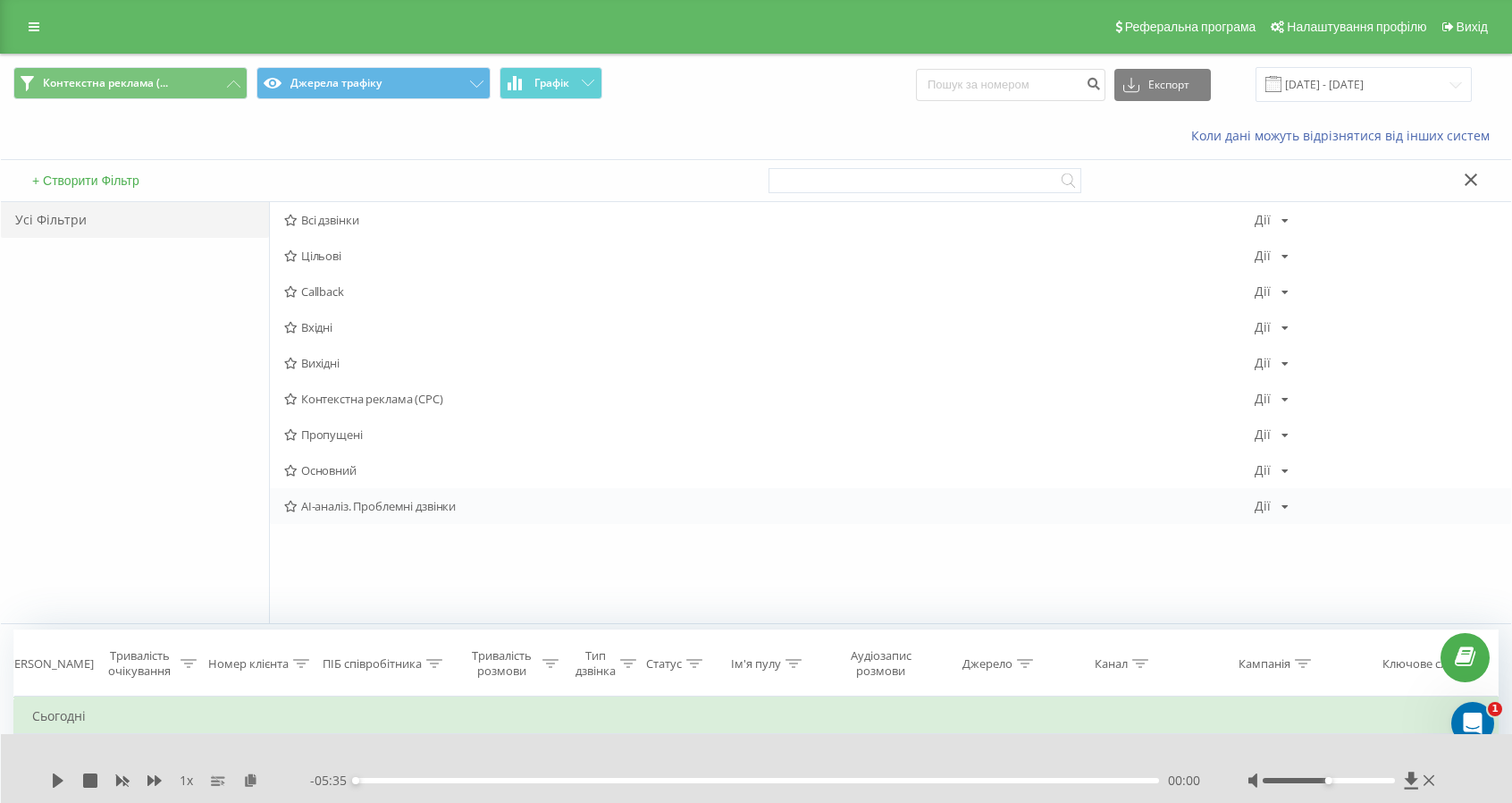
click at [340, 504] on span "AI-аналіз. Проблемні дзвінки" at bounding box center [770, 506] width 970 height 13
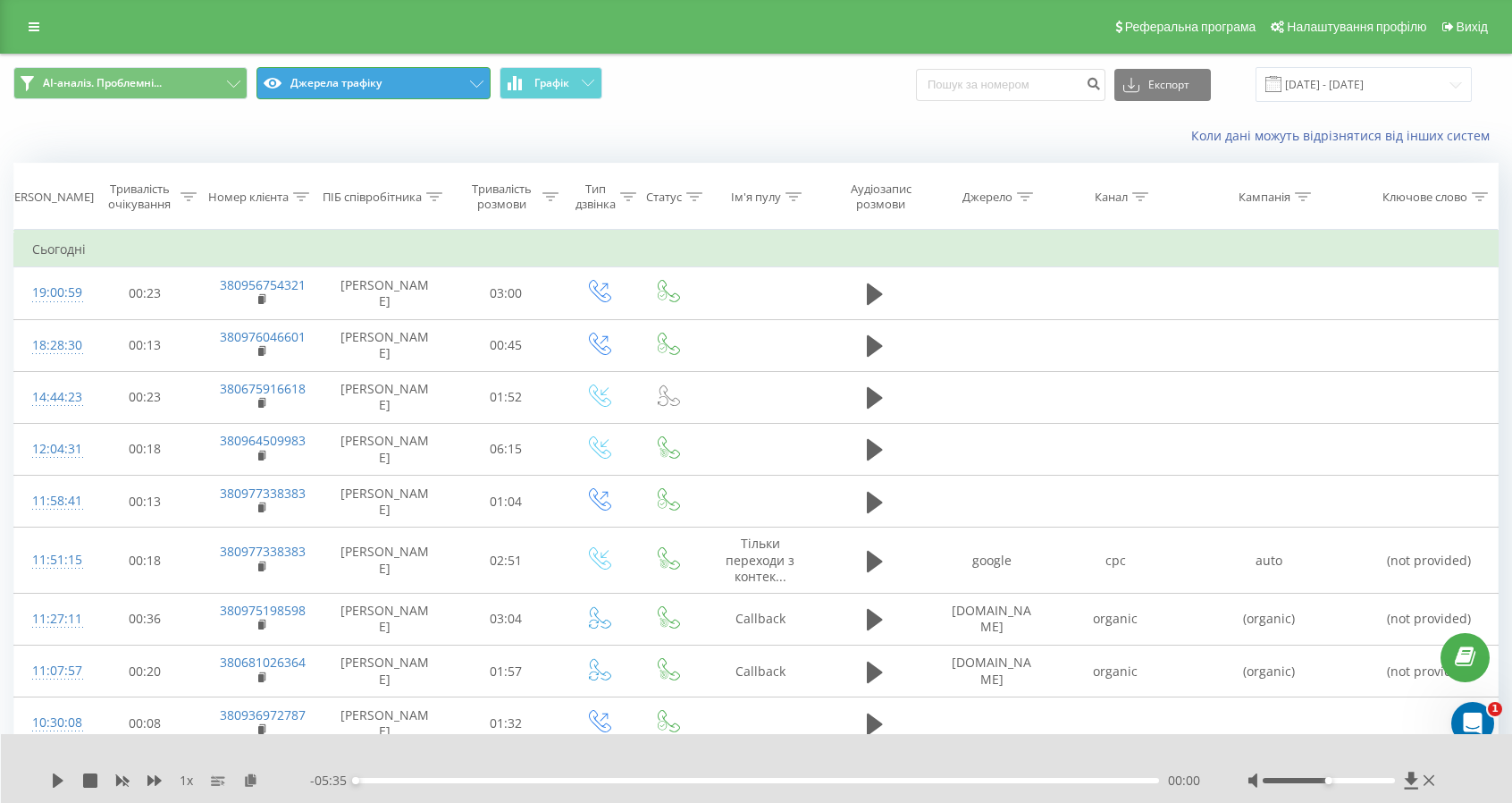
click at [356, 80] on button "Джерела трафіку" at bounding box center [373, 83] width 234 height 32
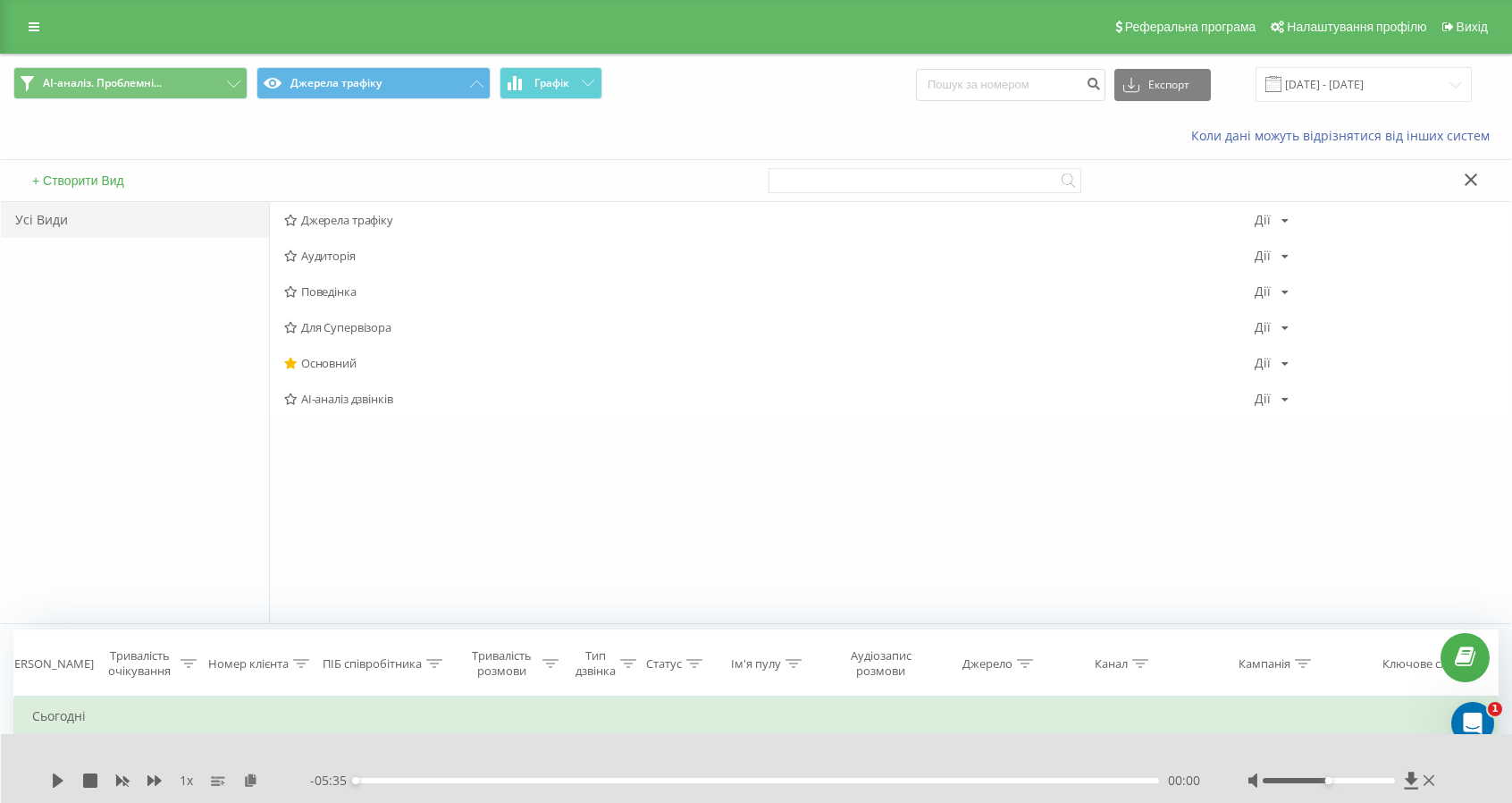
click at [94, 190] on div "+ Створити Вид" at bounding box center [378, 180] width 755 height 41
click at [42, 222] on div "Усі Види" at bounding box center [134, 219] width 268 height 36
click at [137, 69] on button "AI-аналіз. Проблемні..." at bounding box center [131, 83] width 234 height 32
click at [308, 215] on span "Всі дзвінки" at bounding box center [770, 219] width 970 height 13
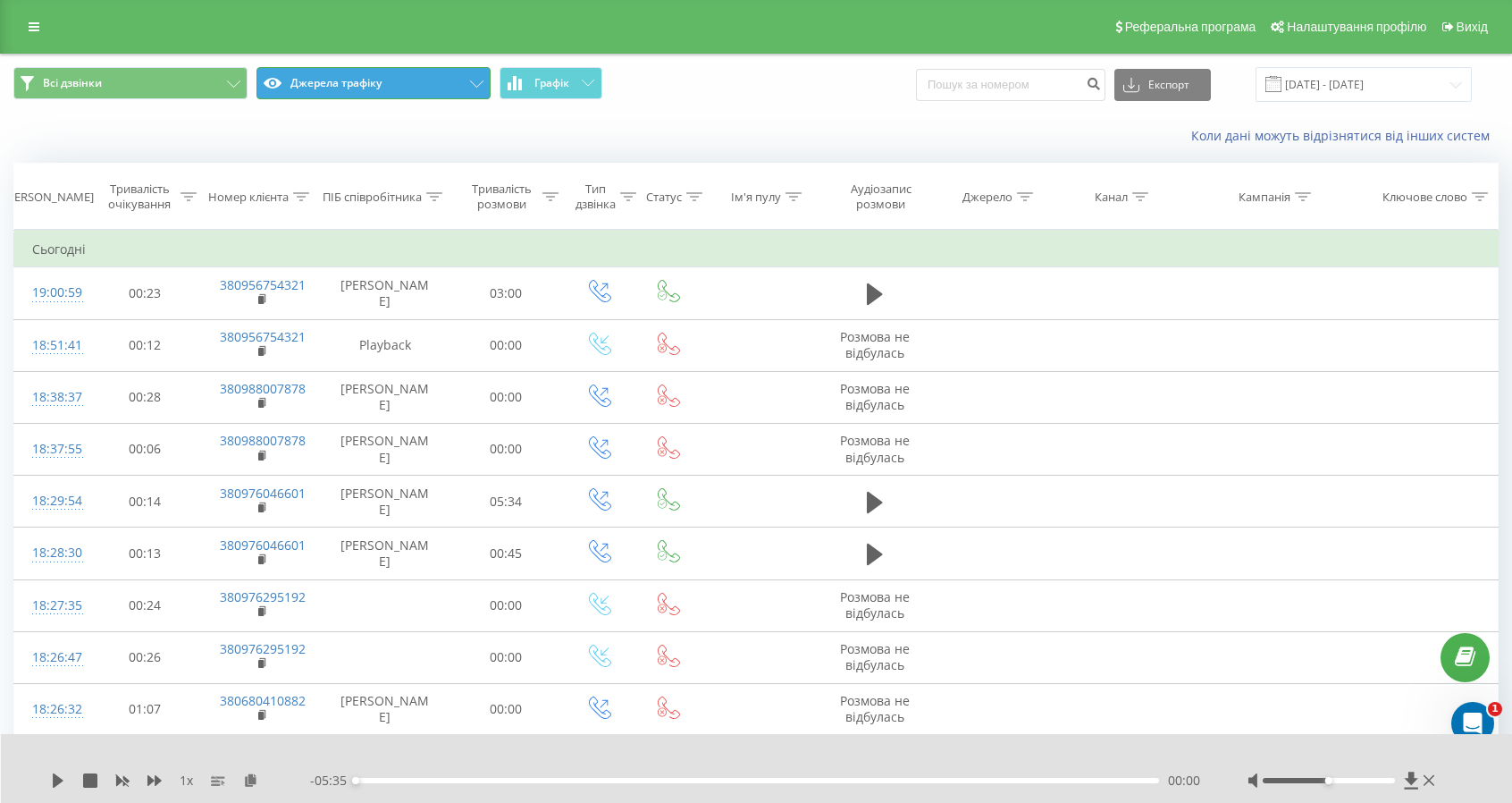
click at [363, 90] on button "Джерела трафіку" at bounding box center [373, 83] width 234 height 32
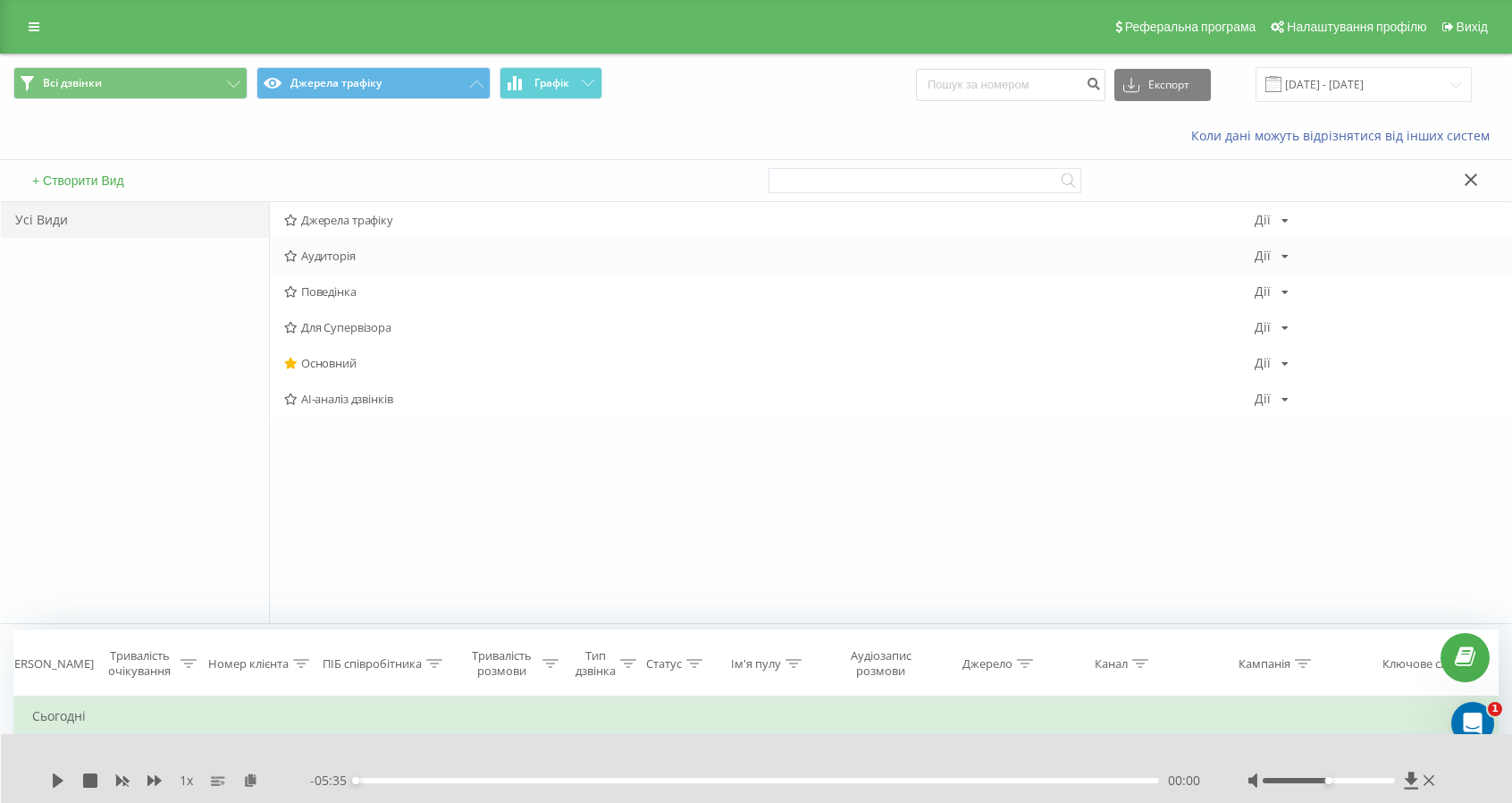
click at [320, 254] on span "Аудиторія" at bounding box center [770, 255] width 970 height 13
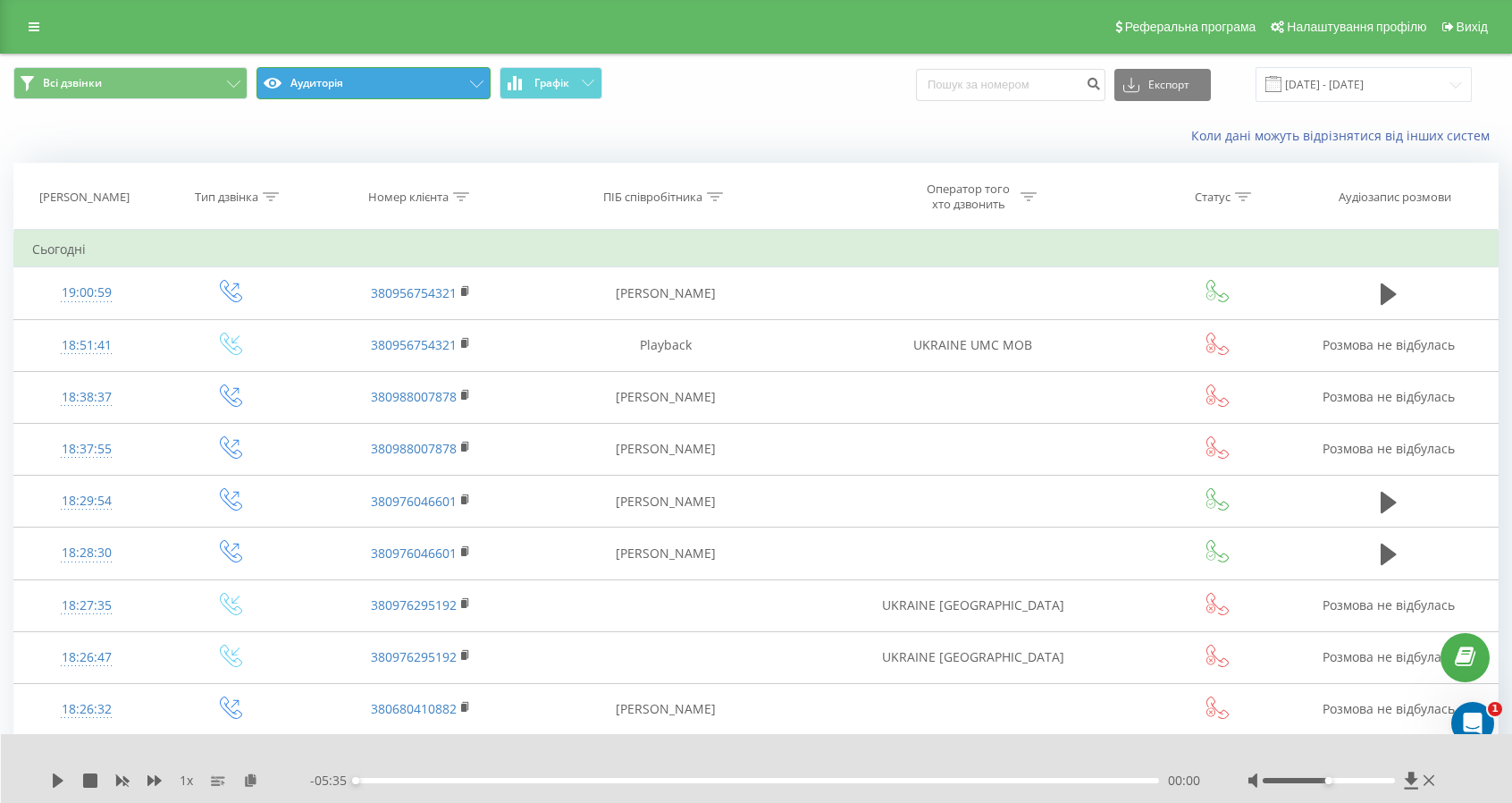
click at [376, 86] on button "Аудиторія" at bounding box center [373, 83] width 234 height 32
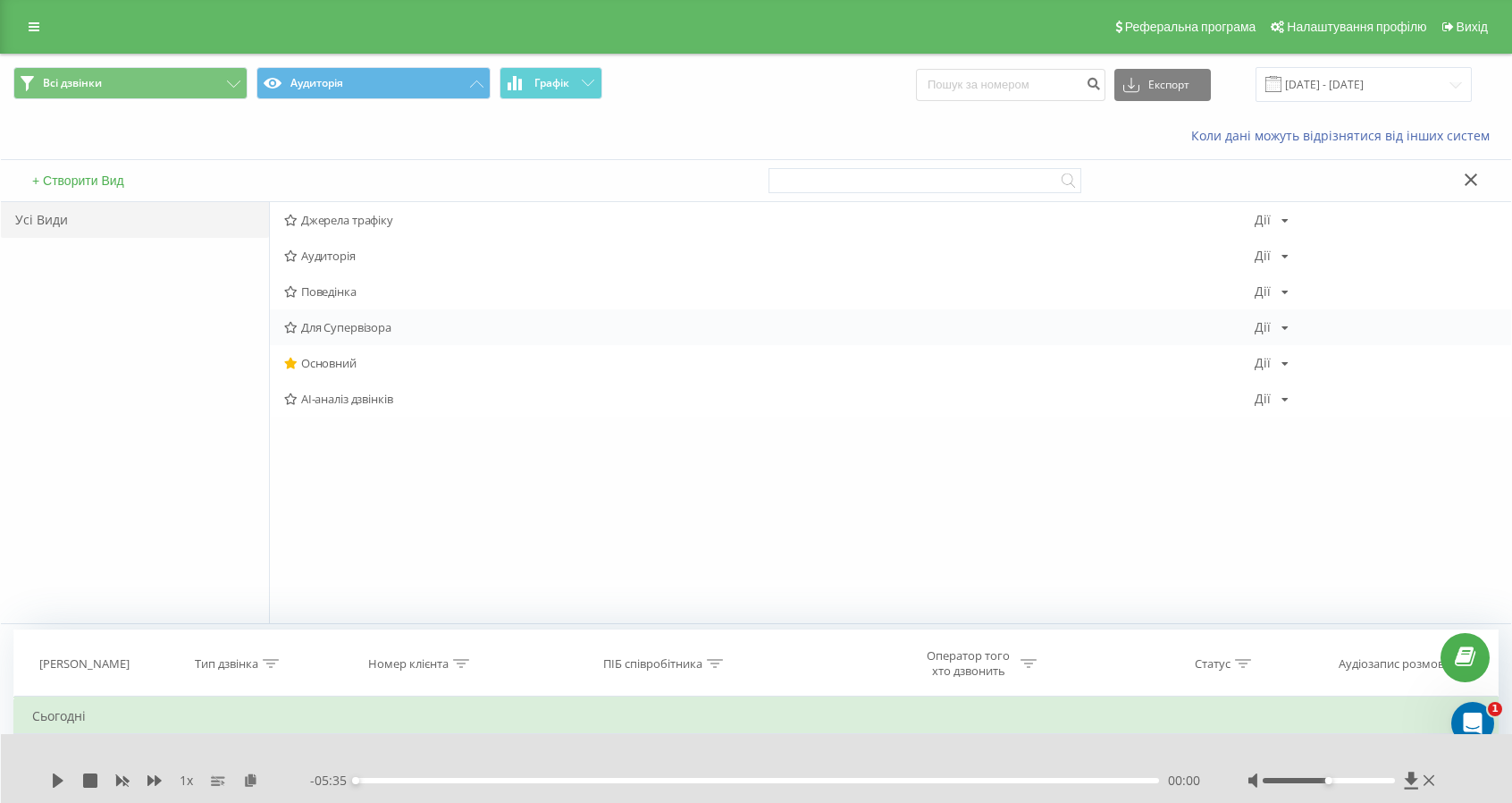
click at [350, 332] on span "Для Супервізора" at bounding box center [770, 326] width 970 height 13
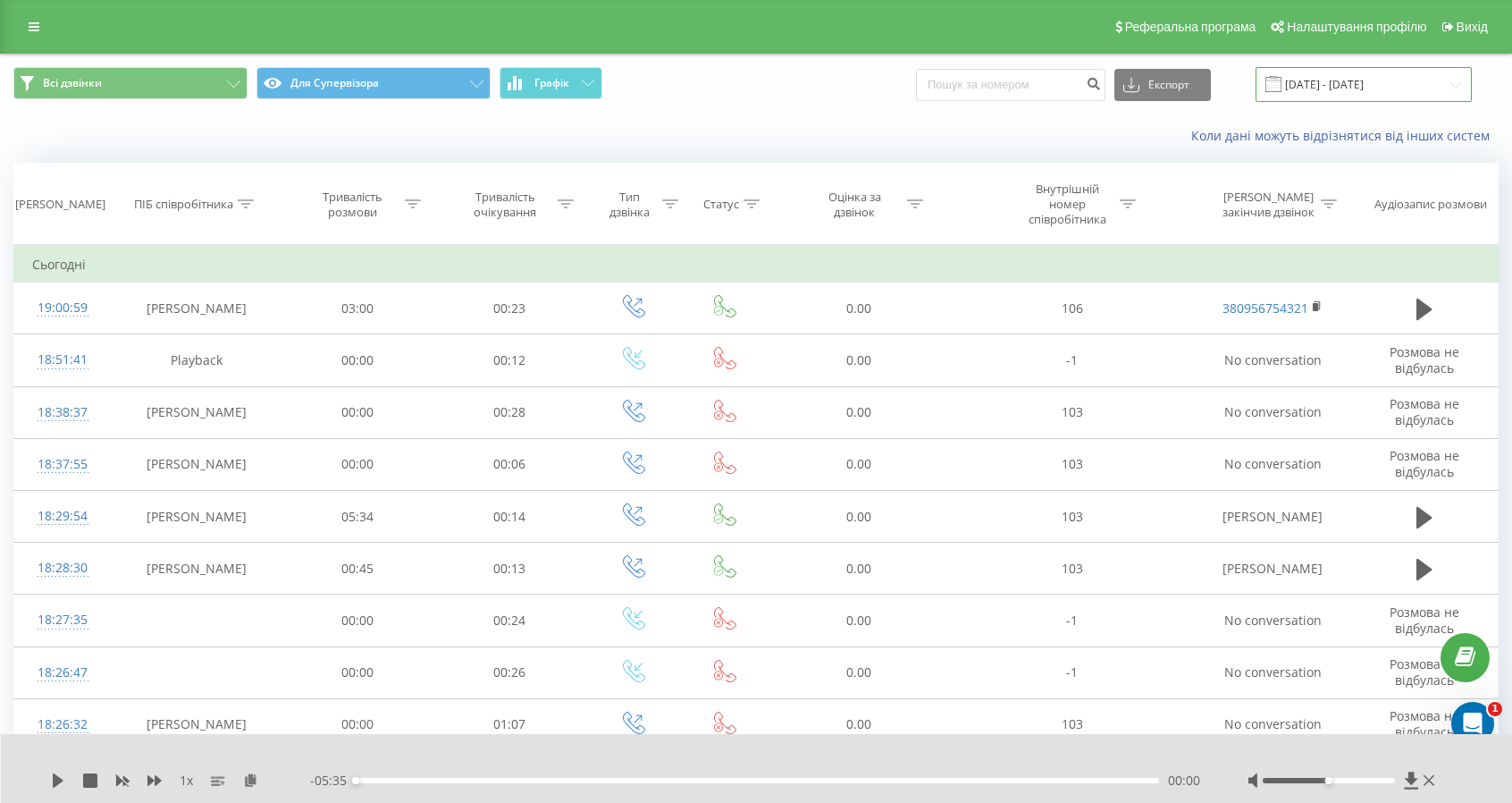
click at [1387, 78] on input "21.07.2025 - 21.08.2025" at bounding box center [1364, 85] width 216 height 35
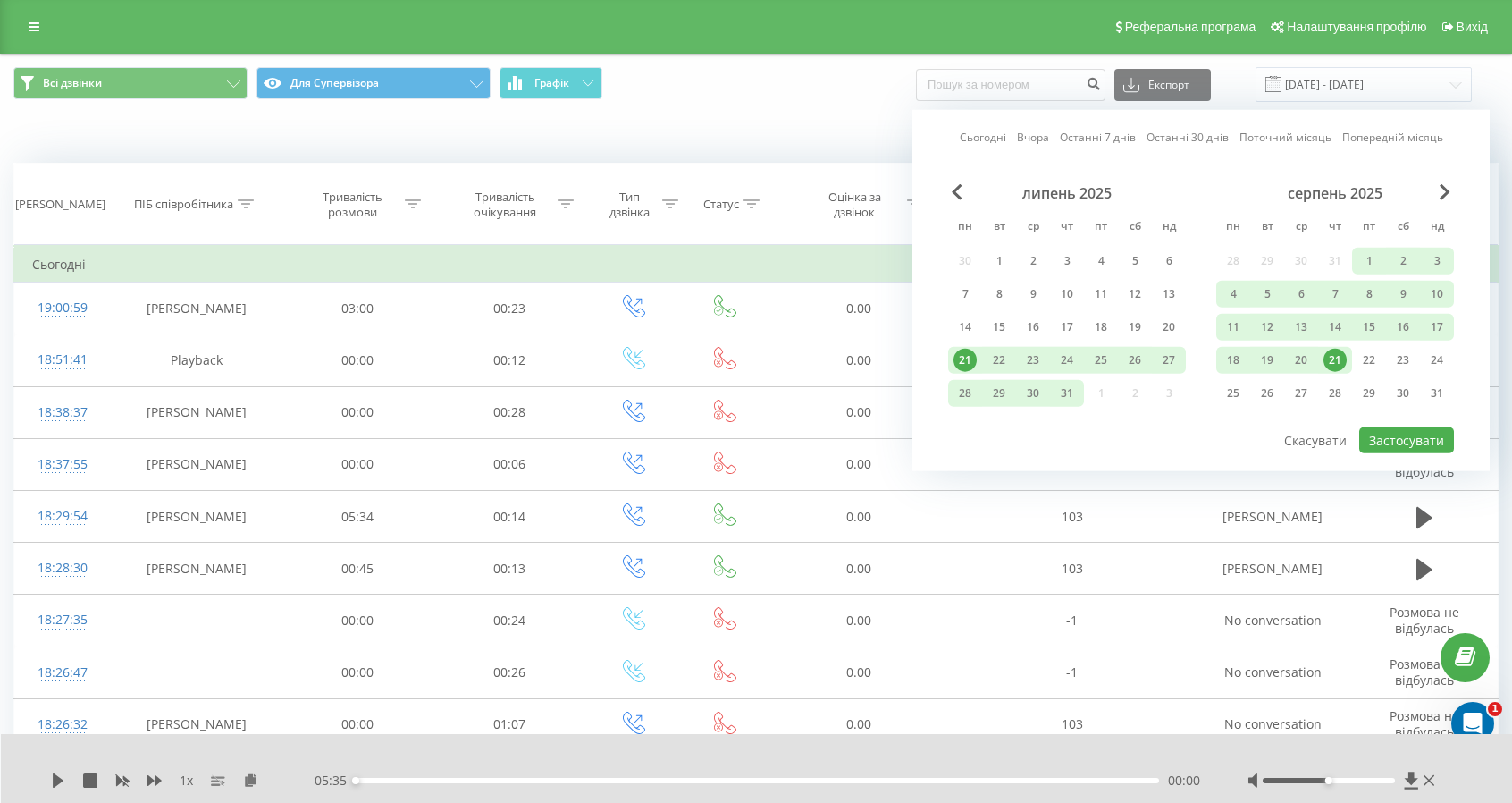
click at [1327, 356] on div "21" at bounding box center [1336, 361] width 23 height 23
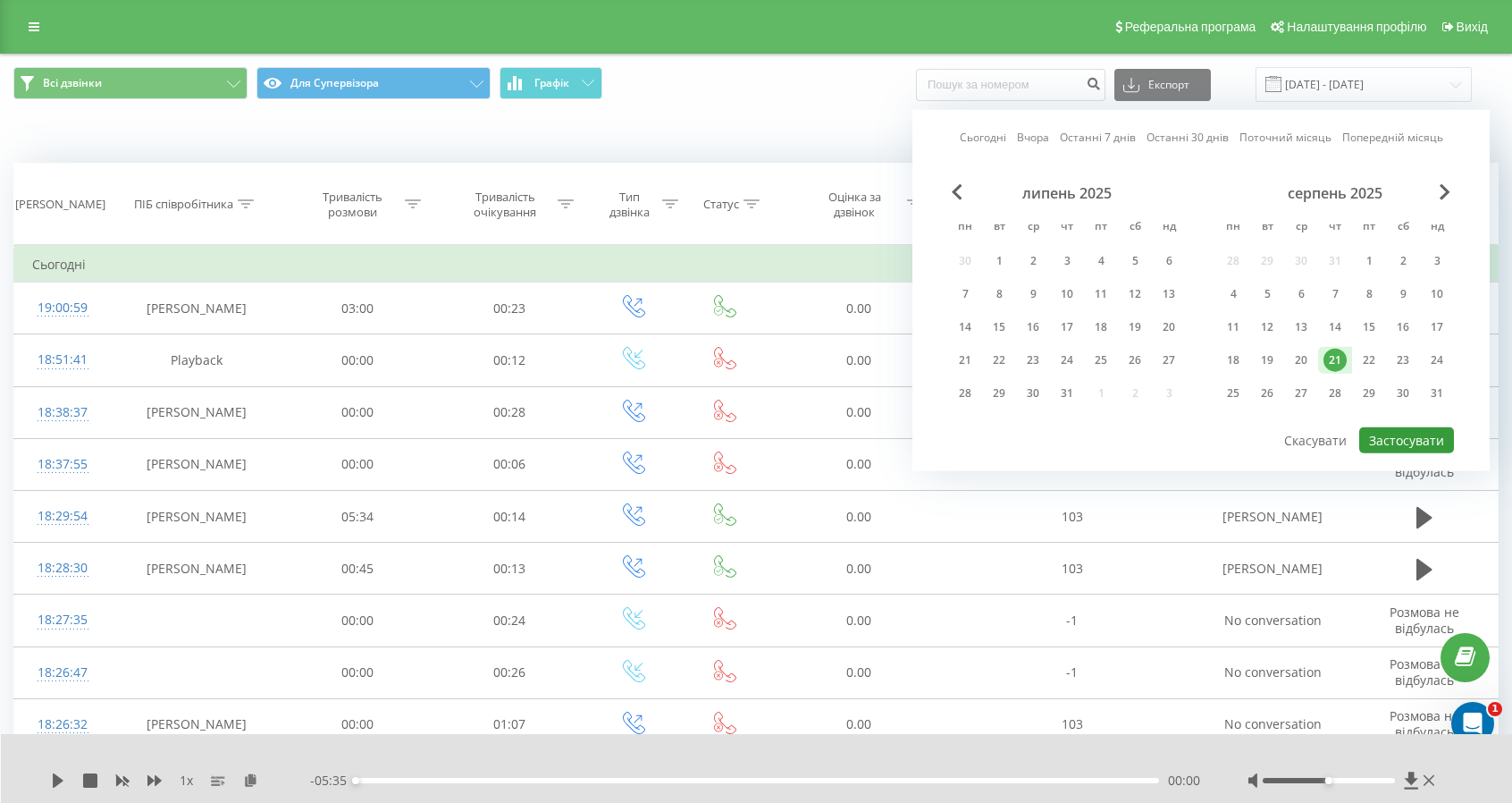
click at [1408, 440] on button "Застосувати" at bounding box center [1407, 440] width 94 height 26
type input "[DATE] - [DATE]"
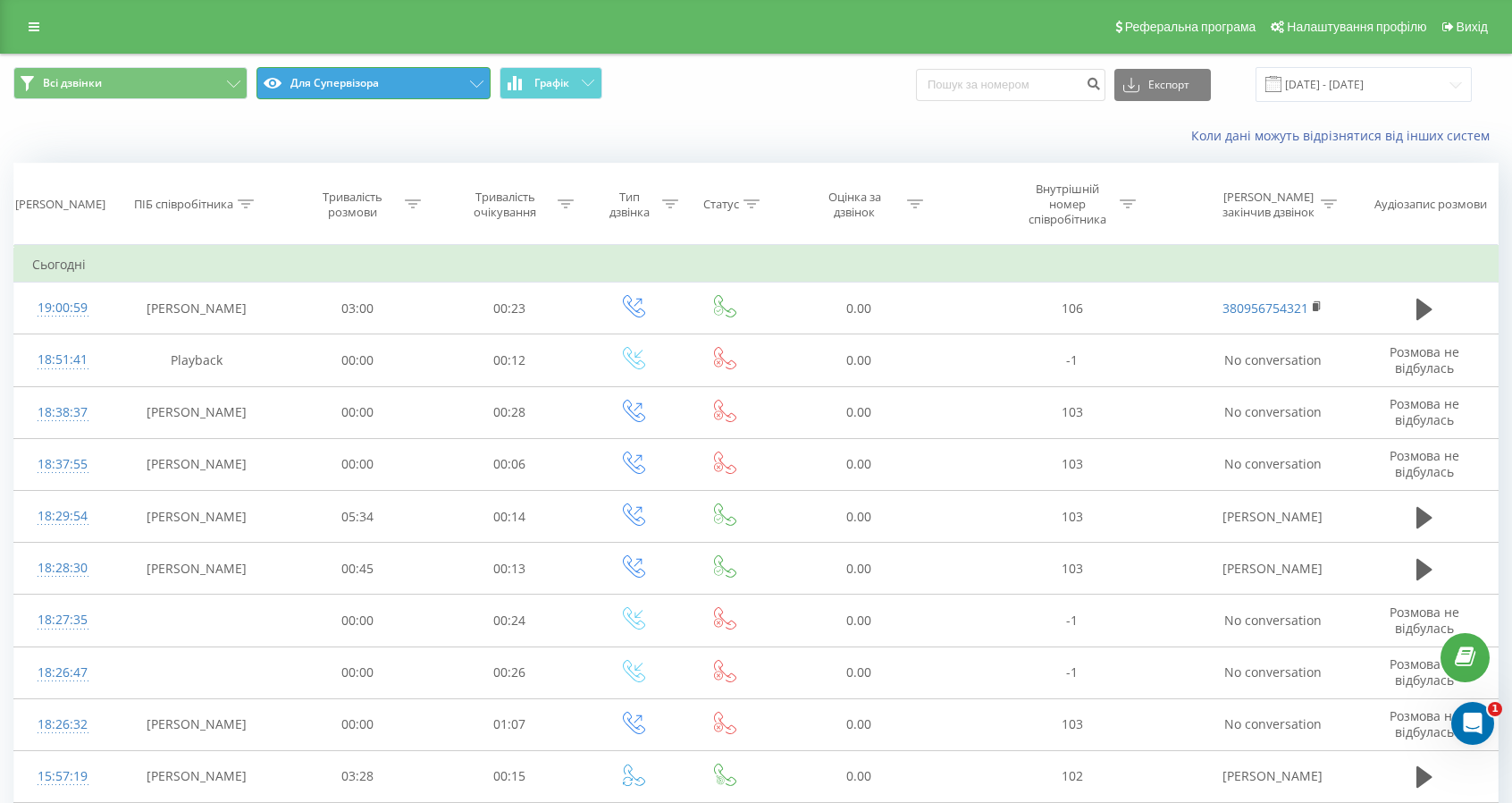
click at [324, 87] on button "Для Супервізора" at bounding box center [373, 83] width 234 height 32
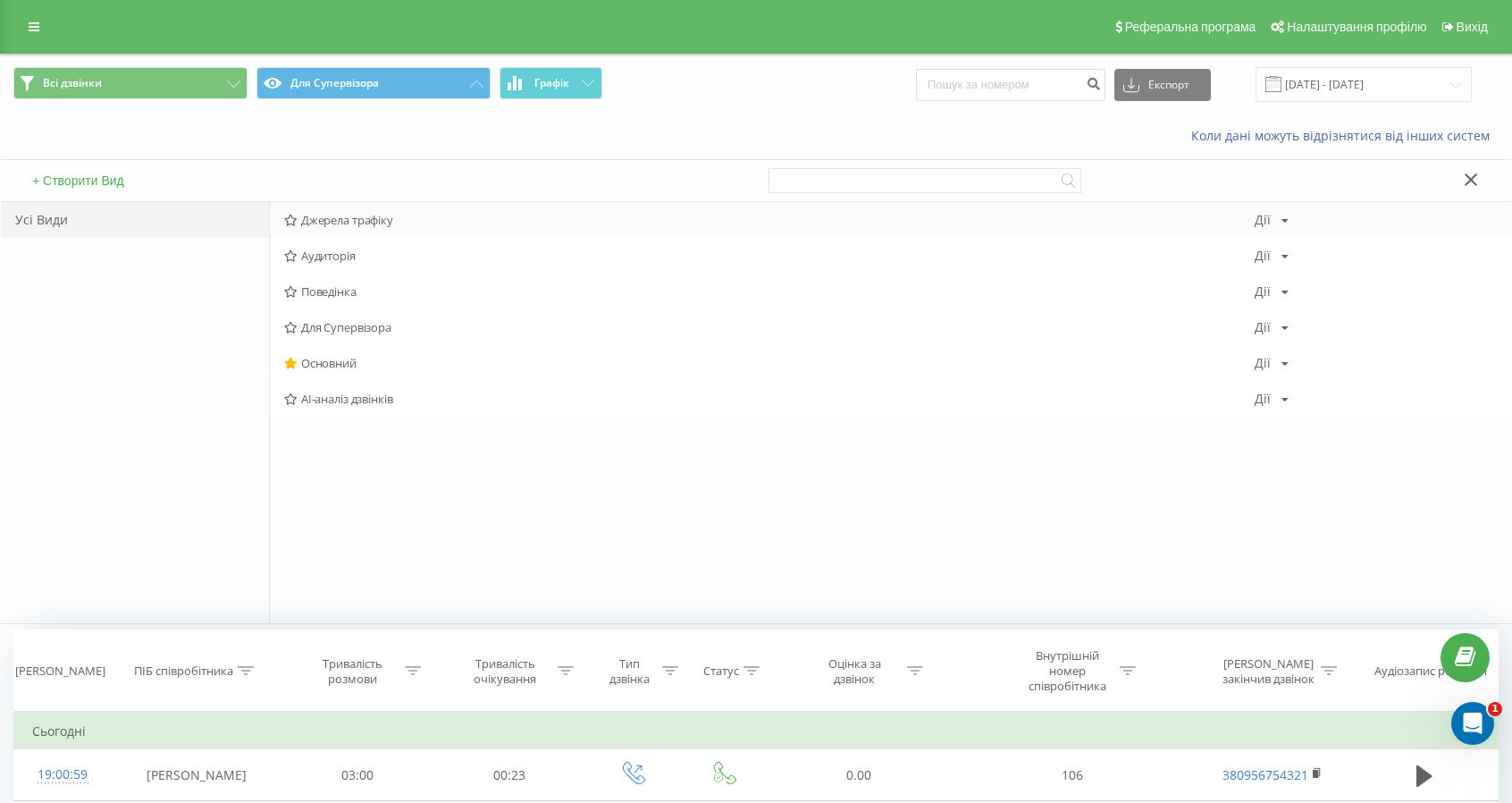
click at [366, 219] on span "Джерела трафіку" at bounding box center [770, 219] width 970 height 13
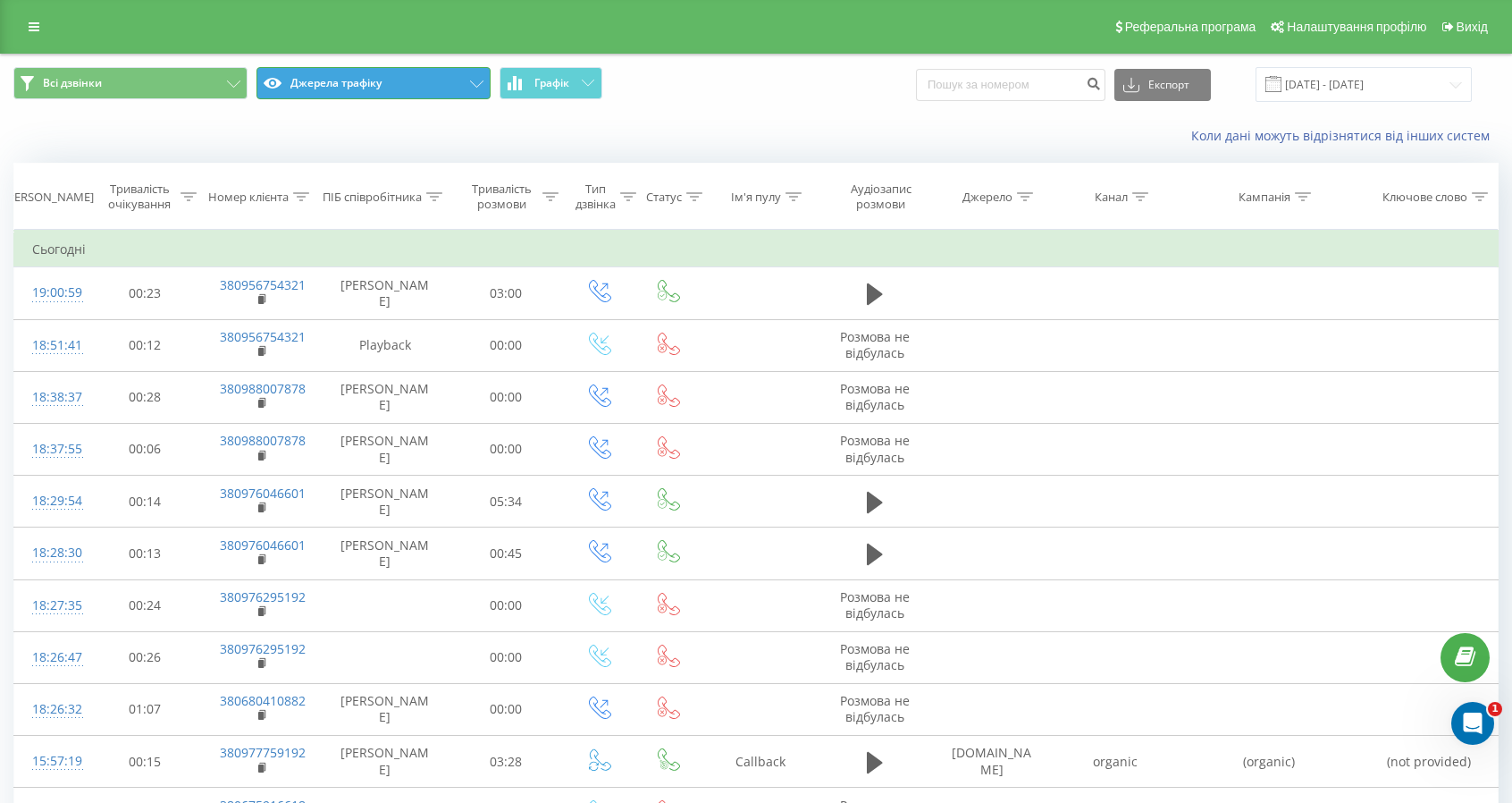
click at [402, 90] on button "Джерела трафіку" at bounding box center [373, 83] width 234 height 32
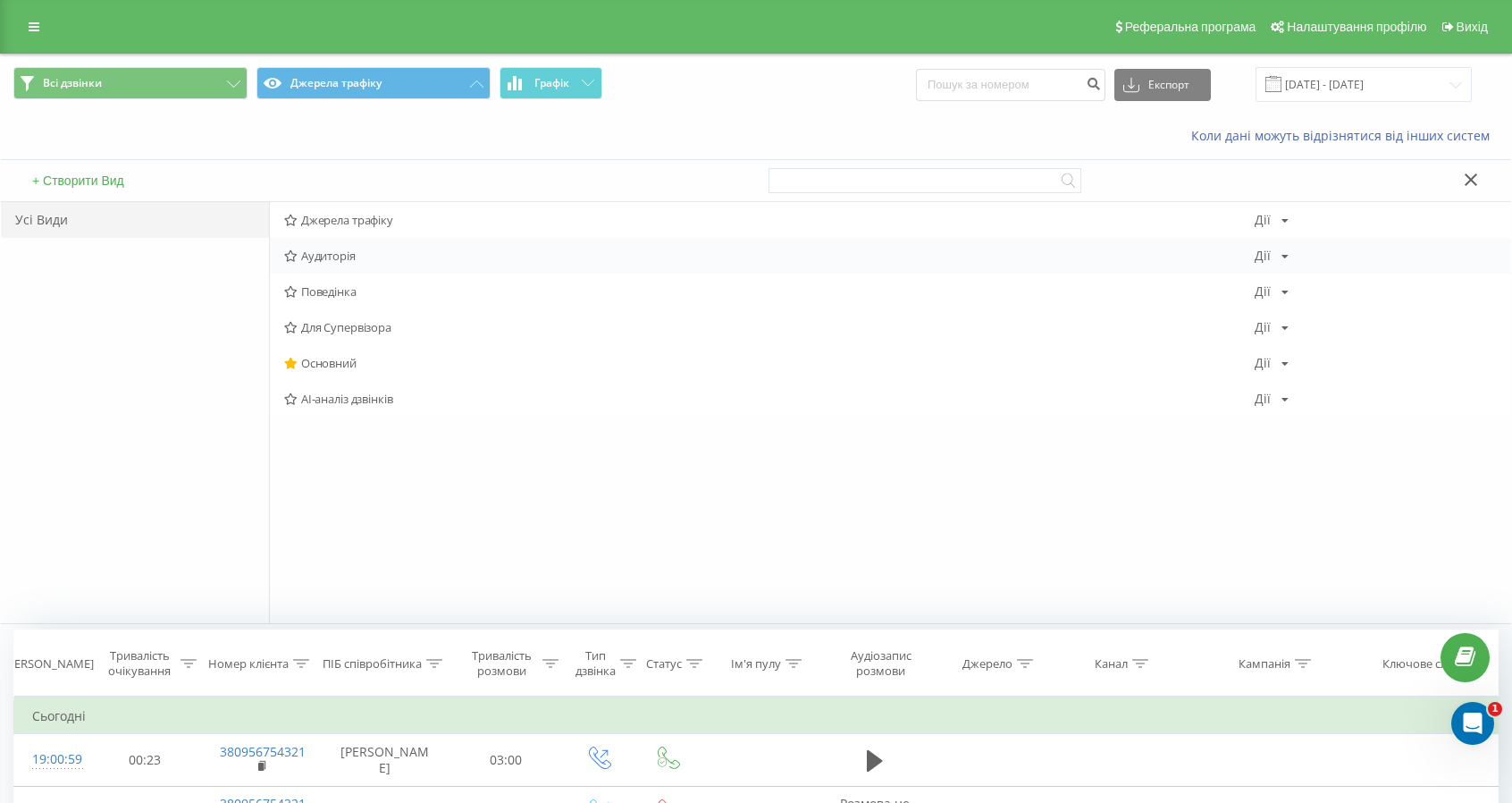
click at [351, 256] on span "Аудиторія" at bounding box center [770, 255] width 970 height 13
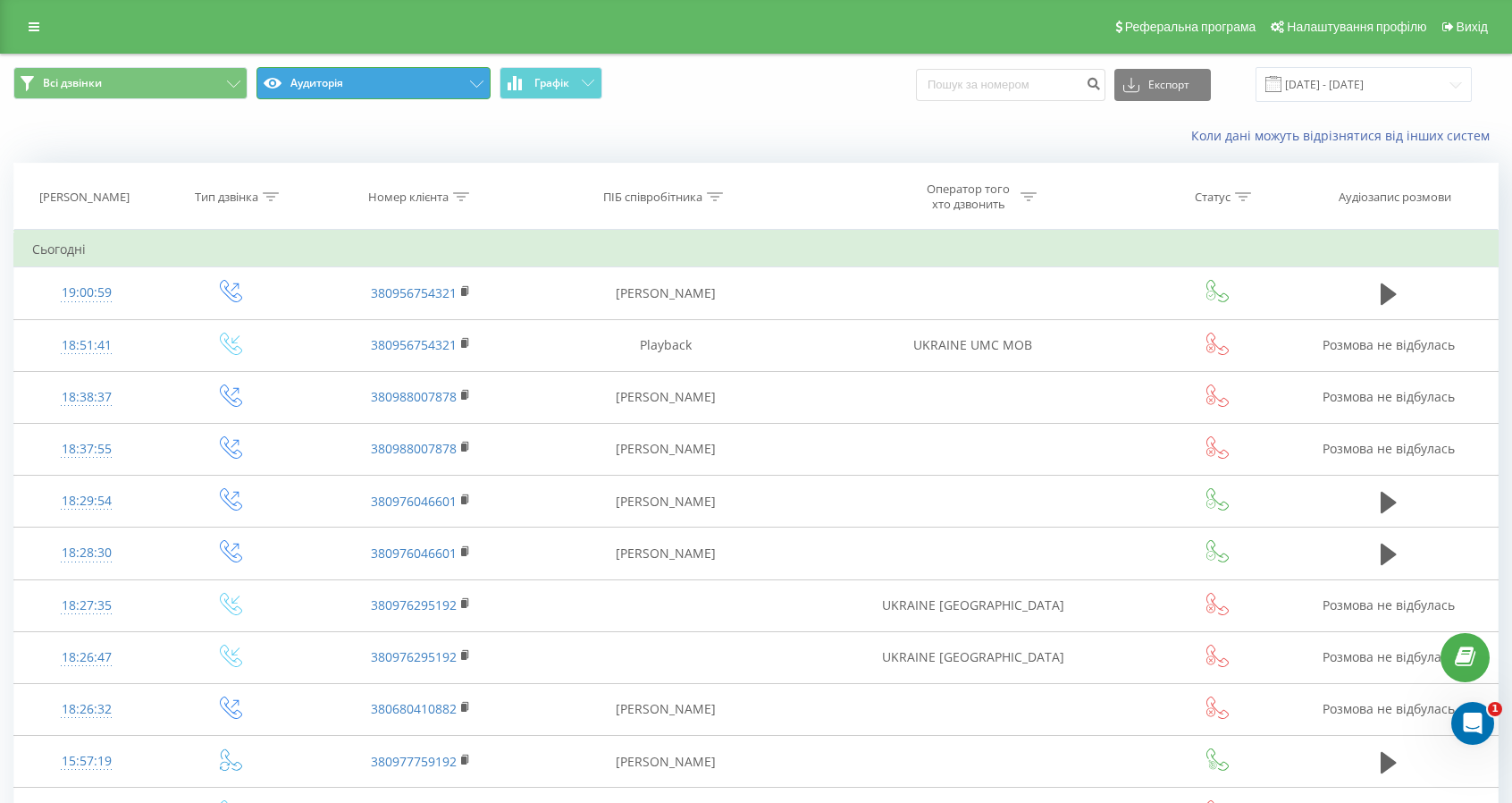
click at [450, 83] on button "Аудиторія" at bounding box center [373, 83] width 234 height 32
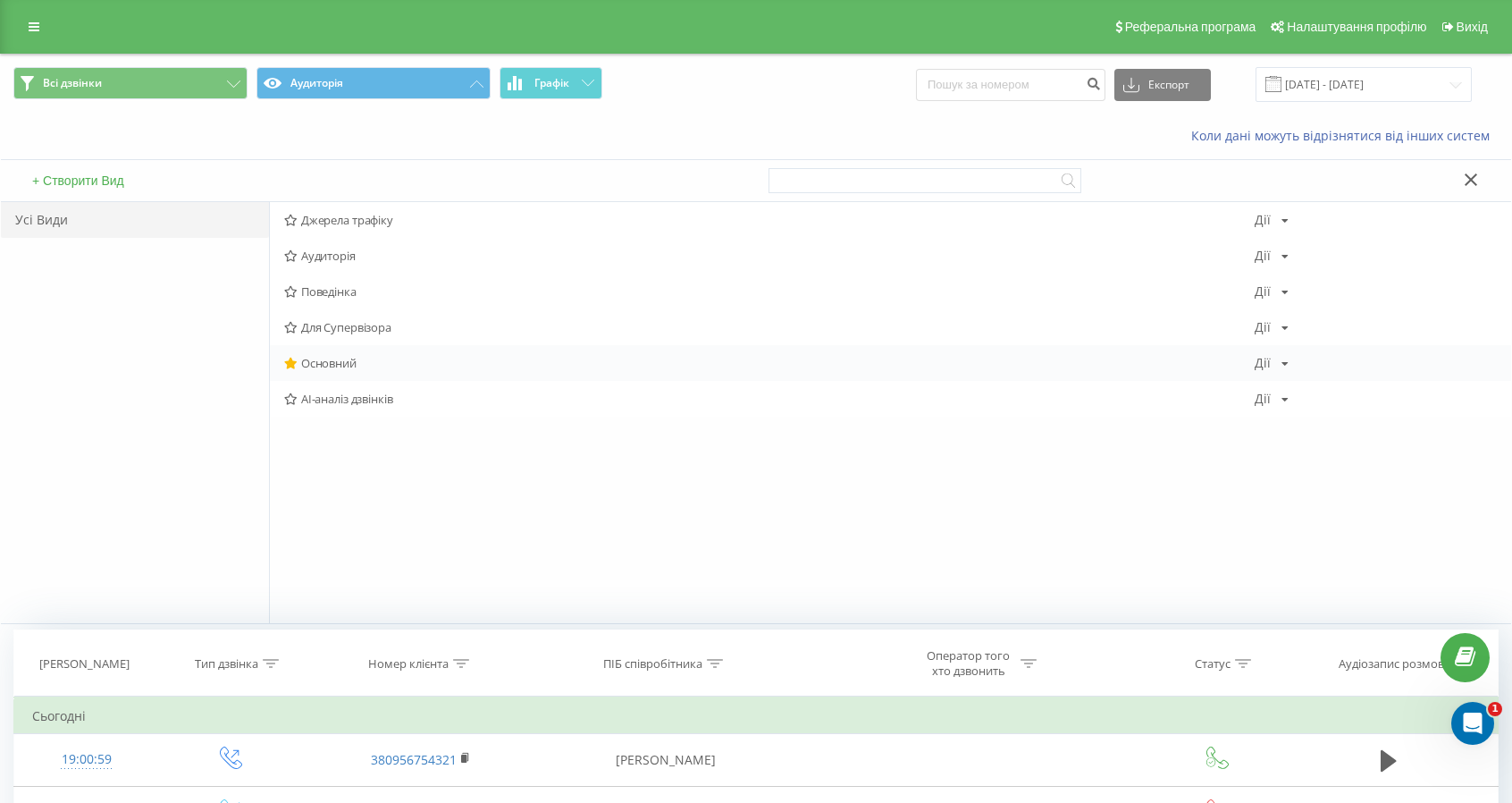
click at [320, 363] on span "Основний" at bounding box center [770, 363] width 970 height 13
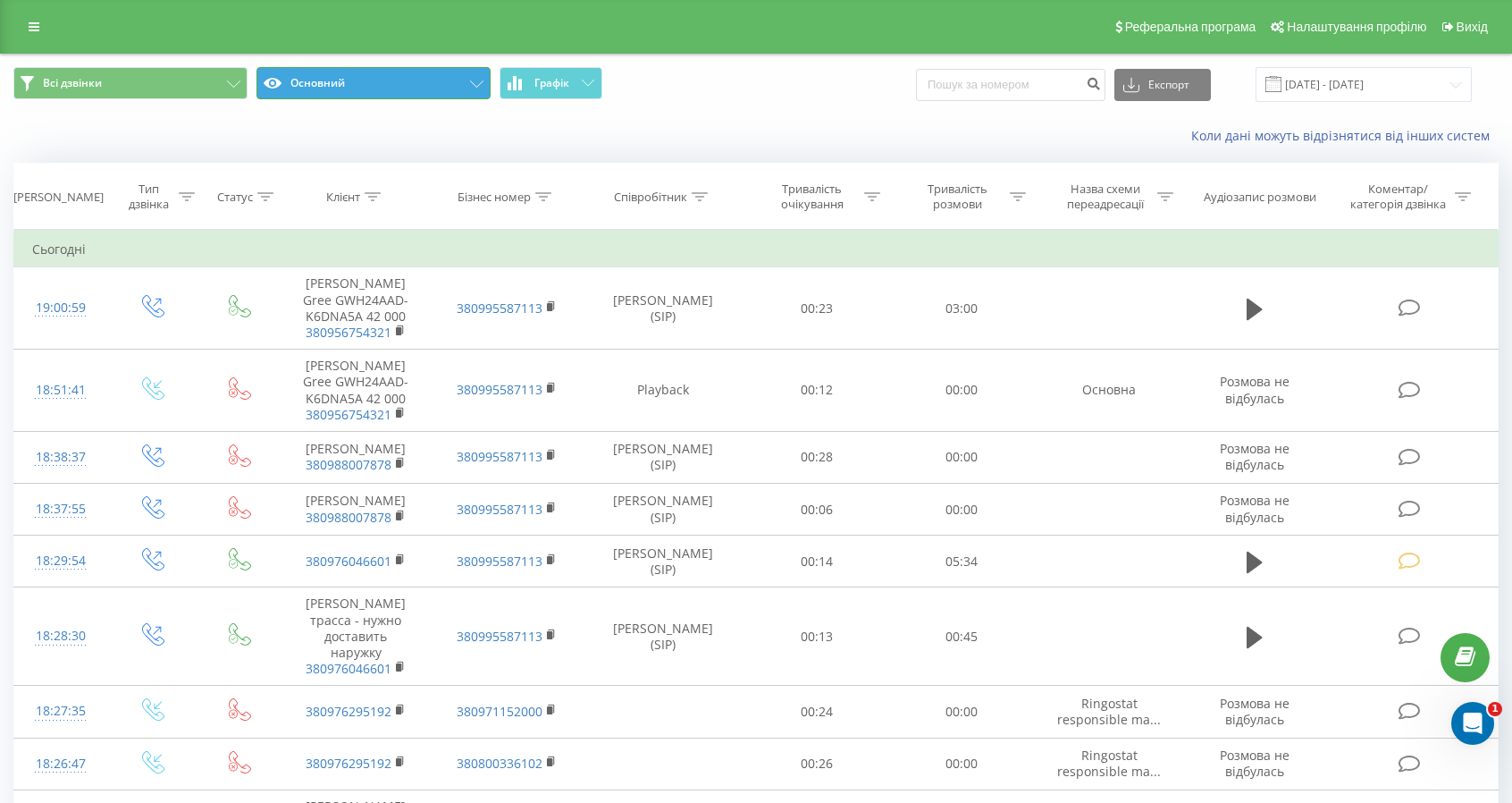
click at [323, 76] on button "Основний" at bounding box center [373, 83] width 234 height 32
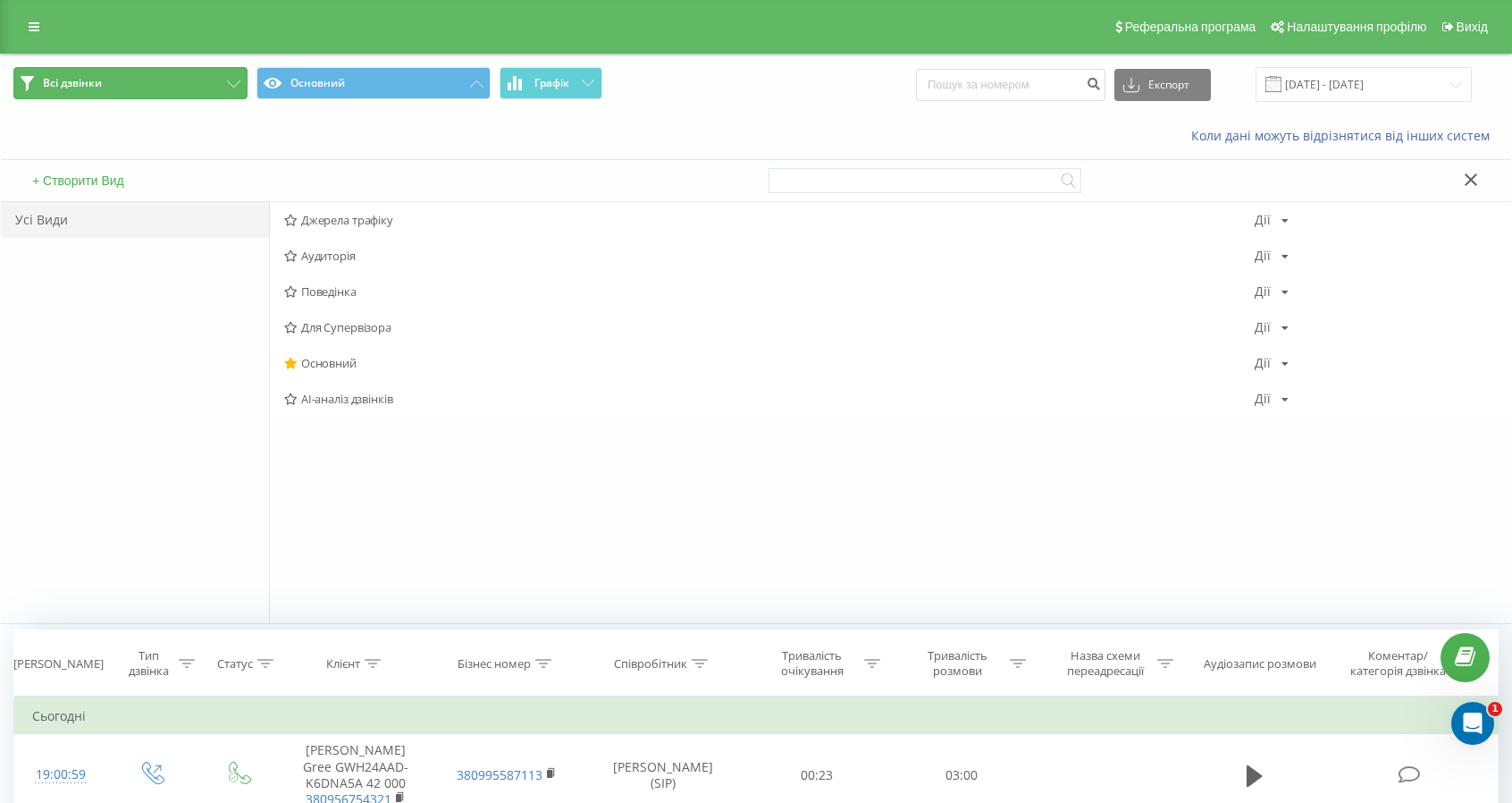
click at [134, 91] on button "Всі дзвінки" at bounding box center [131, 83] width 234 height 32
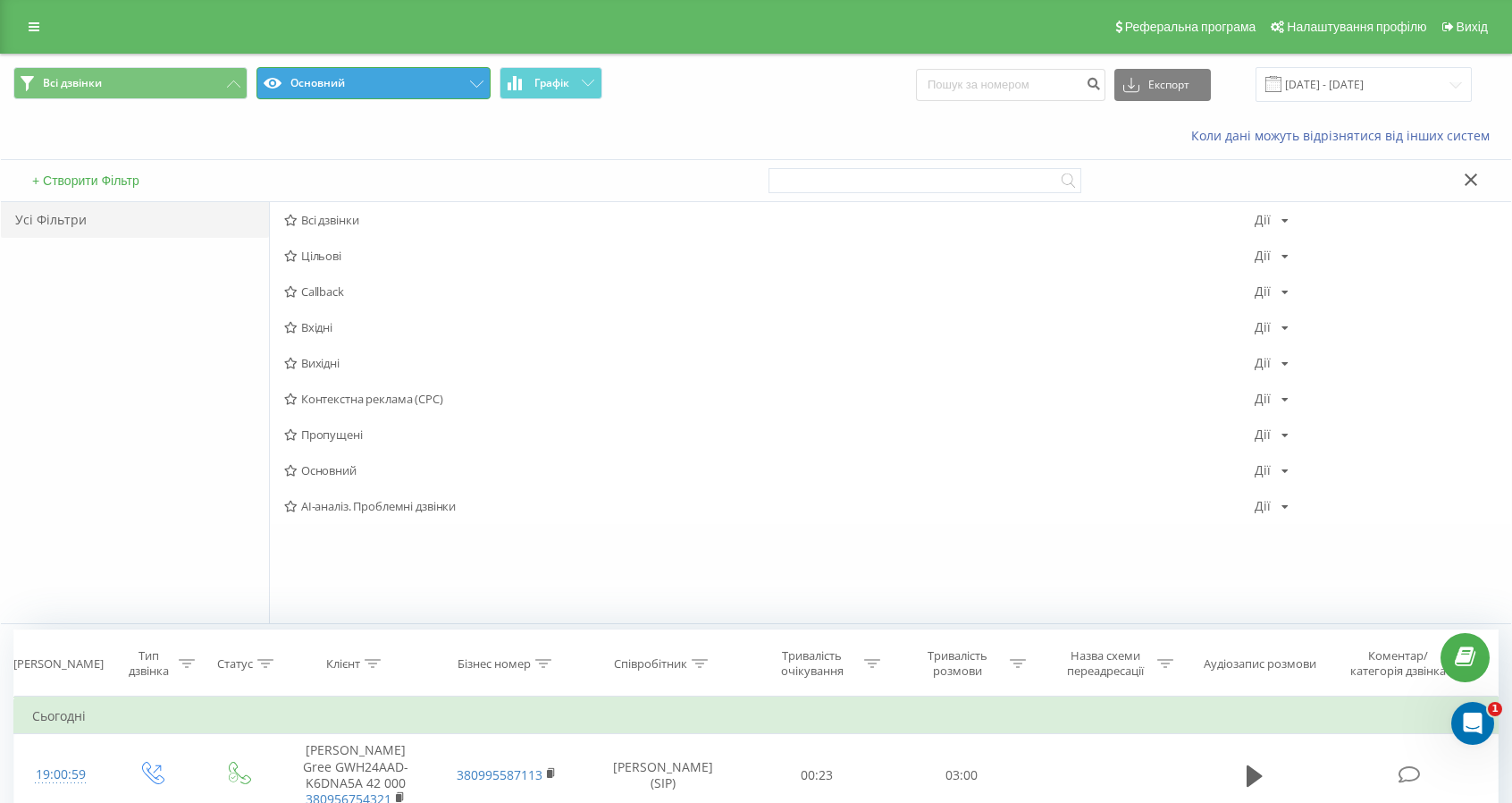
click at [330, 75] on button "Основний" at bounding box center [373, 83] width 234 height 32
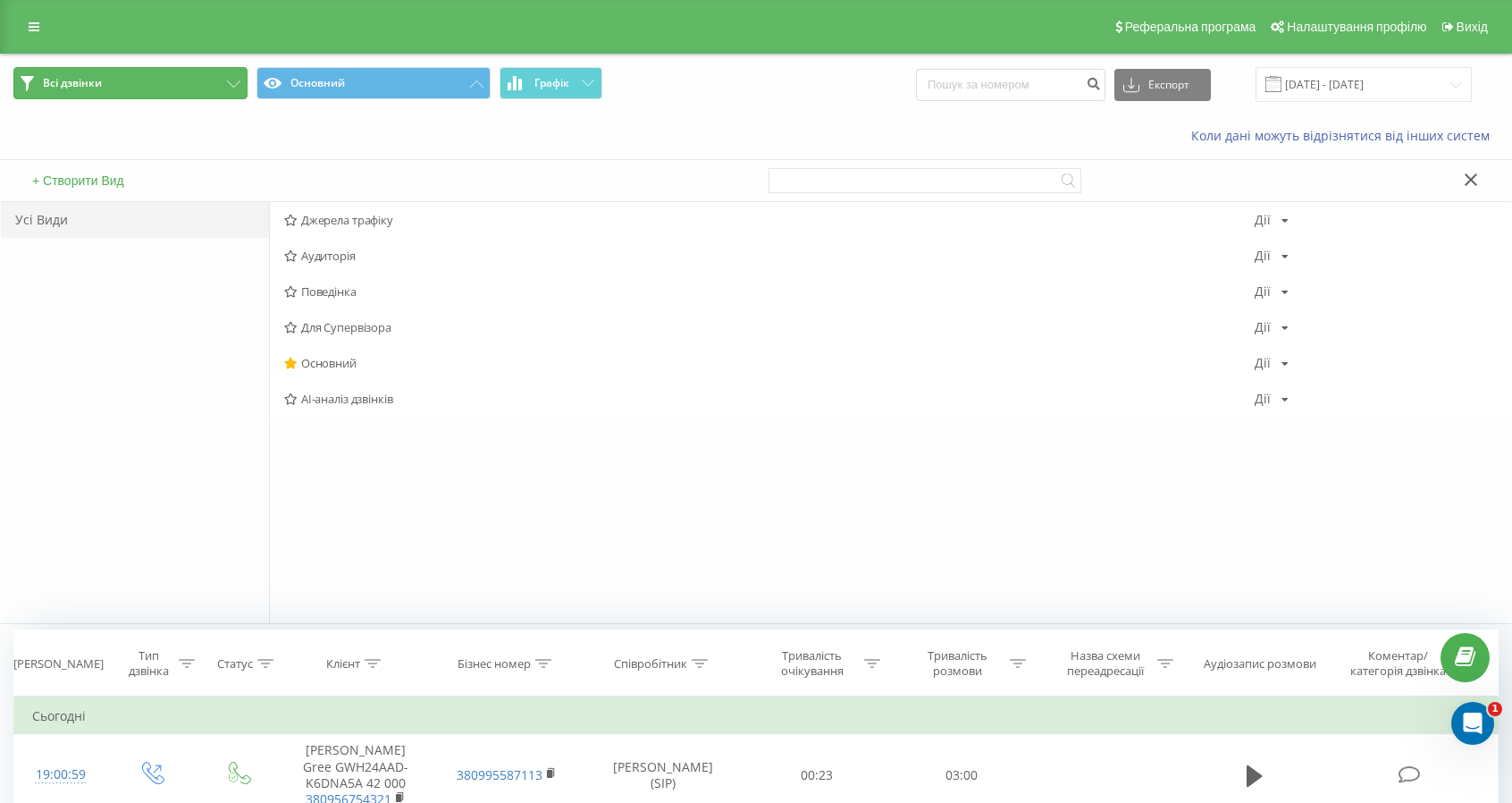
click at [202, 91] on button "Всі дзвінки" at bounding box center [131, 83] width 234 height 32
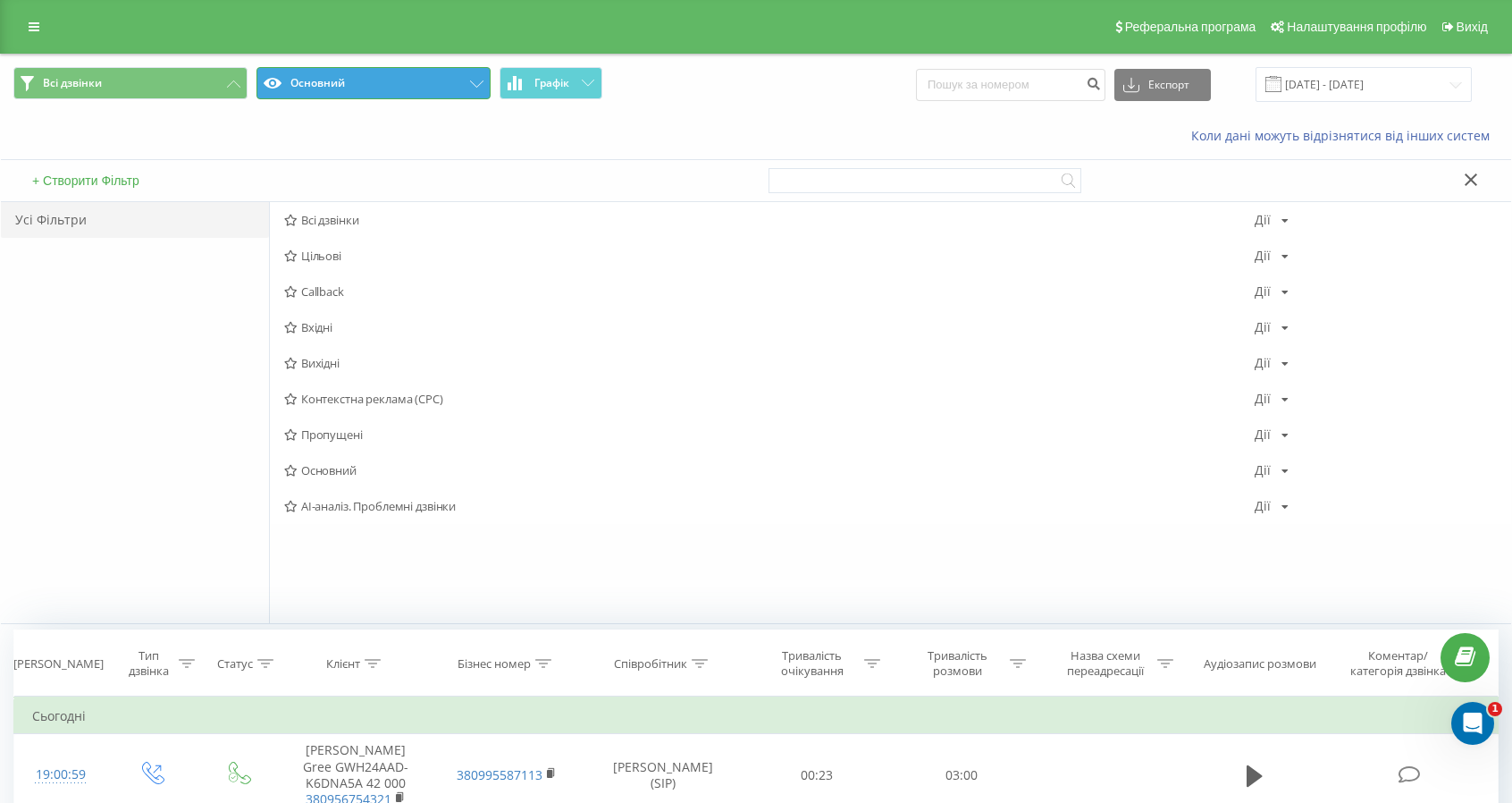
click at [359, 76] on button "Основний" at bounding box center [373, 83] width 234 height 32
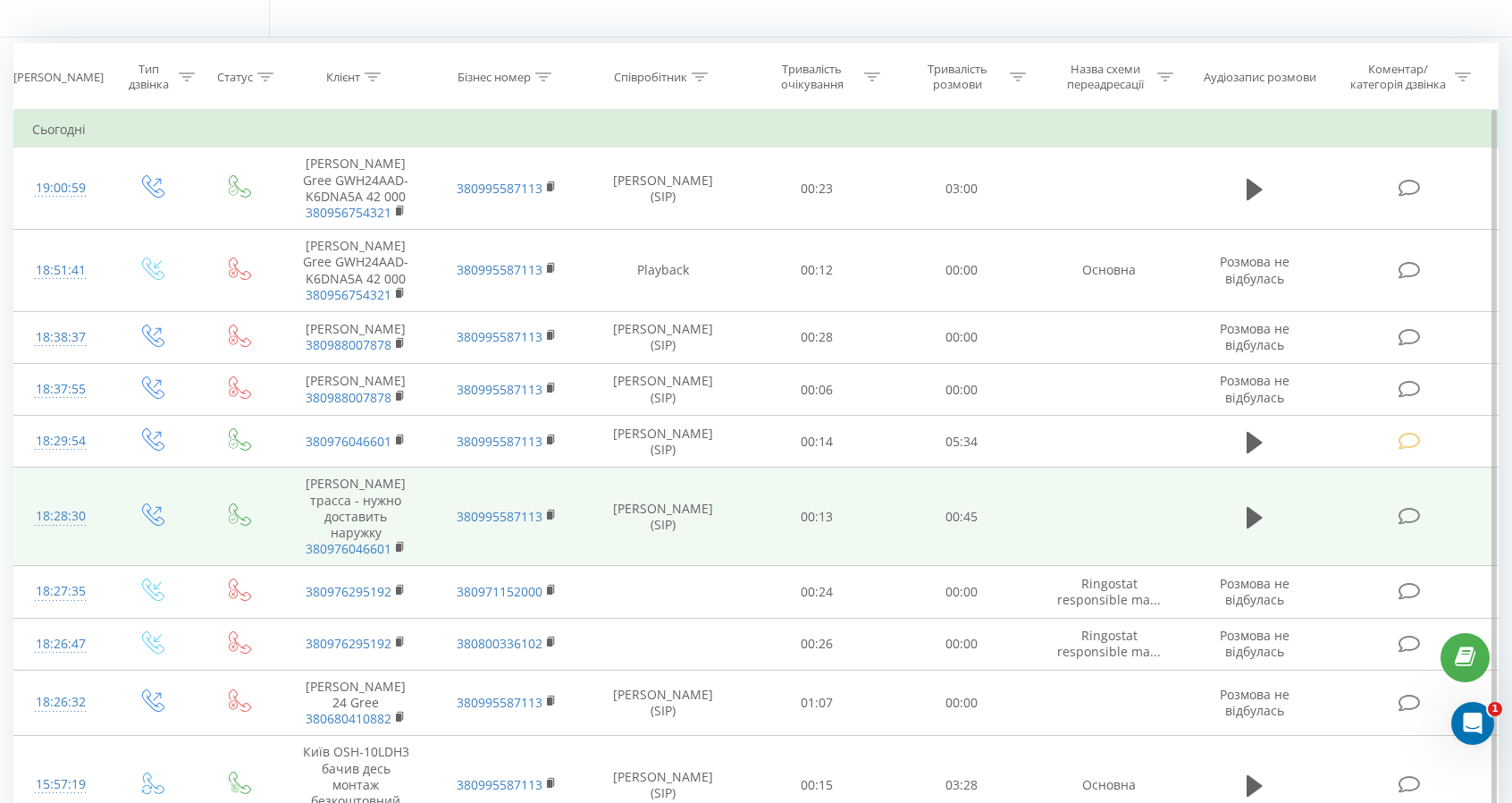
scroll to position [805, 0]
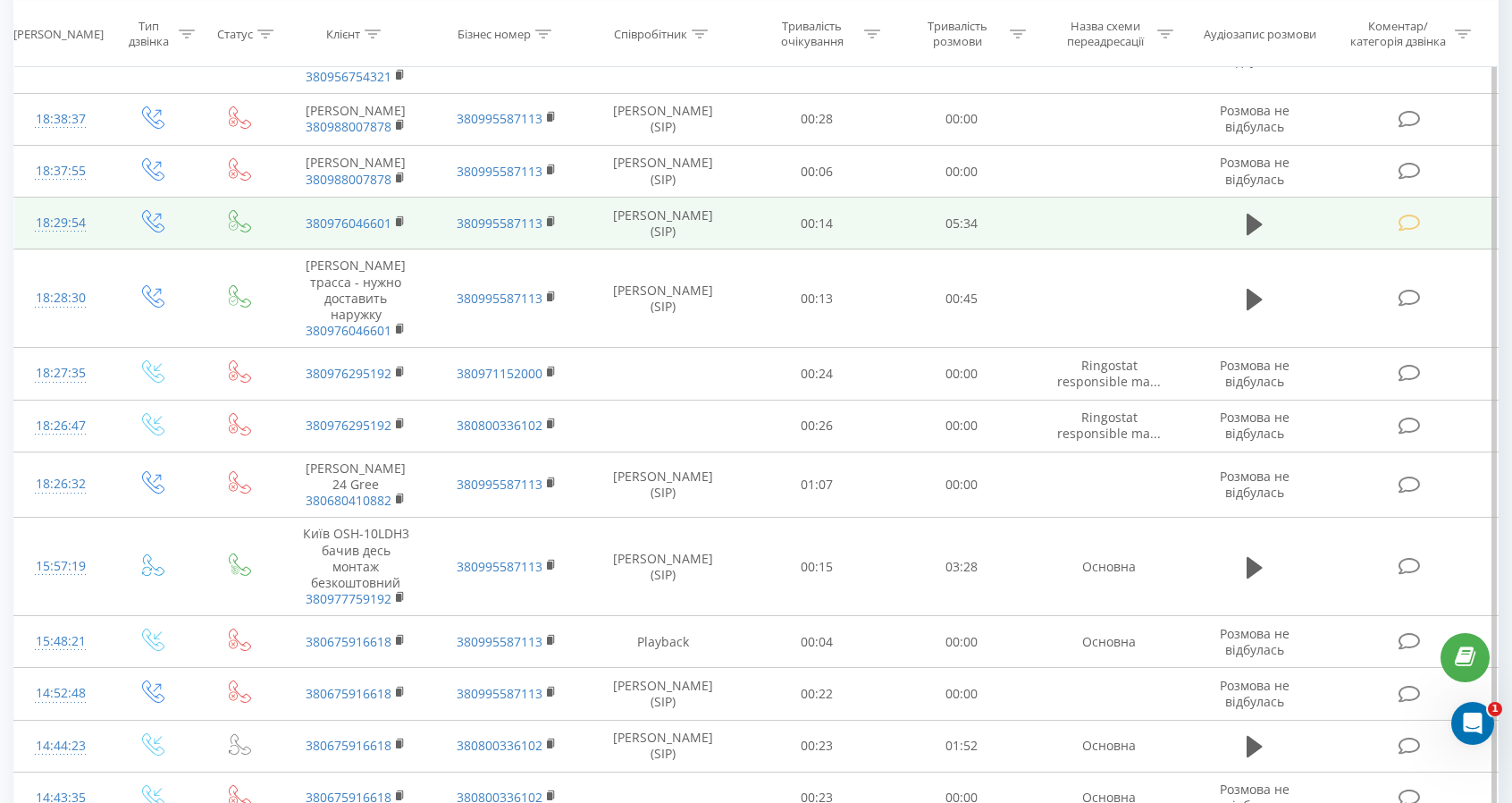
click at [1406, 222] on icon at bounding box center [1409, 222] width 22 height 19
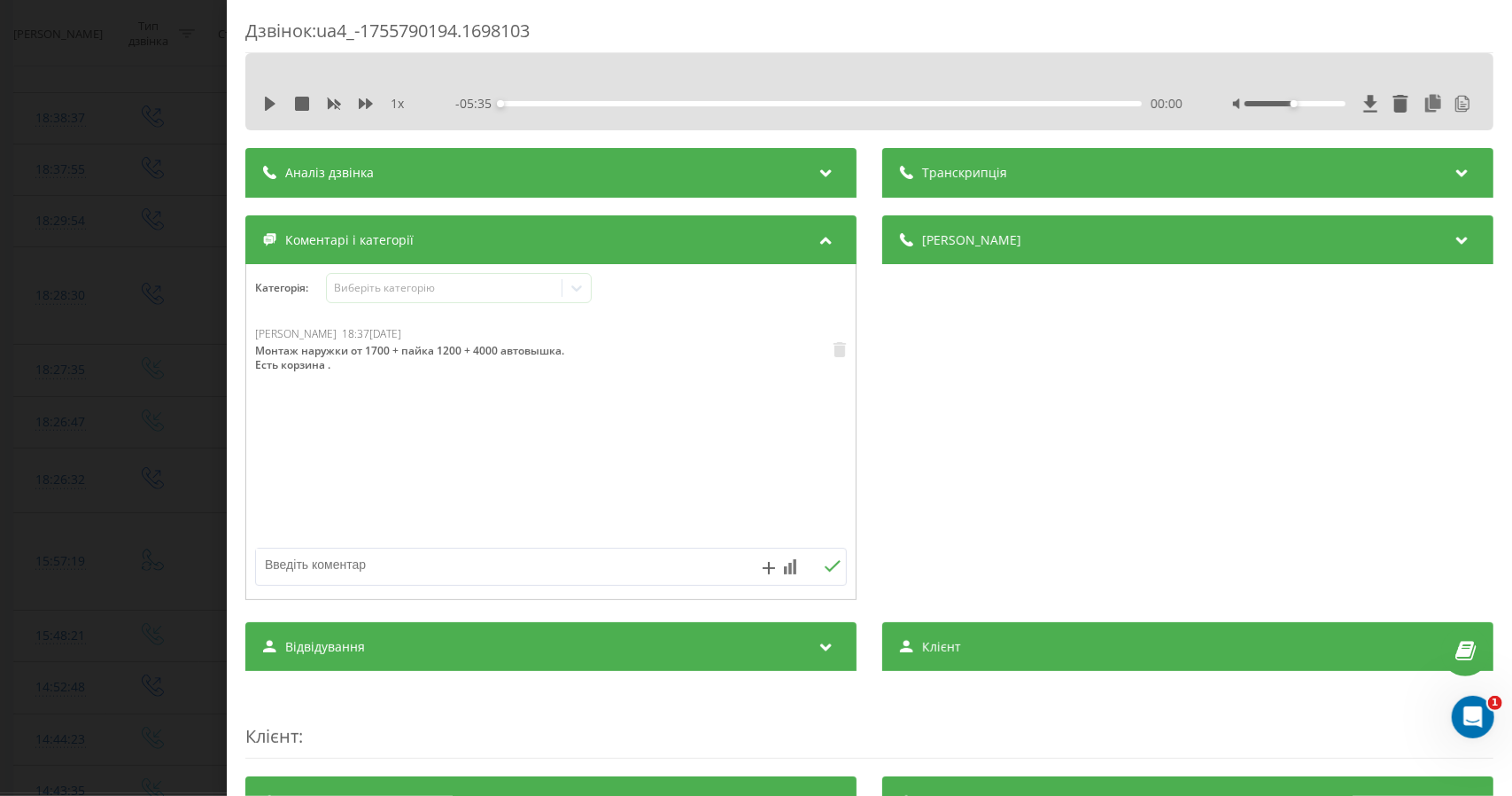
click at [134, 113] on div "Дзвінок : ua4_-1755790194.1698103 1 x - 05:35 00:00 00:00 Транскрипція 00:00 Ал…" at bounding box center [756, 398] width 1512 height 796
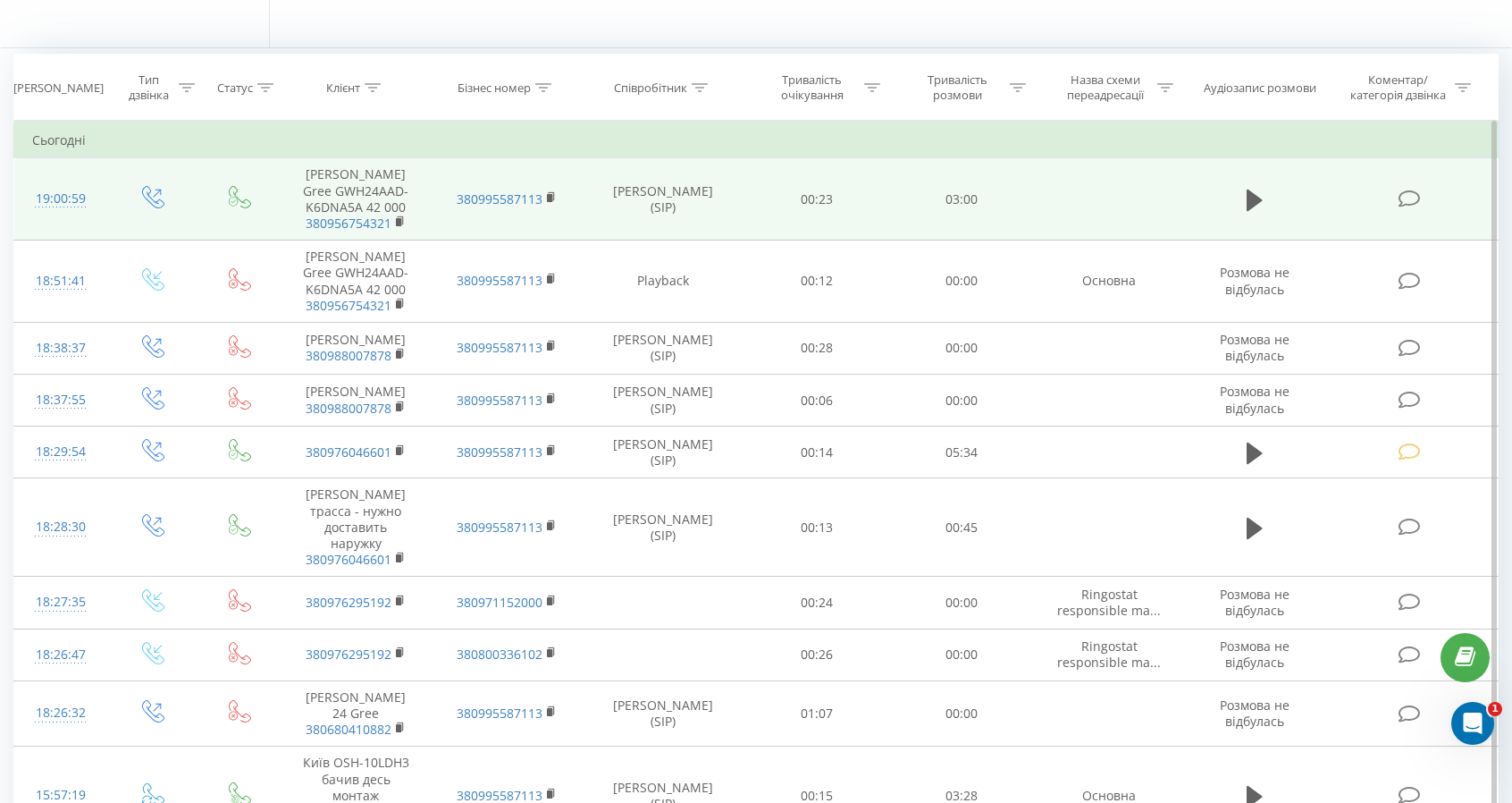
scroll to position [537, 0]
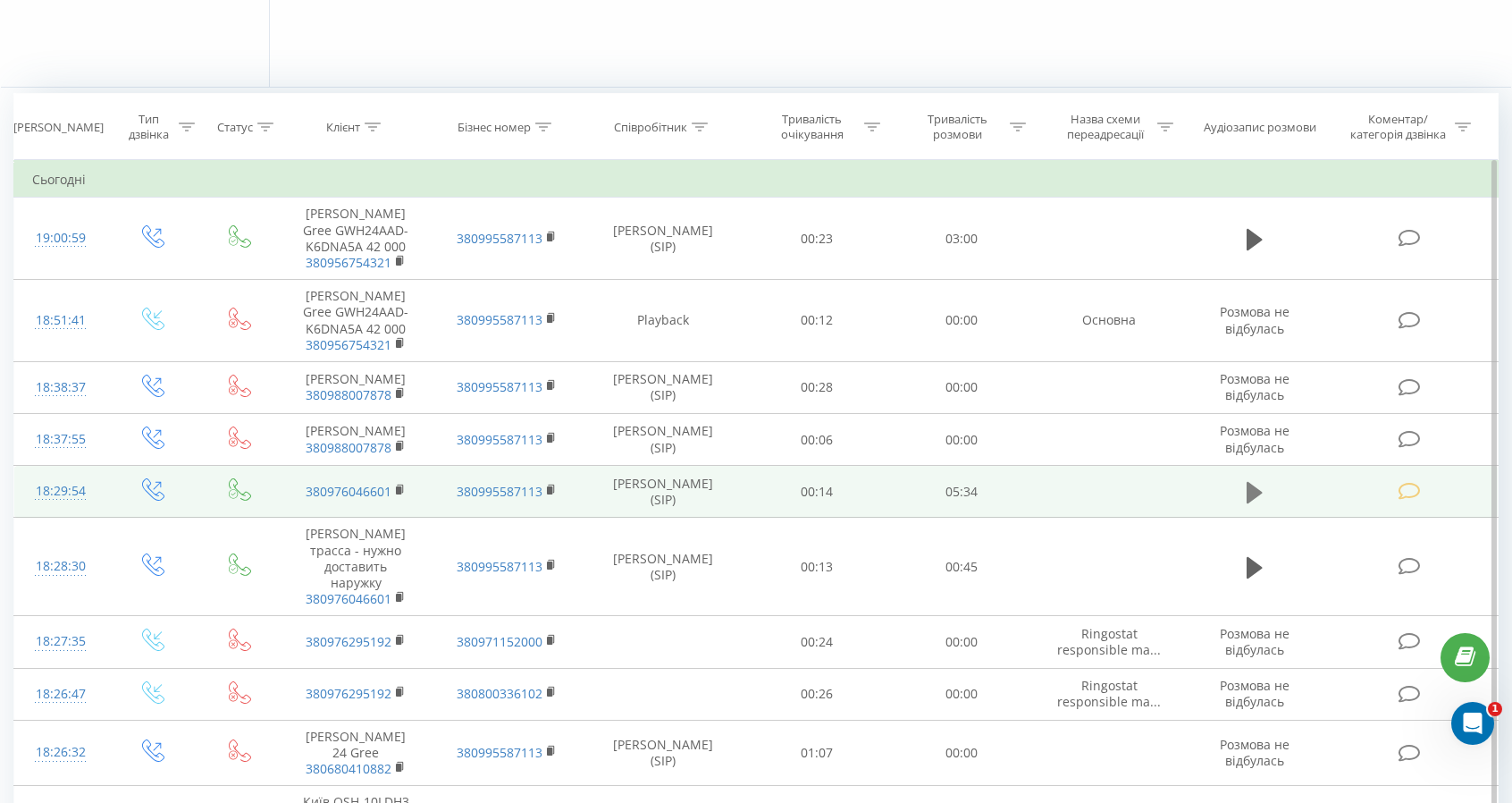
click at [1244, 493] on button at bounding box center [1255, 493] width 27 height 27
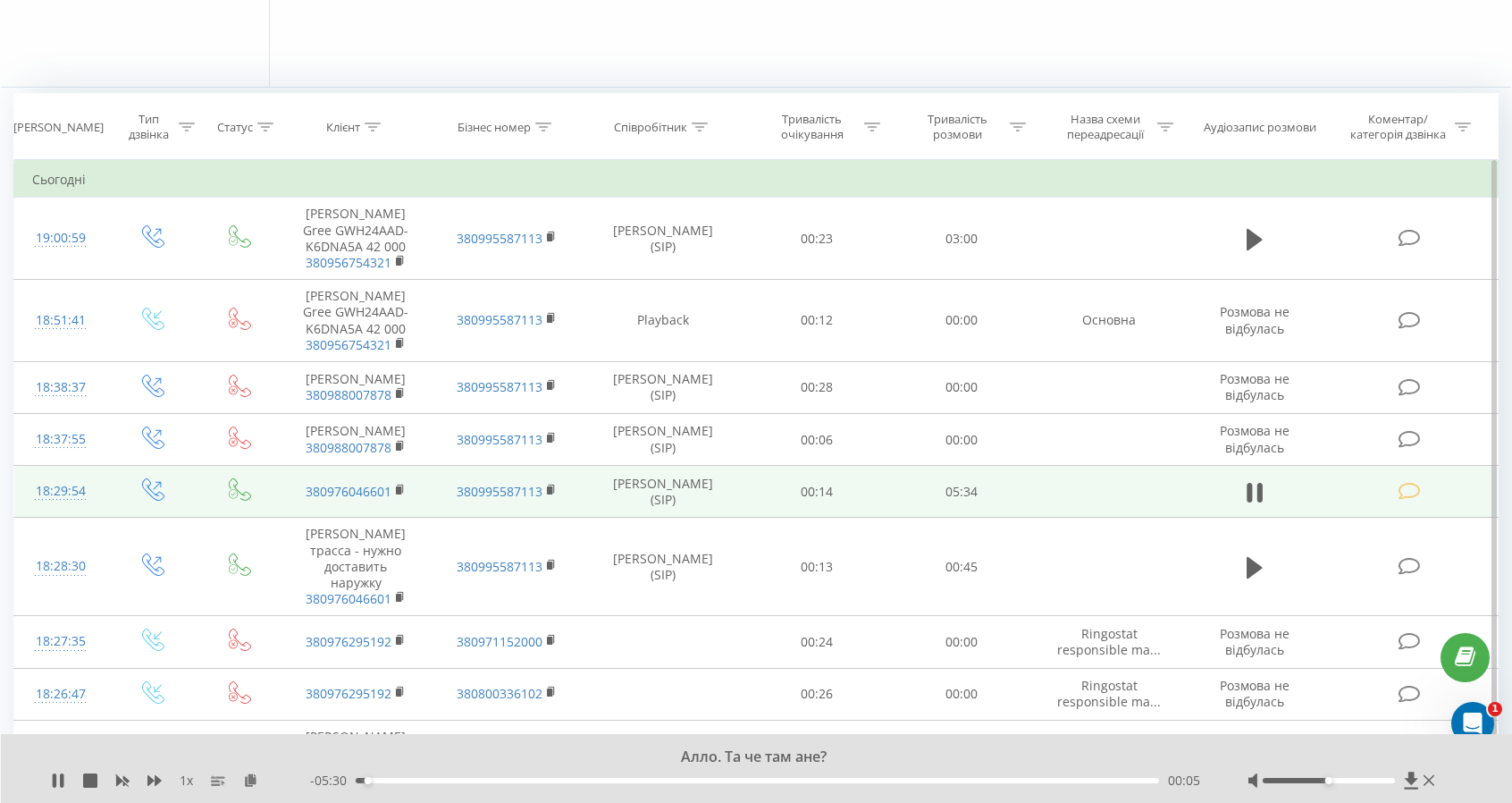
click at [624, 778] on div "00:05" at bounding box center [757, 781] width 804 height 6
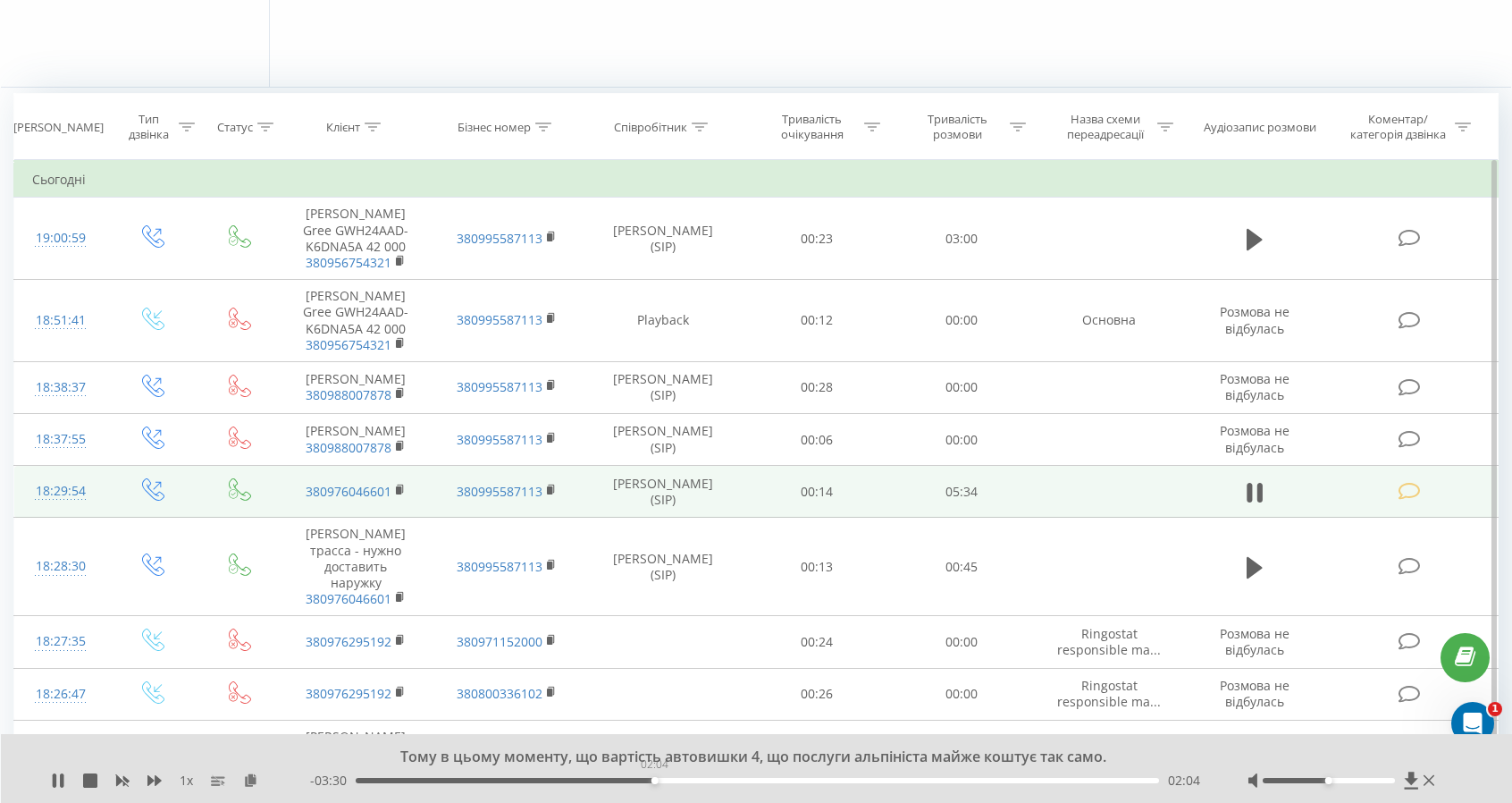
click at [655, 778] on div "02:04" at bounding box center [757, 781] width 804 height 6
click at [711, 779] on div "02:28" at bounding box center [757, 781] width 804 height 6
click at [363, 783] on div "02:29" at bounding box center [757, 781] width 804 height 6
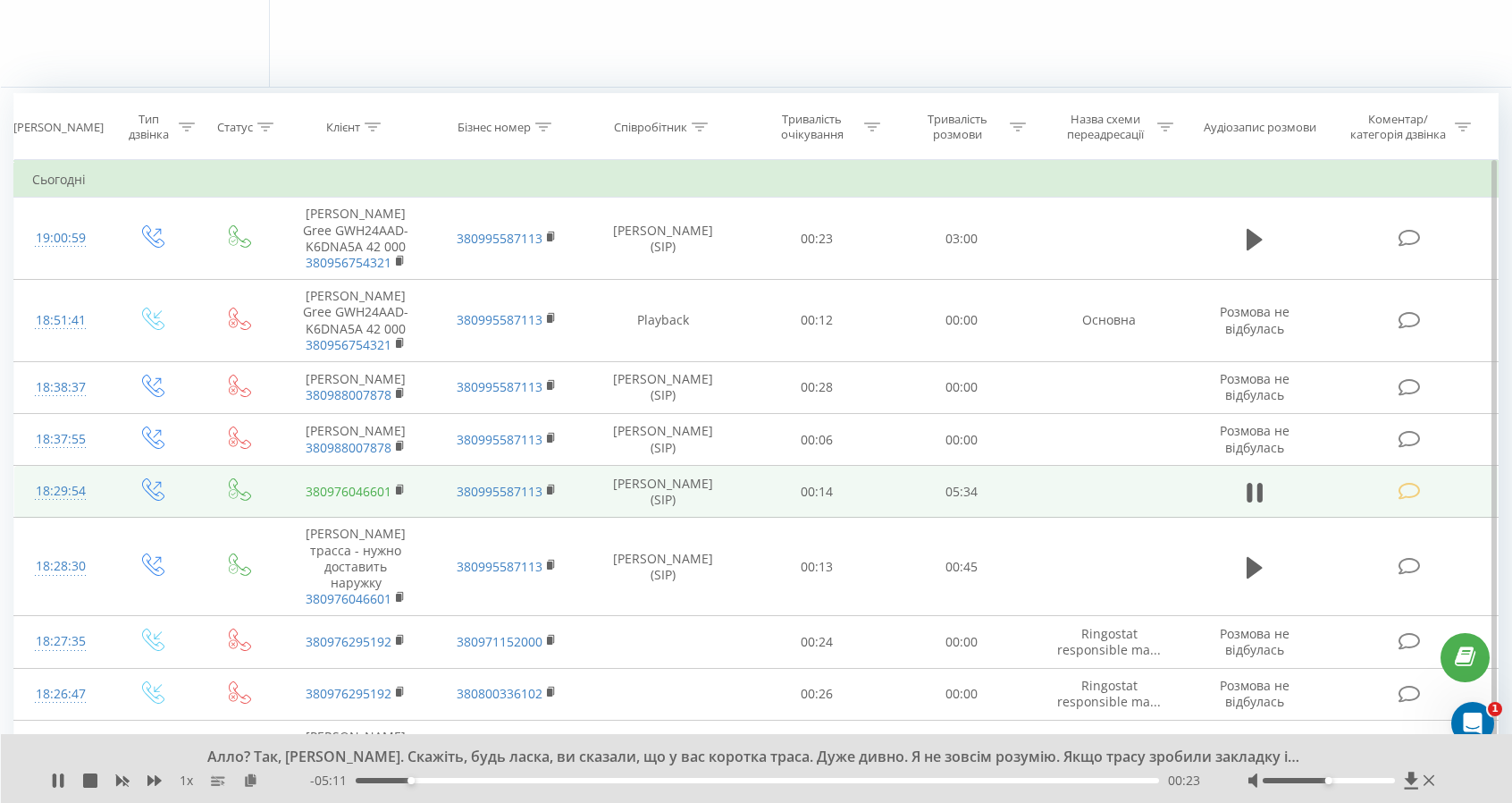
click at [364, 484] on link "380976046601" at bounding box center [349, 490] width 86 height 17
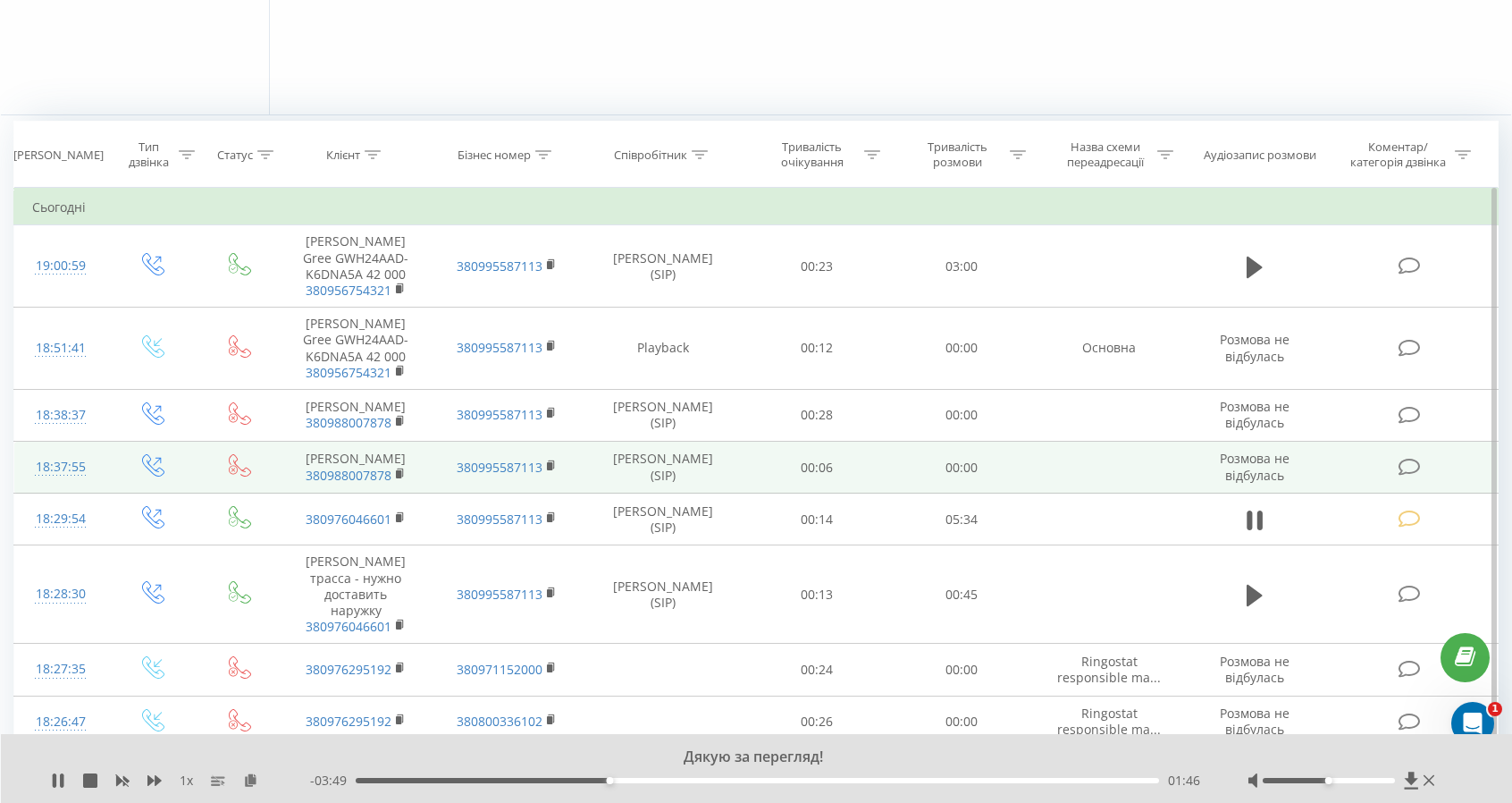
scroll to position [626, 0]
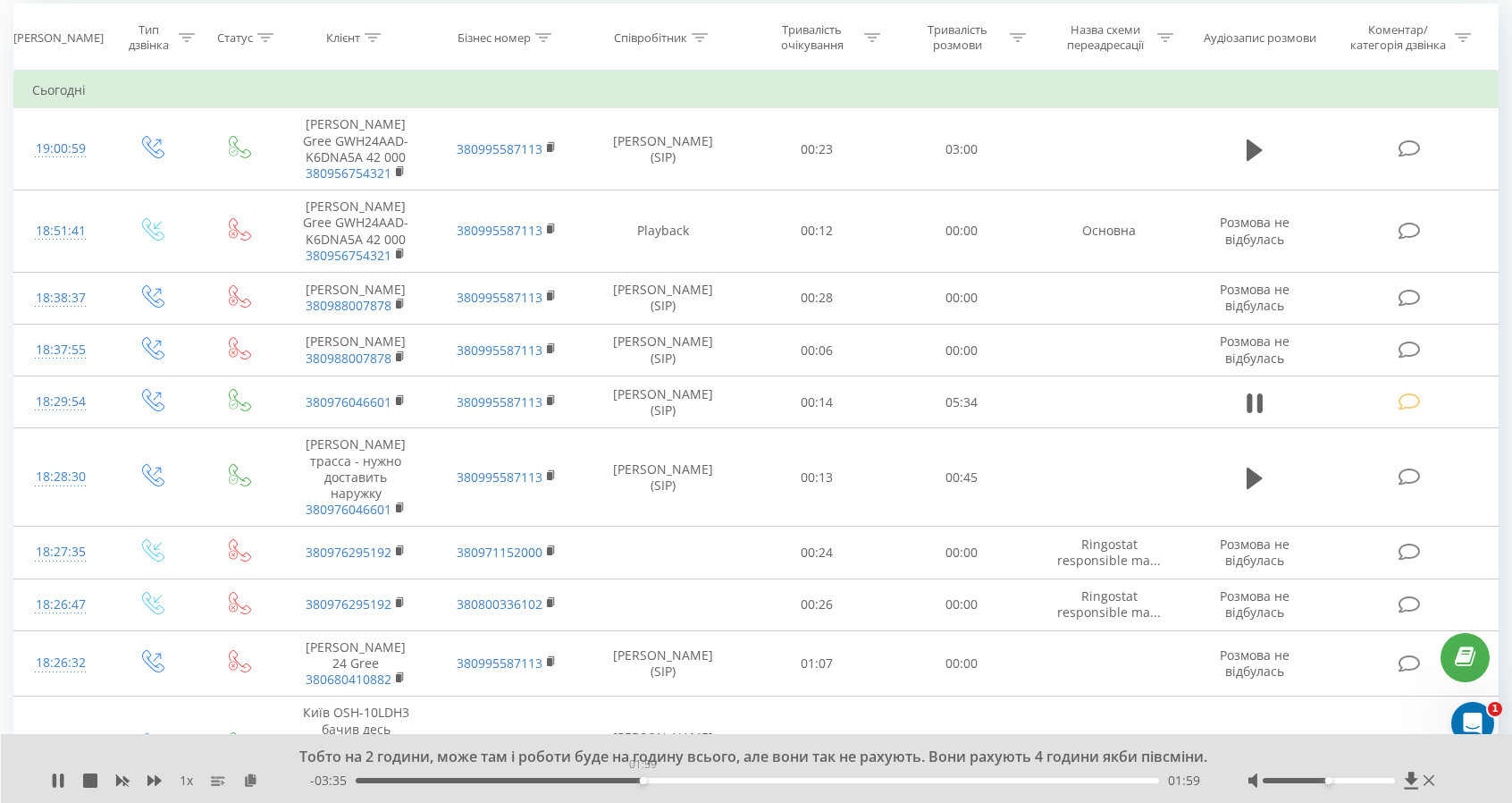
click at [643, 778] on div "01:59" at bounding box center [757, 781] width 804 height 6
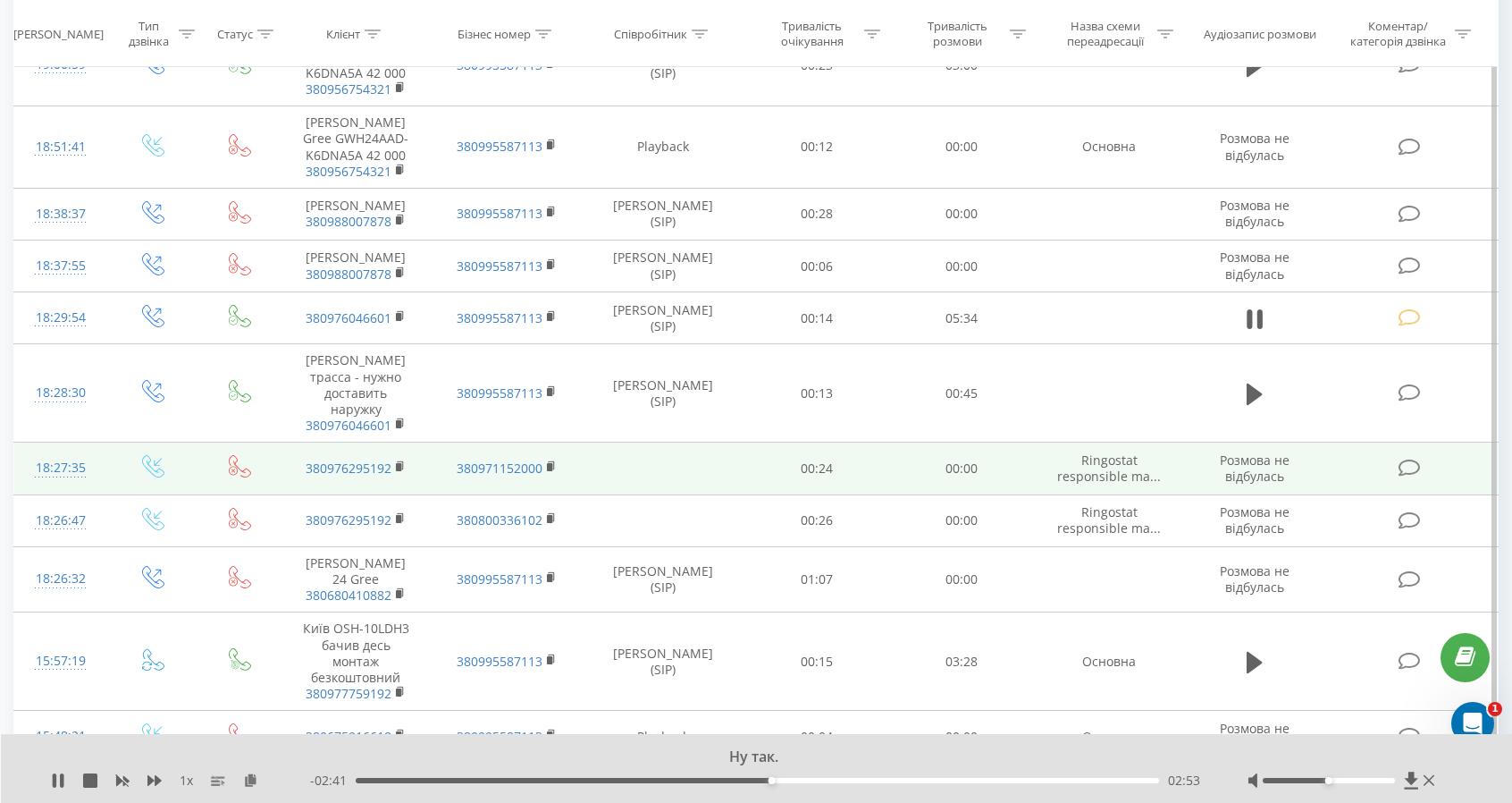
scroll to position [805, 0]
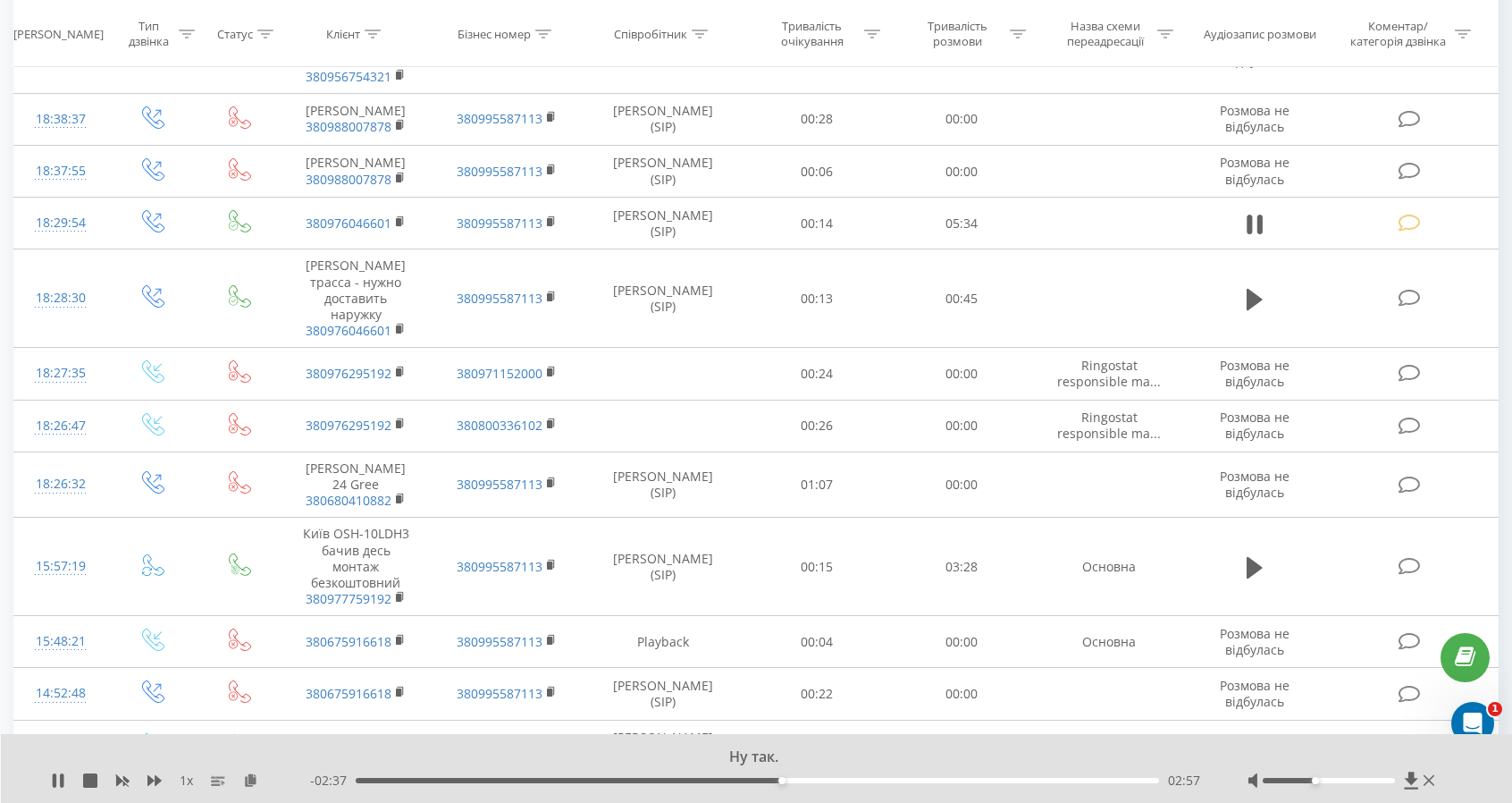
click at [1319, 779] on div at bounding box center [1329, 781] width 132 height 6
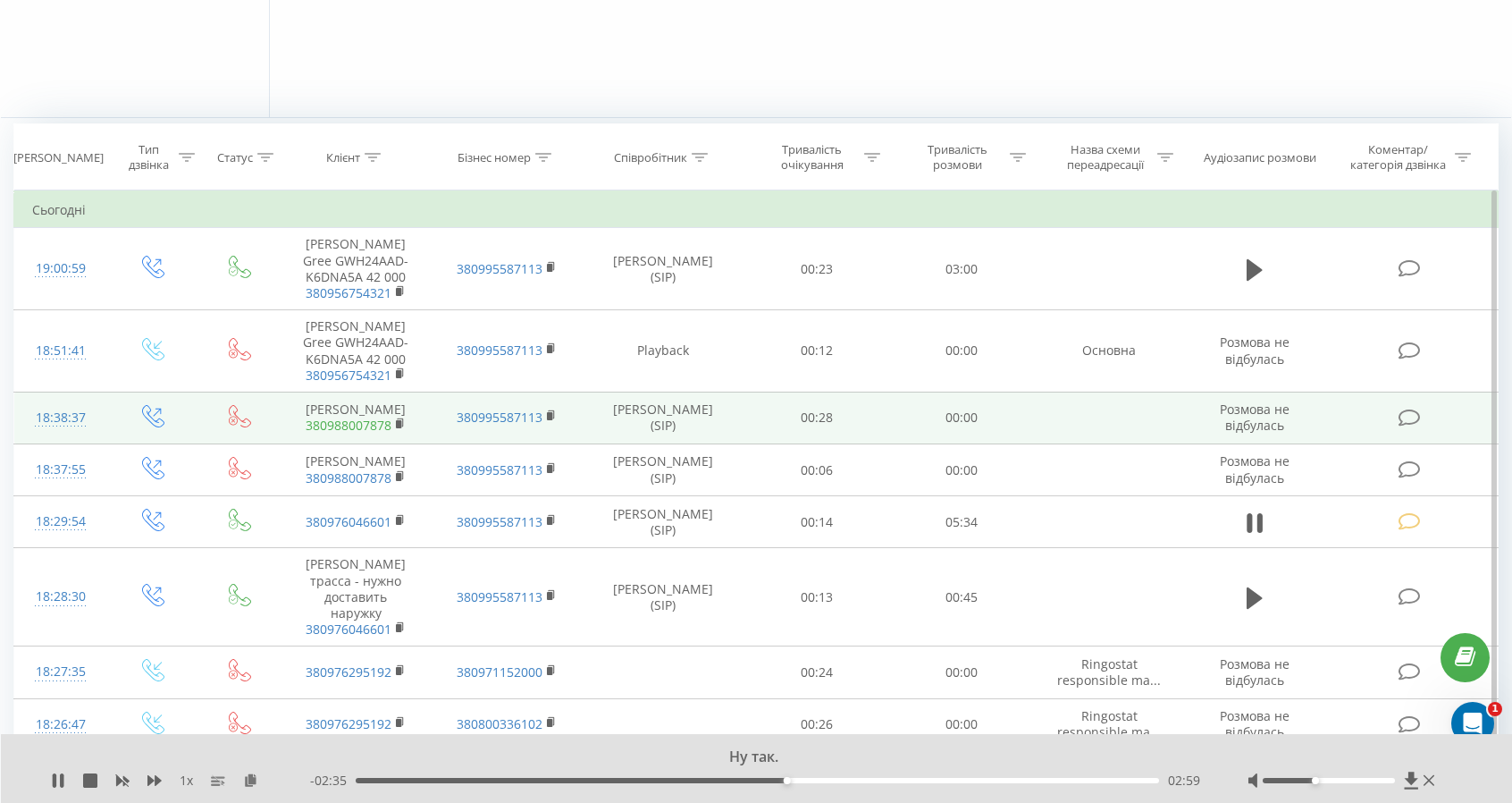
scroll to position [447, 0]
